Goal: Task Accomplishment & Management: Use online tool/utility

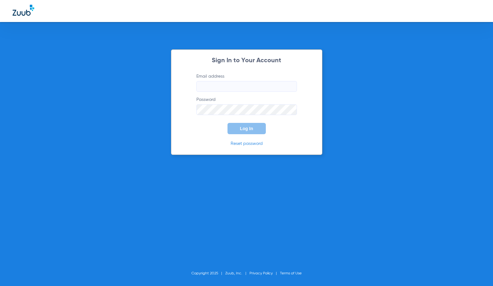
type input "[EMAIL_ADDRESS][DOMAIN_NAME]"
click at [239, 131] on button "Log In" at bounding box center [247, 128] width 38 height 11
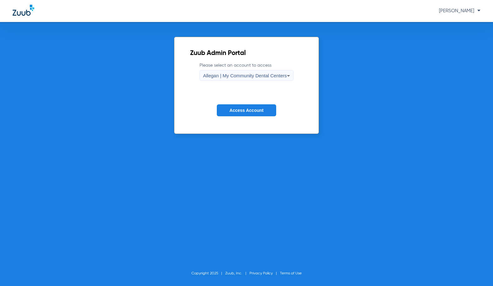
click at [235, 73] on span "Allegan | My Community Dental Centers" at bounding box center [245, 75] width 84 height 5
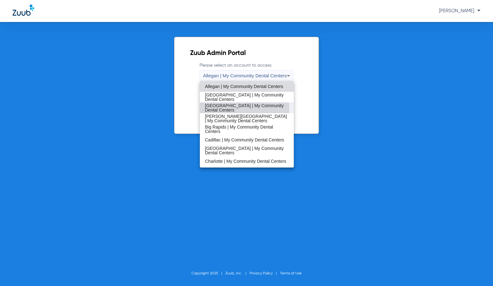
click at [242, 109] on span "[GEOGRAPHIC_DATA] | My Community Dental Centers" at bounding box center [247, 107] width 84 height 9
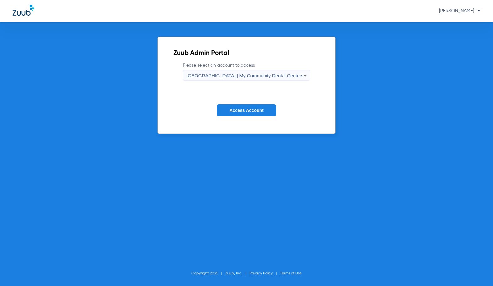
click at [242, 109] on span "Access Account" at bounding box center [247, 110] width 34 height 5
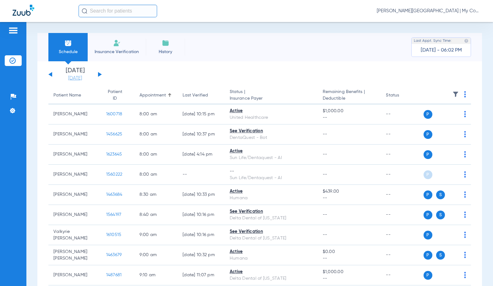
click at [82, 78] on link "[DATE]" at bounding box center [75, 78] width 38 height 6
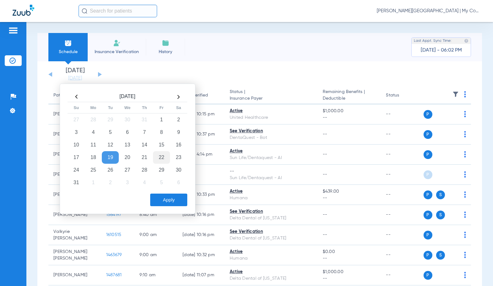
click at [161, 158] on td "22" at bounding box center [161, 157] width 17 height 13
click at [175, 200] on button "Apply" at bounding box center [168, 200] width 37 height 13
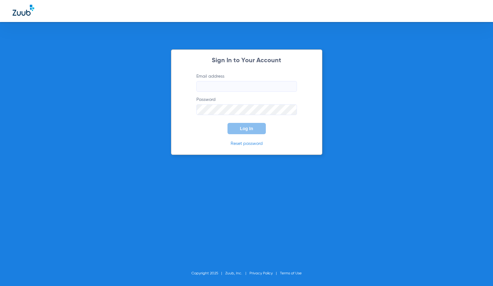
type input "[EMAIL_ADDRESS][DOMAIN_NAME]"
click at [252, 129] on span "Log In" at bounding box center [246, 128] width 13 height 5
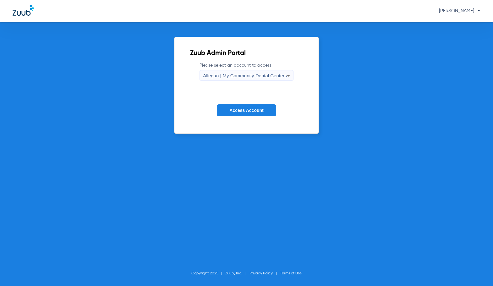
click at [242, 79] on div "Allegan | My Community Dental Centers" at bounding box center [245, 75] width 84 height 11
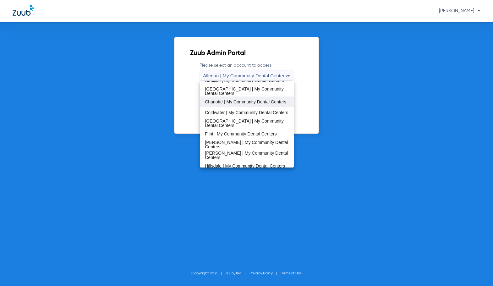
scroll to position [63, 0]
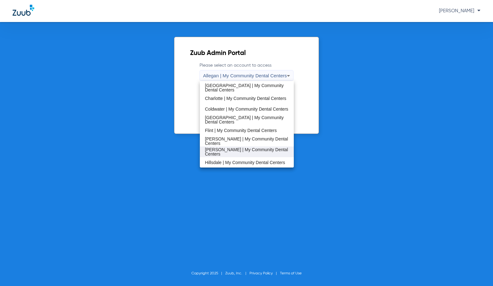
click at [230, 153] on span "[PERSON_NAME] | My Community Dental Centers" at bounding box center [247, 151] width 84 height 9
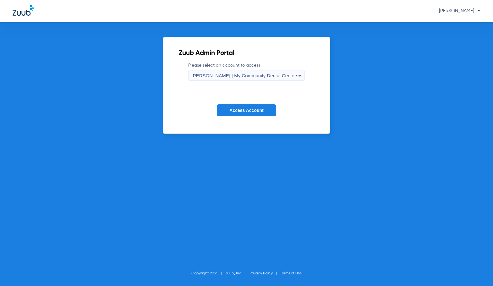
click at [248, 111] on span "Access Account" at bounding box center [247, 110] width 34 height 5
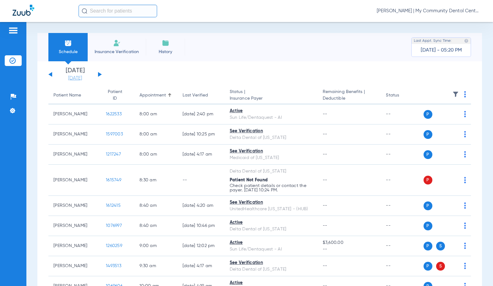
click at [78, 77] on link "[DATE]" at bounding box center [75, 78] width 38 height 6
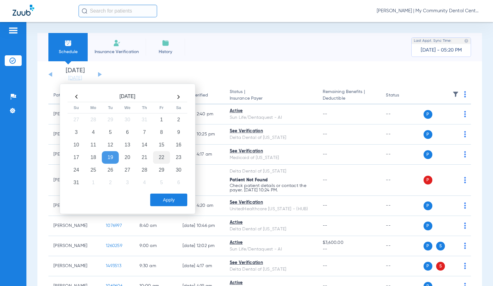
click at [158, 158] on td "22" at bounding box center [161, 157] width 17 height 13
click at [169, 200] on button "Apply" at bounding box center [168, 200] width 37 height 13
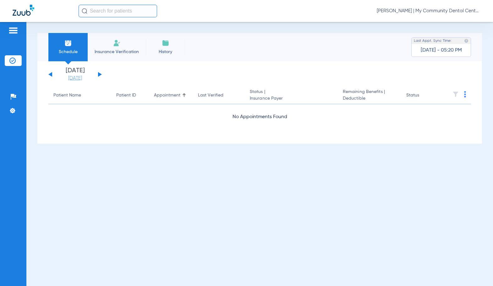
click at [78, 77] on link "[DATE]" at bounding box center [75, 78] width 38 height 6
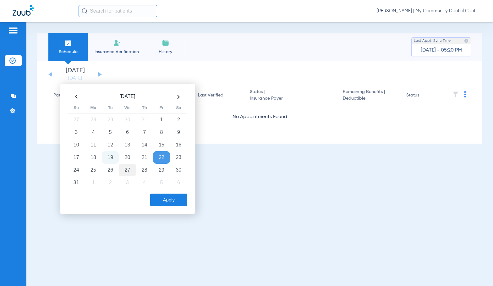
click at [134, 168] on td "27" at bounding box center [127, 170] width 17 height 13
click at [164, 200] on button "Apply" at bounding box center [168, 200] width 37 height 13
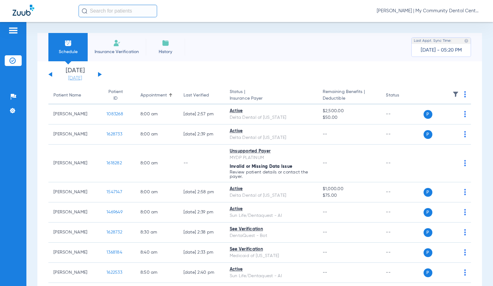
click at [76, 81] on link "[DATE]" at bounding box center [75, 78] width 38 height 6
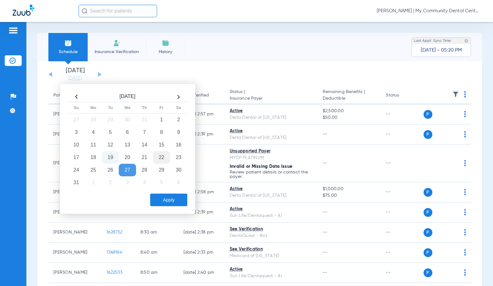
click at [160, 157] on td "22" at bounding box center [161, 157] width 17 height 13
click at [171, 202] on button "Apply" at bounding box center [168, 200] width 37 height 13
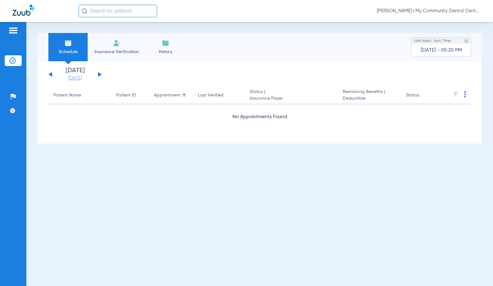
click at [79, 78] on link "[DATE]" at bounding box center [75, 78] width 38 height 6
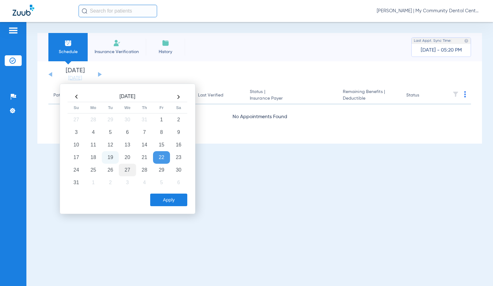
click at [125, 170] on td "27" at bounding box center [127, 170] width 17 height 13
click at [162, 199] on button "Apply" at bounding box center [168, 200] width 37 height 13
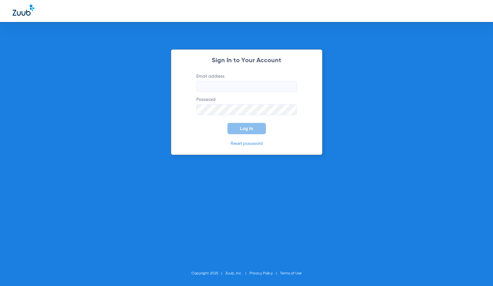
type input "[EMAIL_ADDRESS][DOMAIN_NAME]"
click at [246, 131] on button "Log In" at bounding box center [247, 128] width 38 height 11
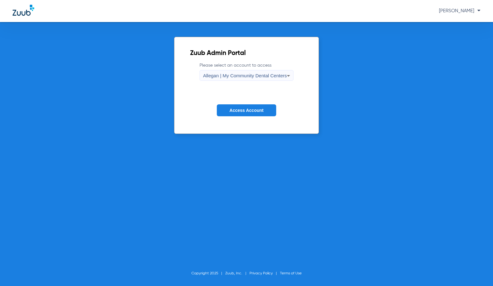
drag, startPoint x: 253, startPoint y: 78, endPoint x: 256, endPoint y: 71, distance: 7.5
click at [254, 74] on span "Allegan | My Community Dental Centers" at bounding box center [245, 75] width 84 height 5
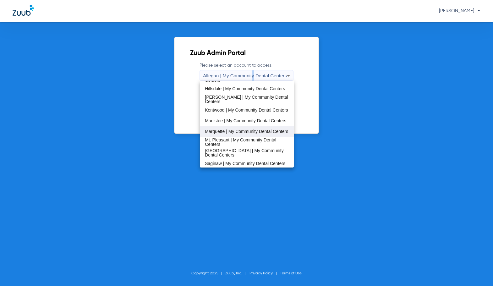
scroll to position [126, 0]
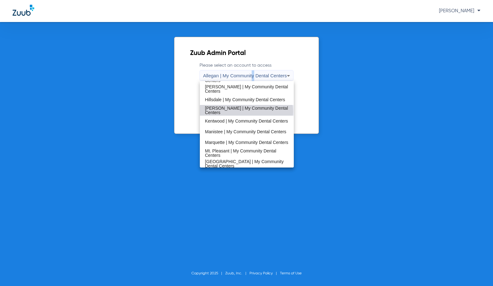
click at [247, 112] on span "[PERSON_NAME] | My Community Dental Centers" at bounding box center [247, 110] width 84 height 9
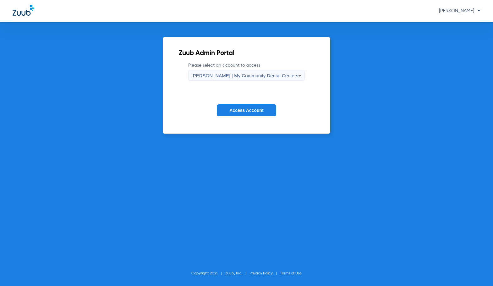
click at [247, 112] on span "Access Account" at bounding box center [247, 110] width 34 height 5
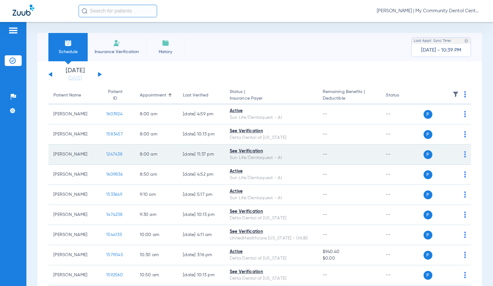
click at [459, 155] on div "P S" at bounding box center [445, 154] width 43 height 9
click at [464, 156] on img at bounding box center [465, 154] width 2 height 6
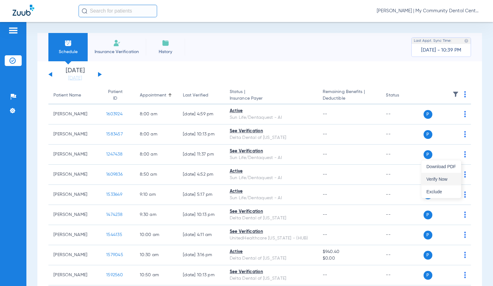
click at [445, 180] on span "Verify Now" at bounding box center [442, 179] width 30 height 4
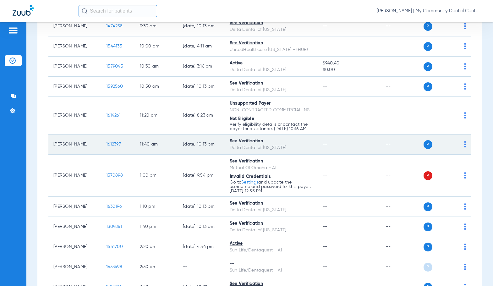
scroll to position [220, 0]
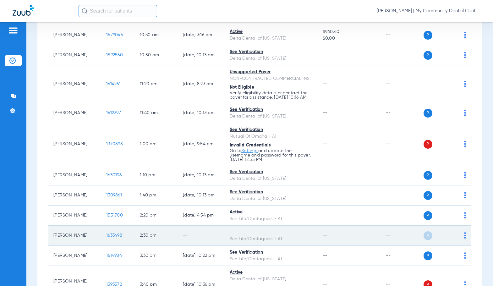
click at [464, 239] on img at bounding box center [465, 235] width 2 height 6
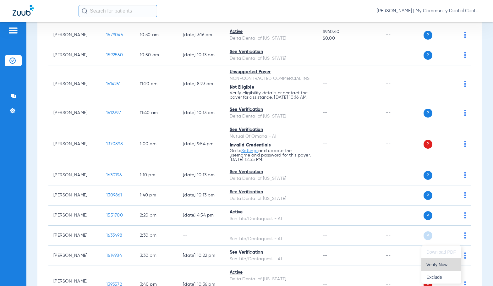
click at [445, 264] on span "Verify Now" at bounding box center [442, 265] width 30 height 4
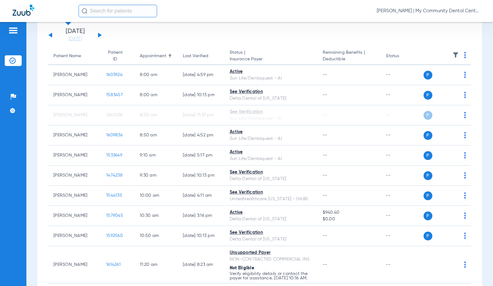
scroll to position [0, 0]
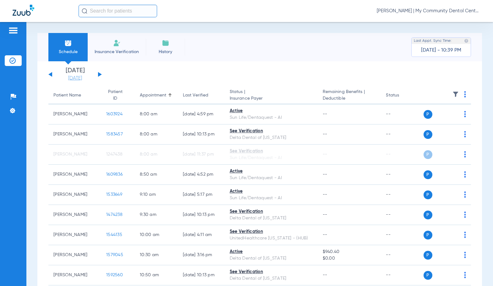
drag, startPoint x: 74, startPoint y: 78, endPoint x: 79, endPoint y: 79, distance: 4.5
click at [74, 78] on link "[DATE]" at bounding box center [75, 78] width 38 height 6
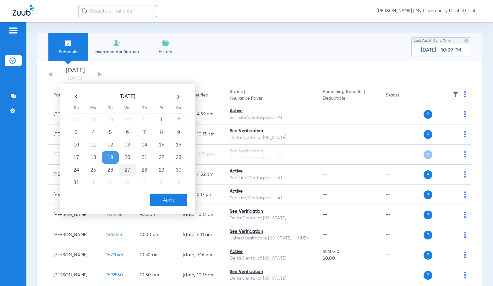
click at [127, 171] on td "27" at bounding box center [127, 170] width 17 height 13
click at [166, 200] on button "Apply" at bounding box center [168, 200] width 37 height 13
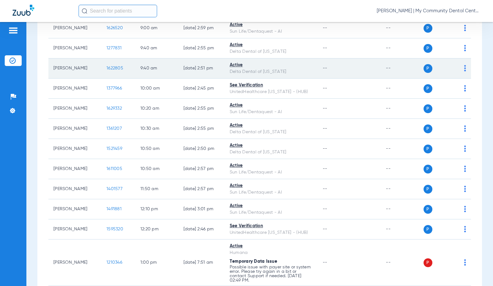
scroll to position [189, 0]
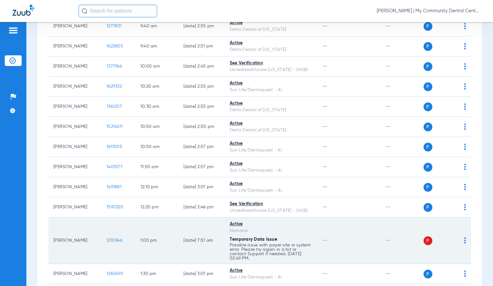
click at [464, 241] on img at bounding box center [465, 240] width 2 height 6
drag, startPoint x: 443, startPoint y: 265, endPoint x: 432, endPoint y: 243, distance: 23.9
click at [442, 265] on span "Verify Now" at bounding box center [442, 265] width 30 height 4
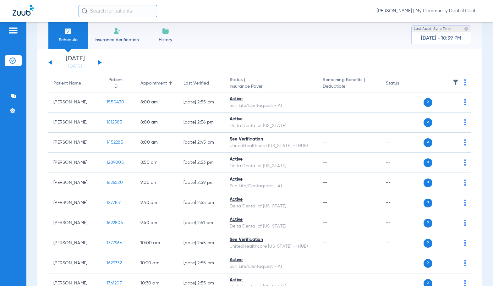
scroll to position [0, 0]
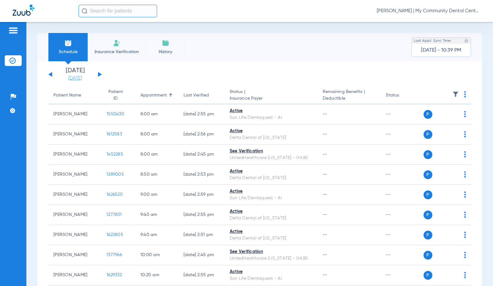
click at [81, 77] on link "[DATE]" at bounding box center [75, 78] width 38 height 6
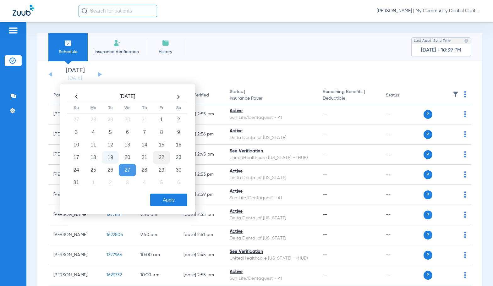
click at [163, 162] on td "22" at bounding box center [161, 157] width 17 height 13
click at [173, 203] on button "Apply" at bounding box center [168, 200] width 37 height 13
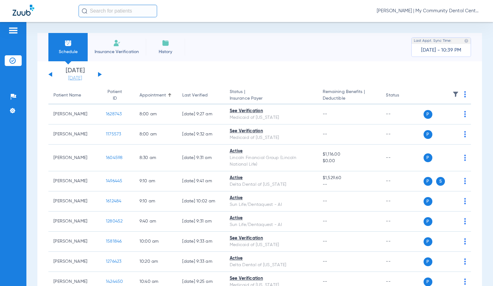
click at [82, 79] on link "[DATE]" at bounding box center [75, 78] width 38 height 6
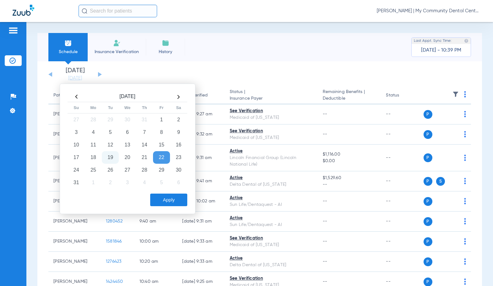
drag, startPoint x: 126, startPoint y: 171, endPoint x: 137, endPoint y: 175, distance: 11.4
click at [127, 171] on td "27" at bounding box center [127, 170] width 17 height 13
click at [174, 199] on button "Apply" at bounding box center [168, 200] width 37 height 13
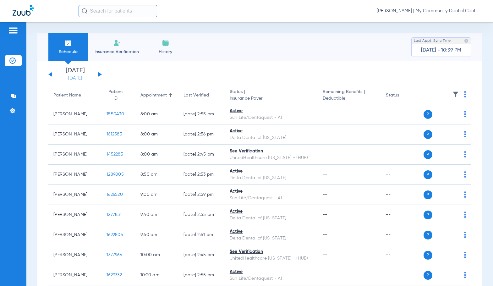
click at [76, 77] on link "[DATE]" at bounding box center [75, 78] width 38 height 6
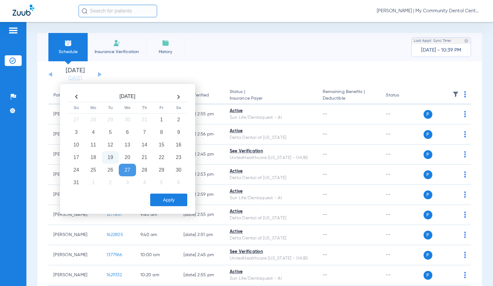
click at [113, 161] on td "19" at bounding box center [110, 157] width 17 height 13
drag, startPoint x: 176, startPoint y: 203, endPoint x: 238, endPoint y: 113, distance: 109.3
click at [176, 200] on button "Apply" at bounding box center [168, 200] width 37 height 13
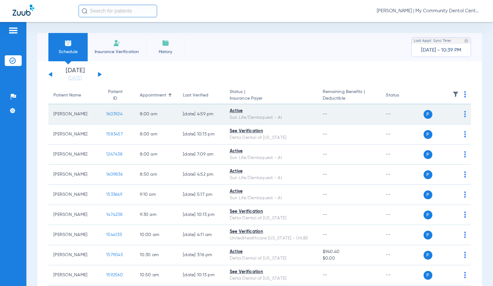
click at [106, 113] on span "1603924" at bounding box center [114, 114] width 16 height 4
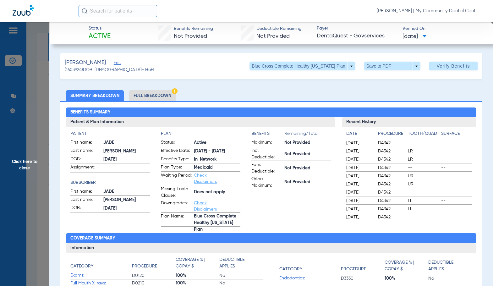
click at [160, 97] on li "Full Breakdown" at bounding box center [152, 95] width 47 height 11
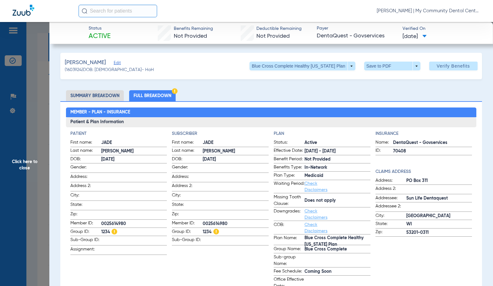
drag, startPoint x: 35, startPoint y: 168, endPoint x: 397, endPoint y: 167, distance: 362.0
click at [35, 168] on span "Click here to close" at bounding box center [24, 165] width 49 height 286
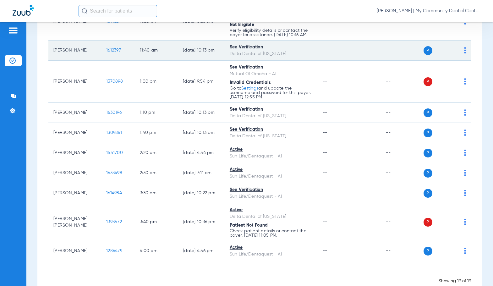
scroll to position [283, 0]
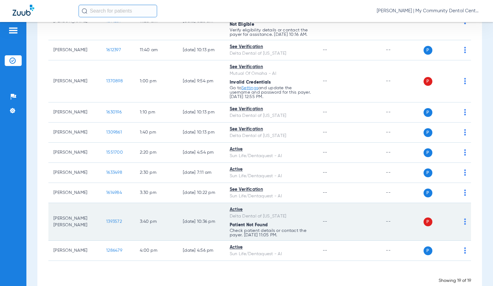
click at [464, 225] on img at bounding box center [465, 222] width 2 height 6
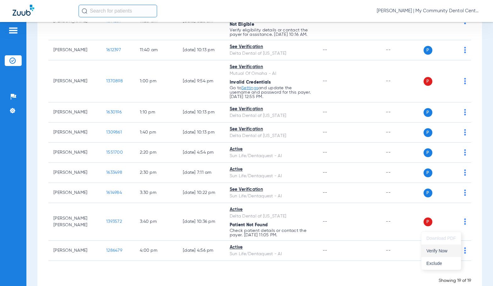
click at [443, 252] on span "Verify Now" at bounding box center [442, 251] width 30 height 4
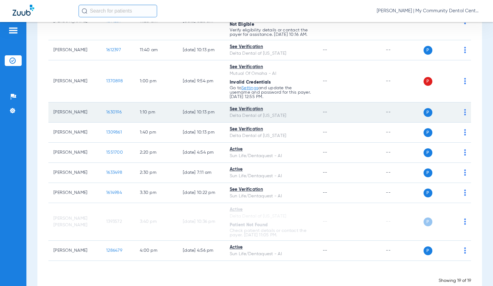
click at [109, 114] on span "1630196" at bounding box center [113, 112] width 15 height 4
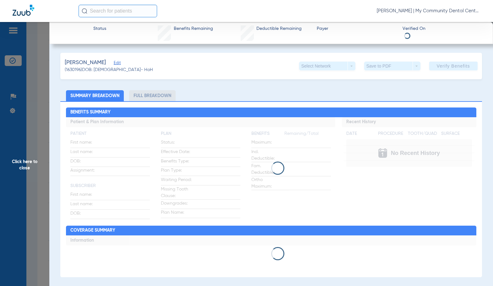
click at [139, 96] on li "Full Breakdown" at bounding box center [152, 95] width 47 height 11
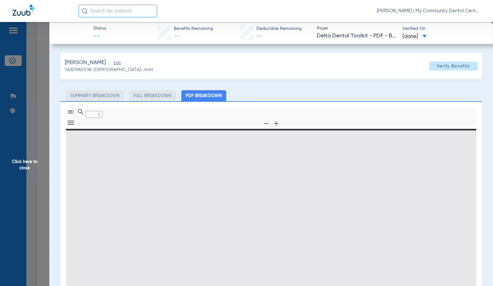
type input "0"
select select "page-width"
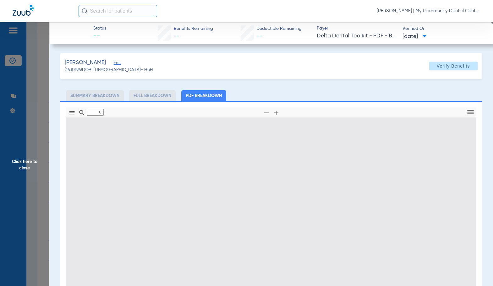
type input "1"
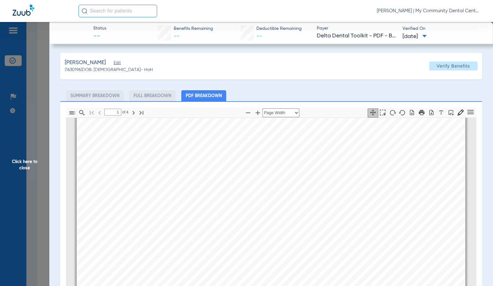
scroll to position [192, 0]
click at [36, 149] on span "Click here to close" at bounding box center [24, 165] width 49 height 286
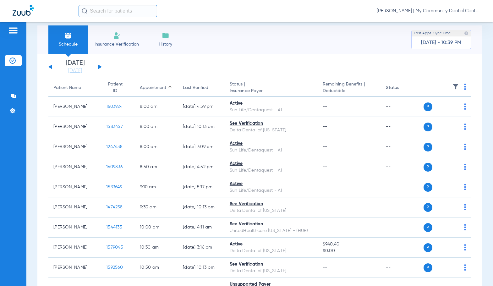
scroll to position [0, 0]
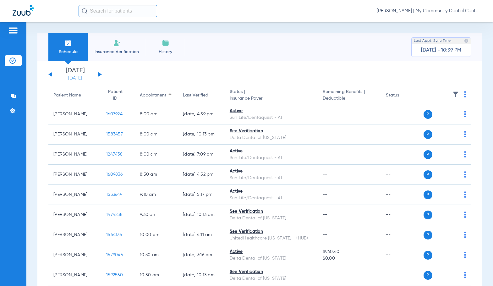
click at [74, 81] on link "[DATE]" at bounding box center [75, 78] width 38 height 6
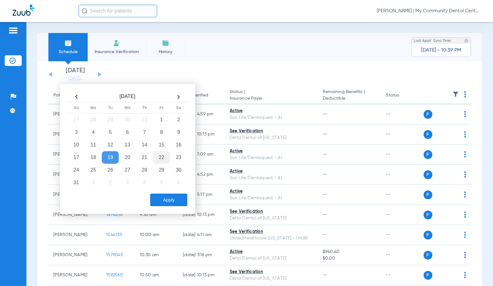
click at [158, 158] on td "22" at bounding box center [161, 157] width 17 height 13
click at [166, 202] on button "Apply" at bounding box center [168, 200] width 37 height 13
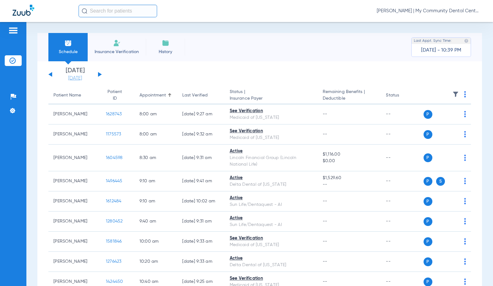
click at [79, 77] on link "[DATE]" at bounding box center [75, 78] width 38 height 6
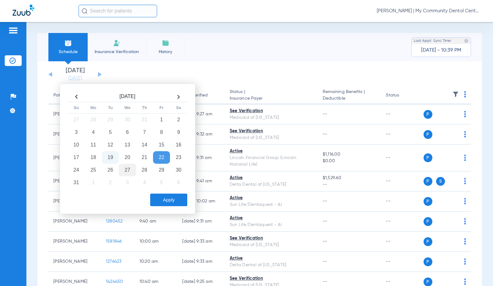
drag, startPoint x: 127, startPoint y: 170, endPoint x: 134, endPoint y: 176, distance: 9.2
click at [127, 170] on td "27" at bounding box center [127, 170] width 17 height 13
click at [160, 198] on button "Apply" at bounding box center [168, 200] width 37 height 13
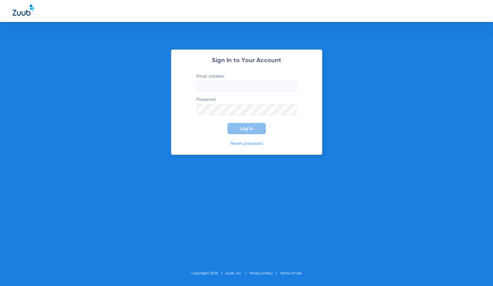
type input "[EMAIL_ADDRESS][DOMAIN_NAME]"
click at [245, 130] on span "Log In" at bounding box center [246, 128] width 13 height 5
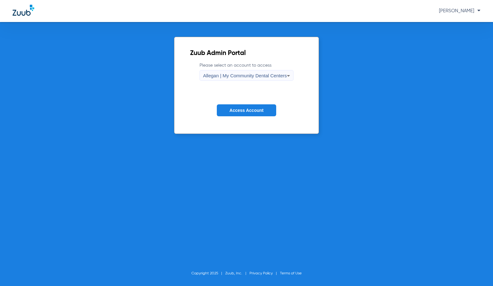
click at [256, 78] on div "Allegan | My Community Dental Centers" at bounding box center [245, 75] width 84 height 11
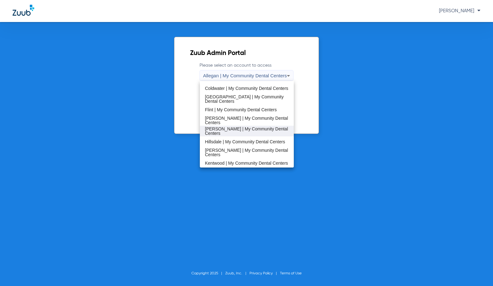
scroll to position [94, 0]
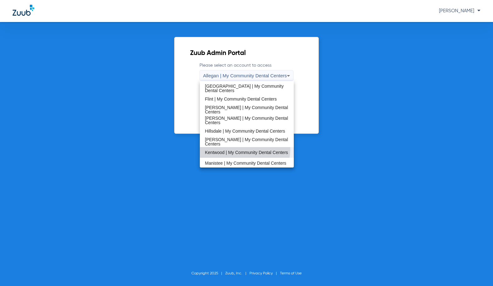
click at [245, 152] on span "Kentwood | My Community Dental Centers" at bounding box center [246, 152] width 83 height 4
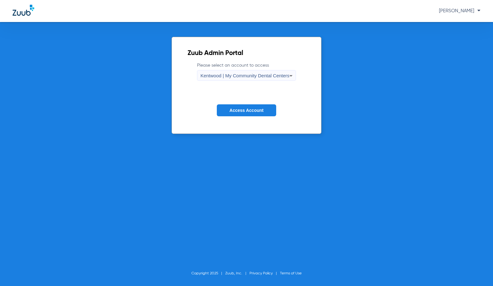
click at [246, 112] on span "Access Account" at bounding box center [247, 110] width 34 height 5
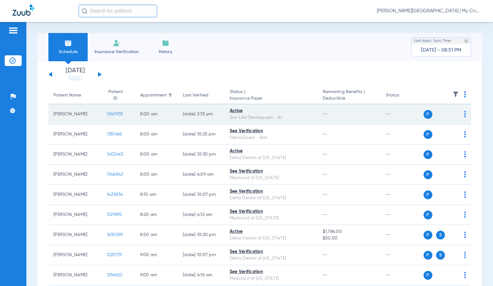
click at [464, 118] on span at bounding box center [465, 116] width 2 height 4
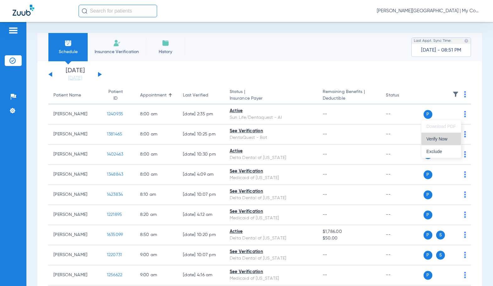
click at [448, 141] on span "Verify Now" at bounding box center [442, 139] width 30 height 4
click at [81, 78] on link "[DATE]" at bounding box center [75, 78] width 38 height 6
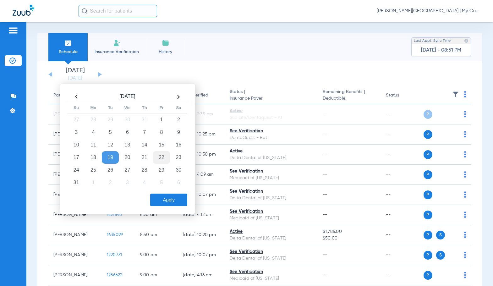
click at [159, 159] on td "22" at bounding box center [161, 157] width 17 height 13
drag, startPoint x: 163, startPoint y: 201, endPoint x: 165, endPoint y: 198, distance: 3.3
click at [165, 199] on button "Apply" at bounding box center [168, 200] width 37 height 13
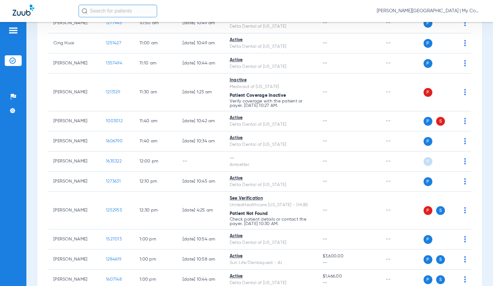
scroll to position [409, 0]
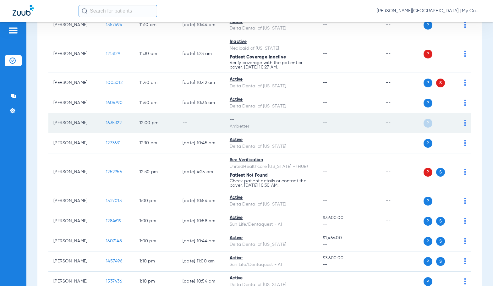
click at [464, 124] on img at bounding box center [465, 123] width 2 height 6
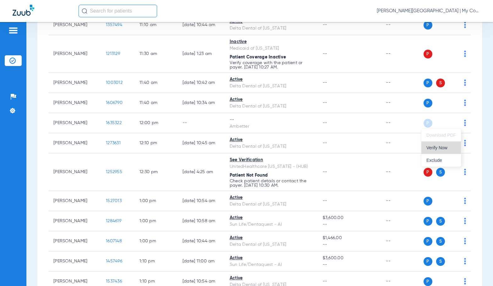
click at [445, 150] on span "Verify Now" at bounding box center [442, 148] width 30 height 4
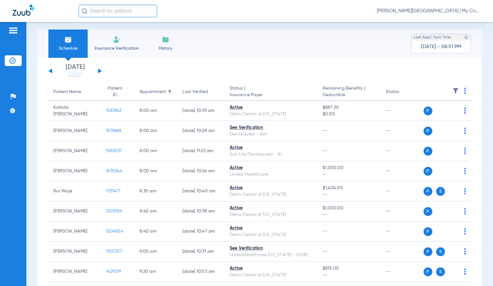
scroll to position [0, 0]
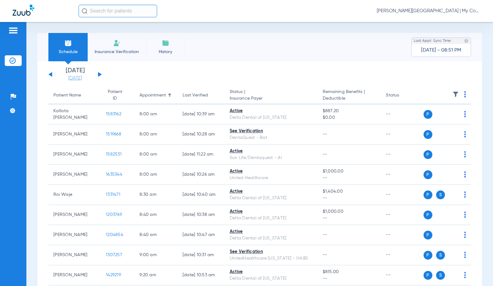
click at [68, 79] on link "[DATE]" at bounding box center [75, 78] width 38 height 6
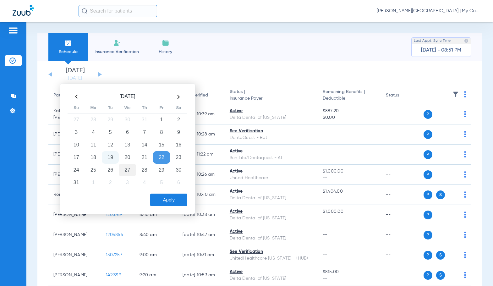
click at [129, 171] on td "27" at bounding box center [127, 170] width 17 height 13
click at [170, 199] on button "Apply" at bounding box center [168, 200] width 37 height 13
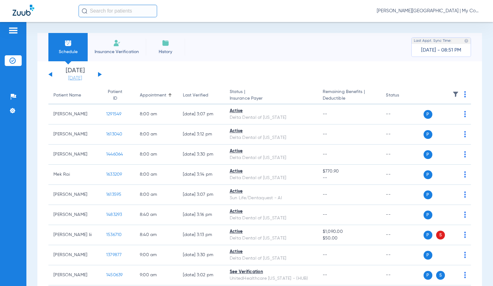
click at [74, 76] on link "[DATE]" at bounding box center [75, 78] width 38 height 6
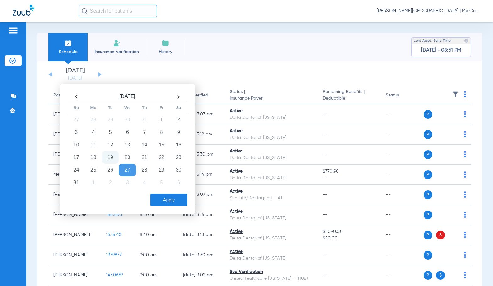
drag, startPoint x: 114, startPoint y: 158, endPoint x: 126, endPoint y: 169, distance: 15.8
click at [114, 158] on td "19" at bounding box center [110, 157] width 17 height 13
drag, startPoint x: 181, startPoint y: 203, endPoint x: 179, endPoint y: 192, distance: 10.8
click at [181, 203] on button "Apply" at bounding box center [168, 200] width 37 height 13
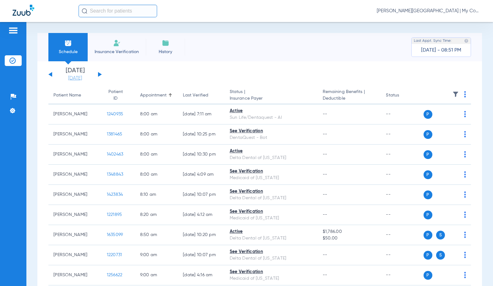
click at [78, 78] on link "[DATE]" at bounding box center [75, 78] width 38 height 6
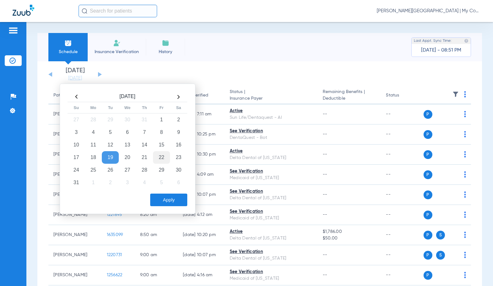
click at [155, 159] on td "22" at bounding box center [161, 157] width 17 height 13
click at [172, 202] on button "Apply" at bounding box center [168, 200] width 37 height 13
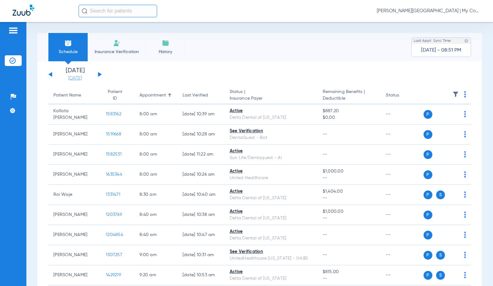
click at [71, 76] on link "[DATE]" at bounding box center [75, 78] width 38 height 6
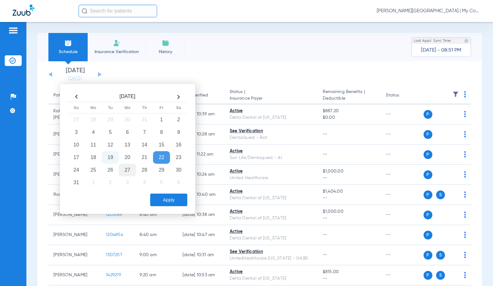
click at [130, 171] on td "27" at bounding box center [127, 170] width 17 height 13
click at [174, 203] on button "Apply" at bounding box center [168, 200] width 37 height 13
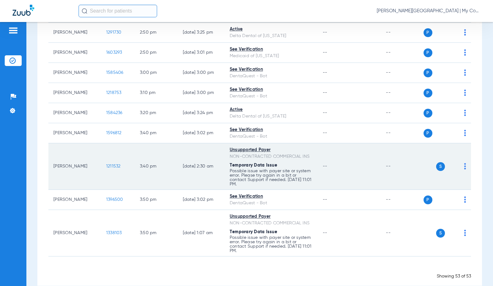
scroll to position [1066, 0]
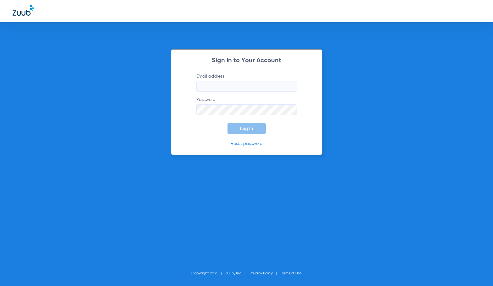
type input "[EMAIL_ADDRESS][DOMAIN_NAME]"
click at [254, 128] on button "Log In" at bounding box center [247, 128] width 38 height 11
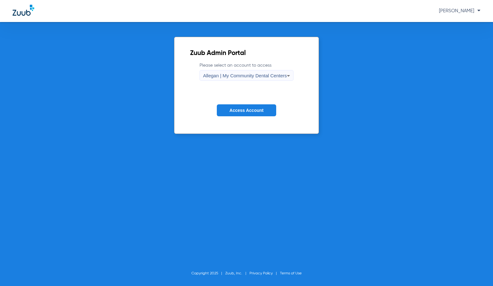
click at [225, 77] on span "Allegan | My Community Dental Centers" at bounding box center [245, 75] width 84 height 5
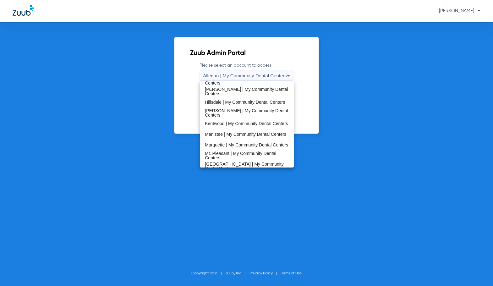
scroll to position [126, 0]
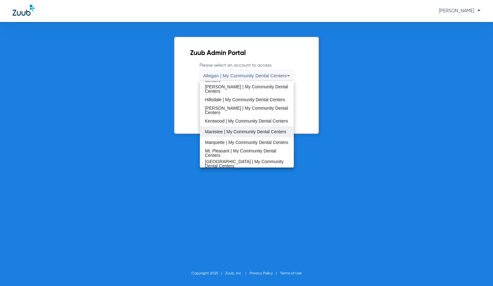
click at [231, 132] on span "Manistee | My Community Dental Centers" at bounding box center [245, 132] width 81 height 4
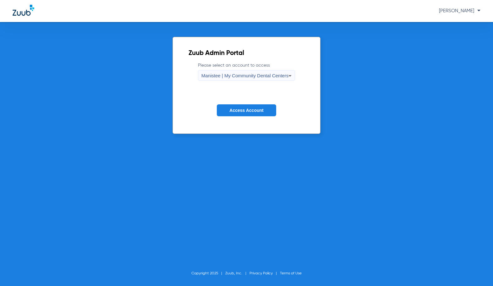
click at [250, 111] on span "Access Account" at bounding box center [247, 110] width 34 height 5
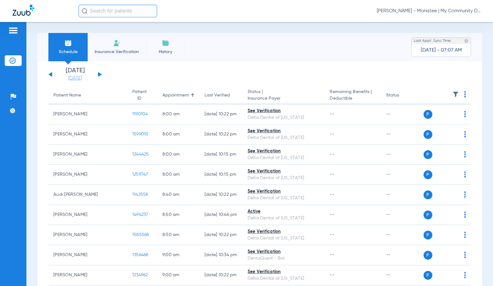
click at [85, 79] on link "[DATE]" at bounding box center [75, 78] width 38 height 6
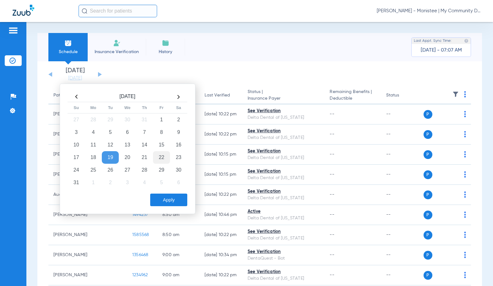
click at [162, 157] on td "22" at bounding box center [161, 157] width 17 height 13
click at [173, 200] on button "Apply" at bounding box center [168, 200] width 37 height 13
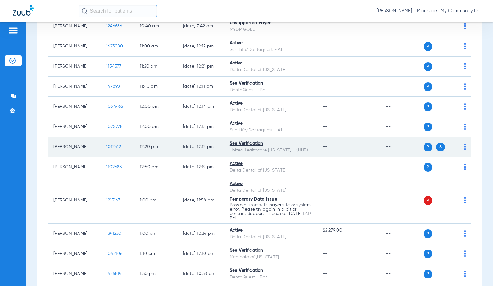
scroll to position [346, 0]
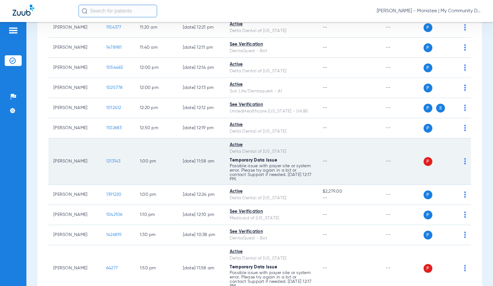
click at [459, 162] on div "P S" at bounding box center [445, 161] width 43 height 9
click at [464, 163] on img at bounding box center [465, 161] width 2 height 6
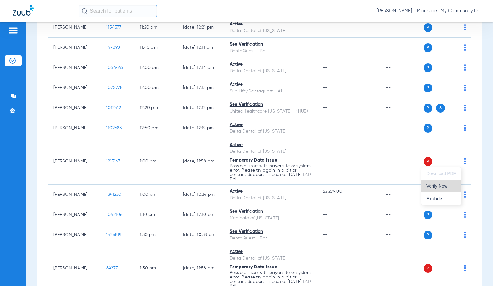
click at [442, 186] on span "Verify Now" at bounding box center [442, 186] width 30 height 4
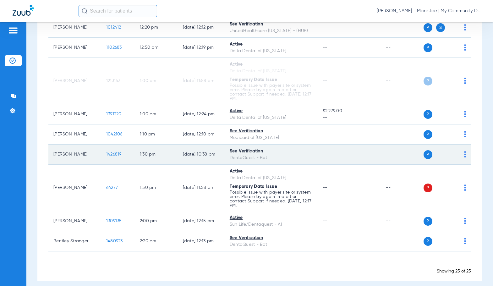
scroll to position [432, 0]
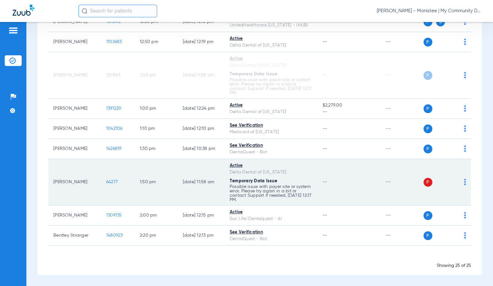
click at [463, 183] on td "P S" at bounding box center [448, 182] width 48 height 47
click at [464, 183] on img at bounding box center [465, 182] width 2 height 6
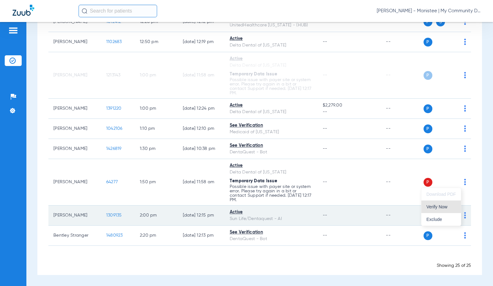
drag, startPoint x: 429, startPoint y: 207, endPoint x: 425, endPoint y: 208, distance: 3.9
click at [428, 207] on span "Verify Now" at bounding box center [442, 207] width 30 height 4
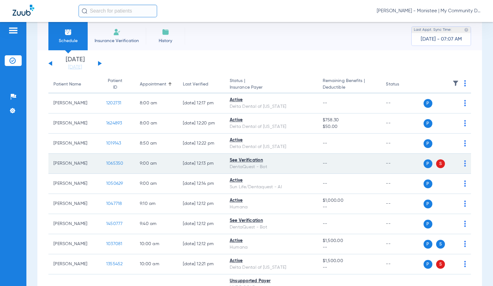
scroll to position [0, 0]
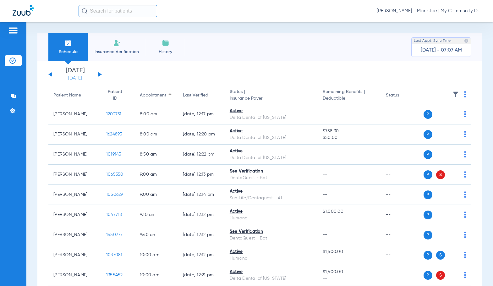
click at [72, 80] on link "[DATE]" at bounding box center [75, 78] width 38 height 6
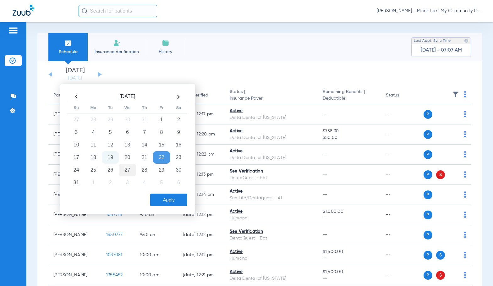
click at [129, 171] on td "27" at bounding box center [127, 170] width 17 height 13
click at [177, 198] on button "Apply" at bounding box center [168, 200] width 37 height 13
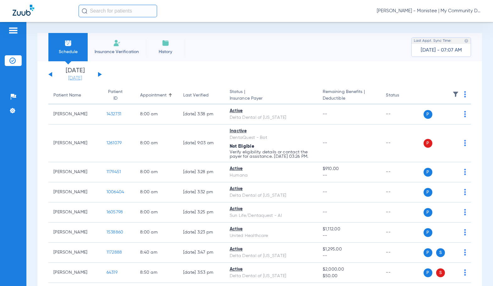
click at [69, 78] on link "[DATE]" at bounding box center [75, 78] width 38 height 6
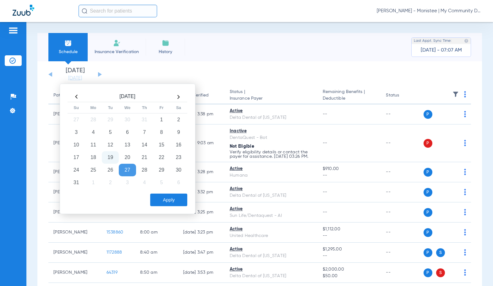
click at [110, 160] on td "19" at bounding box center [110, 157] width 17 height 13
click at [166, 200] on button "Apply" at bounding box center [168, 200] width 37 height 13
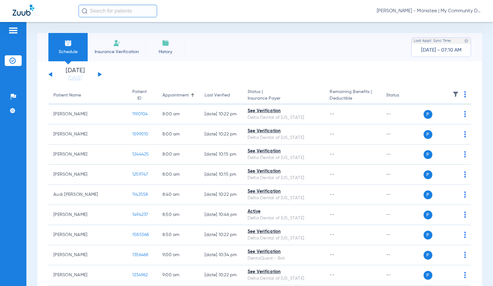
drag, startPoint x: 81, startPoint y: 79, endPoint x: 135, endPoint y: 118, distance: 66.2
click at [81, 79] on link "[DATE]" at bounding box center [75, 78] width 38 height 6
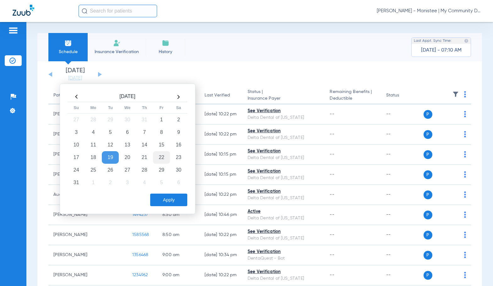
click at [166, 158] on td "22" at bounding box center [161, 157] width 17 height 13
click at [174, 200] on button "Apply" at bounding box center [168, 200] width 37 height 13
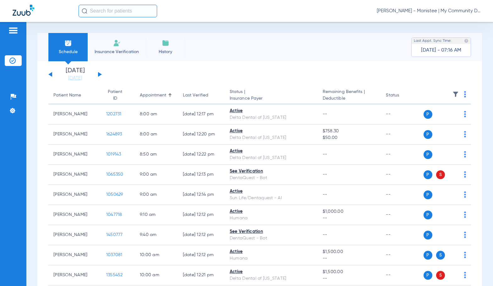
click at [79, 74] on li "[DATE]" at bounding box center [75, 75] width 38 height 14
click at [79, 79] on link "[DATE]" at bounding box center [75, 78] width 38 height 6
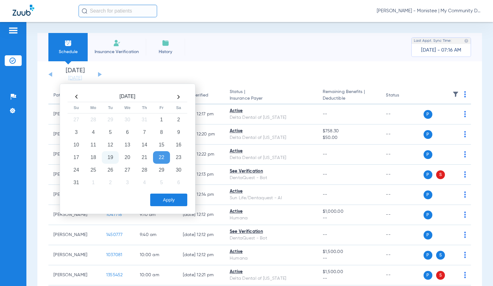
click at [114, 157] on td "19" at bounding box center [110, 157] width 17 height 13
click at [158, 199] on button "Apply" at bounding box center [168, 200] width 37 height 13
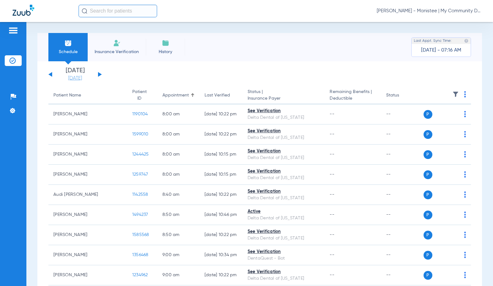
click at [74, 79] on link "[DATE]" at bounding box center [75, 78] width 38 height 6
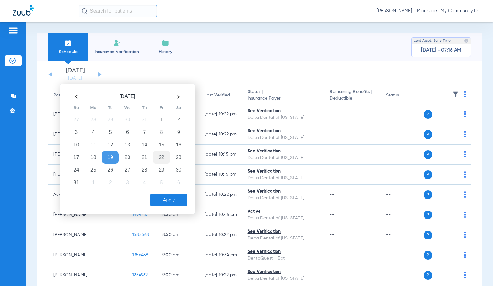
click at [166, 158] on td "22" at bounding box center [161, 157] width 17 height 13
click at [167, 203] on button "Apply" at bounding box center [168, 200] width 37 height 13
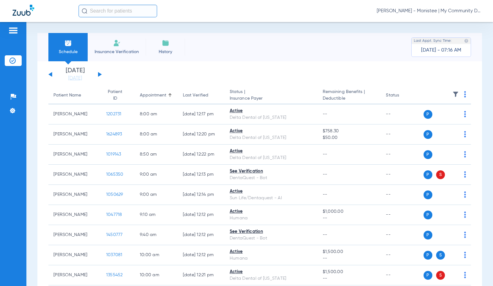
drag, startPoint x: 65, startPoint y: 77, endPoint x: 75, endPoint y: 81, distance: 10.3
click at [65, 77] on link "[DATE]" at bounding box center [75, 78] width 38 height 6
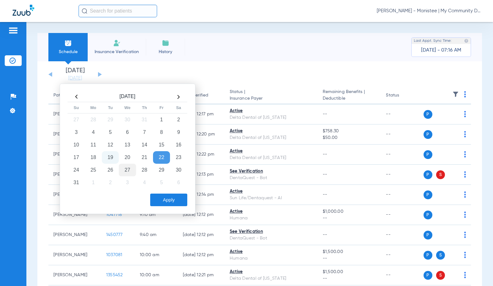
click at [121, 172] on td "27" at bounding box center [127, 170] width 17 height 13
click at [165, 198] on button "Apply" at bounding box center [168, 200] width 37 height 13
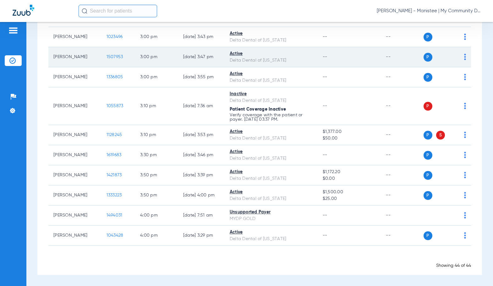
scroll to position [825, 0]
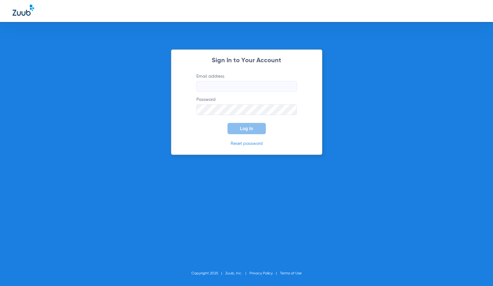
type input "[EMAIL_ADDRESS][DOMAIN_NAME]"
click at [244, 133] on button "Log In" at bounding box center [247, 128] width 38 height 11
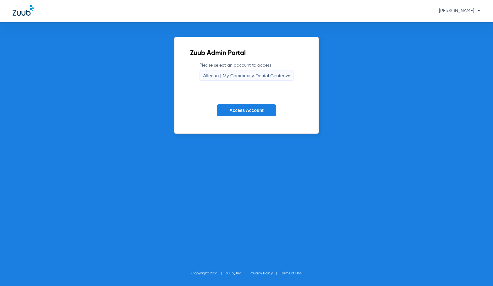
click at [263, 77] on span "Allegan | My Community Dental Centers" at bounding box center [245, 75] width 84 height 5
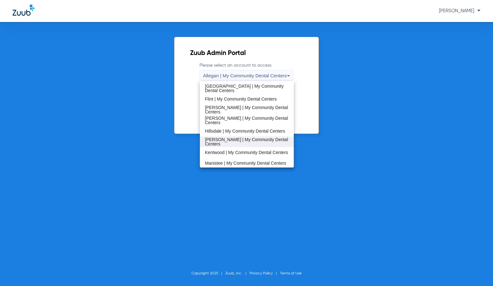
scroll to position [126, 0]
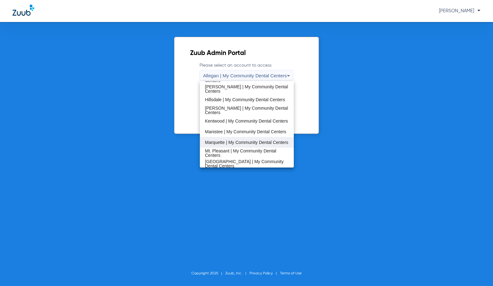
click at [258, 140] on span "Marquette | My Community Dental Centers" at bounding box center [246, 142] width 83 height 4
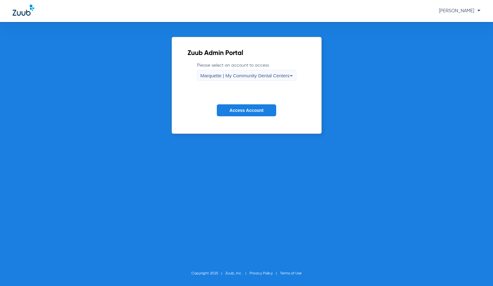
click at [240, 107] on button "Access Account" at bounding box center [246, 110] width 59 height 12
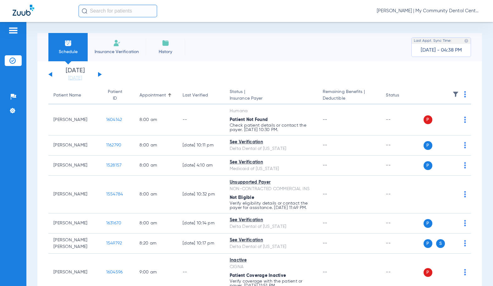
drag, startPoint x: 81, startPoint y: 78, endPoint x: 107, endPoint y: 117, distance: 46.8
click at [81, 77] on link "[DATE]" at bounding box center [75, 78] width 38 height 6
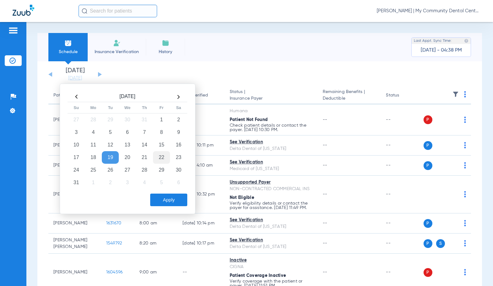
click at [158, 159] on td "22" at bounding box center [161, 157] width 17 height 13
click at [173, 196] on button "Apply" at bounding box center [168, 200] width 37 height 13
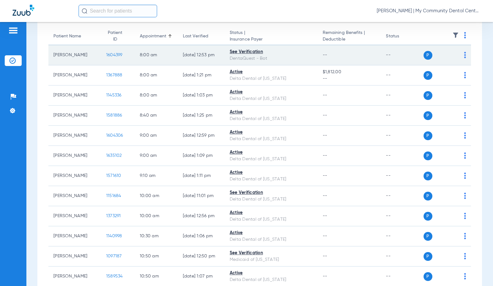
scroll to position [63, 0]
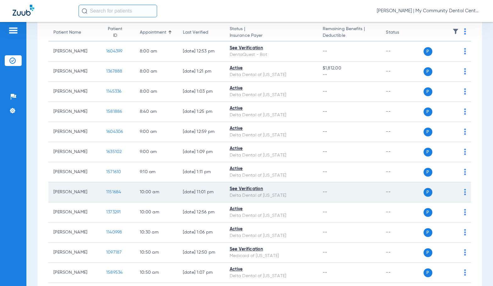
click at [464, 194] on img at bounding box center [465, 192] width 2 height 6
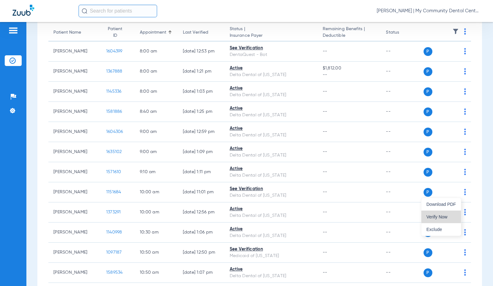
click at [443, 217] on span "Verify Now" at bounding box center [442, 217] width 30 height 4
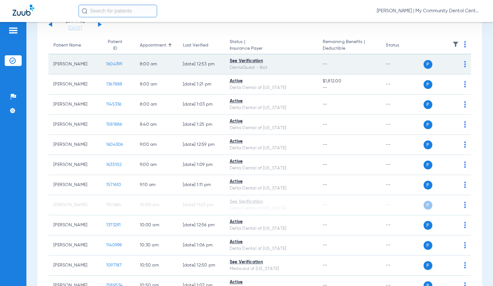
scroll to position [0, 0]
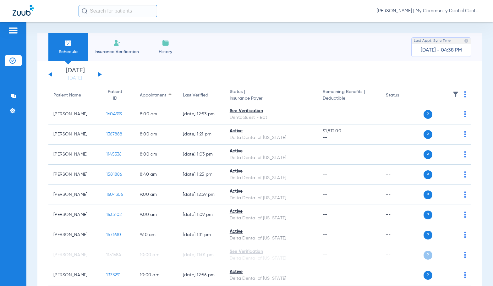
click at [74, 79] on link "[DATE]" at bounding box center [75, 78] width 38 height 6
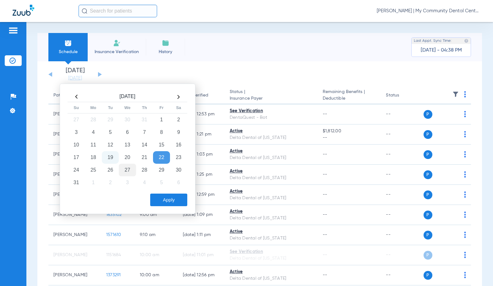
click at [129, 173] on td "27" at bounding box center [127, 170] width 17 height 13
click at [168, 205] on button "Apply" at bounding box center [168, 200] width 37 height 13
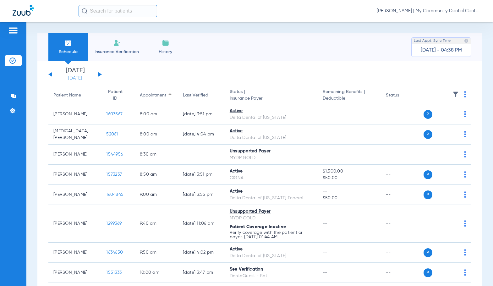
click at [81, 79] on link "[DATE]" at bounding box center [75, 78] width 38 height 6
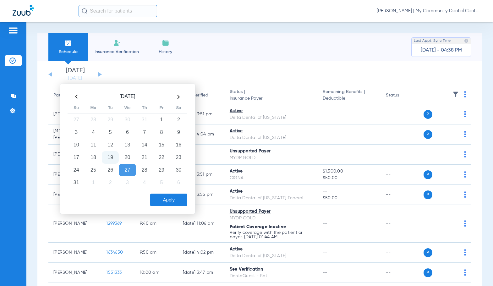
click at [107, 159] on td "19" at bounding box center [110, 157] width 17 height 13
click at [170, 198] on button "Apply" at bounding box center [168, 200] width 37 height 13
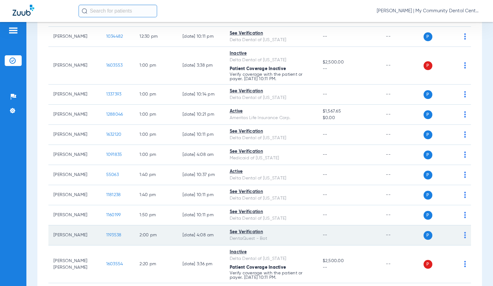
scroll to position [601, 0]
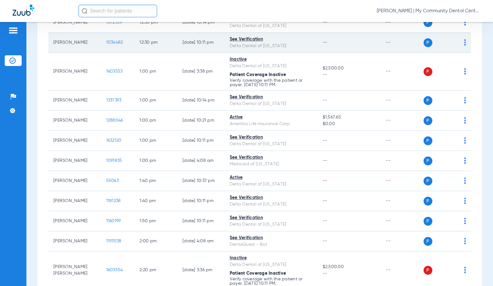
click at [106, 45] on span "1034482" at bounding box center [114, 42] width 17 height 4
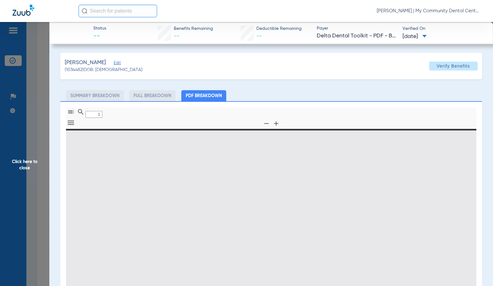
type input "0"
select select "page-width"
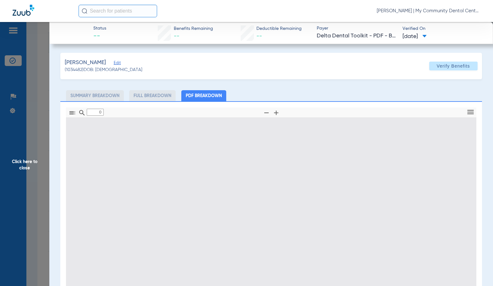
type input "1"
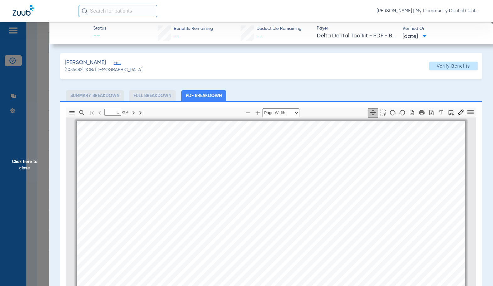
scroll to position [3, 0]
click at [40, 145] on span "Click here to close" at bounding box center [24, 165] width 49 height 286
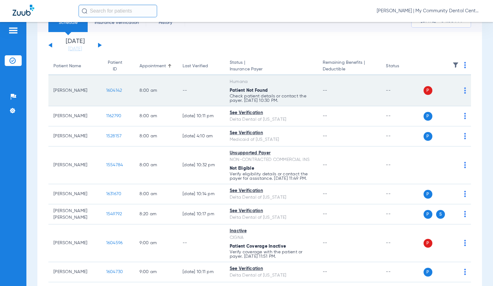
scroll to position [0, 0]
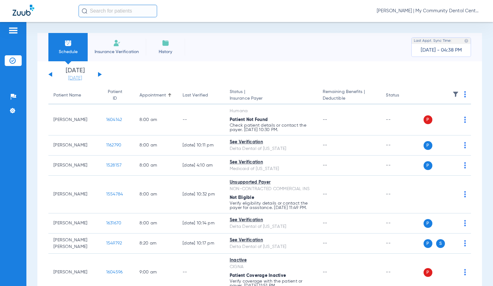
click at [76, 75] on link "[DATE]" at bounding box center [75, 78] width 38 height 6
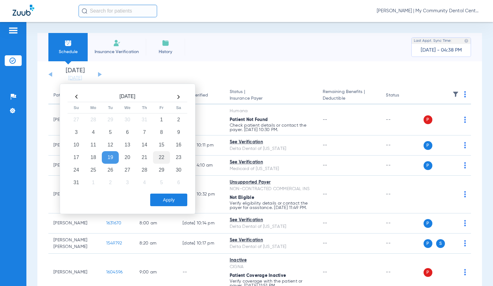
click at [167, 154] on td "22" at bounding box center [161, 157] width 17 height 13
drag, startPoint x: 175, startPoint y: 198, endPoint x: 200, endPoint y: 93, distance: 107.8
click at [175, 198] on button "Apply" at bounding box center [168, 200] width 37 height 13
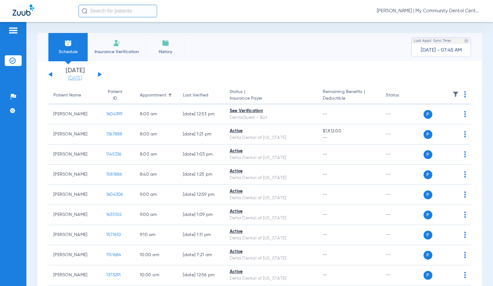
click at [70, 79] on link "[DATE]" at bounding box center [75, 78] width 38 height 6
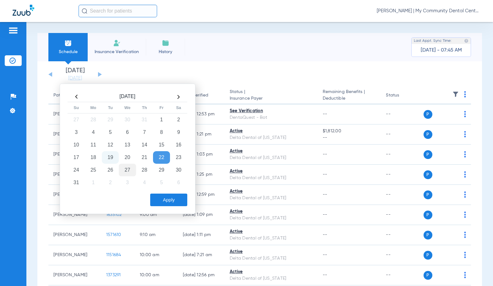
click at [124, 172] on td "27" at bounding box center [127, 170] width 17 height 13
click at [171, 194] on button "Apply" at bounding box center [168, 200] width 37 height 13
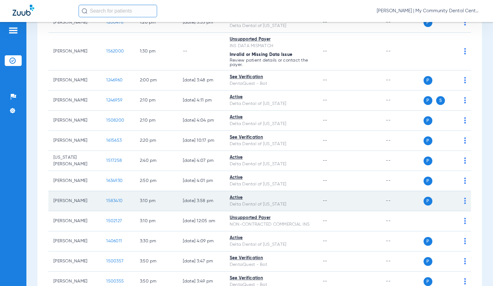
scroll to position [650, 0]
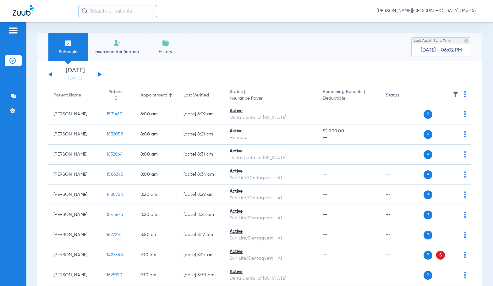
click at [73, 74] on li "[DATE]" at bounding box center [75, 75] width 38 height 14
click at [74, 77] on link "[DATE]" at bounding box center [75, 78] width 38 height 6
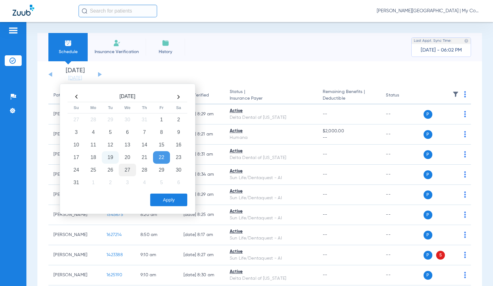
click at [127, 171] on td "27" at bounding box center [127, 170] width 17 height 13
drag, startPoint x: 166, startPoint y: 200, endPoint x: 192, endPoint y: 47, distance: 155.0
click at [166, 198] on button "Apply" at bounding box center [168, 200] width 37 height 13
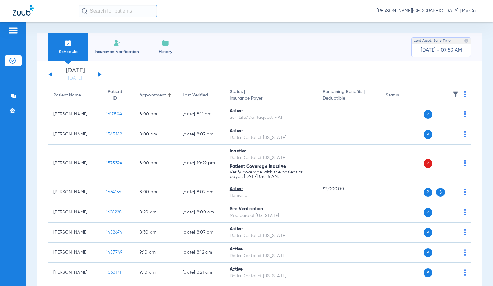
click at [385, 10] on span "[PERSON_NAME][GEOGRAPHIC_DATA] | My Community Dental Centers" at bounding box center [429, 11] width 104 height 6
click at [71, 78] on div at bounding box center [246, 143] width 493 height 286
drag, startPoint x: 84, startPoint y: 79, endPoint x: 93, endPoint y: 87, distance: 13.1
click at [84, 79] on link "[DATE]" at bounding box center [75, 78] width 38 height 6
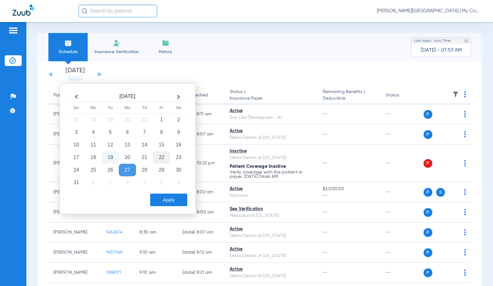
click at [161, 157] on td "22" at bounding box center [161, 157] width 17 height 13
click at [173, 202] on button "Apply" at bounding box center [168, 200] width 37 height 13
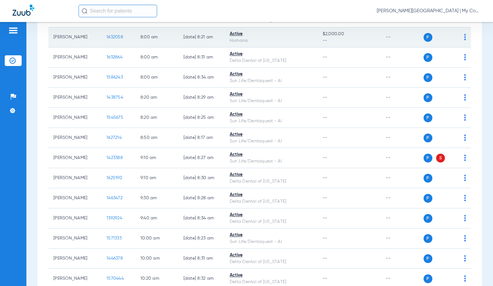
scroll to position [22, 0]
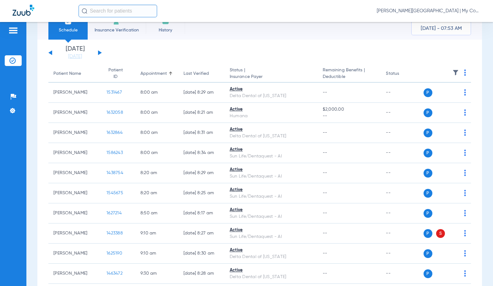
drag, startPoint x: 111, startPoint y: 97, endPoint x: 482, endPoint y: 0, distance: 383.4
click at [111, 95] on span "1531467" at bounding box center [114, 92] width 15 height 4
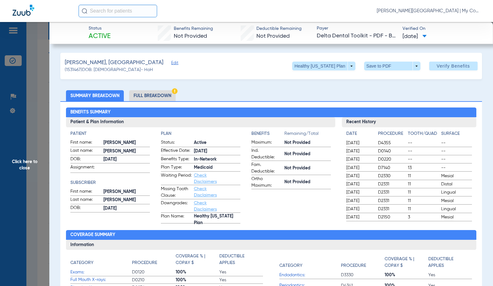
click at [153, 96] on li "Full Breakdown" at bounding box center [152, 95] width 47 height 11
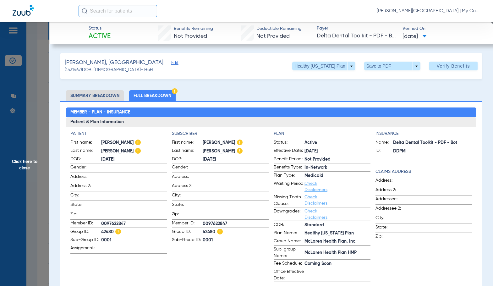
click at [274, 148] on span "Effective Date:" at bounding box center [289, 151] width 31 height 8
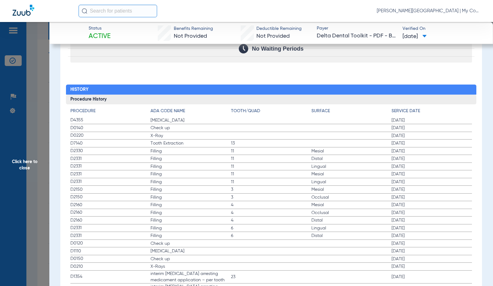
scroll to position [786, 0]
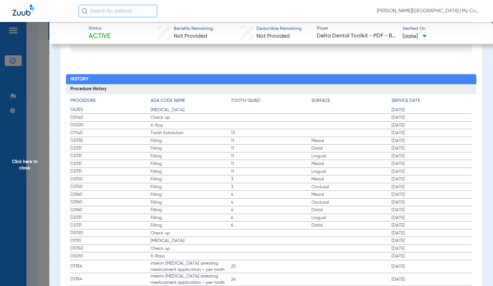
drag, startPoint x: 27, startPoint y: 166, endPoint x: 480, endPoint y: 118, distance: 455.0
click at [30, 165] on span "Click here to close" at bounding box center [24, 165] width 49 height 286
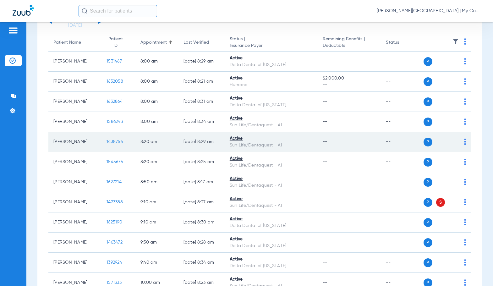
scroll to position [53, 0]
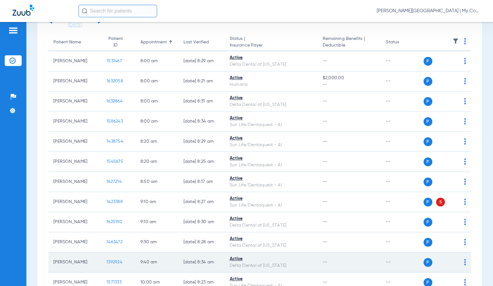
click at [111, 264] on span "1392924" at bounding box center [115, 262] width 16 height 4
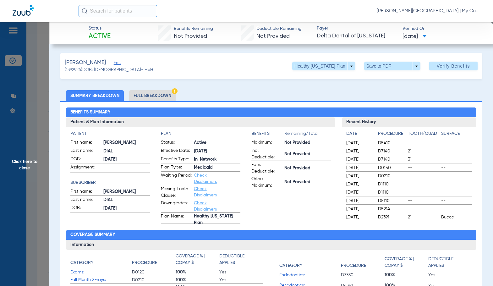
click at [159, 92] on li "Full Breakdown" at bounding box center [152, 95] width 47 height 11
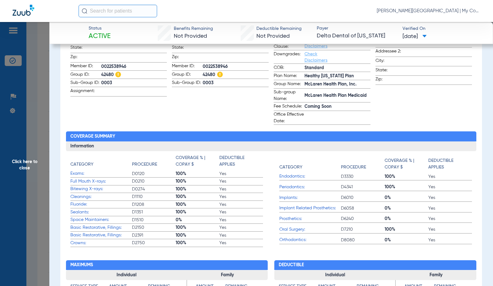
scroll to position [0, 0]
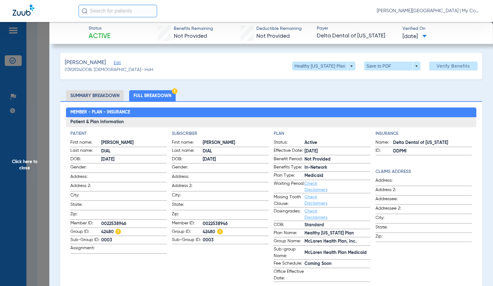
click at [25, 164] on span "Click here to close" at bounding box center [24, 165] width 49 height 286
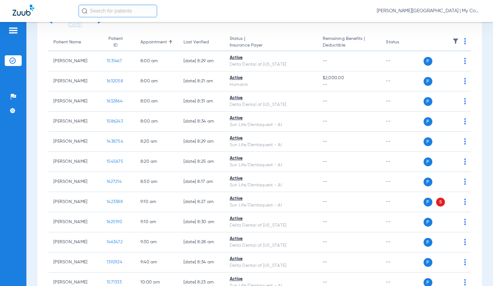
drag, startPoint x: 104, startPoint y: 108, endPoint x: 437, endPoint y: 6, distance: 348.5
click at [107, 103] on span "1632864" at bounding box center [115, 101] width 16 height 4
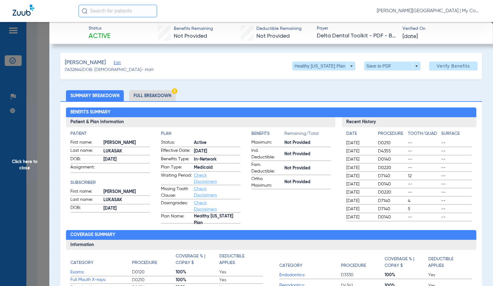
click at [159, 97] on li "Full Breakdown" at bounding box center [152, 95] width 47 height 11
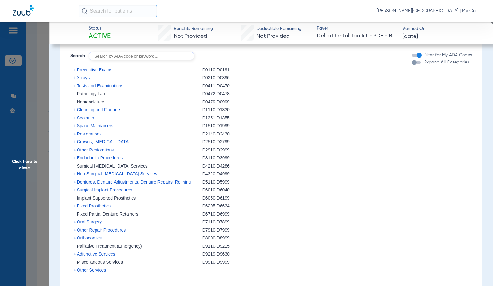
scroll to position [472, 0]
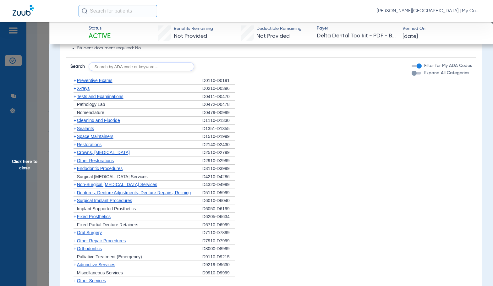
click at [104, 121] on span "Cleaning and Fluoride" at bounding box center [98, 120] width 43 height 5
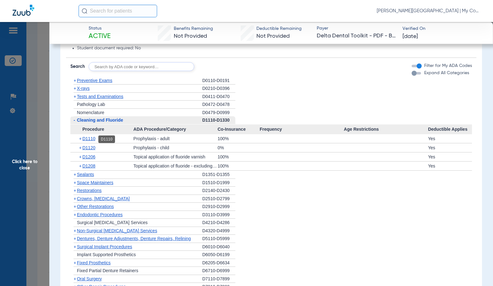
click at [92, 139] on span "D1110" at bounding box center [88, 138] width 13 height 5
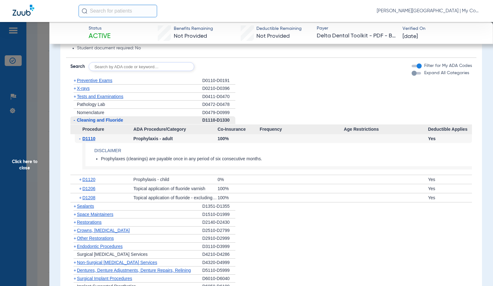
click at [92, 139] on span "D1110" at bounding box center [88, 138] width 13 height 5
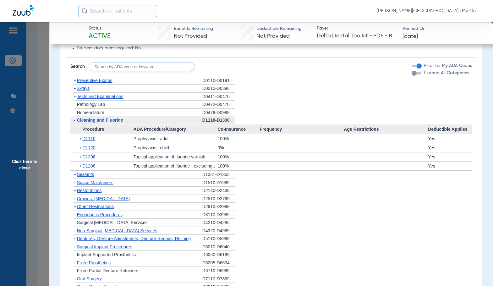
click at [82, 90] on span "X-rays" at bounding box center [83, 88] width 13 height 5
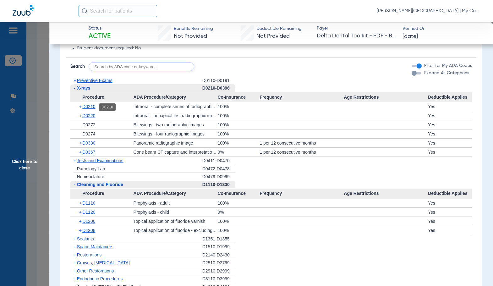
click at [91, 106] on span "D0210" at bounding box center [88, 106] width 13 height 5
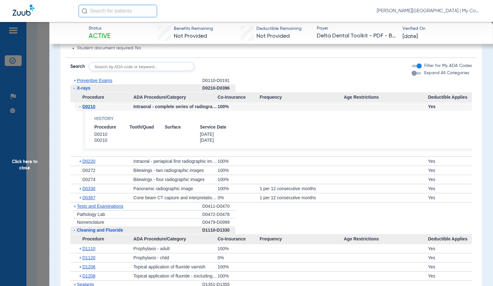
click at [91, 107] on span "D0210" at bounding box center [88, 106] width 13 height 5
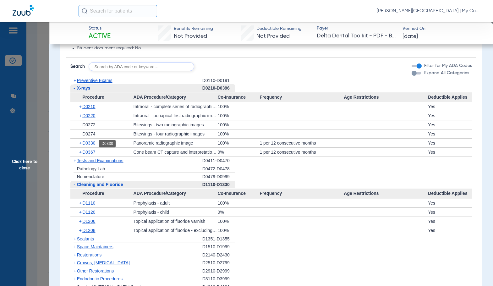
click at [93, 142] on span "D0330" at bounding box center [88, 143] width 13 height 5
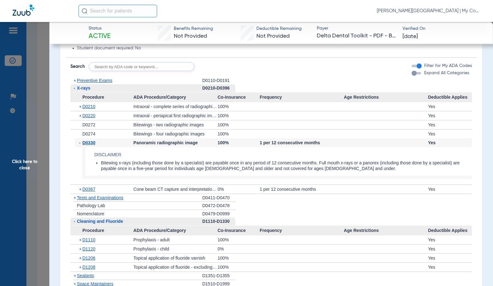
click at [93, 142] on span "D0330" at bounding box center [88, 142] width 13 height 5
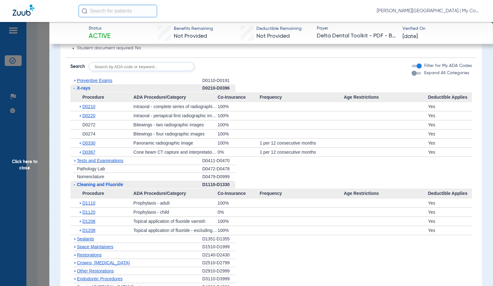
click at [108, 82] on span "Preventive Exams" at bounding box center [95, 80] width 36 height 5
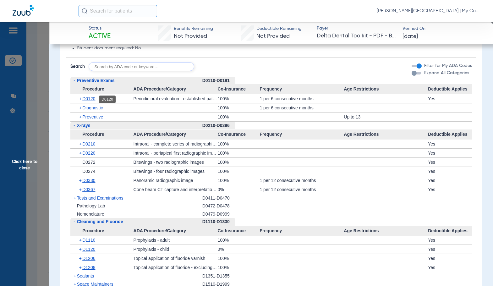
click at [93, 101] on span "D0120" at bounding box center [88, 98] width 13 height 5
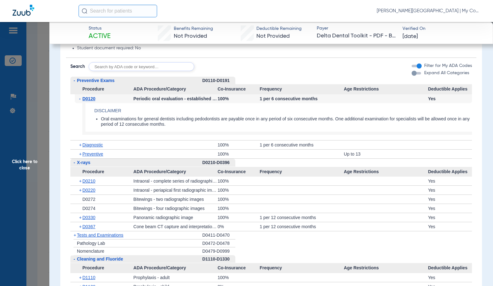
click at [93, 101] on span "D0120" at bounding box center [88, 98] width 13 height 5
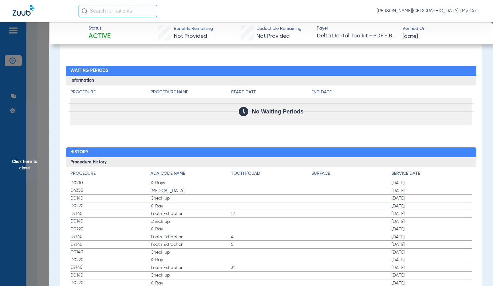
scroll to position [881, 0]
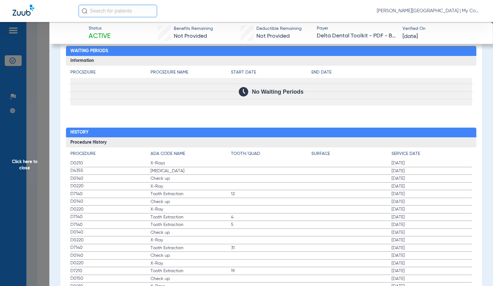
click at [21, 115] on span "Click here to close" at bounding box center [24, 165] width 49 height 286
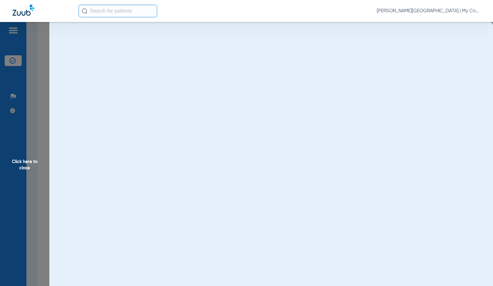
scroll to position [0, 0]
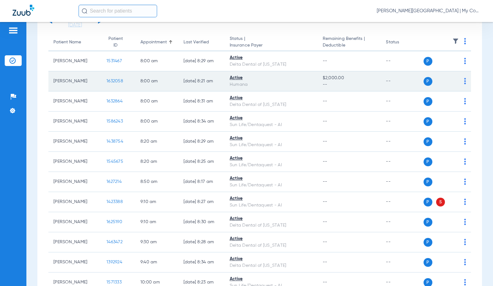
click at [112, 83] on span "1632058" at bounding box center [115, 81] width 17 height 4
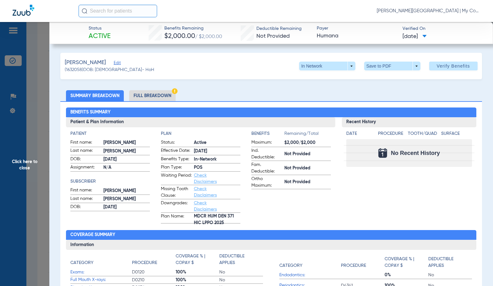
click at [153, 99] on li "Full Breakdown" at bounding box center [152, 95] width 47 height 11
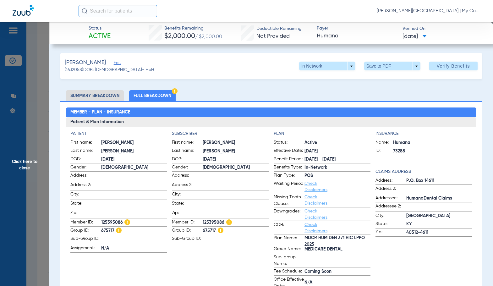
click at [218, 221] on span "125395086" at bounding box center [236, 223] width 66 height 7
copy span "125395086"
drag, startPoint x: 32, startPoint y: 162, endPoint x: 93, endPoint y: 177, distance: 63.5
click at [32, 162] on span "Click here to close" at bounding box center [24, 165] width 49 height 286
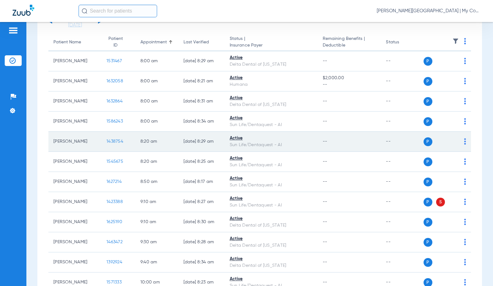
click at [109, 144] on span "1438754" at bounding box center [115, 141] width 17 height 4
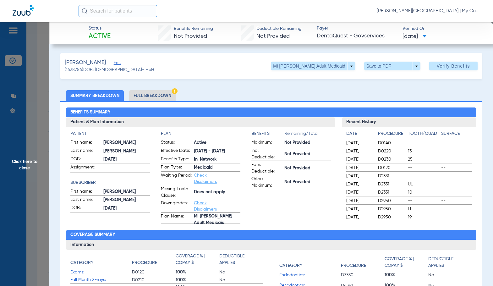
click at [145, 100] on li "Full Breakdown" at bounding box center [152, 95] width 47 height 11
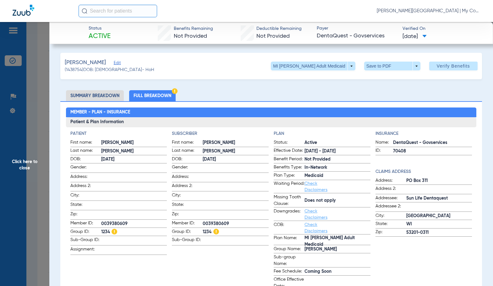
click at [229, 171] on app-input-field at bounding box center [236, 168] width 66 height 8
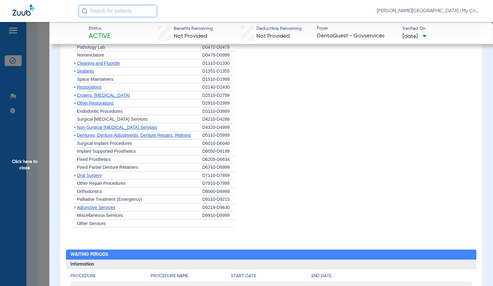
scroll to position [440, 0]
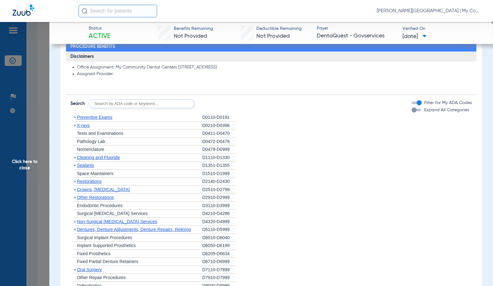
click at [81, 115] on span "Preventive Exams" at bounding box center [95, 117] width 36 height 5
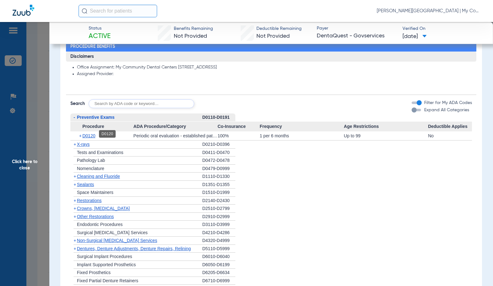
click at [88, 135] on span "D0120" at bounding box center [88, 135] width 13 height 5
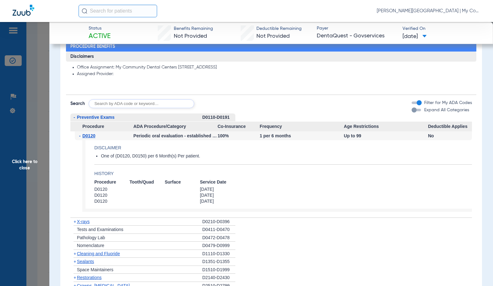
click at [88, 135] on span "D0120" at bounding box center [88, 135] width 13 height 5
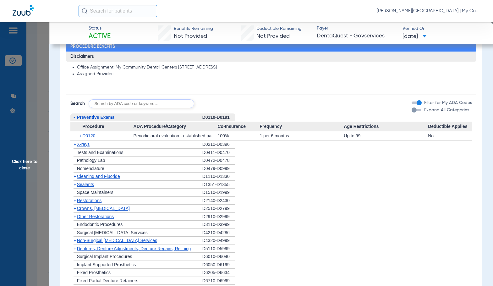
click at [89, 143] on span "X-rays" at bounding box center [83, 144] width 13 height 5
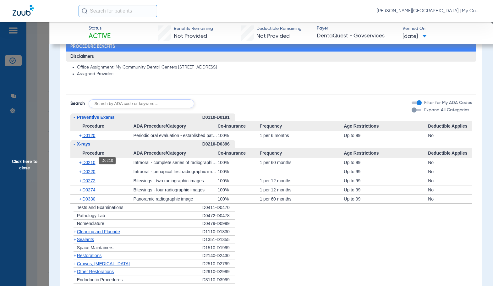
click at [91, 162] on span "D0210" at bounding box center [88, 162] width 13 height 5
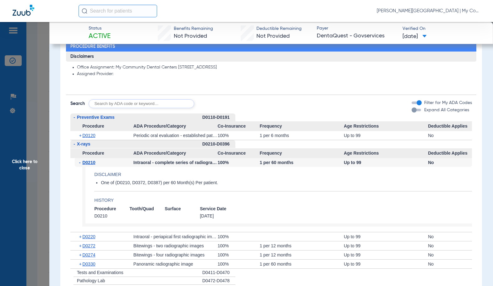
click at [91, 162] on span "D0210" at bounding box center [88, 162] width 13 height 5
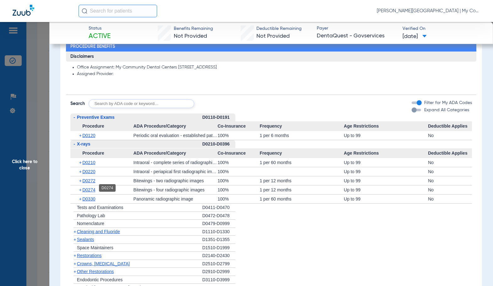
click at [89, 188] on span "D0274" at bounding box center [88, 189] width 13 height 5
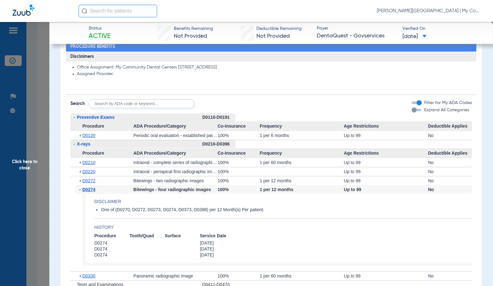
click at [89, 188] on span "D0274" at bounding box center [88, 189] width 13 height 5
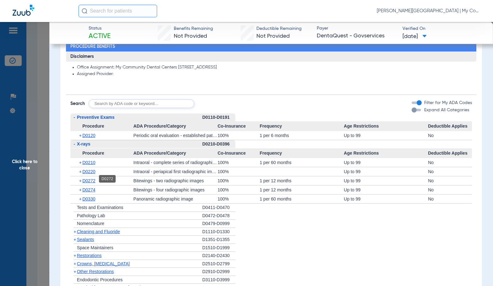
click at [92, 179] on span "D0272" at bounding box center [88, 180] width 13 height 5
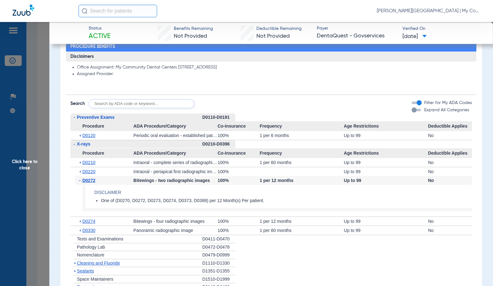
click at [92, 179] on span "D0272" at bounding box center [88, 180] width 13 height 5
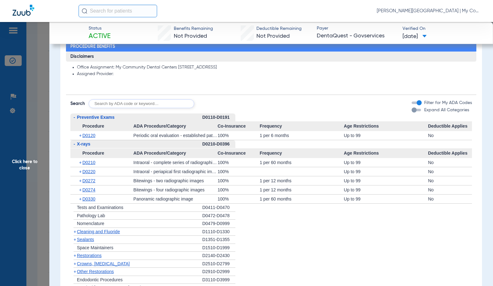
click at [89, 231] on span "Cleaning and Fluoride" at bounding box center [98, 231] width 43 height 5
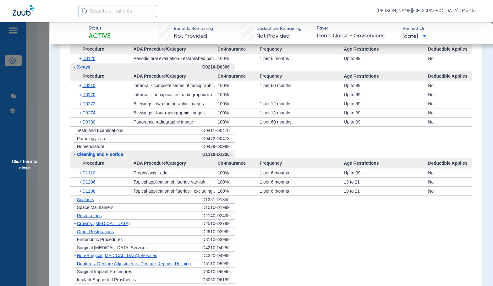
scroll to position [535, 0]
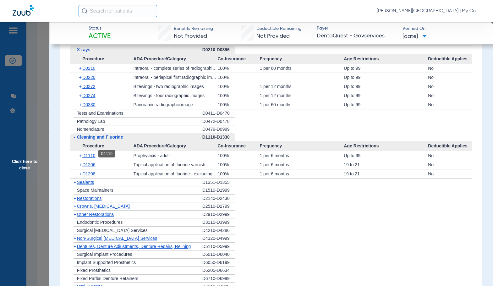
click at [89, 153] on span "D1110" at bounding box center [88, 155] width 13 height 5
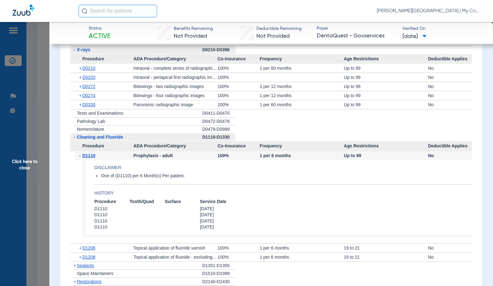
click at [89, 153] on span "D1110" at bounding box center [88, 155] width 13 height 5
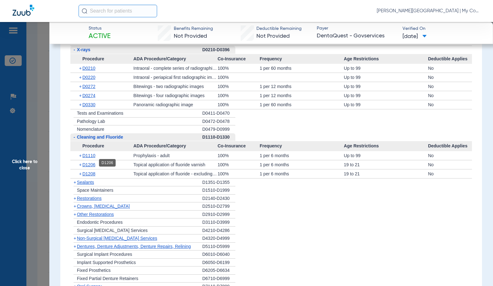
click at [91, 163] on span "D1206" at bounding box center [88, 164] width 13 height 5
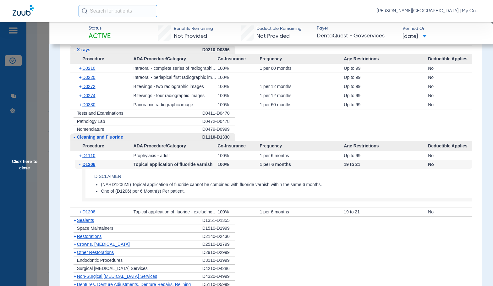
click at [91, 163] on span "D1206" at bounding box center [88, 164] width 13 height 5
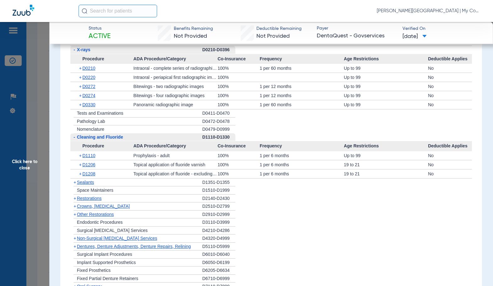
click at [104, 238] on span "Non-Surgical [MEDICAL_DATA] Services" at bounding box center [117, 238] width 80 height 5
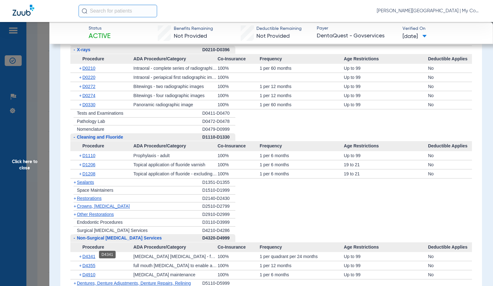
click at [91, 254] on span "D4341" at bounding box center [88, 256] width 13 height 5
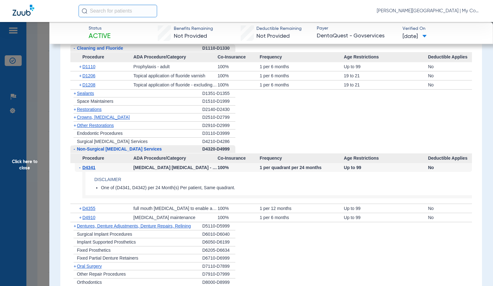
scroll to position [629, 0]
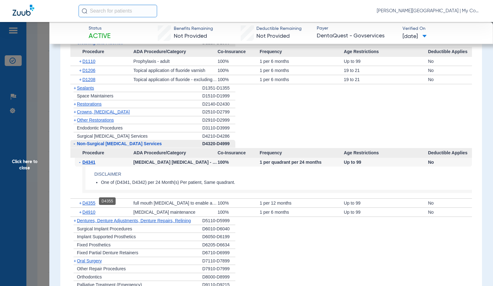
click at [92, 203] on span "D4355" at bounding box center [88, 203] width 13 height 5
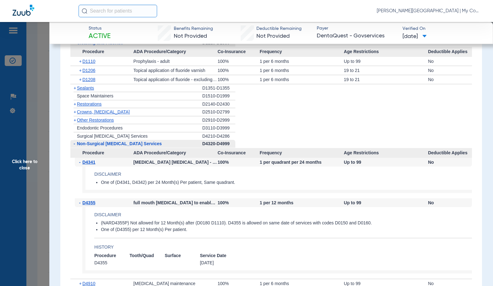
scroll to position [660, 0]
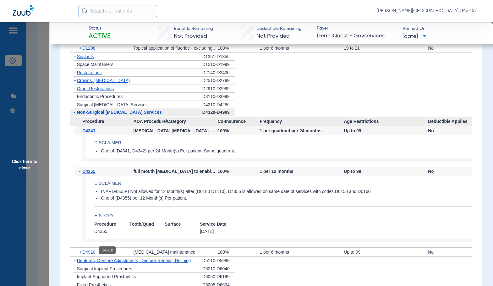
click at [95, 252] on span "D4910" at bounding box center [88, 252] width 13 height 5
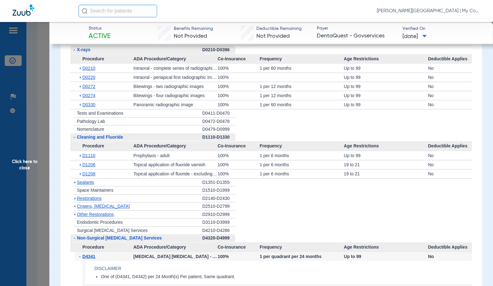
scroll to position [503, 0]
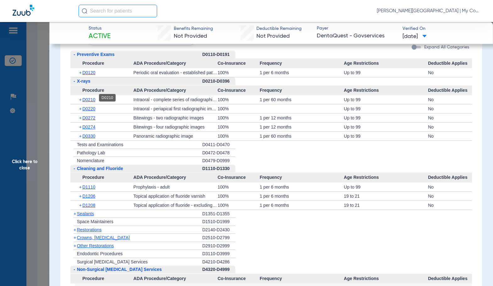
click at [91, 98] on span "D0210" at bounding box center [88, 99] width 13 height 5
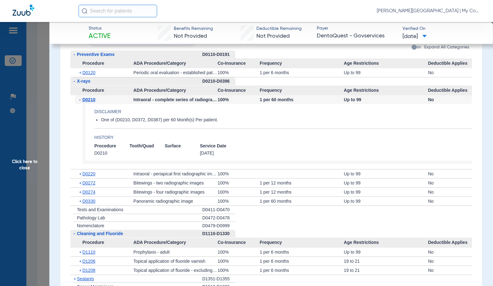
click at [35, 163] on span "Click here to close" at bounding box center [24, 165] width 49 height 286
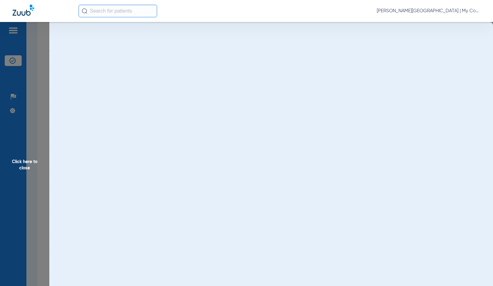
scroll to position [0, 0]
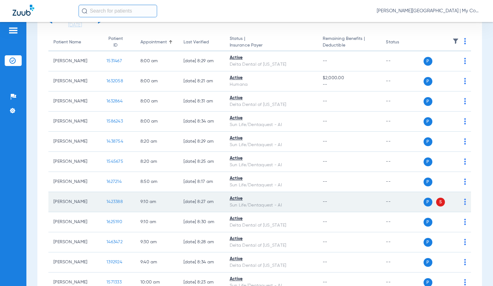
click at [107, 204] on span "1423388" at bounding box center [115, 202] width 16 height 4
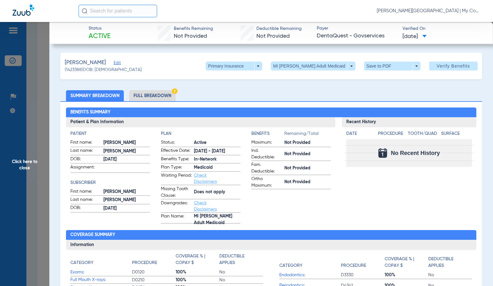
click at [174, 98] on li "Full Breakdown" at bounding box center [152, 95] width 47 height 11
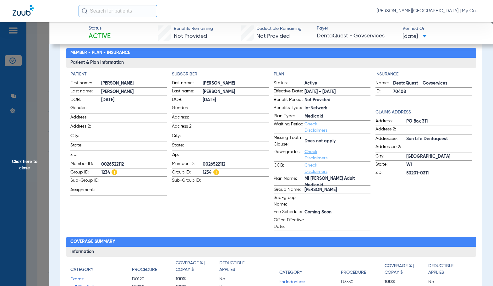
scroll to position [63, 0]
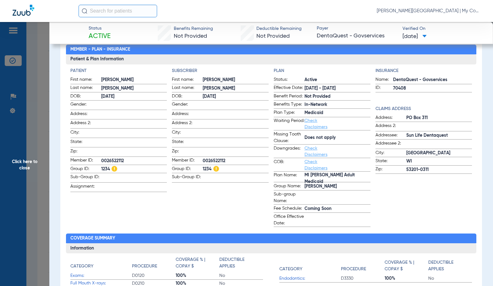
click at [24, 146] on span "Click here to close" at bounding box center [24, 165] width 49 height 286
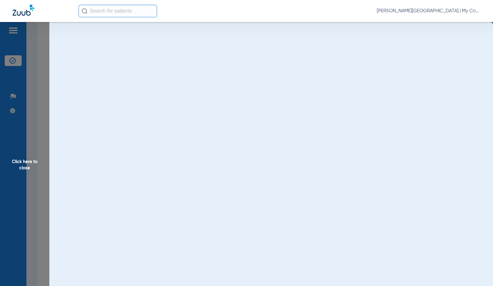
scroll to position [0, 0]
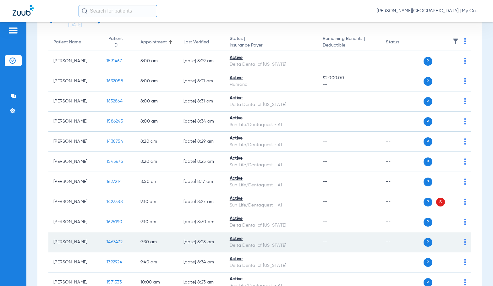
click at [107, 244] on span "1463472" at bounding box center [115, 242] width 16 height 4
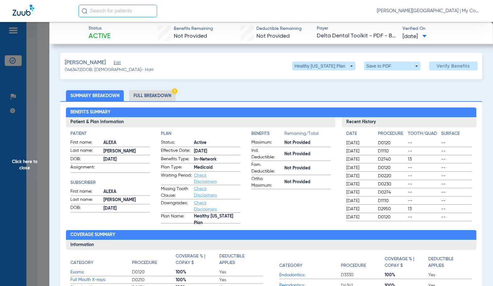
click at [162, 92] on li "Full Breakdown" at bounding box center [152, 95] width 47 height 11
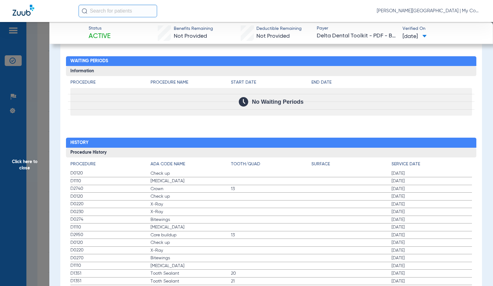
scroll to position [723, 0]
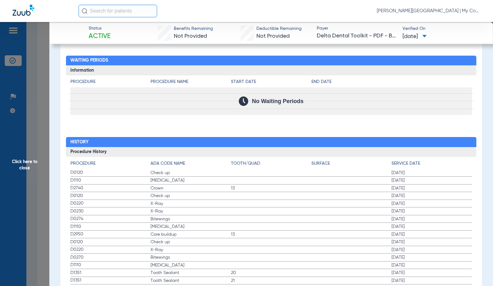
click at [162, 196] on span "Check up" at bounding box center [191, 196] width 81 height 6
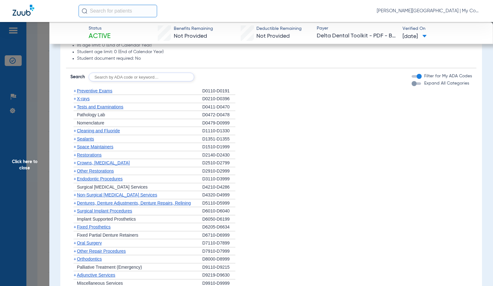
scroll to position [440, 0]
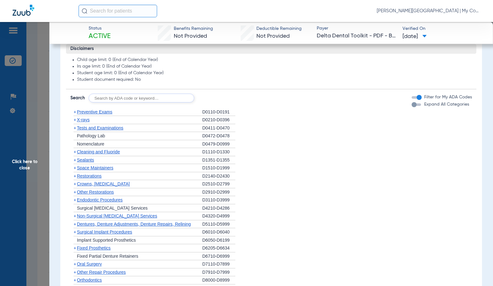
click at [102, 114] on span "Preventive Exams" at bounding box center [95, 111] width 36 height 5
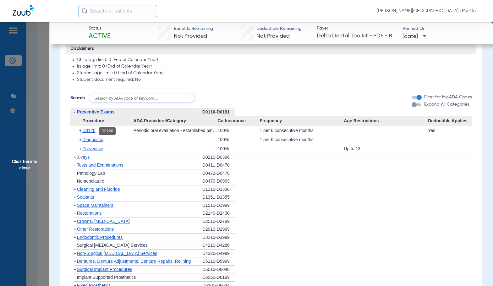
click at [93, 131] on span "D0120" at bounding box center [88, 130] width 13 height 5
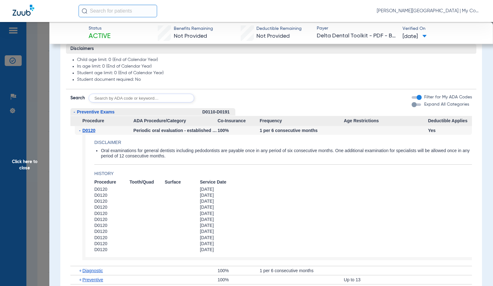
click at [93, 131] on span "D0120" at bounding box center [88, 130] width 13 height 5
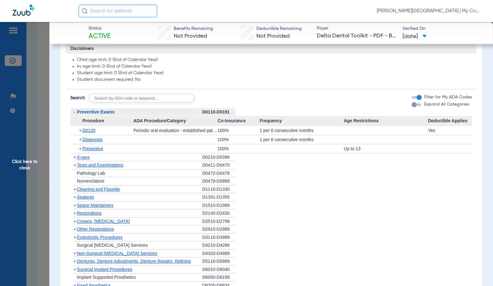
click at [88, 114] on span "Preventive Exams" at bounding box center [96, 111] width 38 height 5
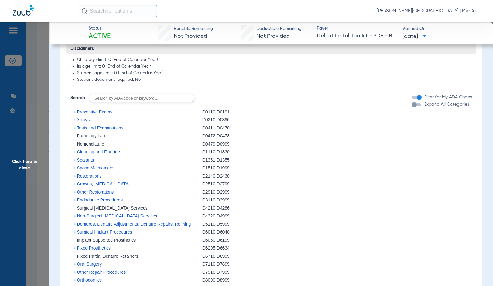
click at [87, 122] on span "X-rays" at bounding box center [83, 119] width 13 height 5
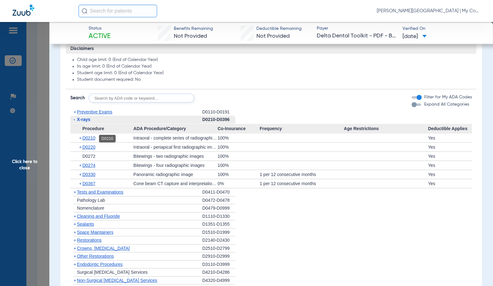
click at [94, 138] on span "D0210" at bounding box center [88, 138] width 13 height 5
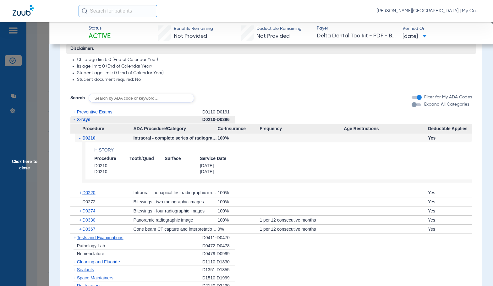
click at [94, 137] on span "D0210" at bounding box center [88, 138] width 13 height 5
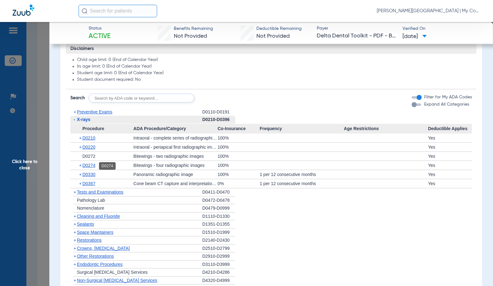
click at [92, 166] on span "D0274" at bounding box center [88, 165] width 13 height 5
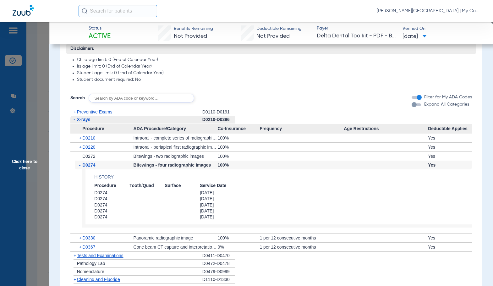
click at [92, 166] on span "D0274" at bounding box center [88, 165] width 13 height 5
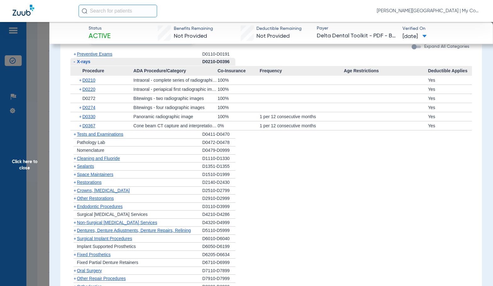
scroll to position [503, 0]
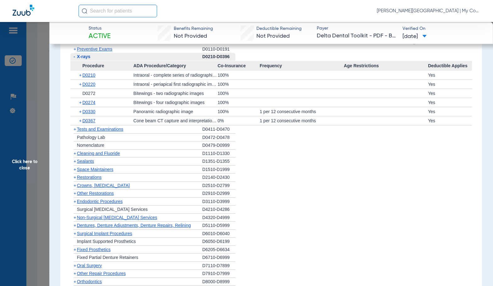
click at [99, 155] on span "Cleaning and Fluoride" at bounding box center [98, 153] width 43 height 5
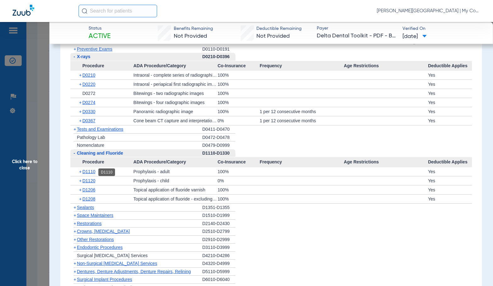
click at [91, 171] on span "D1110" at bounding box center [88, 171] width 13 height 5
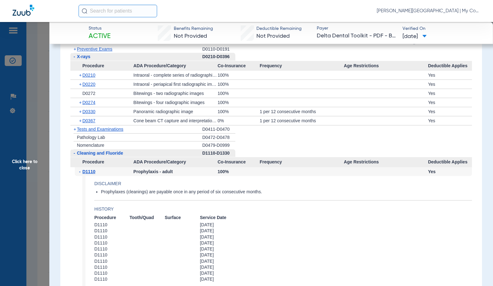
click at [91, 171] on span "D1110" at bounding box center [88, 171] width 13 height 5
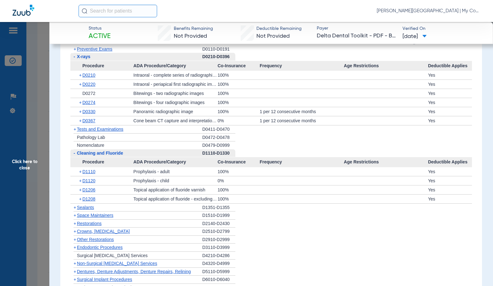
click at [33, 176] on span "Click here to close" at bounding box center [24, 165] width 49 height 286
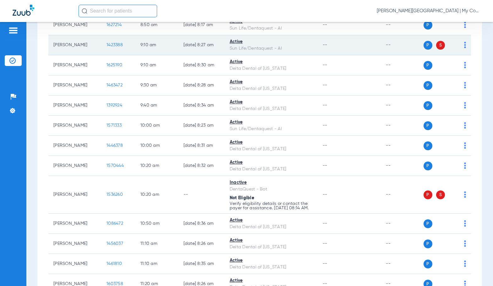
scroll to position [210, 0]
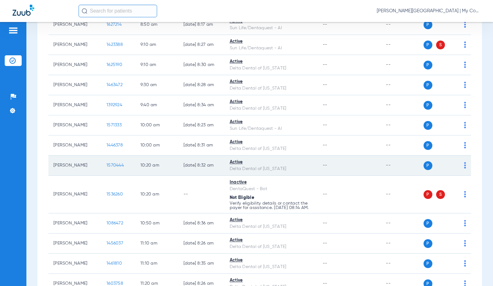
click at [109, 168] on span "1570444" at bounding box center [115, 165] width 17 height 4
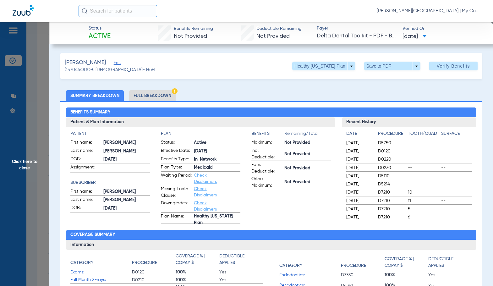
click at [158, 99] on li "Full Breakdown" at bounding box center [152, 95] width 47 height 11
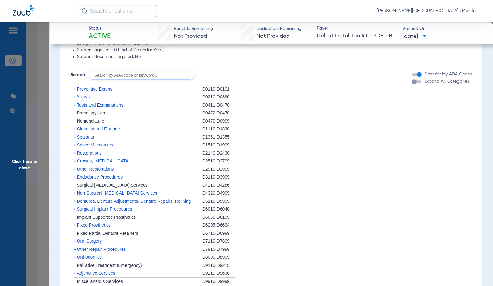
scroll to position [472, 0]
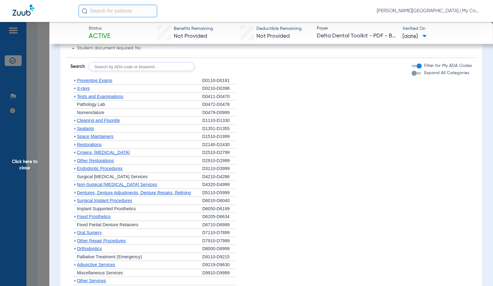
click at [86, 77] on div "+ Preventive Exams" at bounding box center [136, 81] width 132 height 8
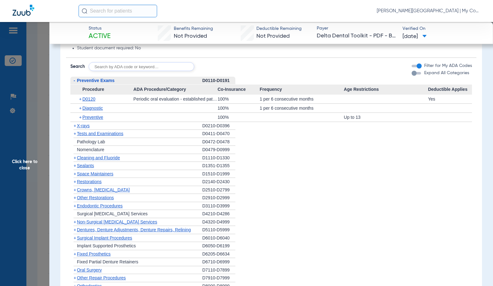
drag, startPoint x: 86, startPoint y: 80, endPoint x: 86, endPoint y: 85, distance: 5.4
click at [86, 80] on span "Preventive Exams" at bounding box center [96, 80] width 38 height 5
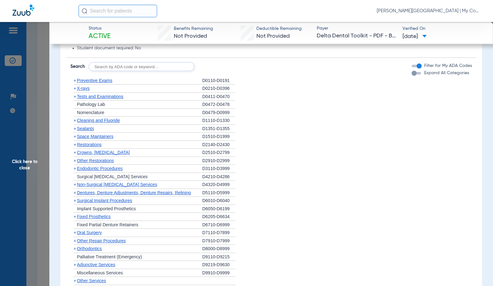
click at [87, 81] on span "Preventive Exams" at bounding box center [95, 80] width 36 height 5
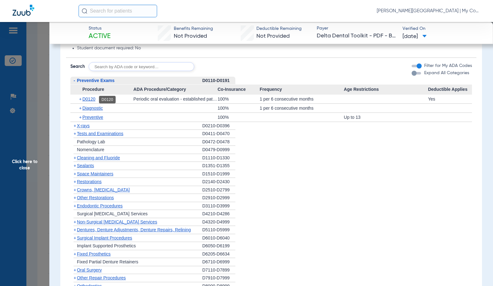
click at [88, 101] on span "D0120" at bounding box center [88, 99] width 13 height 5
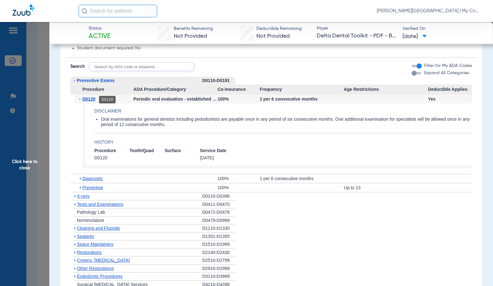
drag, startPoint x: 89, startPoint y: 100, endPoint x: 86, endPoint y: 87, distance: 12.8
click at [89, 100] on span "D0120" at bounding box center [88, 99] width 13 height 5
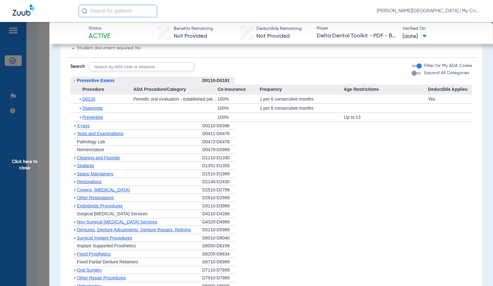
click at [86, 81] on span "Preventive Exams" at bounding box center [96, 80] width 38 height 5
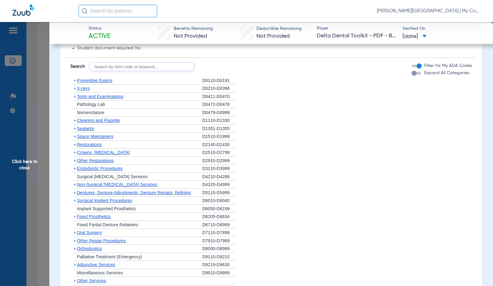
click at [83, 90] on span "X-rays" at bounding box center [83, 88] width 13 height 5
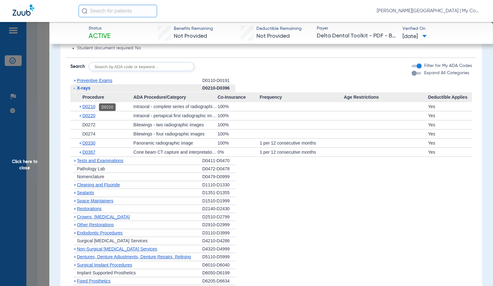
click at [93, 106] on span "D0210" at bounding box center [88, 106] width 13 height 5
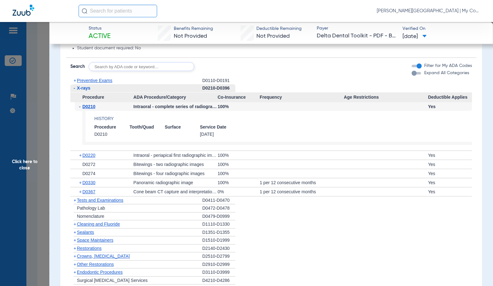
click at [93, 106] on span "D0210" at bounding box center [88, 106] width 13 height 5
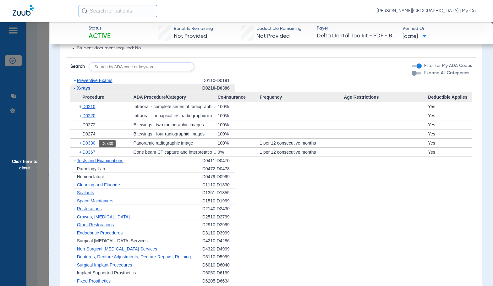
click at [92, 146] on span "D0330" at bounding box center [88, 143] width 13 height 5
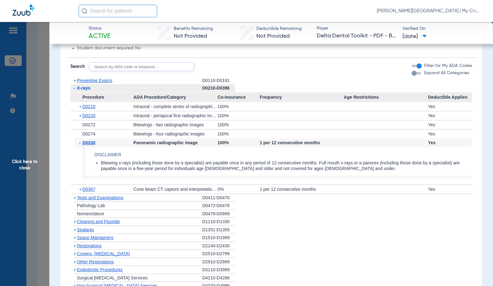
click at [92, 145] on span "D0330" at bounding box center [88, 142] width 13 height 5
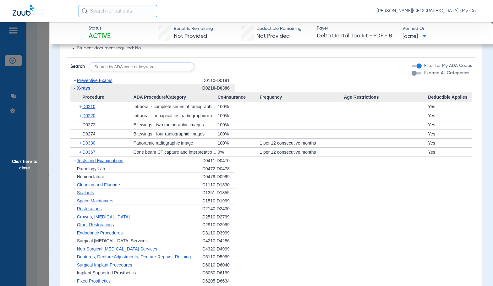
click at [101, 187] on span "Cleaning and Fluoride" at bounding box center [98, 184] width 43 height 5
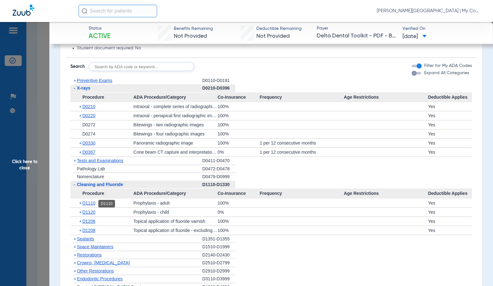
click at [93, 203] on span "D1110" at bounding box center [88, 203] width 13 height 5
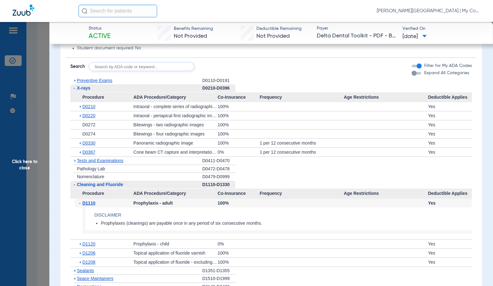
click at [37, 161] on span "Click here to close" at bounding box center [24, 165] width 49 height 286
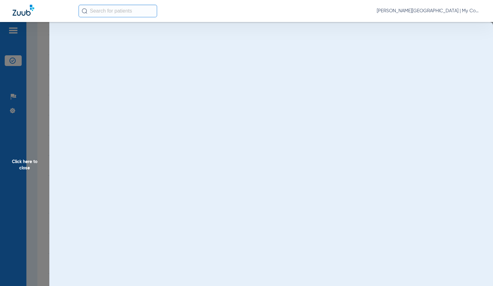
scroll to position [0, 0]
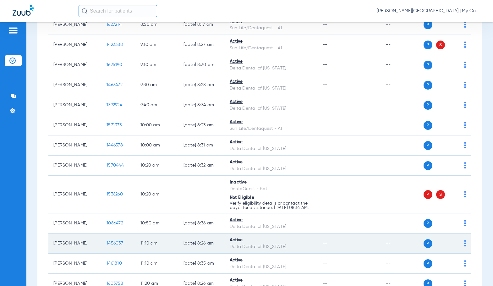
click at [107, 246] on span "1456037" at bounding box center [115, 243] width 17 height 4
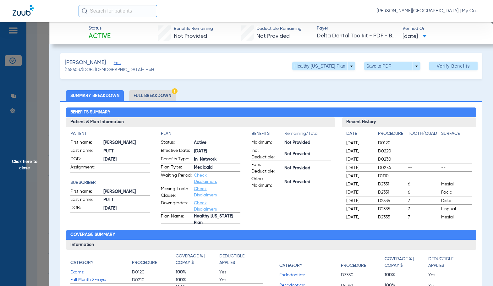
click at [167, 95] on li "Full Breakdown" at bounding box center [152, 95] width 47 height 11
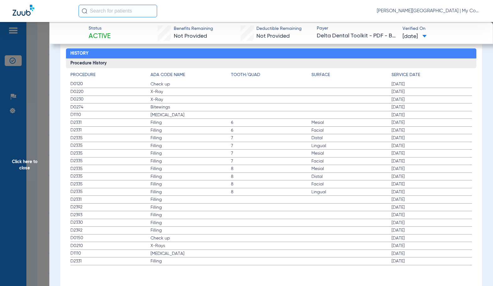
scroll to position [813, 0]
click at [26, 164] on span "Click here to close" at bounding box center [24, 165] width 49 height 286
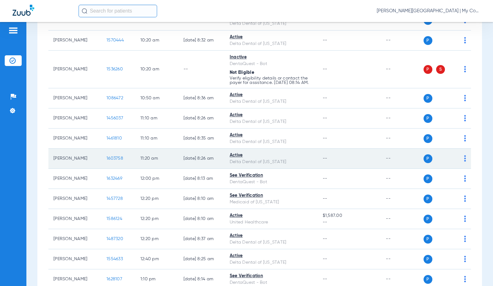
scroll to position [336, 0]
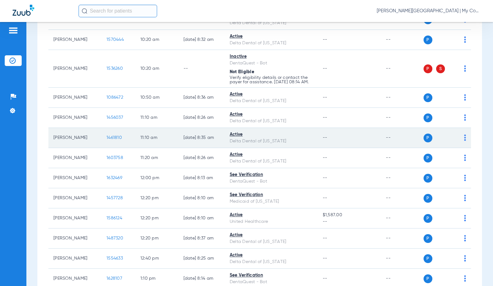
click at [107, 140] on span "1461810" at bounding box center [114, 138] width 15 height 4
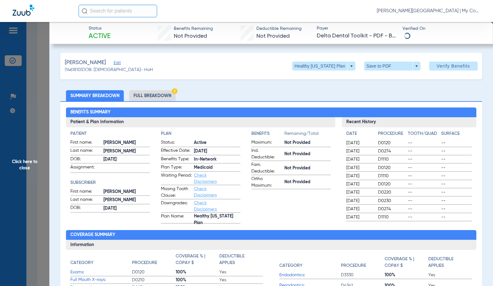
drag, startPoint x: 154, startPoint y: 98, endPoint x: 175, endPoint y: 77, distance: 30.0
click at [155, 98] on li "Full Breakdown" at bounding box center [152, 95] width 47 height 11
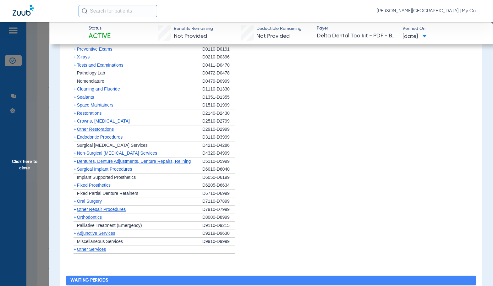
scroll to position [472, 0]
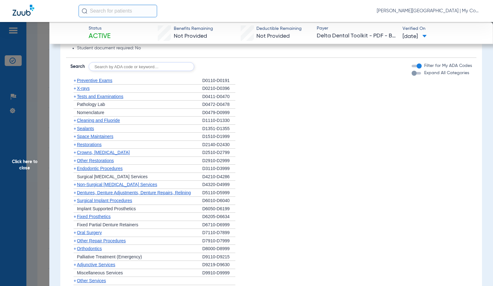
click at [99, 81] on span "Preventive Exams" at bounding box center [95, 80] width 36 height 5
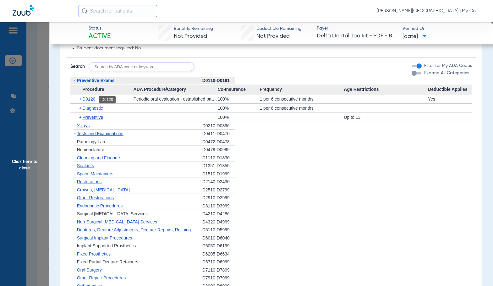
click at [91, 100] on span "D0120" at bounding box center [88, 99] width 13 height 5
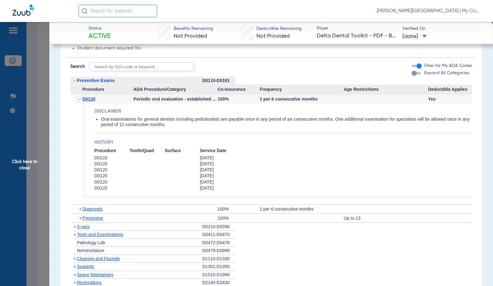
click at [91, 100] on span "D0120" at bounding box center [88, 99] width 13 height 5
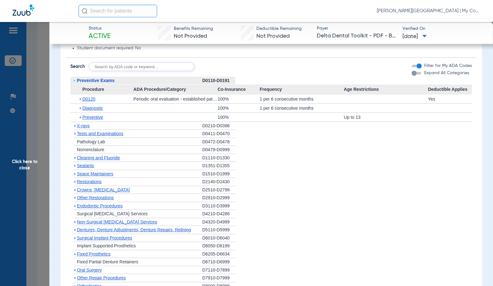
click at [88, 125] on span "X-rays" at bounding box center [83, 125] width 13 height 5
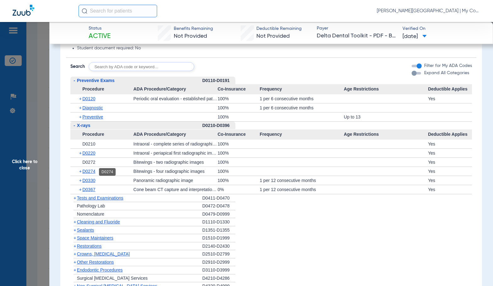
click at [95, 172] on span "D0274" at bounding box center [88, 171] width 13 height 5
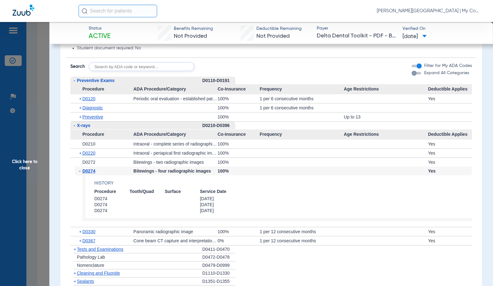
click at [95, 172] on span "D0274" at bounding box center [88, 171] width 13 height 5
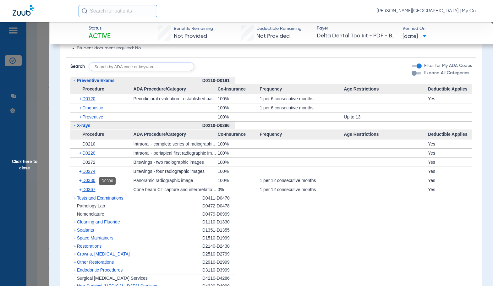
click at [95, 180] on span "D0330" at bounding box center [88, 180] width 13 height 5
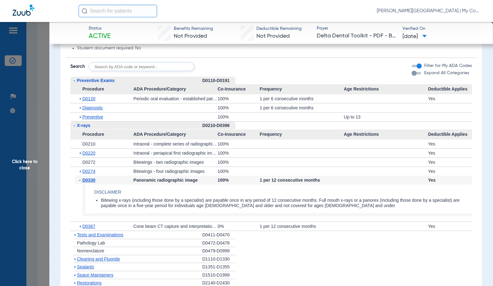
click at [95, 180] on span "D0330" at bounding box center [88, 180] width 13 height 5
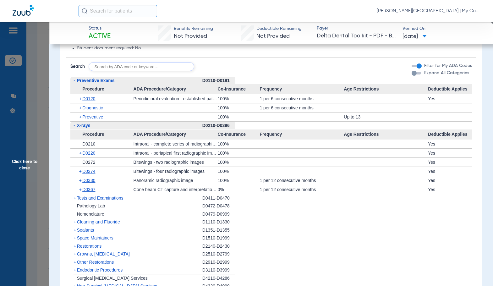
drag, startPoint x: 96, startPoint y: 224, endPoint x: 97, endPoint y: 221, distance: 3.3
click at [95, 225] on span "Cleaning and Fluoride" at bounding box center [98, 222] width 43 height 5
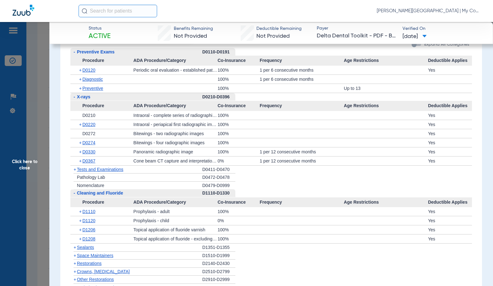
scroll to position [566, 0]
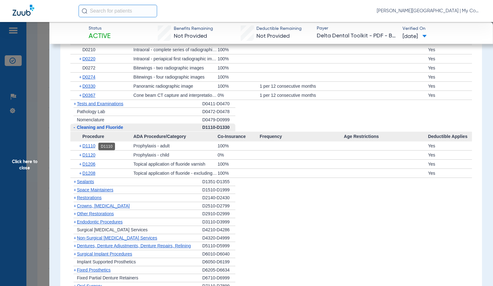
click at [89, 146] on span "D1110" at bounding box center [88, 145] width 13 height 5
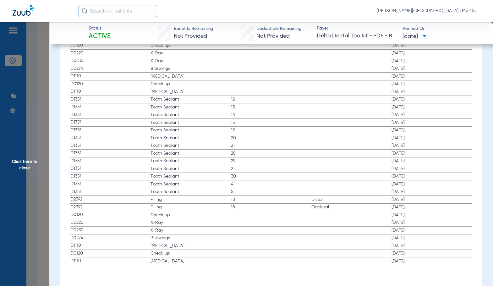
scroll to position [1133, 0]
click at [25, 161] on span "Click here to close" at bounding box center [24, 165] width 49 height 286
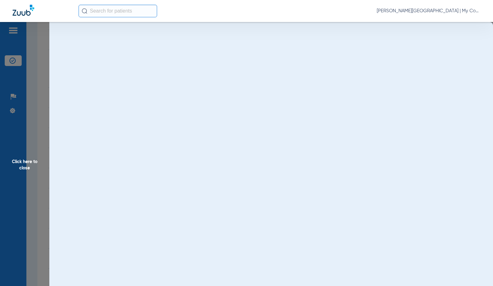
scroll to position [0, 0]
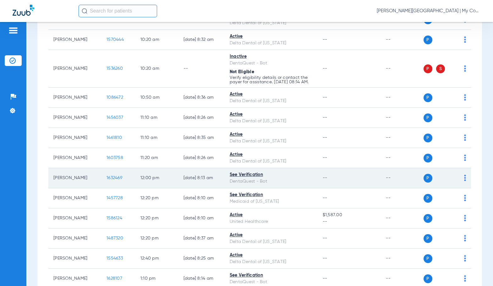
click at [112, 180] on span "1632469" at bounding box center [115, 178] width 16 height 4
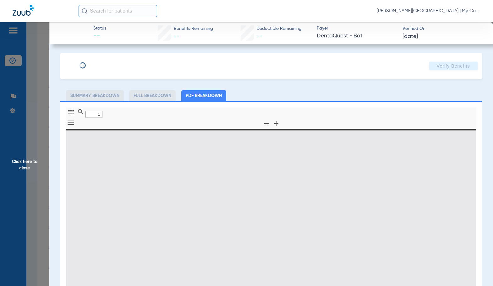
type input "0"
select select "page-width"
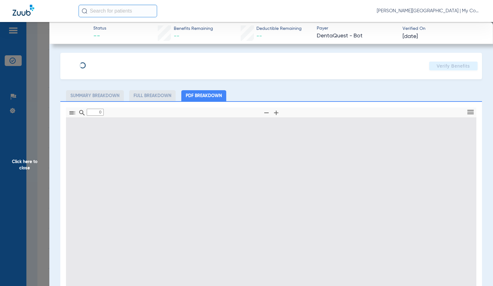
type input "1"
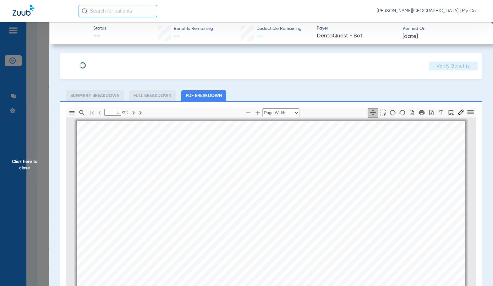
scroll to position [3, 0]
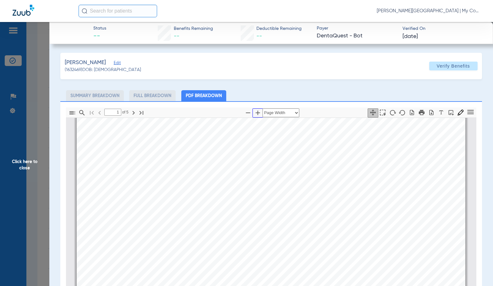
click at [254, 112] on icon "button" at bounding box center [258, 113] width 8 height 8
select select "1.5"
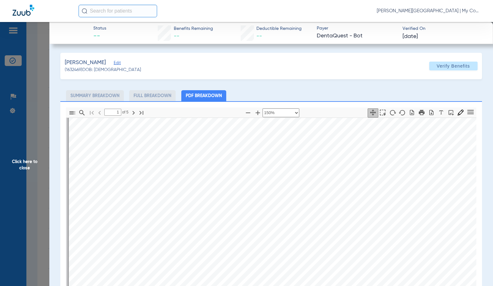
scroll to position [318, 0]
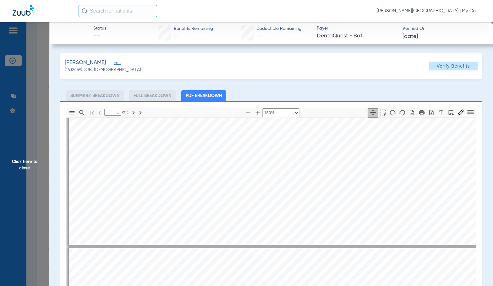
type input "2"
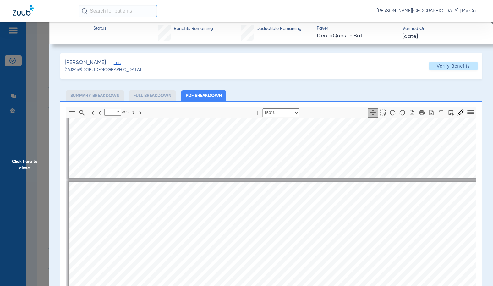
click at [14, 184] on span "Click here to close" at bounding box center [24, 165] width 49 height 286
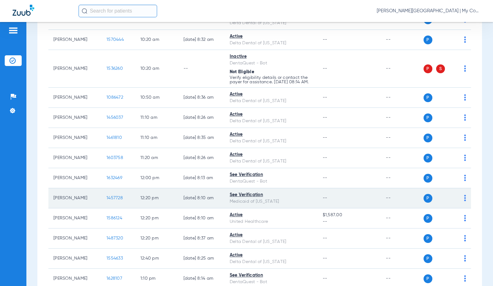
click at [109, 200] on span "1457728" at bounding box center [115, 198] width 16 height 4
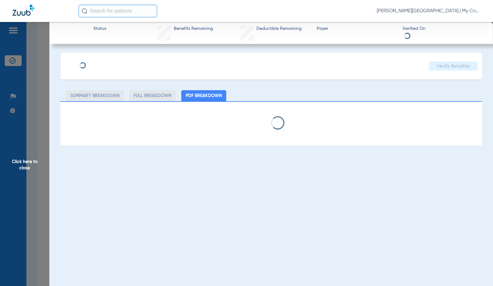
select select "page-width"
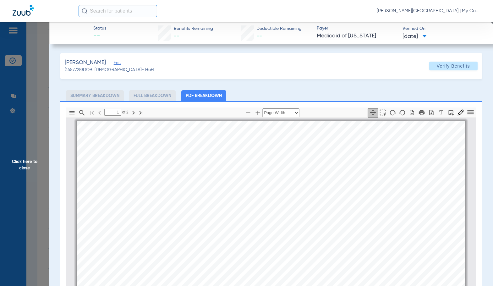
scroll to position [3, 0]
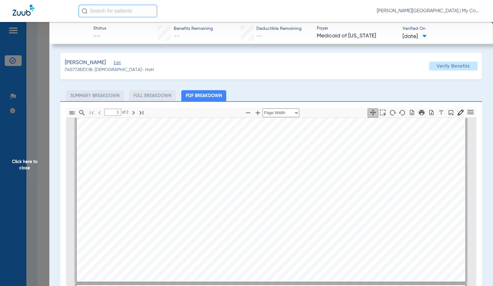
type input "2"
drag, startPoint x: 39, startPoint y: 186, endPoint x: 305, endPoint y: 100, distance: 279.5
click at [40, 185] on span "Click here to close" at bounding box center [24, 165] width 49 height 286
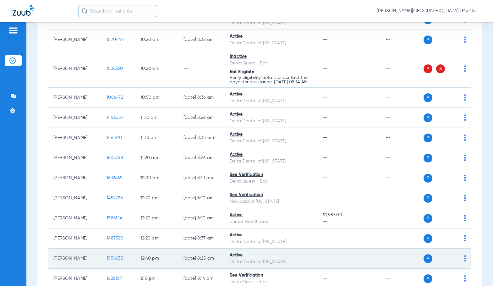
click at [107, 261] on span "1554633" at bounding box center [115, 258] width 16 height 4
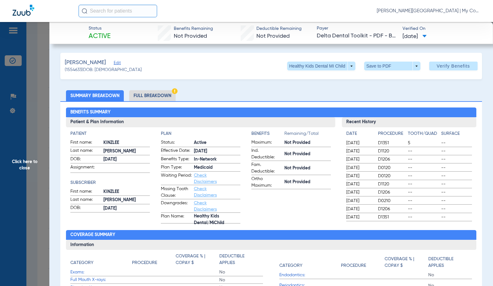
click at [148, 94] on li "Full Breakdown" at bounding box center [152, 95] width 47 height 11
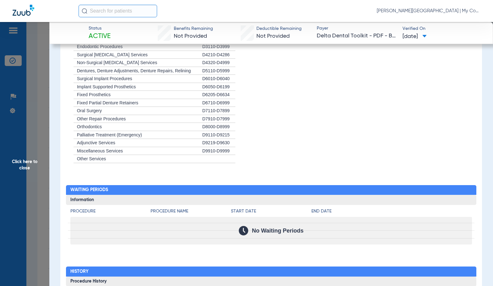
scroll to position [723, 0]
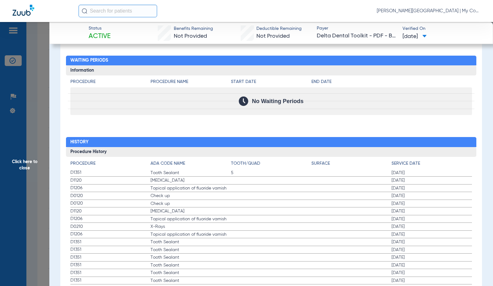
click at [243, 189] on label "D1206 Topical application of fluoride varnish 12/09/2024" at bounding box center [271, 189] width 402 height 8
click at [239, 211] on label "D1120 Teeth Cleaning 01/09/2024" at bounding box center [271, 212] width 402 height 8
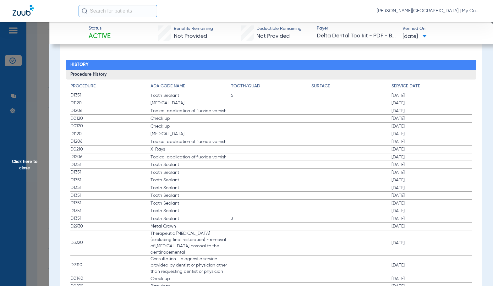
scroll to position [818, 0]
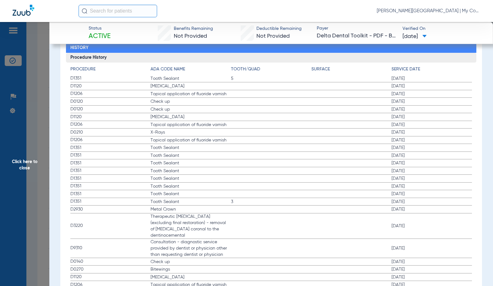
click at [33, 161] on span "Click here to close" at bounding box center [24, 165] width 49 height 286
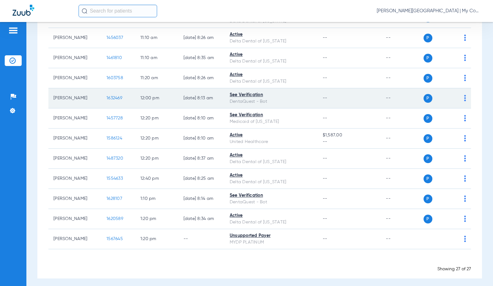
scroll to position [431, 0]
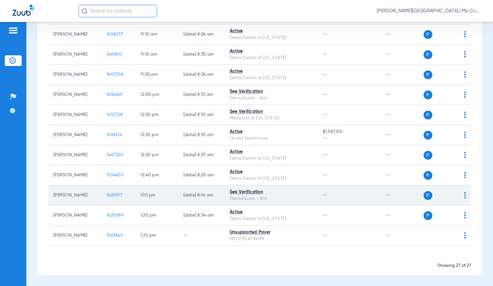
click at [112, 193] on span "1628107" at bounding box center [115, 195] width 16 height 4
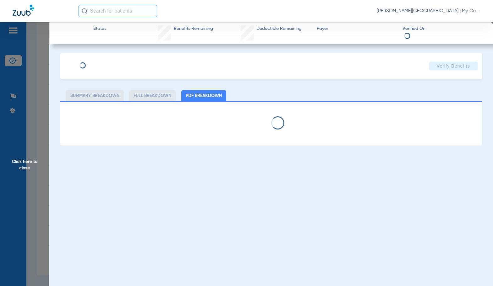
select select "page-width"
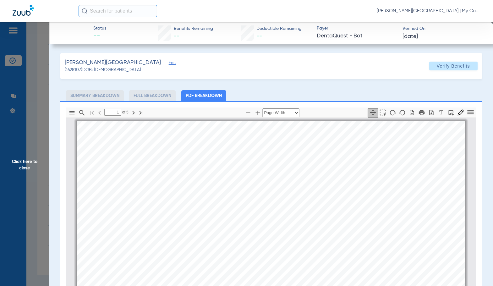
scroll to position [3, 0]
drag, startPoint x: 307, startPoint y: 209, endPoint x: 310, endPoint y: 208, distance: 3.7
click at [301, 211] on div "LANDON SANTOVIZ Member is eligible: My Community Dental Centers Inc - Heidi Mer…" at bounding box center [271, 255] width 389 height 275
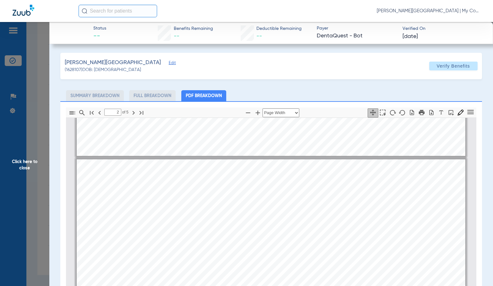
scroll to position [284, 0]
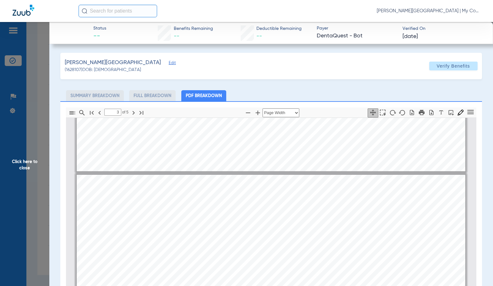
type input "2"
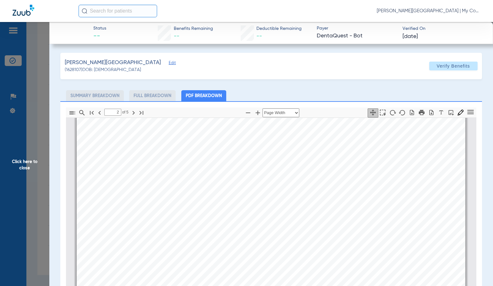
scroll to position [315, 0]
click at [31, 168] on span "Click here to close" at bounding box center [24, 165] width 49 height 286
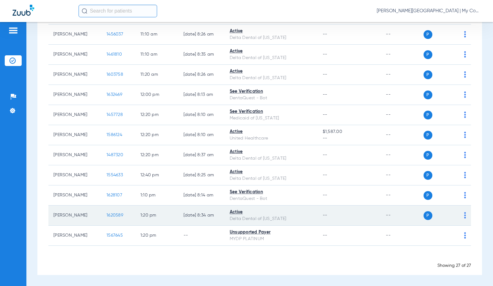
click at [111, 219] on td "1620589" at bounding box center [119, 216] width 34 height 20
click at [111, 216] on span "1620589" at bounding box center [115, 215] width 17 height 4
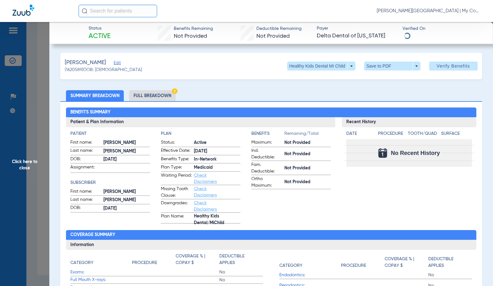
drag, startPoint x: 164, startPoint y: 94, endPoint x: 492, endPoint y: 70, distance: 328.2
click at [172, 91] on li "Full Breakdown" at bounding box center [152, 95] width 47 height 11
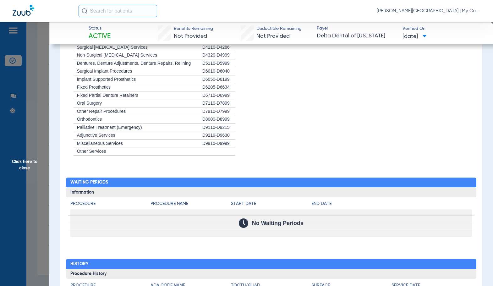
scroll to position [655, 0]
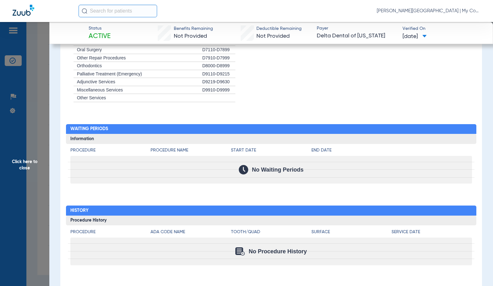
drag, startPoint x: 33, startPoint y: 171, endPoint x: 106, endPoint y: 152, distance: 75.9
click at [32, 170] on span "Click here to close" at bounding box center [24, 165] width 49 height 286
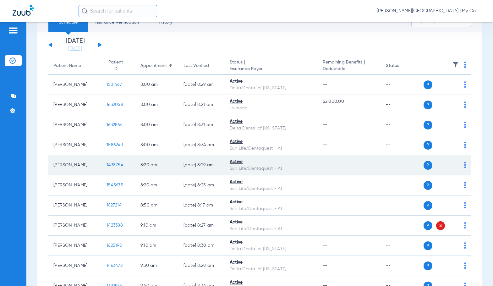
scroll to position [0, 0]
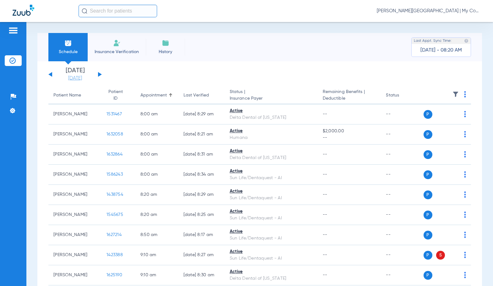
click at [75, 80] on link "[DATE]" at bounding box center [75, 78] width 38 height 6
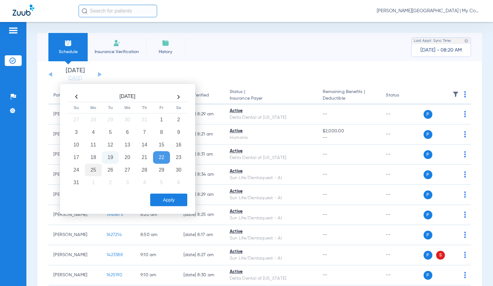
click at [98, 170] on td "25" at bounding box center [93, 170] width 17 height 13
drag, startPoint x: 162, startPoint y: 204, endPoint x: 235, endPoint y: 184, distance: 75.8
click at [164, 204] on button "Apply" at bounding box center [168, 200] width 37 height 13
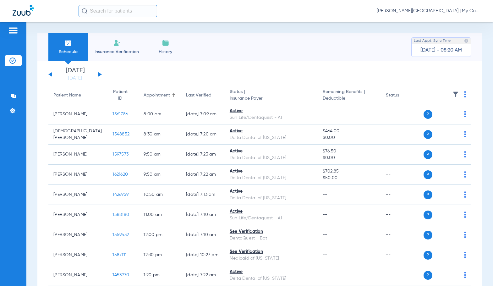
click at [464, 92] on img at bounding box center [465, 94] width 2 height 6
drag, startPoint x: 447, startPoint y: 119, endPoint x: 483, endPoint y: 118, distance: 36.2
click at [448, 118] on span "Verify All" at bounding box center [438, 119] width 38 height 4
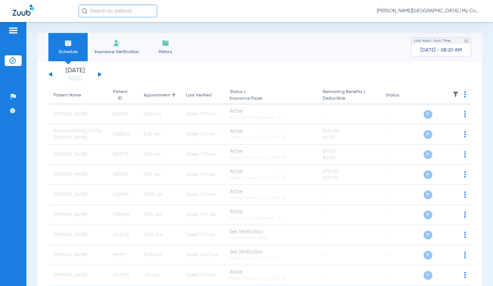
click at [453, 9] on span "Sadie Gibbs - Bay City | My Community Dental Centers" at bounding box center [429, 11] width 104 height 6
click at [446, 22] on span "Account Selection" at bounding box center [457, 22] width 35 height 4
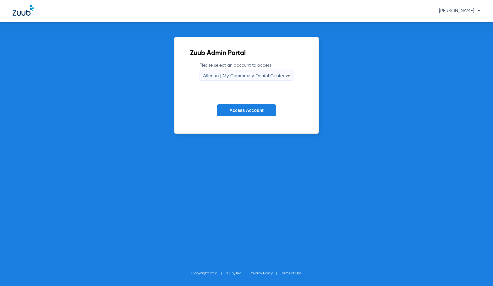
click at [242, 80] on div "Allegan | My Community Dental Centers" at bounding box center [245, 75] width 84 height 11
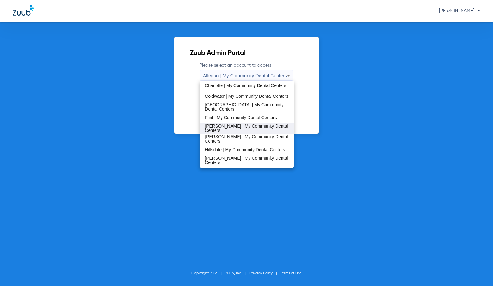
scroll to position [94, 0]
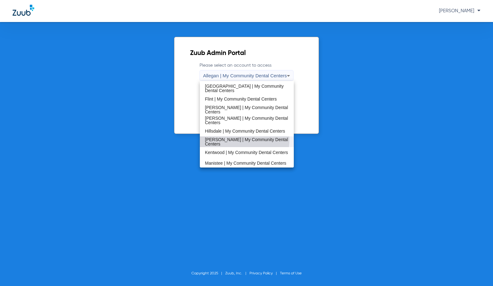
click at [230, 140] on span "[PERSON_NAME] | My Community Dental Centers" at bounding box center [247, 141] width 84 height 9
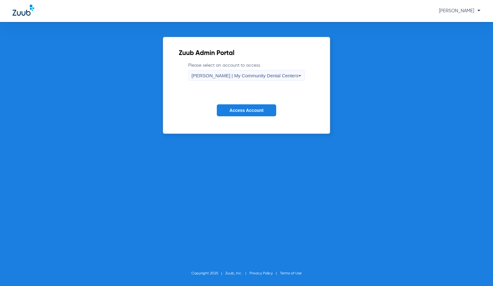
click at [244, 110] on span "Access Account" at bounding box center [247, 110] width 34 height 5
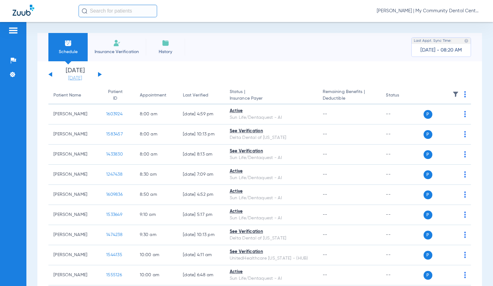
click at [73, 80] on link "[DATE]" at bounding box center [75, 78] width 38 height 6
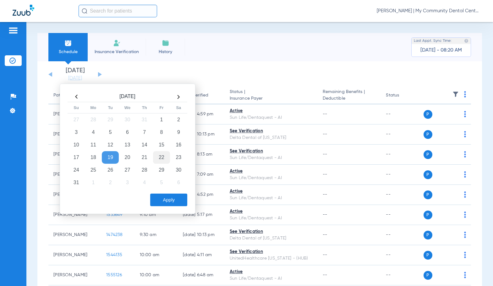
click at [162, 157] on td "22" at bounding box center [161, 157] width 17 height 13
click at [172, 199] on button "Apply" at bounding box center [168, 200] width 37 height 13
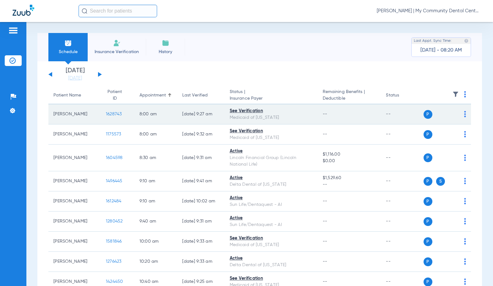
click at [106, 116] on span "1628743" at bounding box center [114, 114] width 16 height 4
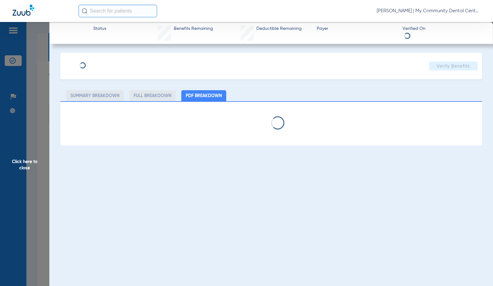
select select "page-width"
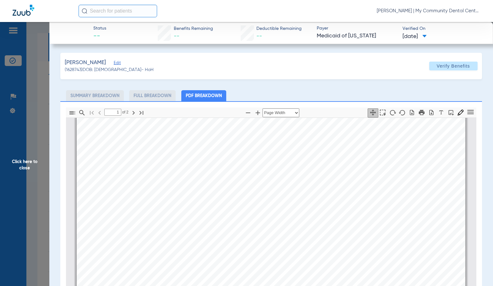
scroll to position [192, 0]
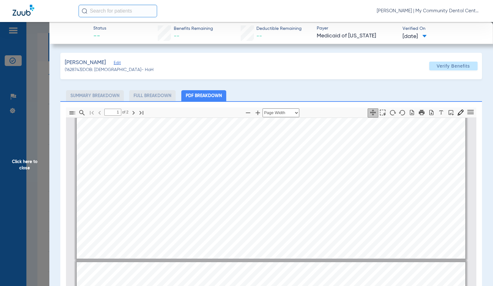
type input "2"
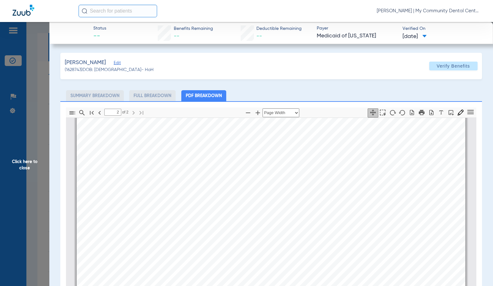
scroll to position [664, 0]
click at [26, 176] on span "Click here to close" at bounding box center [24, 165] width 49 height 286
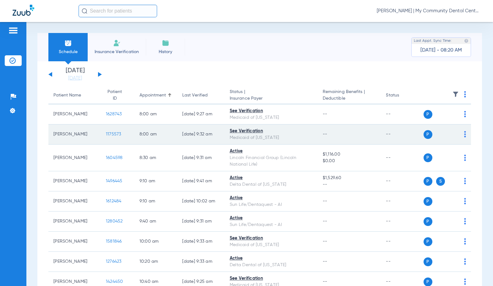
click at [106, 134] on span "1175573" at bounding box center [113, 134] width 15 height 4
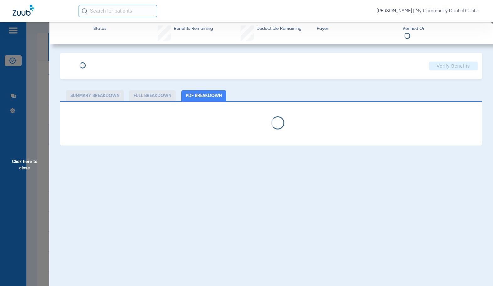
select select "page-width"
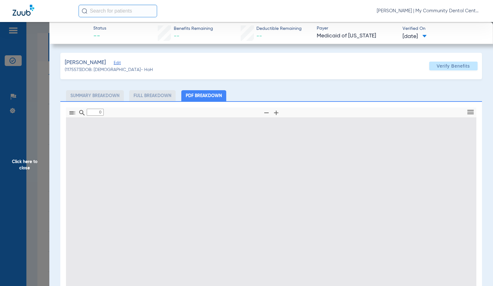
type input "1"
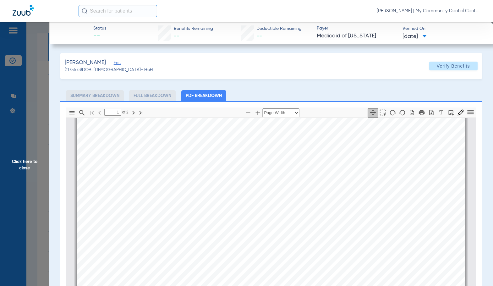
scroll to position [160, 0]
click at [28, 172] on span "Click here to close" at bounding box center [24, 165] width 49 height 286
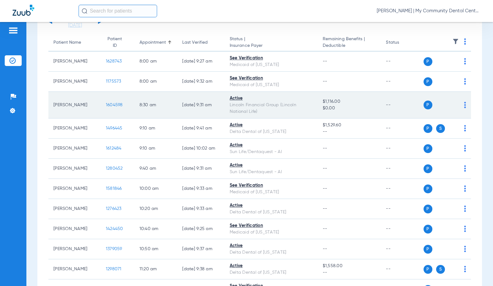
scroll to position [63, 0]
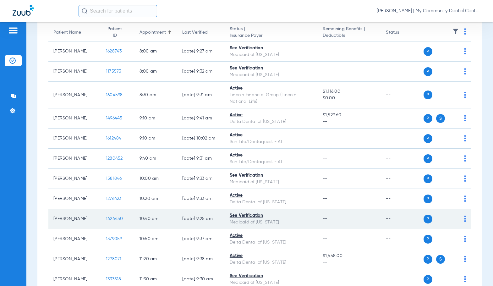
click at [113, 217] on span "1424450" at bounding box center [114, 219] width 17 height 4
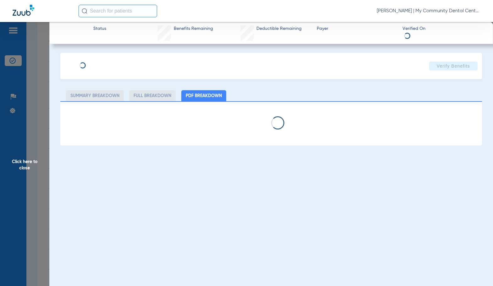
select select "page-width"
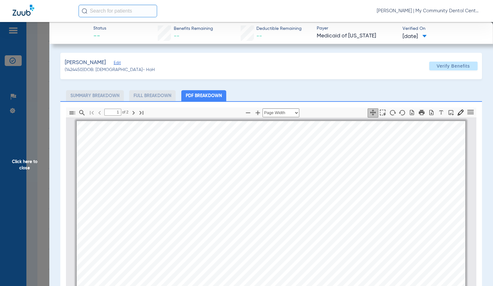
scroll to position [3, 0]
type input "2"
drag, startPoint x: 32, startPoint y: 194, endPoint x: 139, endPoint y: 183, distance: 107.2
click at [32, 194] on span "Click here to close" at bounding box center [24, 165] width 49 height 286
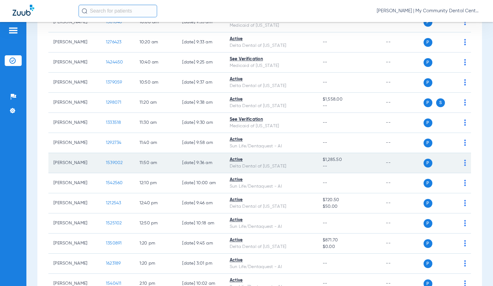
scroll to position [220, 0]
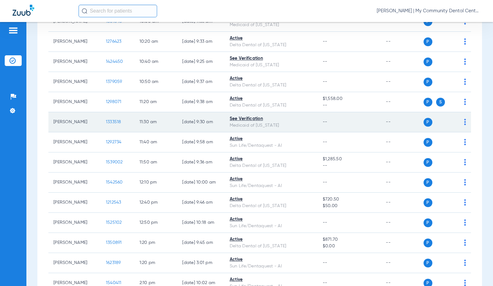
click at [112, 123] on span "1333518" at bounding box center [113, 122] width 15 height 4
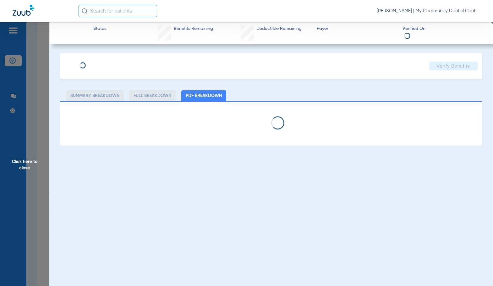
select select "page-width"
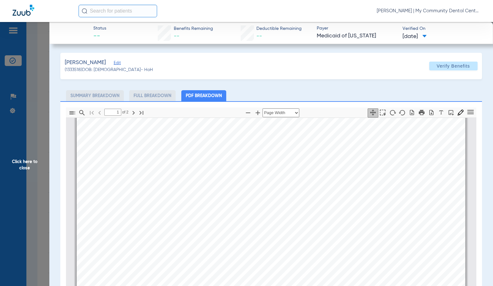
scroll to position [129, 0]
type input "2"
click at [51, 157] on app-member-insurance-verification-view "Status -- Benefits Remaining -- Deductible Remaining -- Payer Medicaid of Michi…" at bounding box center [271, 210] width 444 height 377
click at [40, 163] on span "Click here to close" at bounding box center [24, 165] width 49 height 286
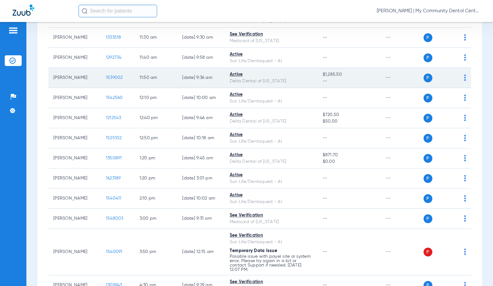
scroll to position [314, 0]
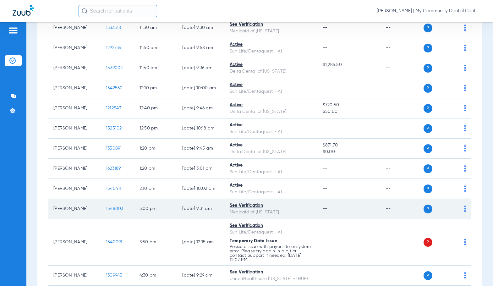
click at [114, 209] on span "1548003" at bounding box center [115, 209] width 18 height 4
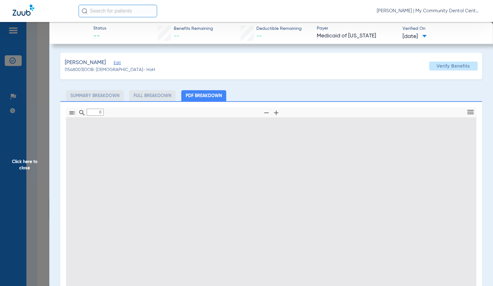
type input "1"
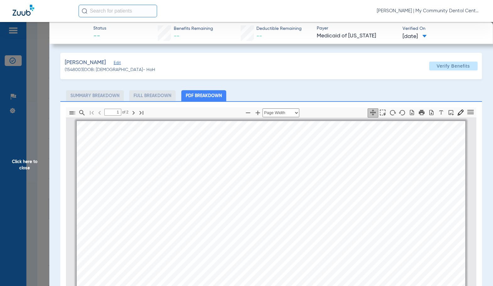
scroll to position [3, 0]
click at [19, 175] on span "Click here to close" at bounding box center [24, 165] width 49 height 286
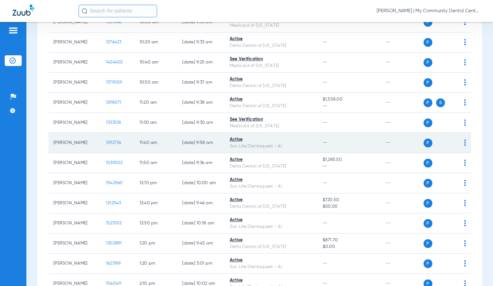
scroll to position [220, 0]
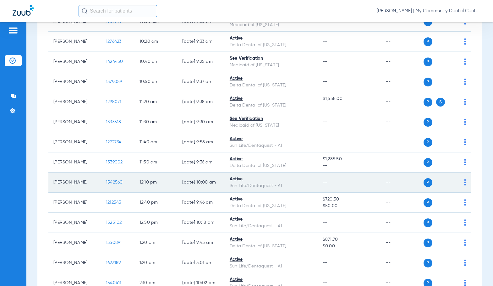
click at [111, 181] on span "1542560" at bounding box center [114, 182] width 17 height 4
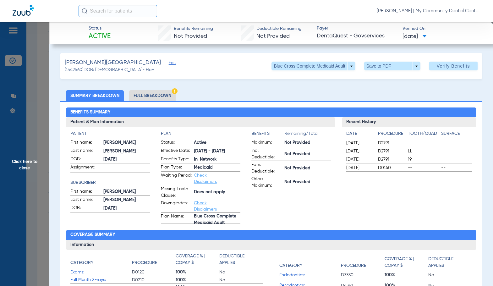
click at [139, 97] on li "Full Breakdown" at bounding box center [152, 95] width 47 height 11
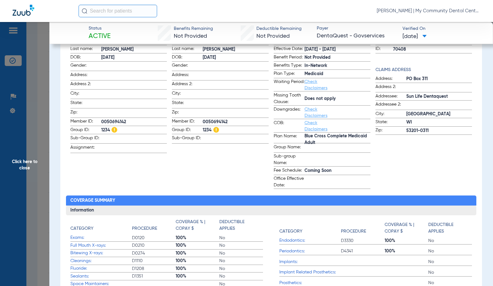
scroll to position [36, 0]
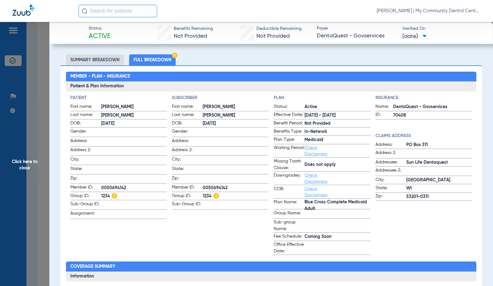
drag, startPoint x: 31, startPoint y: 165, endPoint x: 118, endPoint y: 152, distance: 87.5
click at [31, 165] on span "Click here to close" at bounding box center [24, 165] width 49 height 286
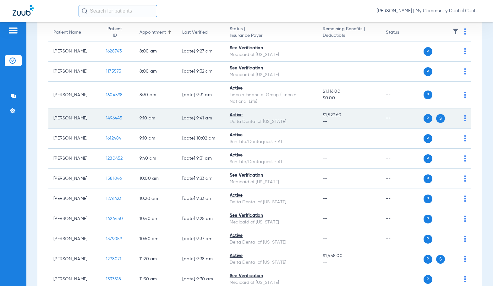
scroll to position [0, 0]
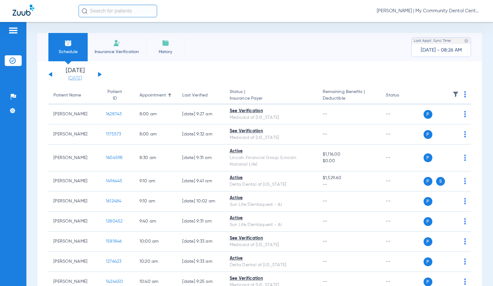
click at [79, 77] on link "[DATE]" at bounding box center [75, 78] width 38 height 6
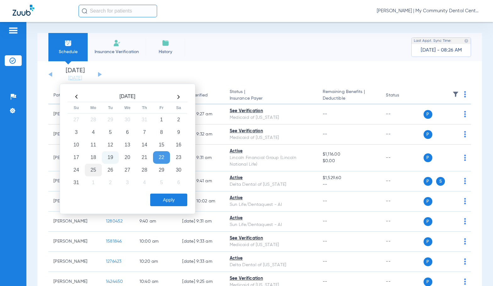
click at [89, 171] on td "25" at bounding box center [93, 170] width 17 height 13
drag, startPoint x: 167, startPoint y: 198, endPoint x: 183, endPoint y: 203, distance: 17.4
click at [167, 198] on button "Apply" at bounding box center [168, 200] width 37 height 13
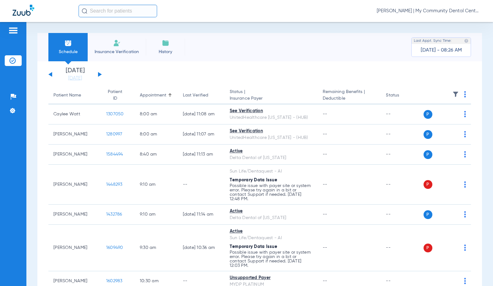
click at [464, 97] on span at bounding box center [465, 96] width 2 height 4
click at [452, 119] on span "Verify All" at bounding box center [436, 119] width 39 height 4
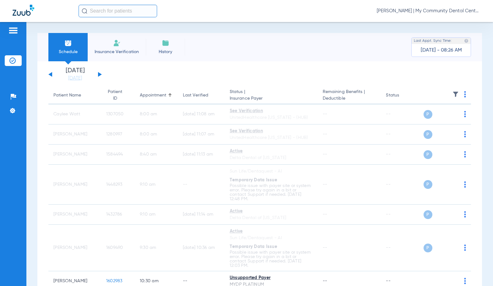
click at [452, 10] on span "Sadie Gibbs - Howell | My Community Dental Centers" at bounding box center [429, 11] width 104 height 6
click at [456, 20] on span "Account Selection" at bounding box center [457, 22] width 35 height 4
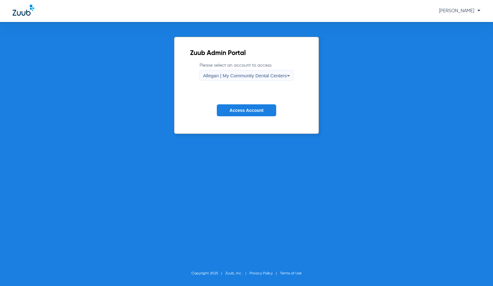
click at [249, 76] on span "Allegan | My Community Dental Centers" at bounding box center [245, 75] width 84 height 5
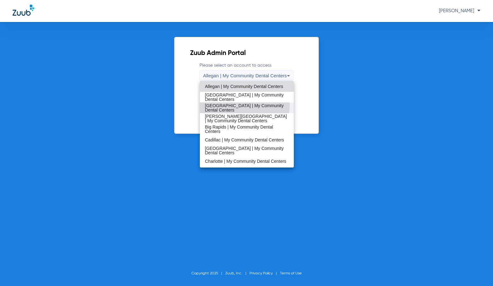
click at [237, 105] on span "[GEOGRAPHIC_DATA] | My Community Dental Centers" at bounding box center [247, 107] width 84 height 9
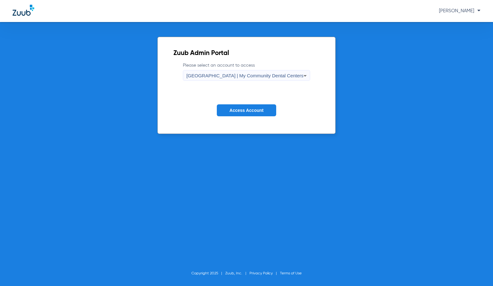
click at [237, 105] on button "Access Account" at bounding box center [246, 110] width 59 height 12
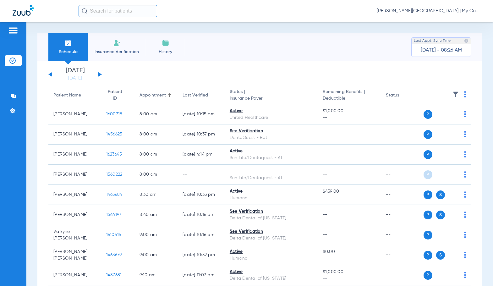
drag, startPoint x: 85, startPoint y: 76, endPoint x: 88, endPoint y: 87, distance: 11.1
click at [85, 76] on link "[DATE]" at bounding box center [75, 78] width 38 height 6
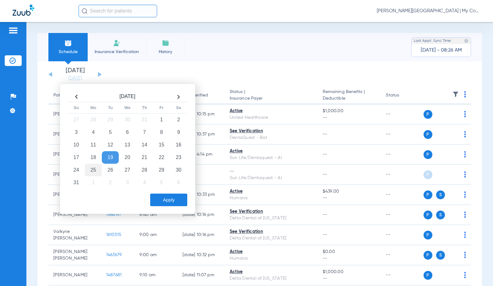
click at [90, 170] on td "25" at bounding box center [93, 170] width 17 height 13
click at [167, 200] on button "Apply" at bounding box center [168, 200] width 37 height 13
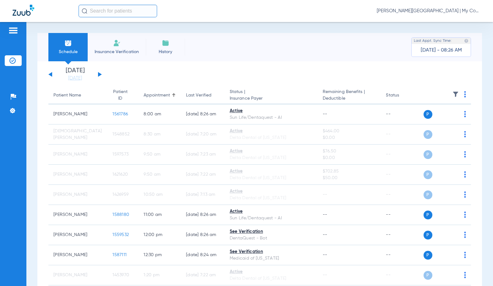
click at [428, 11] on span "Sadie Gibbs - Bay City | My Community Dental Centers" at bounding box center [429, 11] width 104 height 6
click at [449, 21] on span "Account Selection" at bounding box center [457, 22] width 35 height 4
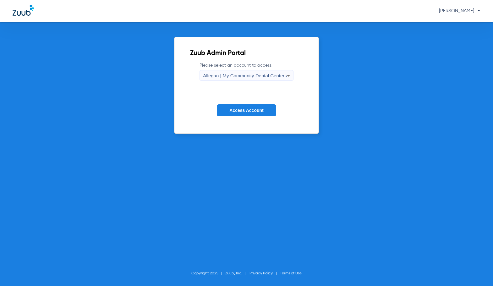
click at [236, 79] on div "Allegan | My Community Dental Centers" at bounding box center [245, 75] width 84 height 11
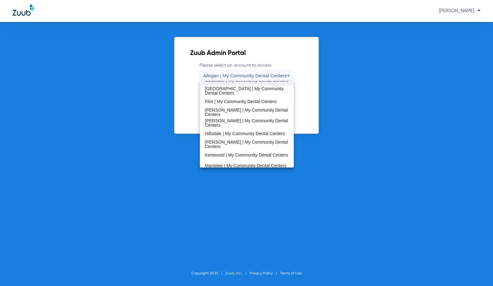
scroll to position [94, 0]
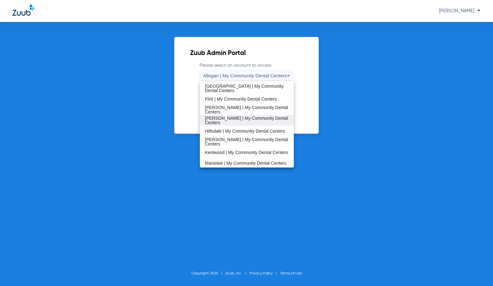
click at [255, 120] on span "[PERSON_NAME] | My Community Dental Centers" at bounding box center [247, 120] width 84 height 9
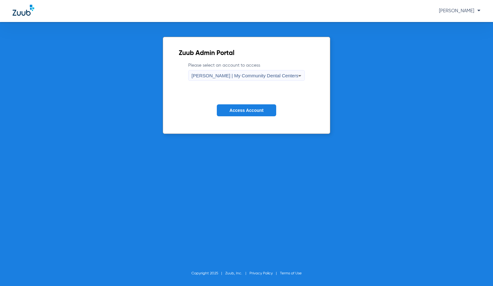
click at [254, 109] on span "Access Account" at bounding box center [247, 110] width 34 height 5
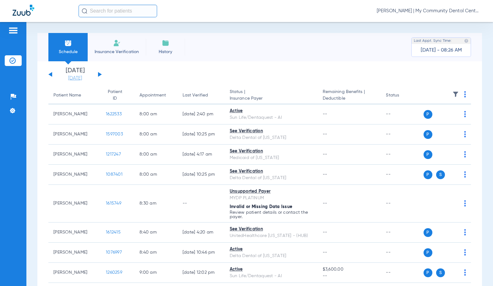
click at [75, 78] on link "[DATE]" at bounding box center [75, 78] width 38 height 6
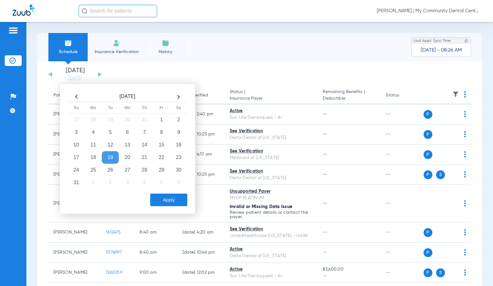
drag, startPoint x: 163, startPoint y: 159, endPoint x: 164, endPoint y: 191, distance: 32.4
click at [163, 159] on td "22" at bounding box center [161, 157] width 17 height 13
click at [164, 197] on button "Apply" at bounding box center [168, 200] width 37 height 13
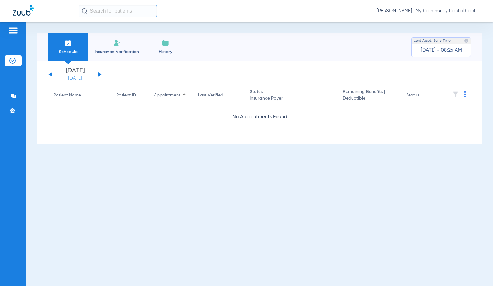
click at [74, 81] on link "[DATE]" at bounding box center [75, 78] width 38 height 6
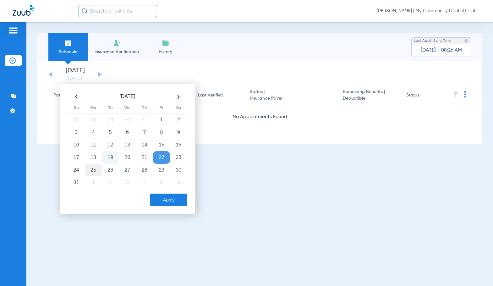
click at [91, 173] on td "25" at bounding box center [93, 170] width 17 height 13
click at [155, 198] on button "Apply" at bounding box center [168, 200] width 37 height 13
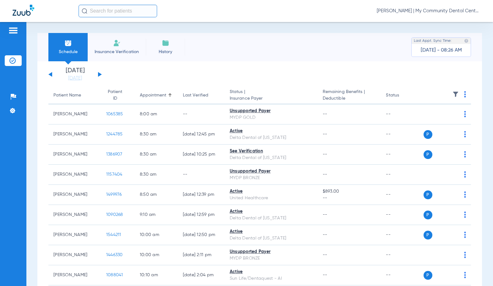
click at [464, 94] on img at bounding box center [465, 94] width 2 height 6
click at [446, 118] on span "Verify All" at bounding box center [436, 119] width 39 height 4
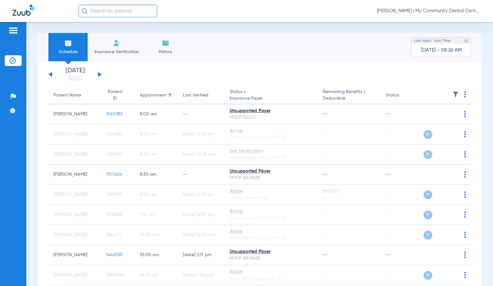
click at [421, 12] on span "[PERSON_NAME] | My Community Dental Centers" at bounding box center [429, 11] width 104 height 6
click at [447, 25] on span "Account Selection" at bounding box center [457, 22] width 35 height 4
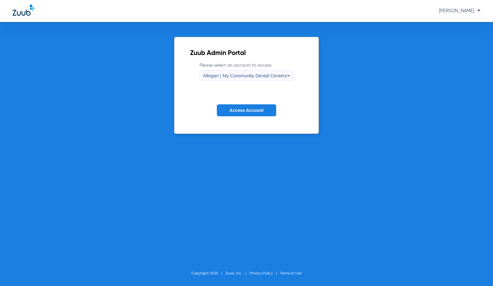
click at [260, 81] on div "Allegan | My Community Dental Centers" at bounding box center [245, 75] width 84 height 11
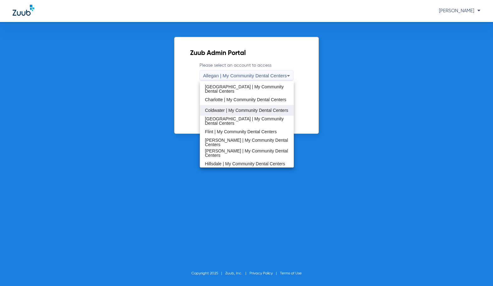
scroll to position [94, 0]
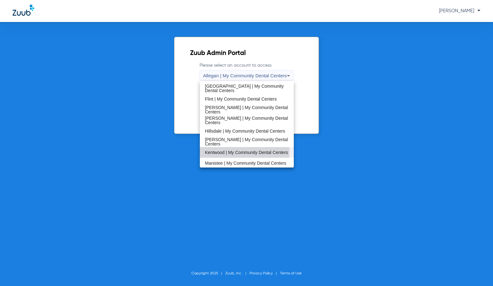
click at [228, 152] on span "Kentwood | My Community Dental Centers" at bounding box center [246, 152] width 83 height 4
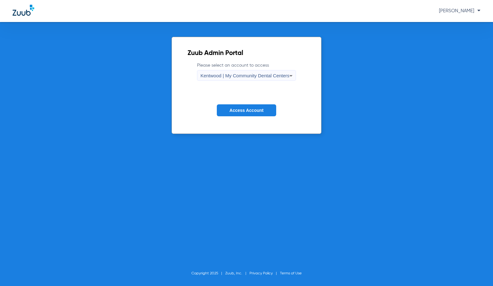
click at [238, 112] on span "Access Account" at bounding box center [247, 110] width 34 height 5
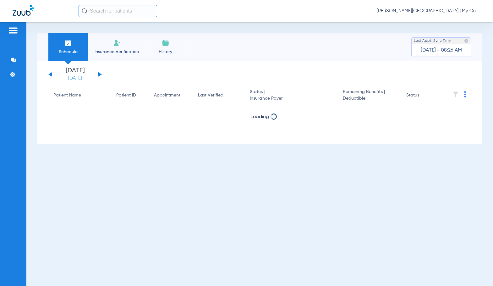
click at [76, 76] on link "[DATE]" at bounding box center [75, 78] width 38 height 6
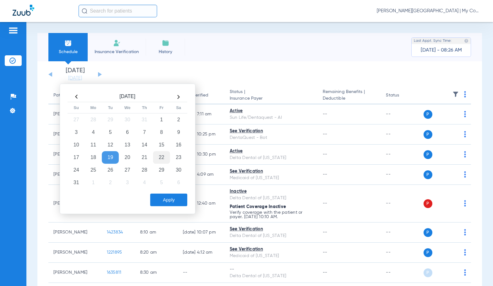
click at [166, 158] on td "22" at bounding box center [161, 157] width 17 height 13
click at [171, 199] on button "Apply" at bounding box center [168, 200] width 37 height 13
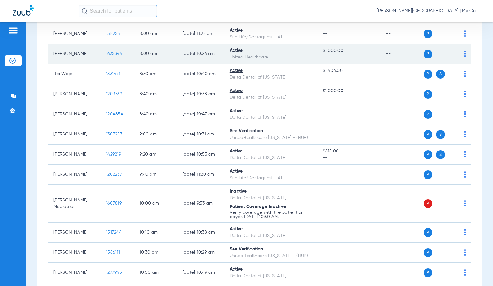
scroll to position [126, 0]
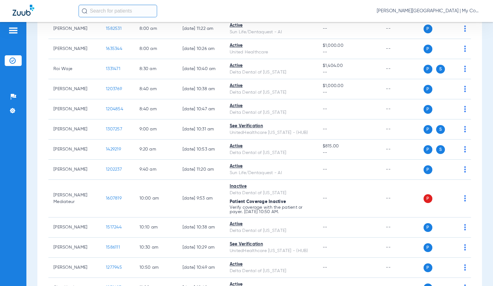
click at [241, 18] on div "Sadie Gibbs - Kentwood | My Community Dental Centers" at bounding box center [246, 11] width 493 height 22
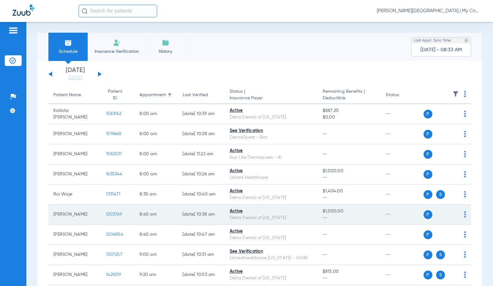
scroll to position [0, 0]
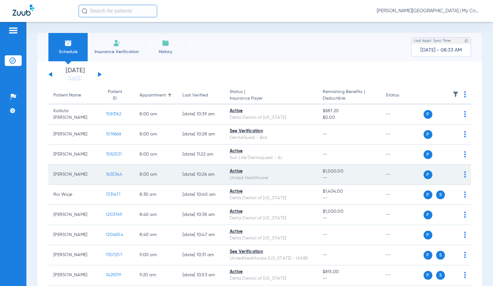
click at [109, 172] on td "1635344" at bounding box center [118, 175] width 34 height 20
click at [108, 175] on span "1635344" at bounding box center [114, 174] width 16 height 4
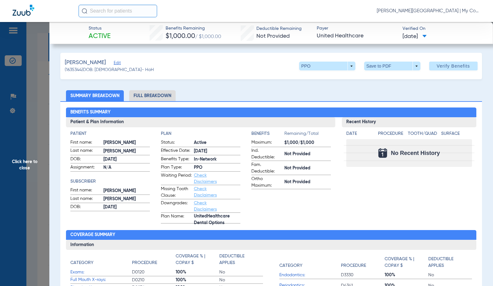
click at [150, 99] on li "Full Breakdown" at bounding box center [152, 95] width 47 height 11
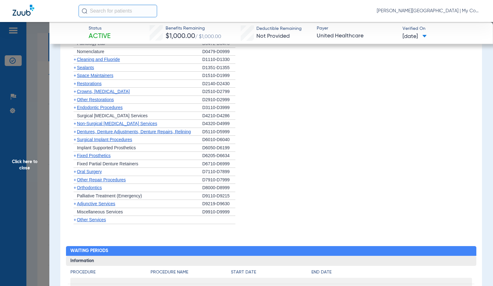
scroll to position [599, 0]
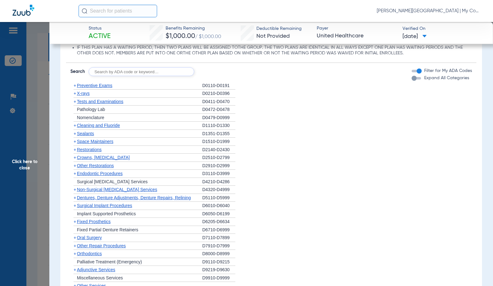
click at [103, 128] on span "Cleaning and Fluoride" at bounding box center [98, 125] width 43 height 5
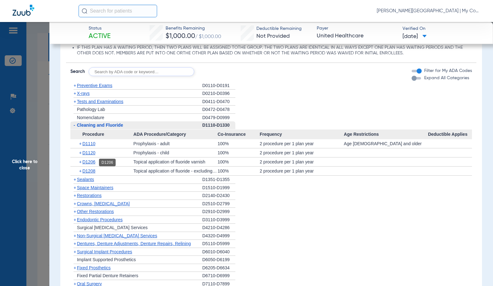
click at [90, 164] on span "D1206" at bounding box center [88, 161] width 13 height 5
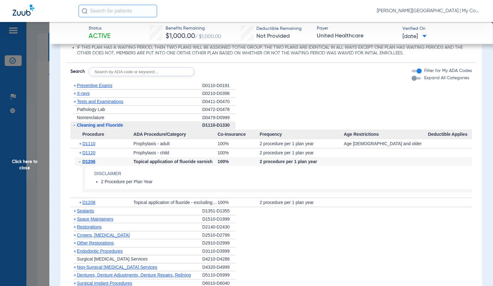
click at [84, 97] on div "+ X-rays" at bounding box center [136, 94] width 132 height 8
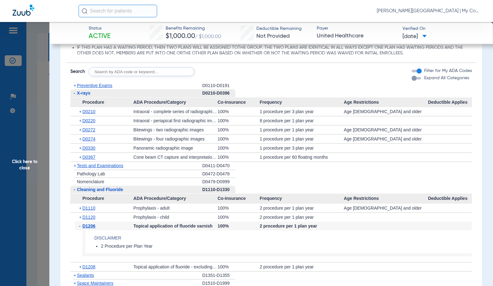
click at [84, 95] on span "X-rays" at bounding box center [84, 93] width 14 height 5
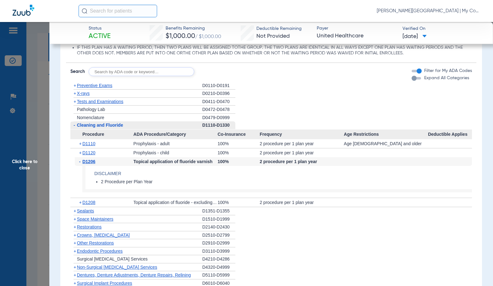
click at [84, 95] on span "X-rays" at bounding box center [83, 93] width 13 height 5
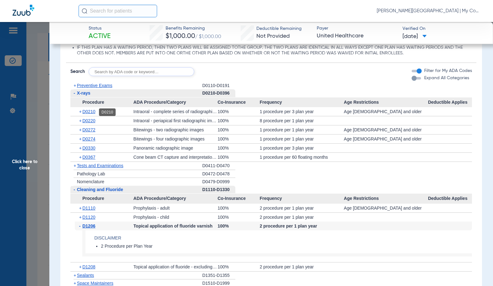
click at [92, 114] on span "D0210" at bounding box center [88, 111] width 13 height 5
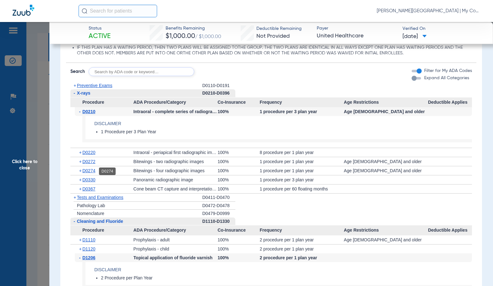
click at [92, 171] on span "D0274" at bounding box center [88, 170] width 13 height 5
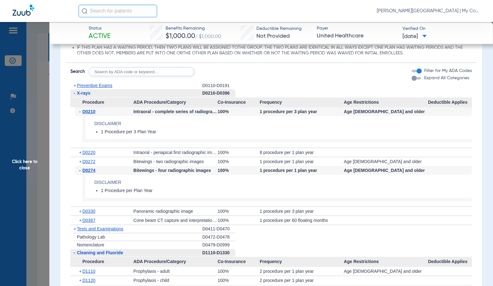
click at [90, 86] on span "Preventive Exams" at bounding box center [95, 85] width 36 height 5
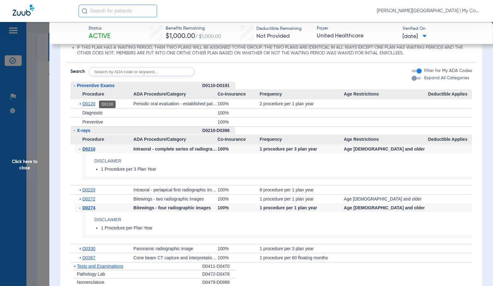
click at [88, 103] on span "D0120" at bounding box center [88, 103] width 13 height 5
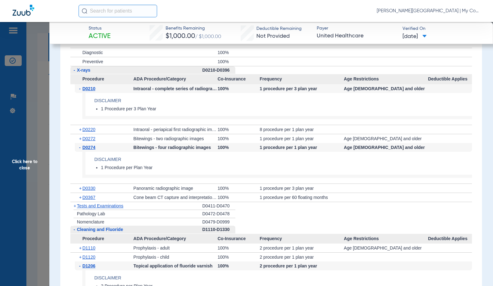
scroll to position [725, 0]
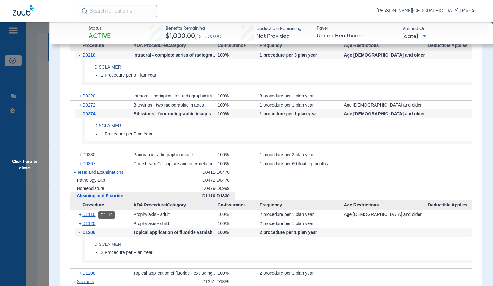
click at [92, 215] on span "D1110" at bounding box center [88, 214] width 13 height 5
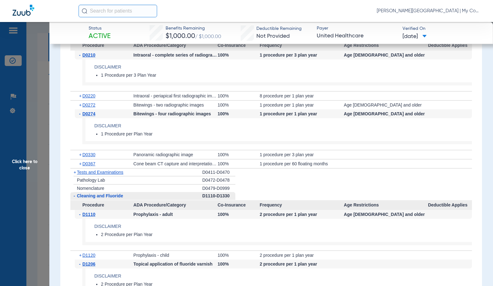
click at [216, 187] on div "D0479-D0999" at bounding box center [219, 189] width 33 height 8
click at [32, 167] on span "Click here to close" at bounding box center [24, 165] width 49 height 286
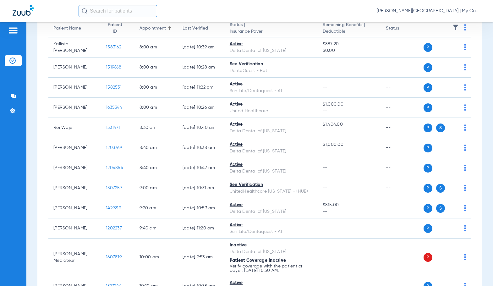
scroll to position [0, 0]
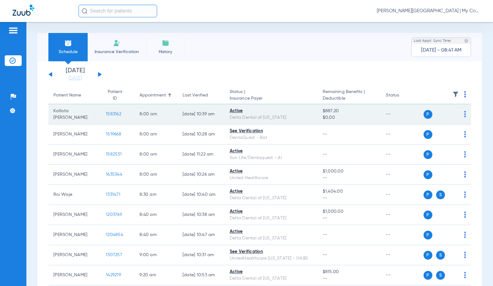
click at [111, 114] on span "1583162" at bounding box center [113, 114] width 15 height 4
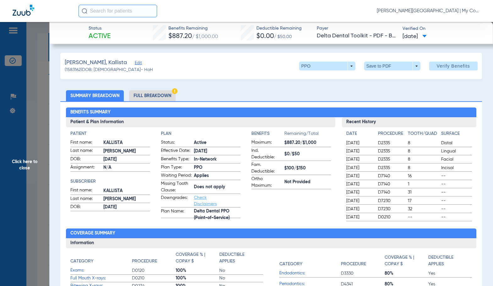
drag, startPoint x: 255, startPoint y: 9, endPoint x: 304, endPoint y: 1, distance: 50.0
click at [255, 9] on div "Sadie Gibbs - Kentwood | My Community Dental Centers" at bounding box center [280, 11] width 402 height 13
click at [150, 99] on li "Full Breakdown" at bounding box center [152, 95] width 47 height 11
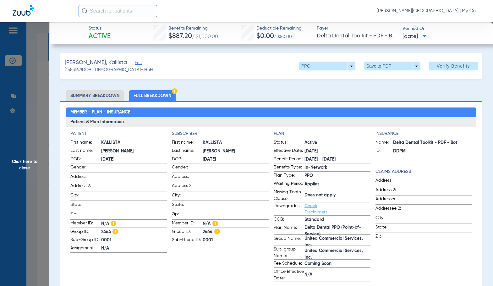
click at [203, 174] on span at bounding box center [236, 177] width 66 height 7
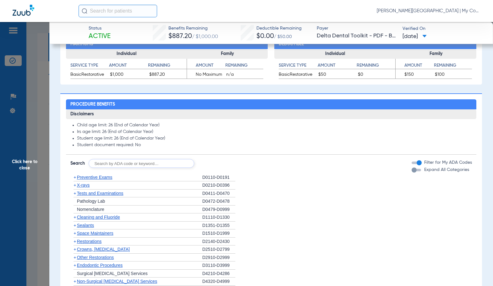
scroll to position [409, 0]
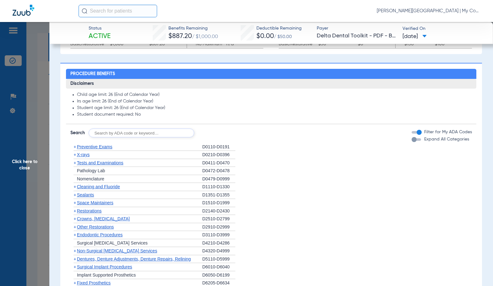
click at [114, 189] on span "Cleaning and Fluoride" at bounding box center [98, 186] width 43 height 5
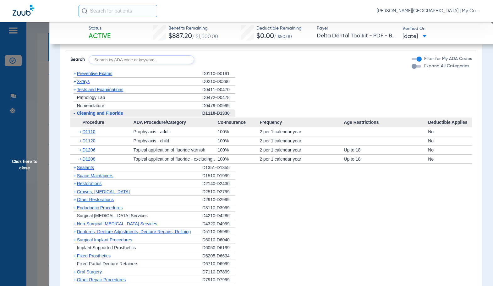
scroll to position [472, 0]
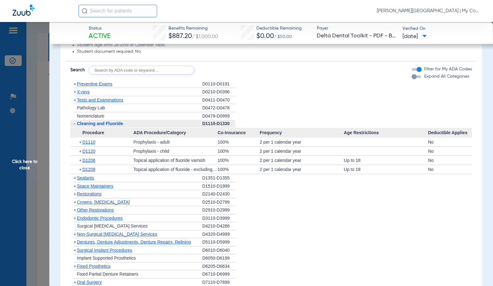
click at [86, 86] on span "Preventive Exams" at bounding box center [95, 83] width 36 height 5
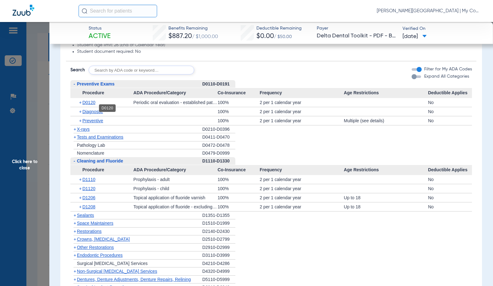
click at [89, 105] on span "D0120" at bounding box center [88, 102] width 13 height 5
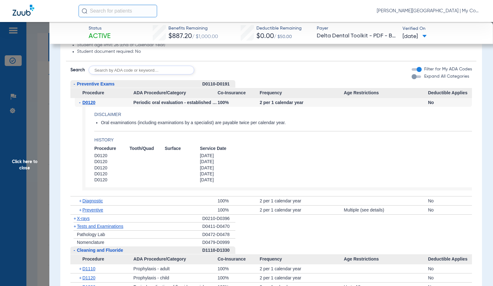
click at [87, 105] on span "D0120" at bounding box center [88, 102] width 13 height 5
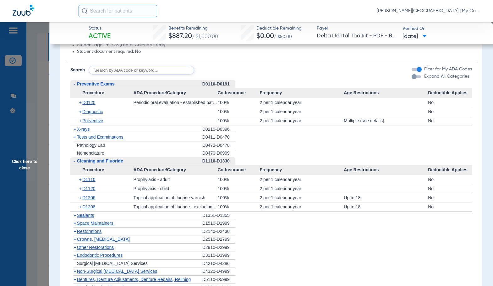
click at [87, 132] on span "X-rays" at bounding box center [83, 129] width 13 height 5
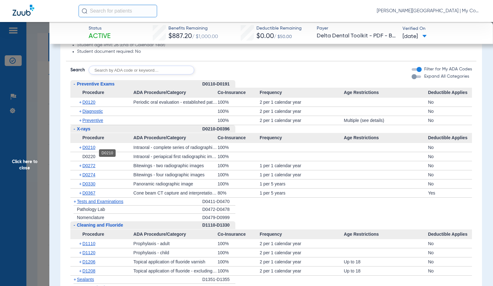
click at [87, 150] on span "D0210" at bounding box center [88, 147] width 13 height 5
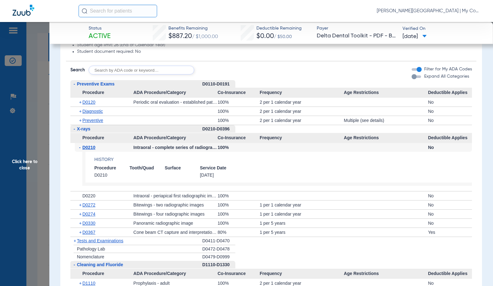
click at [86, 150] on span "D0210" at bounding box center [88, 147] width 13 height 5
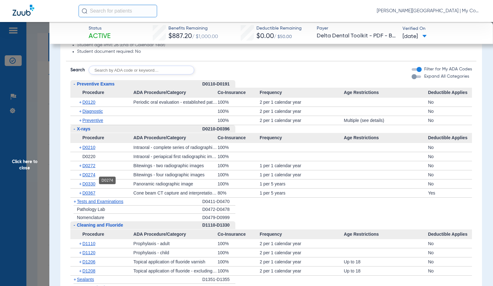
click at [95, 177] on span "D0274" at bounding box center [88, 174] width 13 height 5
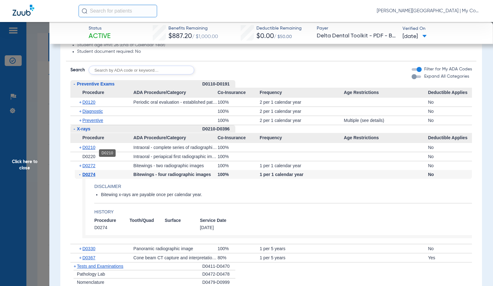
click at [90, 150] on span "D0210" at bounding box center [88, 147] width 13 height 5
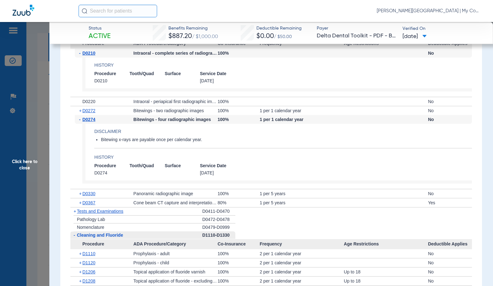
scroll to position [598, 0]
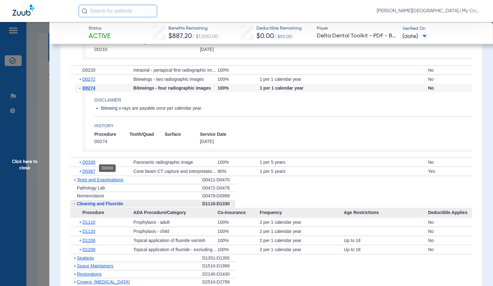
click at [91, 165] on span "D0330" at bounding box center [88, 162] width 13 height 5
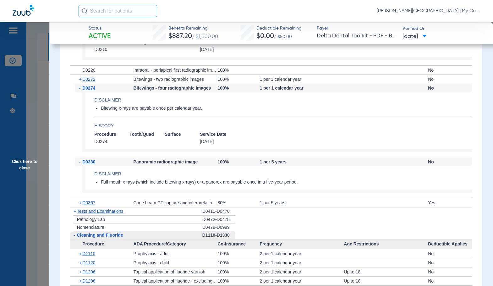
scroll to position [692, 0]
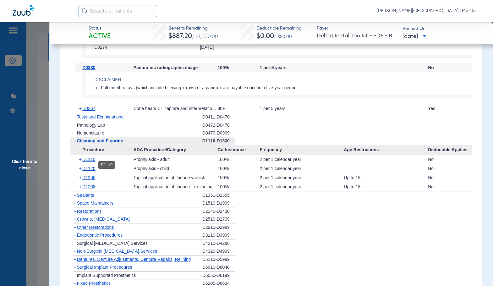
click at [90, 162] on span "D1110" at bounding box center [88, 159] width 13 height 5
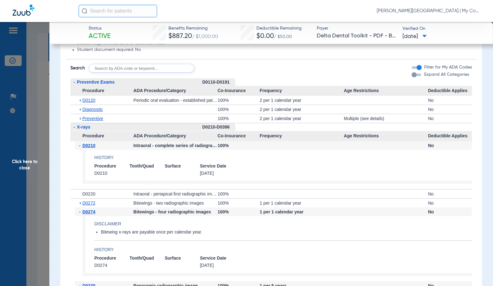
scroll to position [472, 0]
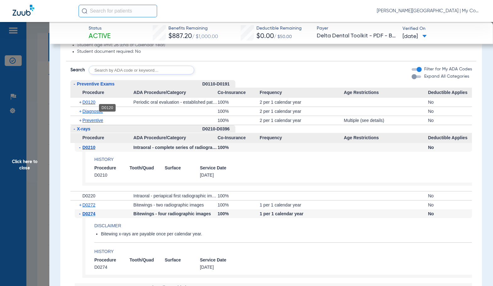
click at [89, 105] on span "D0120" at bounding box center [88, 102] width 13 height 5
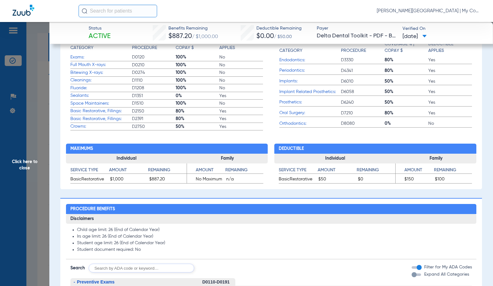
scroll to position [314, 0]
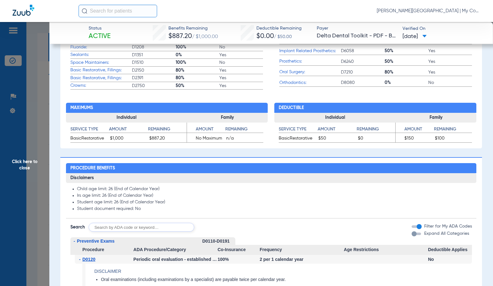
click at [32, 150] on span "Click here to close" at bounding box center [24, 165] width 49 height 286
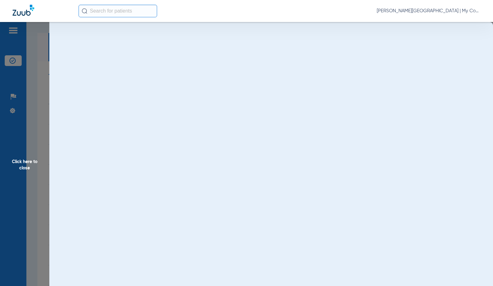
scroll to position [0, 0]
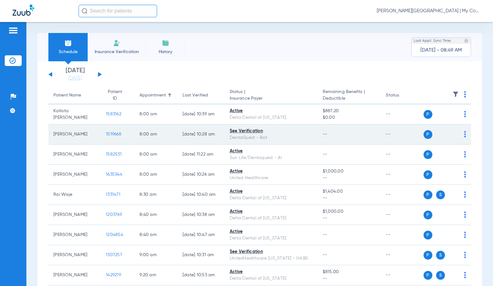
click at [106, 132] on span "1519668" at bounding box center [113, 134] width 15 height 4
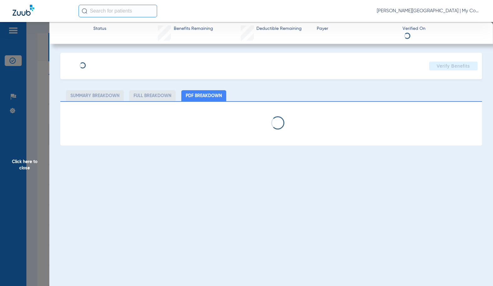
select select "page-width"
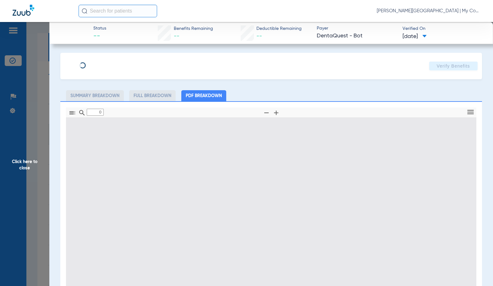
type input "1"
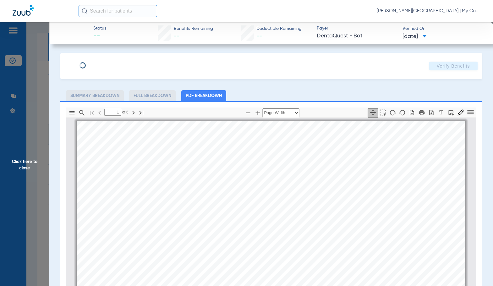
scroll to position [3, 0]
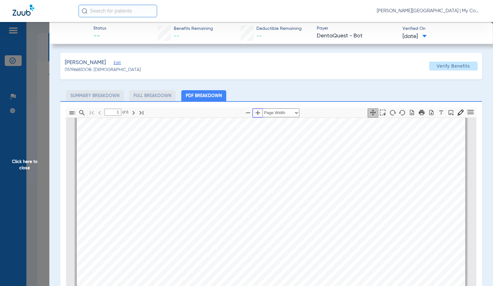
click at [256, 114] on icon "button" at bounding box center [258, 113] width 8 height 8
select select "1.5"
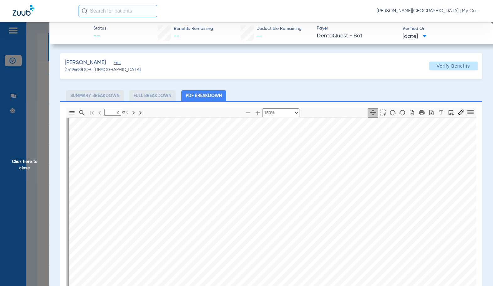
scroll to position [318, 0]
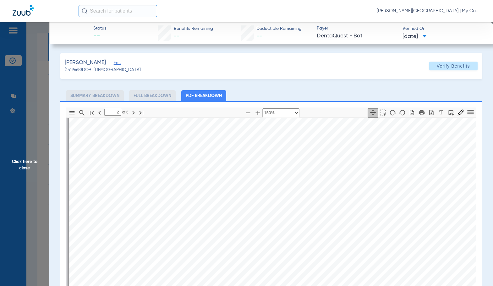
scroll to position [381, 0]
type input "1"
click at [50, 126] on app-member-insurance-verification-view "Status -- Benefits Remaining -- Deductible Remaining -- Payer DentaQuest - Bot …" at bounding box center [271, 210] width 444 height 377
click at [43, 127] on span "Click here to close" at bounding box center [24, 165] width 49 height 286
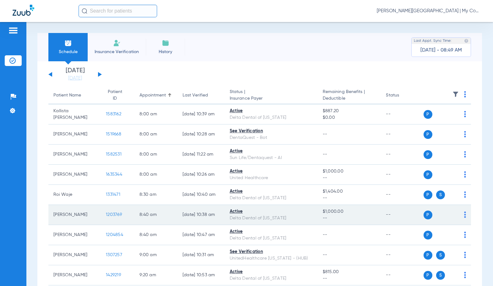
click at [107, 216] on span "1203769" at bounding box center [114, 215] width 16 height 4
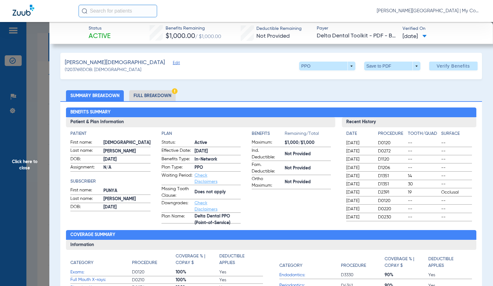
click at [164, 100] on li "Full Breakdown" at bounding box center [152, 95] width 47 height 11
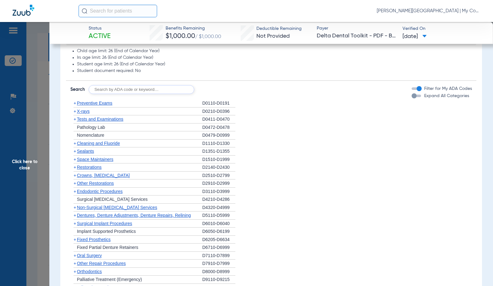
scroll to position [482, 0]
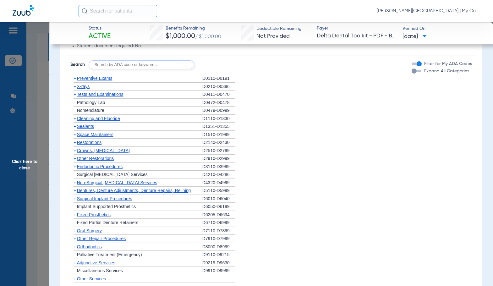
click at [85, 84] on span "X-rays" at bounding box center [83, 86] width 13 height 5
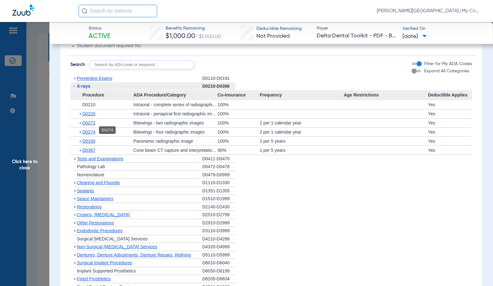
click at [86, 130] on span "D0274" at bounding box center [88, 132] width 13 height 5
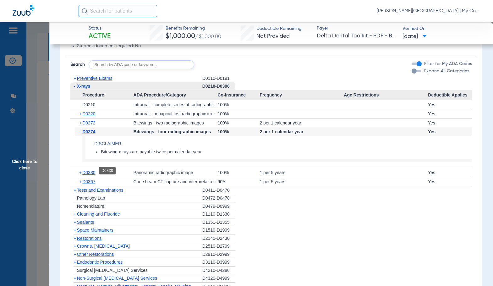
click at [90, 170] on span "D0330" at bounding box center [88, 172] width 13 height 5
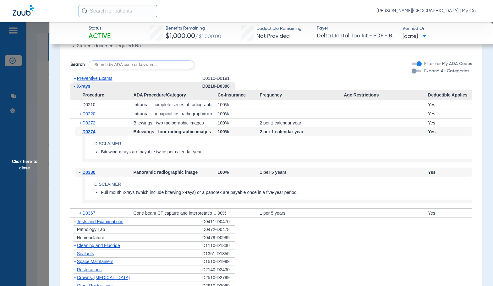
drag, startPoint x: 286, startPoint y: 77, endPoint x: 324, endPoint y: 93, distance: 41.5
click at [286, 77] on li "+ Preventive Exams D0110-D0191" at bounding box center [271, 79] width 402 height 8
click at [36, 164] on span "Click here to close" at bounding box center [24, 165] width 49 height 286
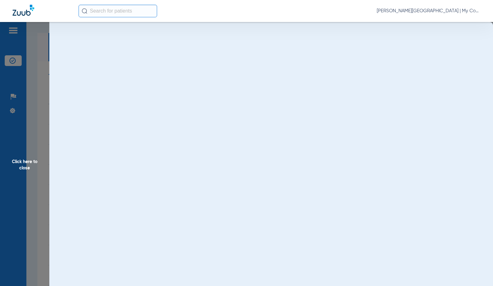
scroll to position [0, 0]
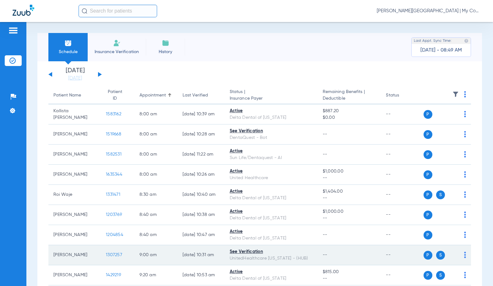
click at [106, 255] on span "1307257" at bounding box center [114, 255] width 16 height 4
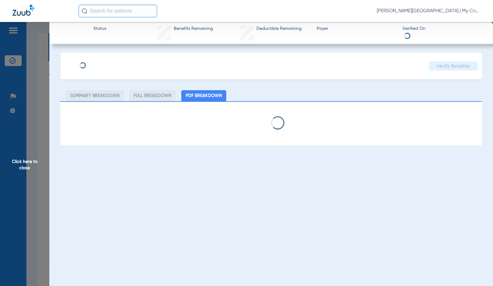
select select "page-width"
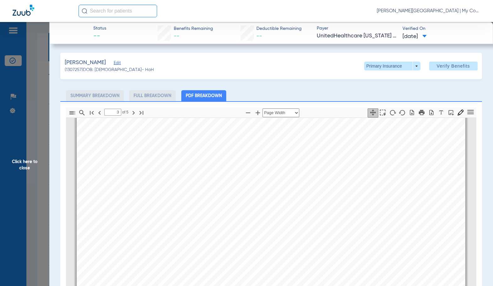
scroll to position [1135, 0]
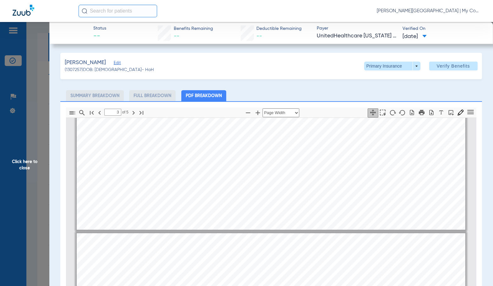
type input "4"
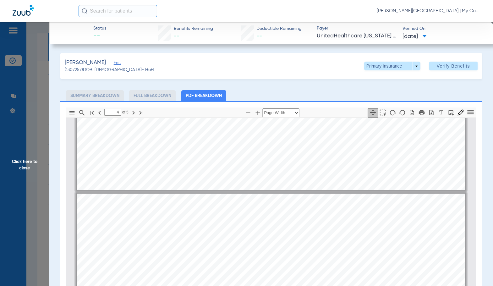
scroll to position [1670, 0]
click at [40, 175] on span "Click here to close" at bounding box center [24, 165] width 49 height 286
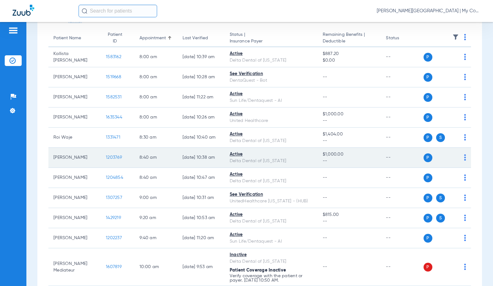
scroll to position [63, 0]
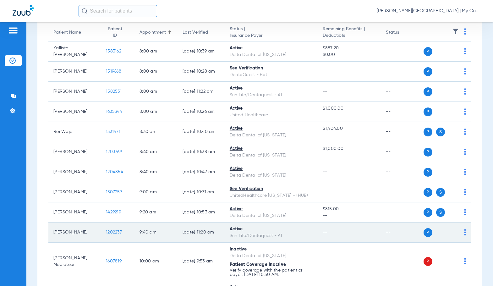
click at [108, 232] on span "1202237" at bounding box center [114, 232] width 16 height 4
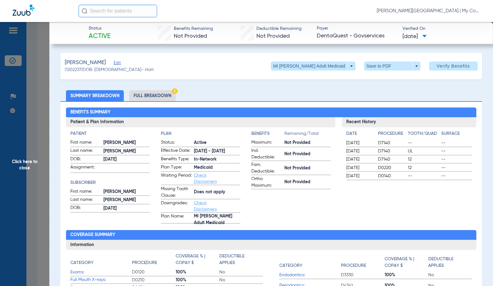
click at [156, 94] on li "Full Breakdown" at bounding box center [152, 95] width 47 height 11
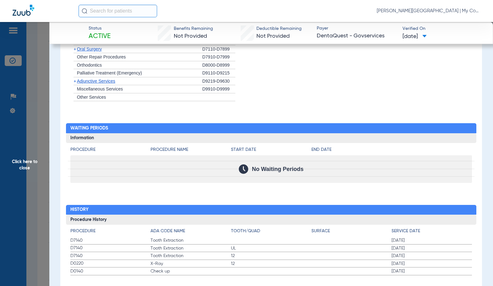
scroll to position [669, 0]
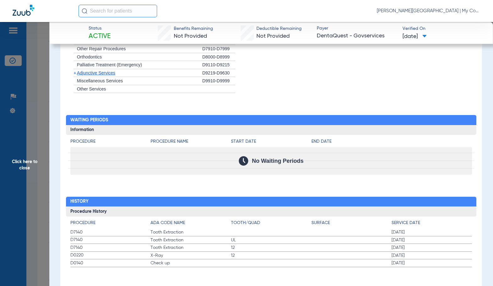
click at [231, 108] on div "Procedure Benefits Disclaimers Office Assignment: My Community Dental Centers 4…" at bounding box center [271, 51] width 422 height 488
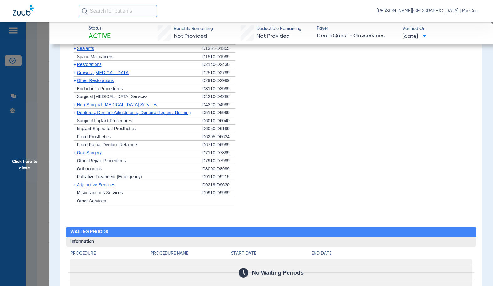
scroll to position [512, 0]
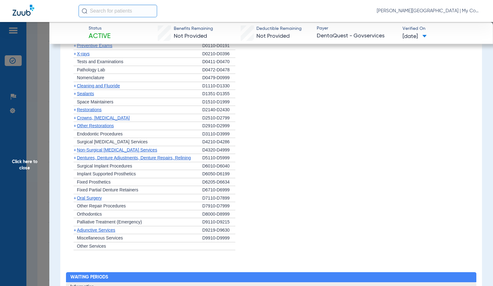
click at [86, 55] on ul "+ Preventive Exams D0110-D0191 + X-rays D0210-D0396 + Tests and Examinations D0…" at bounding box center [271, 146] width 402 height 208
click at [86, 54] on div "+ X-rays" at bounding box center [136, 54] width 132 height 8
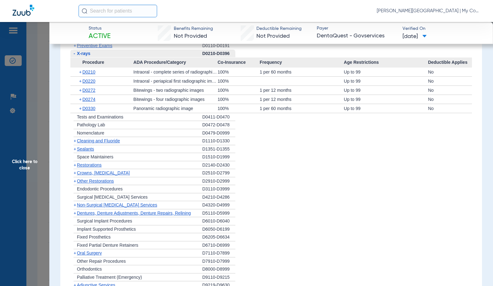
click at [86, 53] on span "X-rays" at bounding box center [84, 53] width 14 height 5
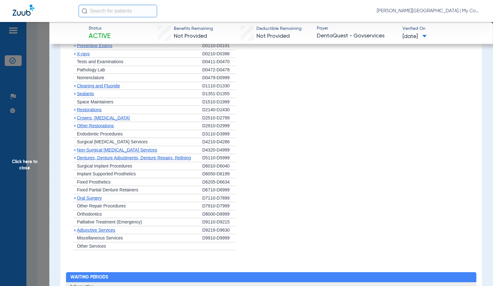
click at [86, 53] on span "X-rays" at bounding box center [83, 53] width 13 height 5
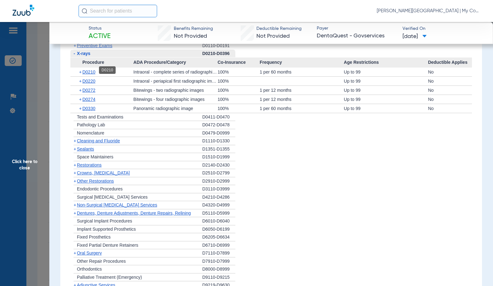
click at [86, 69] on span "D0210" at bounding box center [88, 71] width 13 height 5
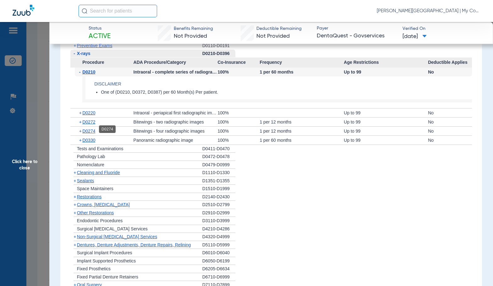
click at [88, 129] on span "D0274" at bounding box center [88, 131] width 13 height 5
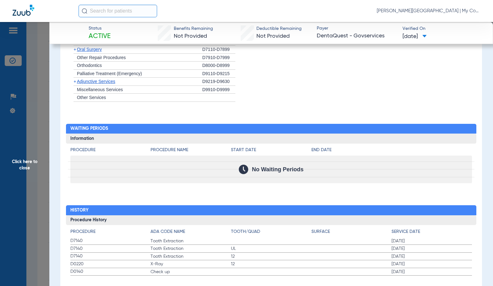
scroll to position [788, 0]
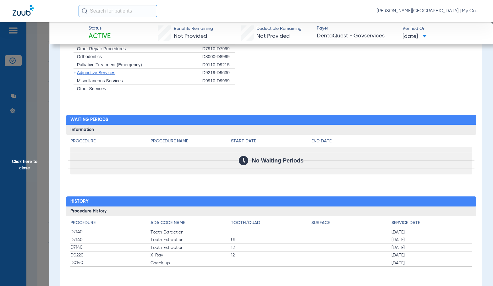
click at [33, 170] on span "Click here to close" at bounding box center [24, 165] width 49 height 286
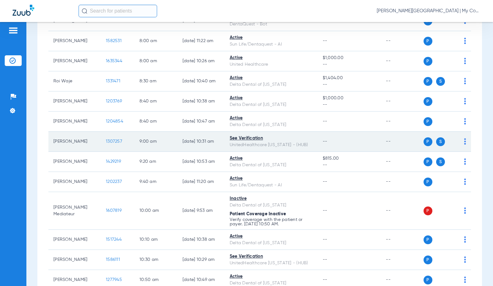
scroll to position [126, 0]
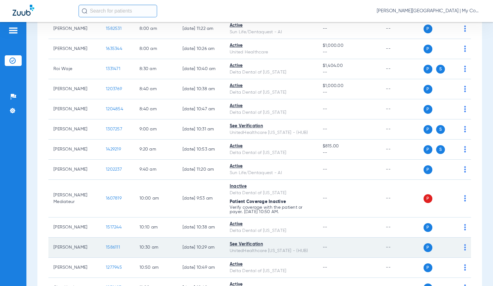
click at [106, 247] on span "1586111" at bounding box center [113, 247] width 14 height 4
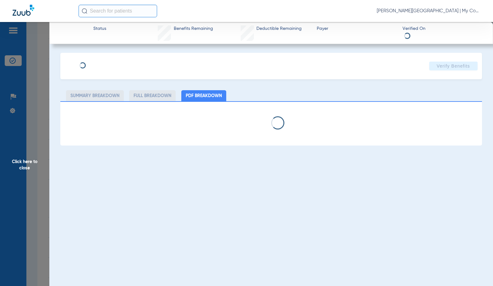
select select "page-width"
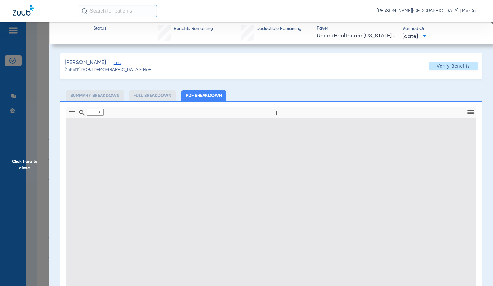
type input "1"
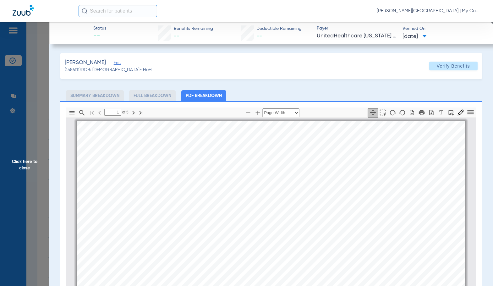
scroll to position [3, 0]
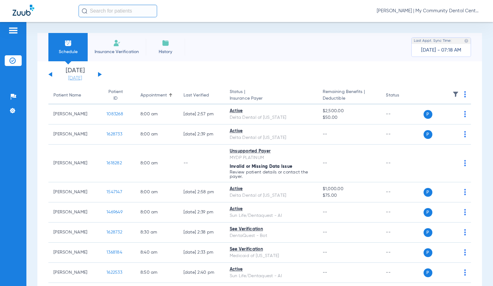
drag, startPoint x: 0, startPoint y: 0, endPoint x: 79, endPoint y: 80, distance: 111.9
click at [79, 80] on link "[DATE]" at bounding box center [75, 78] width 38 height 6
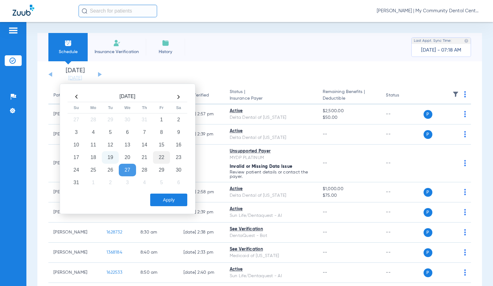
click at [162, 158] on td "22" at bounding box center [161, 157] width 17 height 13
click at [172, 200] on button "Apply" at bounding box center [168, 200] width 37 height 13
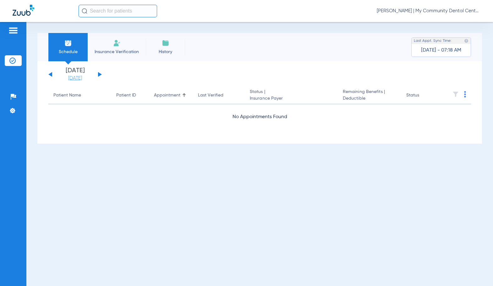
click at [70, 78] on link "[DATE]" at bounding box center [75, 78] width 38 height 6
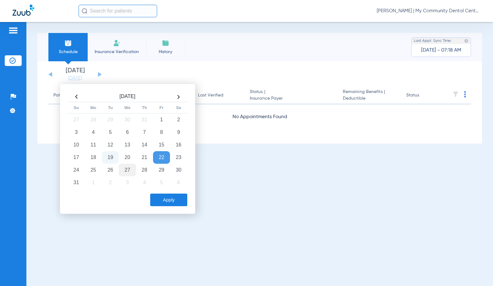
drag, startPoint x: 123, startPoint y: 172, endPoint x: 169, endPoint y: 200, distance: 53.8
click at [123, 172] on td "27" at bounding box center [127, 170] width 17 height 13
click at [173, 203] on button "Apply" at bounding box center [168, 200] width 37 height 13
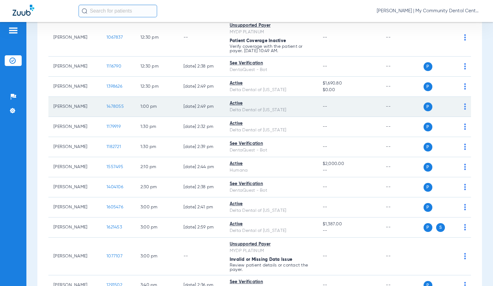
scroll to position [535, 0]
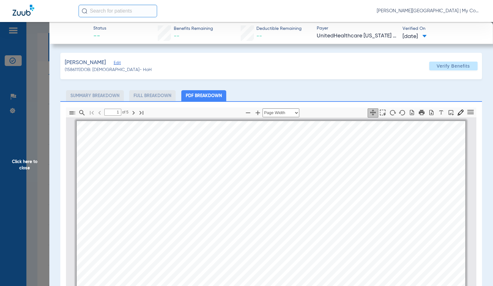
select select "page-width"
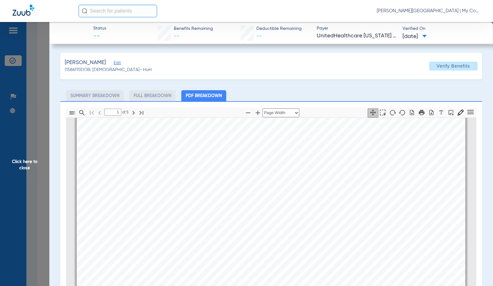
click at [246, 227] on span "Extraction, Erupted Tooth Or Exposed Root (Elevation And/Or" at bounding box center [253, 224] width 151 height 6
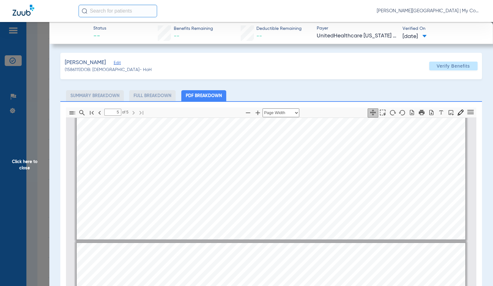
type input "4"
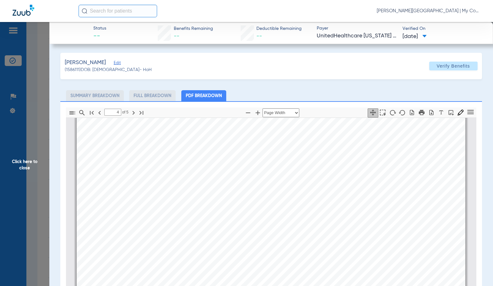
scroll to position [1827, 0]
click at [38, 140] on span "Click here to close" at bounding box center [24, 165] width 49 height 286
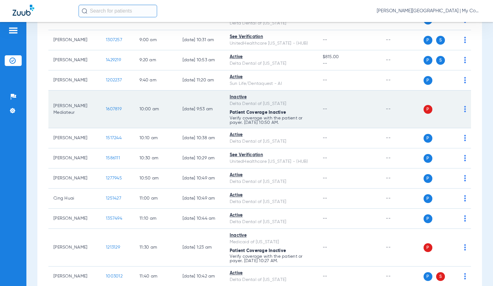
scroll to position [252, 0]
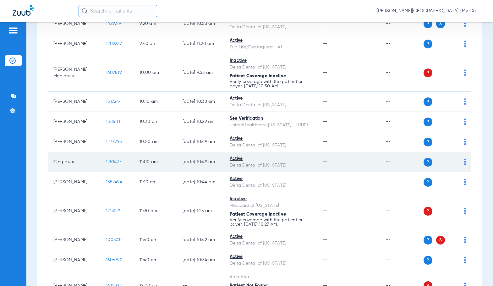
click at [108, 162] on span "1251427" at bounding box center [113, 162] width 15 height 4
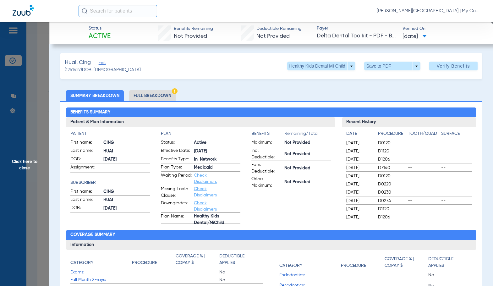
click at [160, 93] on li "Full Breakdown" at bounding box center [152, 95] width 47 height 11
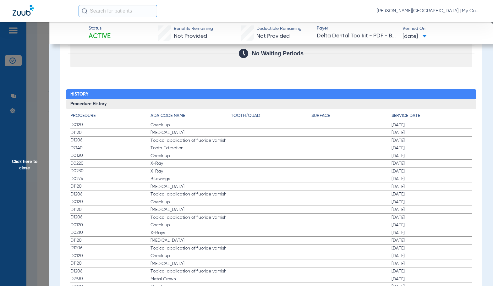
scroll to position [786, 0]
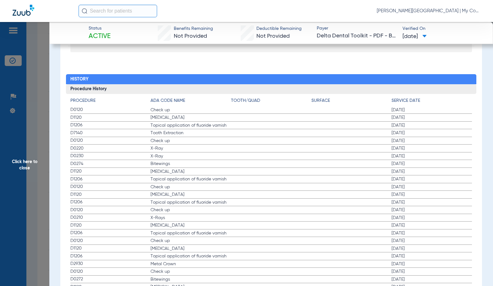
click at [38, 166] on span "Click here to close" at bounding box center [24, 165] width 49 height 286
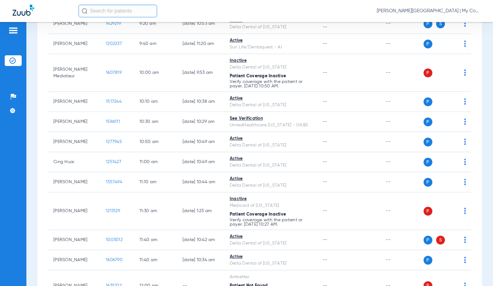
scroll to position [0, 0]
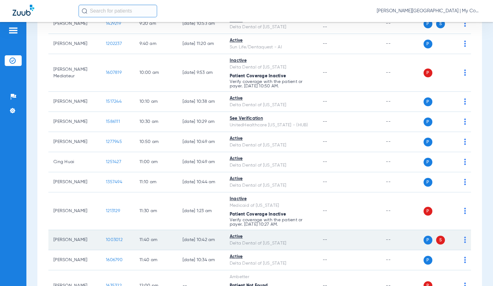
click at [111, 240] on span "1003012" at bounding box center [114, 240] width 17 height 4
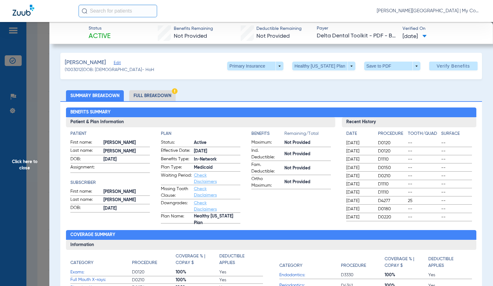
click at [168, 95] on li "Full Breakdown" at bounding box center [152, 95] width 47 height 11
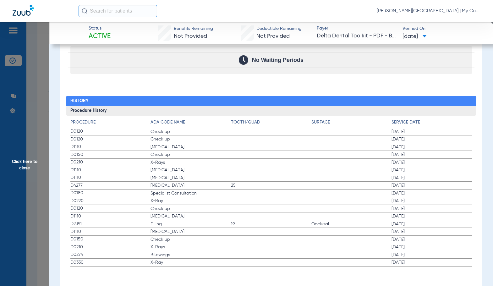
scroll to position [766, 0]
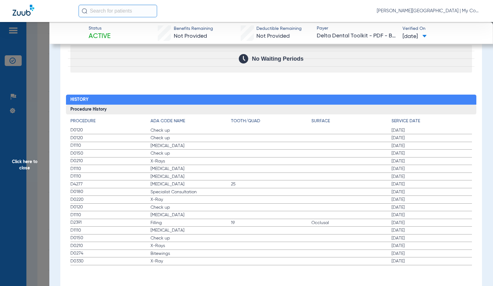
click at [26, 179] on span "Click here to close" at bounding box center [24, 165] width 49 height 286
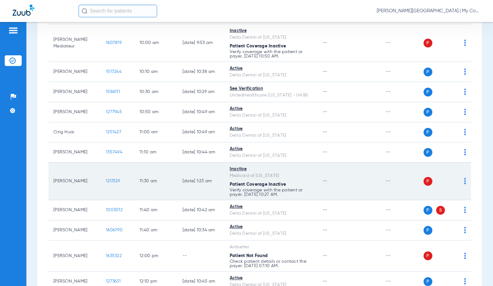
scroll to position [346, 0]
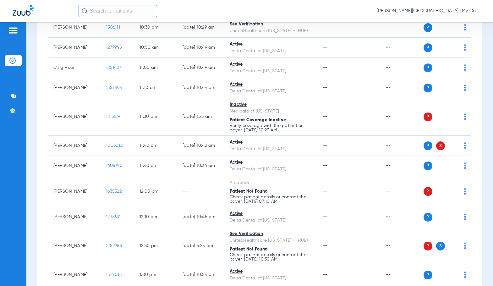
click at [255, 8] on div "Sadie Gibbs - Kentwood | My Community Dental Centers" at bounding box center [280, 11] width 402 height 13
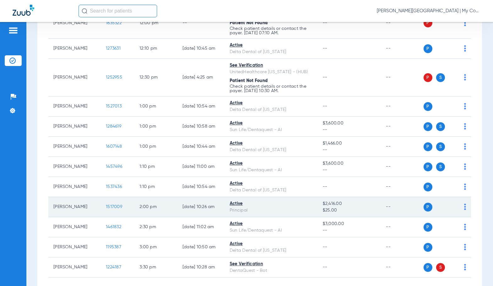
scroll to position [503, 0]
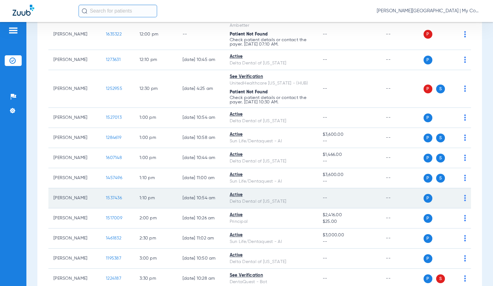
click at [114, 199] on span "1537436" at bounding box center [114, 198] width 16 height 4
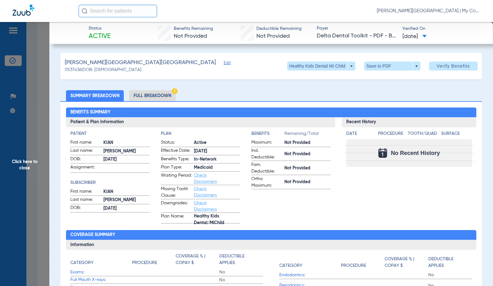
click at [156, 93] on li "Full Breakdown" at bounding box center [152, 95] width 47 height 11
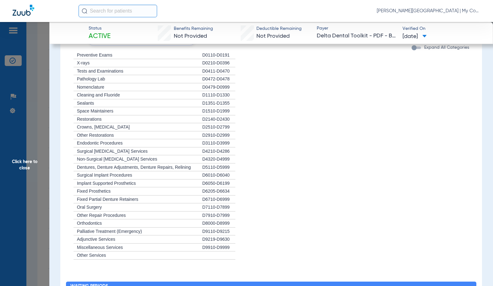
scroll to position [655, 0]
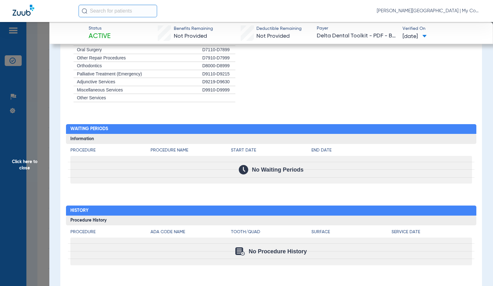
drag, startPoint x: 25, startPoint y: 190, endPoint x: 123, endPoint y: 197, distance: 98.3
click at [25, 190] on span "Click here to close" at bounding box center [24, 165] width 49 height 286
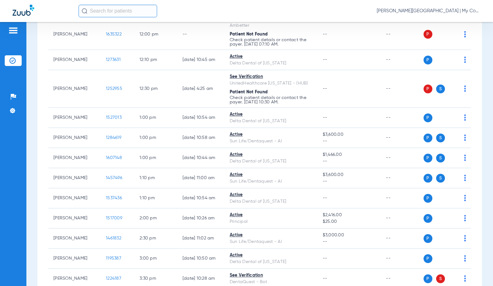
scroll to position [0, 0]
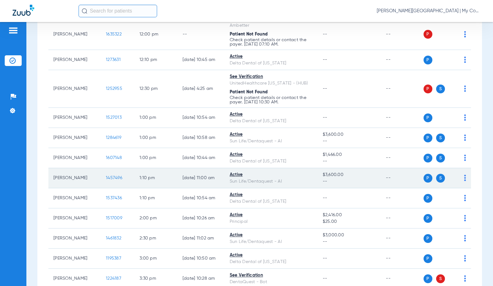
click at [110, 178] on span "1457496" at bounding box center [114, 178] width 16 height 4
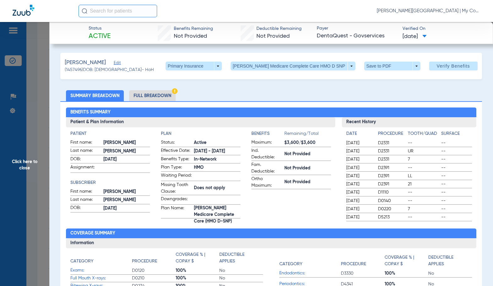
click at [158, 92] on li "Full Breakdown" at bounding box center [152, 95] width 47 height 11
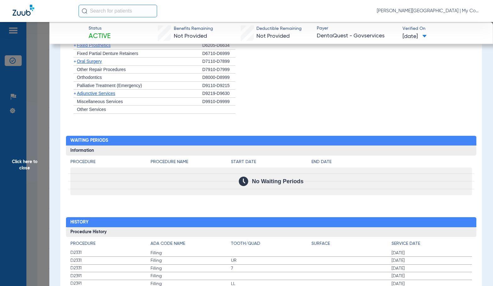
scroll to position [502, 0]
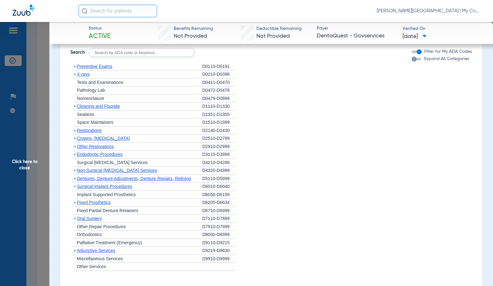
click at [100, 69] on span "Preventive Exams" at bounding box center [95, 66] width 36 height 5
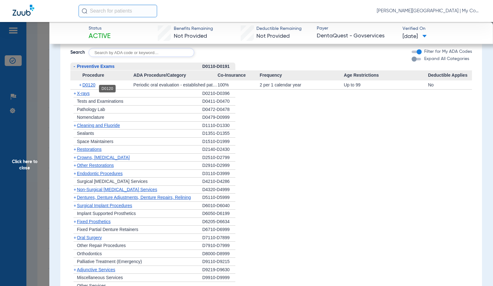
click at [89, 87] on span "D0120" at bounding box center [88, 84] width 13 height 5
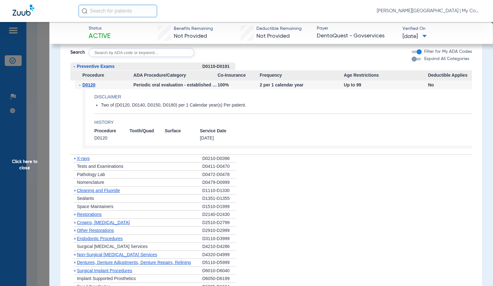
click at [89, 87] on span "D0120" at bounding box center [88, 84] width 13 height 5
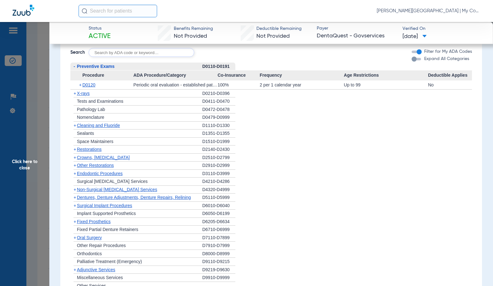
drag, startPoint x: 90, startPoint y: 75, endPoint x: 88, endPoint y: 71, distance: 3.8
click at [89, 75] on span "Procedure" at bounding box center [101, 75] width 63 height 10
click at [88, 69] on span "Preventive Exams" at bounding box center [96, 66] width 38 height 5
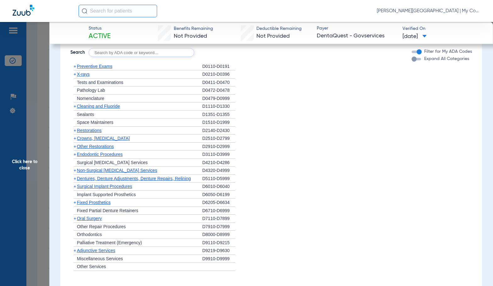
click at [89, 109] on span "Cleaning and Fluoride" at bounding box center [98, 106] width 43 height 5
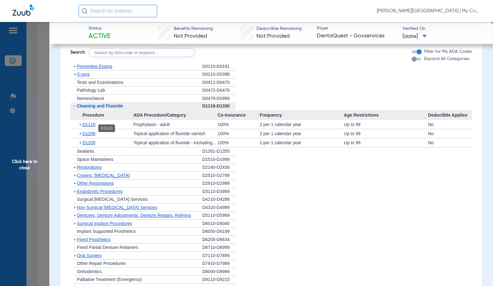
click at [88, 127] on span "D1110" at bounding box center [88, 124] width 13 height 5
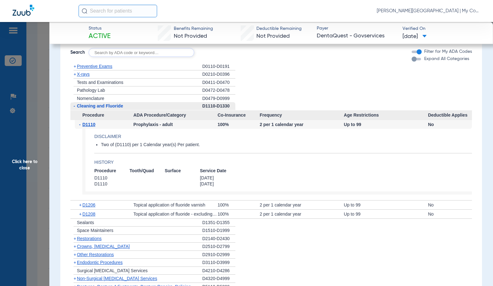
click at [88, 127] on span "D1110" at bounding box center [88, 124] width 13 height 5
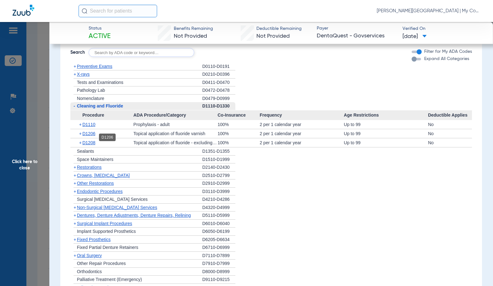
click at [90, 136] on span "D1206" at bounding box center [88, 133] width 13 height 5
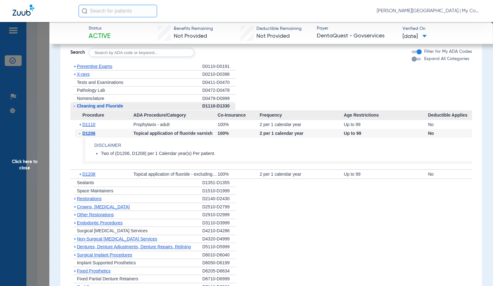
click at [90, 136] on span "D1206" at bounding box center [88, 133] width 13 height 5
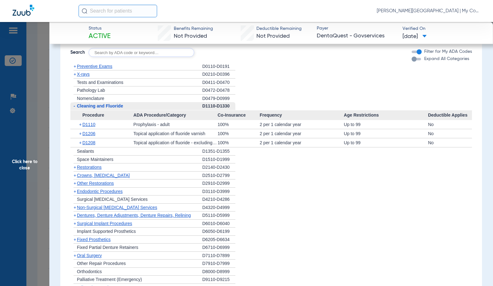
drag, startPoint x: 98, startPoint y: 110, endPoint x: 87, endPoint y: 88, distance: 24.5
click at [98, 108] on span "Cleaning and Fluoride" at bounding box center [100, 105] width 46 height 5
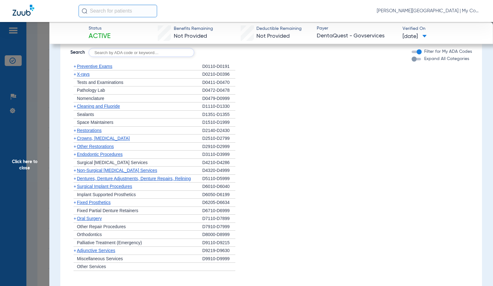
click at [80, 77] on span "X-rays" at bounding box center [83, 74] width 13 height 5
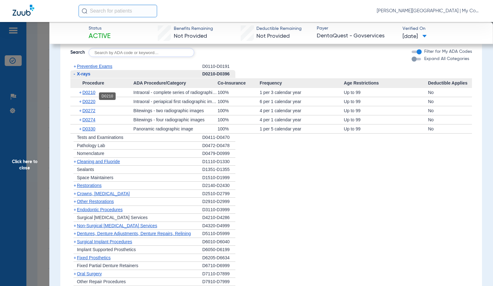
click at [90, 95] on span "D0210" at bounding box center [88, 92] width 13 height 5
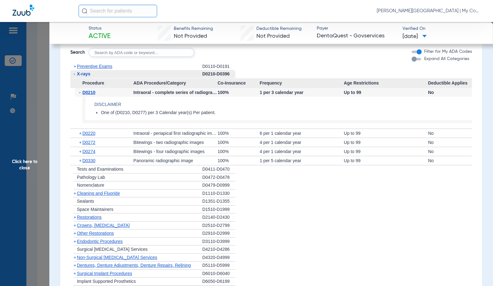
click at [90, 95] on span "D0210" at bounding box center [88, 92] width 13 height 5
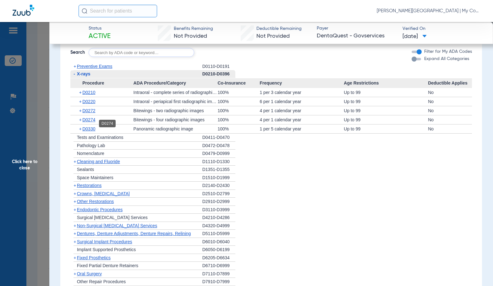
click at [89, 122] on span "D0274" at bounding box center [88, 119] width 13 height 5
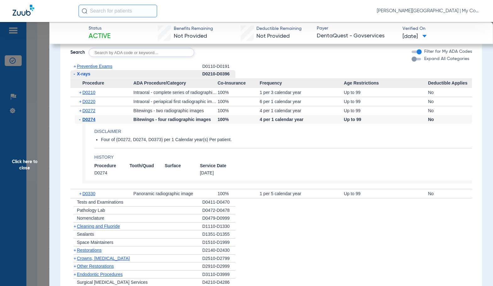
click at [89, 122] on span "D0274" at bounding box center [88, 119] width 13 height 5
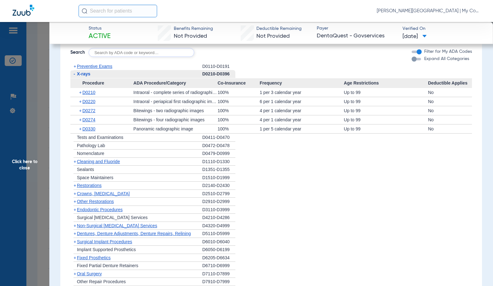
drag, startPoint x: 14, startPoint y: 173, endPoint x: 99, endPoint y: 167, distance: 86.0
click at [15, 173] on span "Click here to close" at bounding box center [24, 165] width 49 height 286
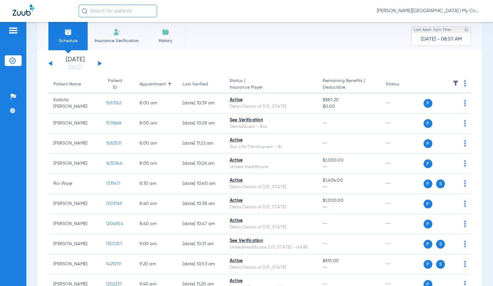
scroll to position [0, 0]
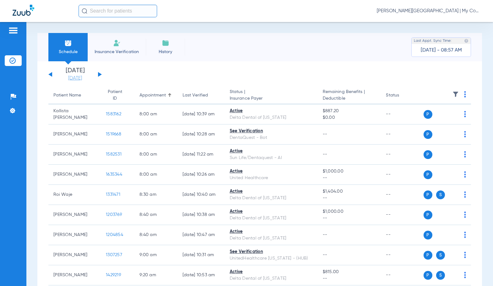
click at [78, 76] on link "[DATE]" at bounding box center [75, 78] width 38 height 6
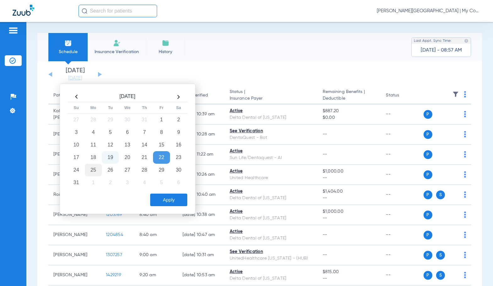
click at [94, 170] on td "25" at bounding box center [93, 170] width 17 height 13
click at [169, 201] on button "Apply" at bounding box center [168, 200] width 37 height 13
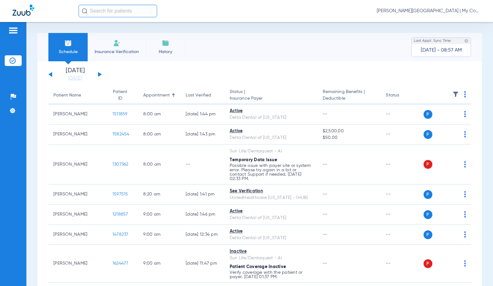
click at [464, 97] on img at bounding box center [465, 94] width 2 height 6
click at [446, 117] on span "Verify All" at bounding box center [436, 119] width 39 height 4
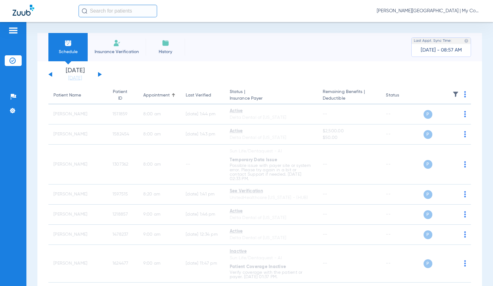
drag, startPoint x: 456, startPoint y: 10, endPoint x: 459, endPoint y: 16, distance: 6.6
click at [456, 10] on span "Sadie Gibbs - Kentwood | My Community Dental Centers" at bounding box center [429, 11] width 104 height 6
click at [462, 22] on span "Account Selection" at bounding box center [457, 22] width 35 height 4
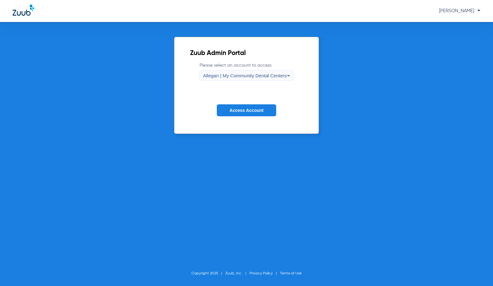
click at [231, 77] on span "Allegan | My Community Dental Centers" at bounding box center [245, 75] width 84 height 5
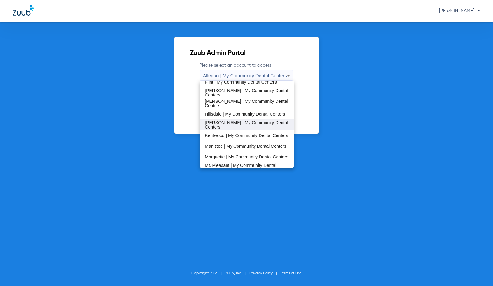
scroll to position [126, 0]
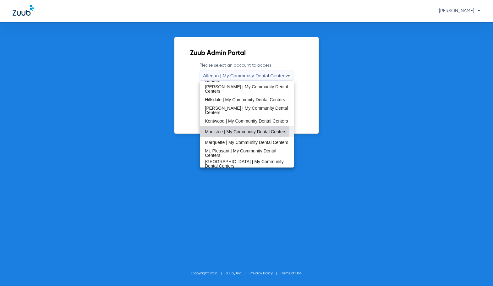
click at [231, 132] on span "Manistee | My Community Dental Centers" at bounding box center [245, 132] width 81 height 4
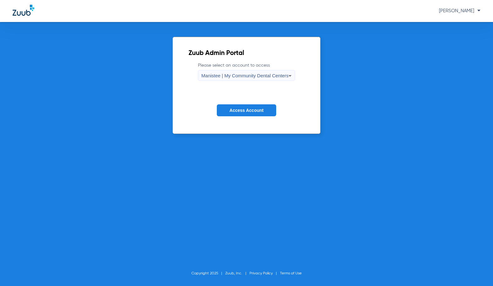
click at [230, 111] on span "Access Account" at bounding box center [247, 110] width 34 height 5
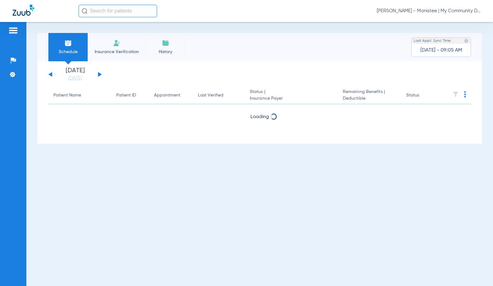
drag, startPoint x: 69, startPoint y: 78, endPoint x: 124, endPoint y: 114, distance: 65.7
click at [69, 78] on link "[DATE]" at bounding box center [75, 78] width 38 height 6
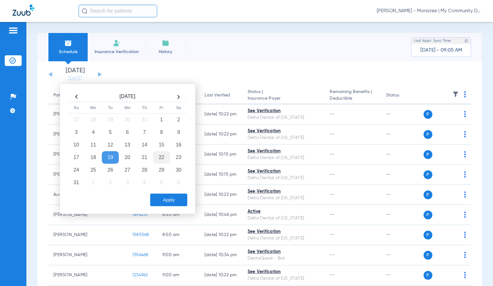
click at [162, 156] on td "22" at bounding box center [161, 157] width 17 height 13
drag, startPoint x: 161, startPoint y: 200, endPoint x: 170, endPoint y: 195, distance: 10.3
click at [161, 200] on button "Apply" at bounding box center [168, 200] width 37 height 13
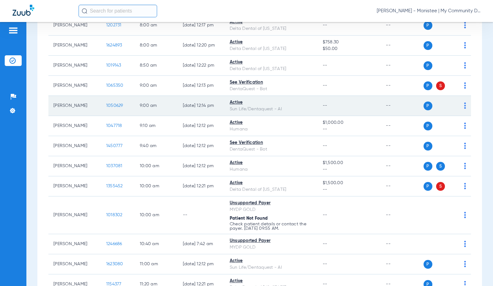
scroll to position [94, 0]
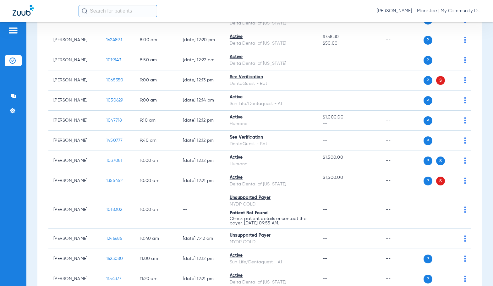
click at [33, 202] on div "Schedule Insurance Verification History Last Appt. Sync Time: Today - 09:14 AM …" at bounding box center [259, 154] width 467 height 264
click at [44, 174] on div "Sunday 06-15-2025 Monday 06-16-2025 Tuesday 06-17-2025 Wednesday 06-18-2025 Thu…" at bounding box center [259, 282] width 445 height 631
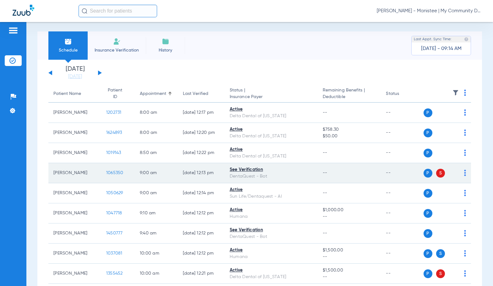
scroll to position [0, 0]
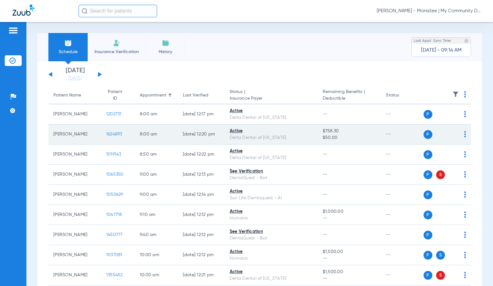
click at [113, 134] on span "1624893" at bounding box center [114, 134] width 16 height 4
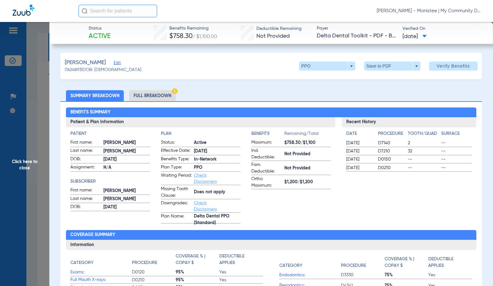
click at [153, 96] on li "Full Breakdown" at bounding box center [152, 95] width 47 height 11
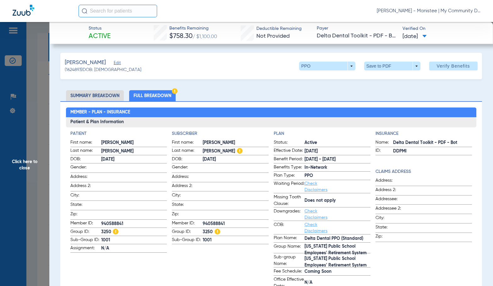
drag, startPoint x: 237, startPoint y: 144, endPoint x: 233, endPoint y: 146, distance: 4.6
click at [236, 144] on span "MICHELLE" at bounding box center [236, 143] width 66 height 7
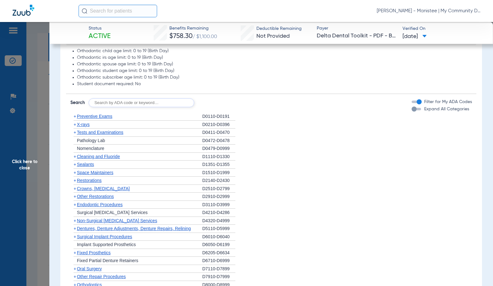
scroll to position [472, 0]
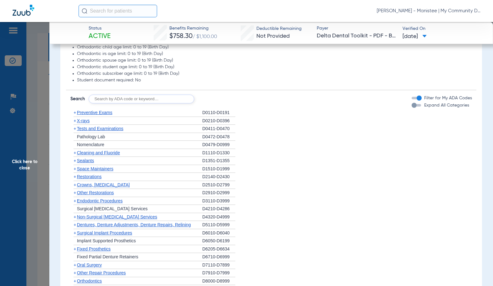
click at [106, 153] on span "Cleaning and Fluoride" at bounding box center [98, 152] width 43 height 5
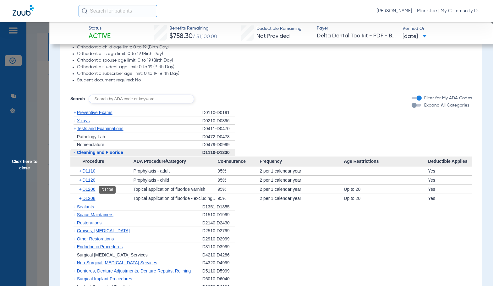
click at [91, 188] on span "D1206" at bounding box center [88, 189] width 13 height 5
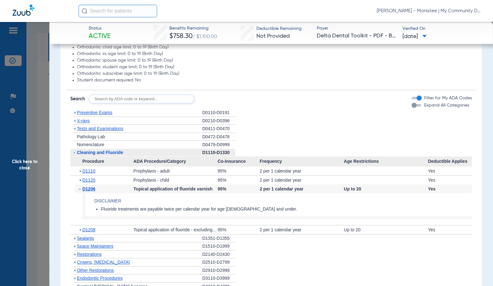
click at [91, 188] on span "D1206" at bounding box center [88, 188] width 13 height 5
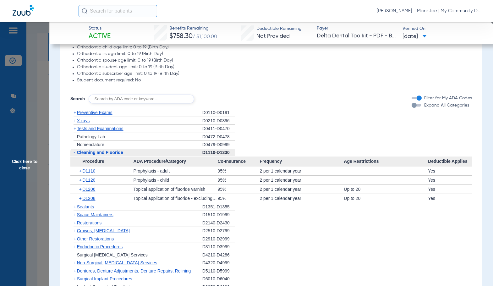
click at [89, 114] on span "Preventive Exams" at bounding box center [95, 112] width 36 height 5
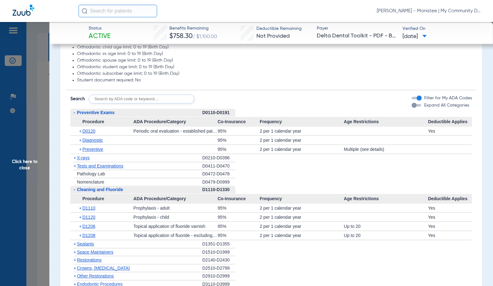
click at [87, 115] on span "Preventive Exams" at bounding box center [96, 112] width 38 height 5
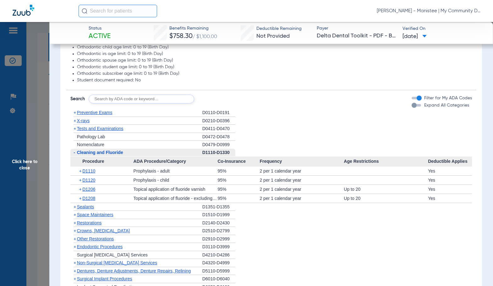
click at [86, 124] on div "+ X-rays" at bounding box center [136, 121] width 132 height 8
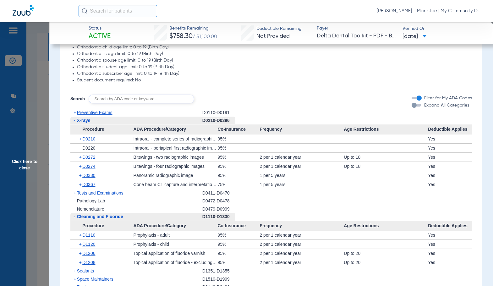
click at [86, 123] on span "X-rays" at bounding box center [84, 120] width 14 height 5
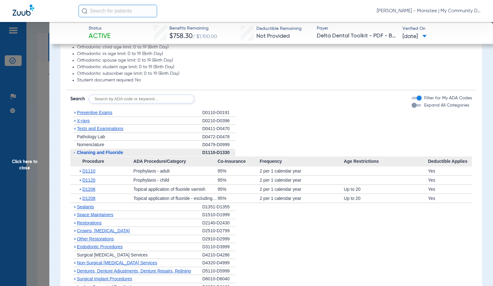
click at [86, 123] on span "X-rays" at bounding box center [83, 120] width 13 height 5
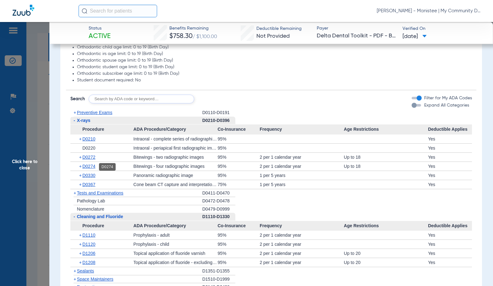
click at [92, 165] on span "D0274" at bounding box center [88, 166] width 13 height 5
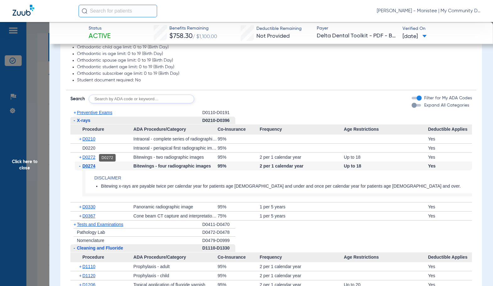
click at [88, 159] on span "D0272" at bounding box center [88, 157] width 13 height 5
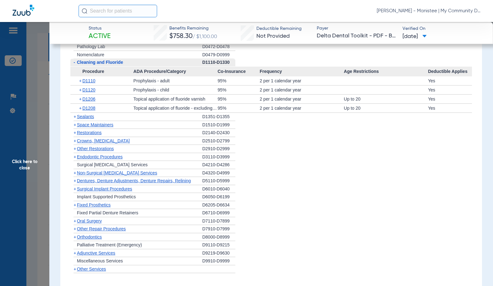
scroll to position [692, 0]
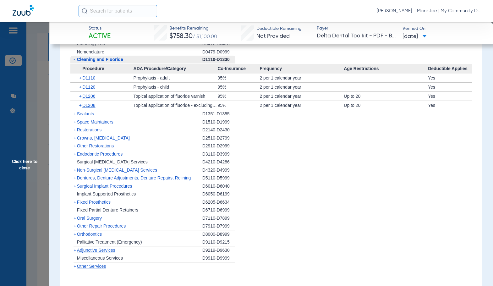
click at [278, 174] on li "+ Non-Surgical Periodontal Services D4320-D4999" at bounding box center [271, 170] width 402 height 8
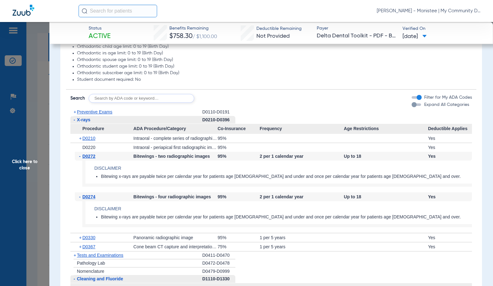
scroll to position [472, 0]
click at [90, 112] on span "Preventive Exams" at bounding box center [95, 112] width 36 height 5
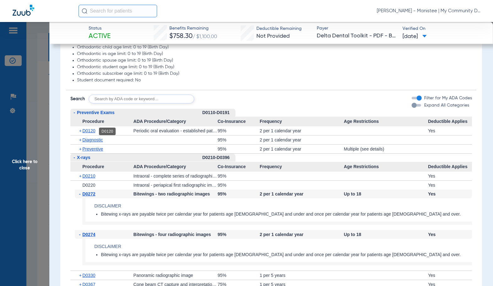
click at [90, 132] on span "D0120" at bounding box center [88, 130] width 13 height 5
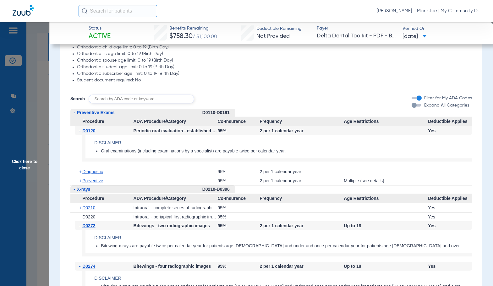
drag, startPoint x: 18, startPoint y: 161, endPoint x: 53, endPoint y: 165, distance: 34.8
click at [18, 161] on span "Click here to close" at bounding box center [24, 165] width 49 height 286
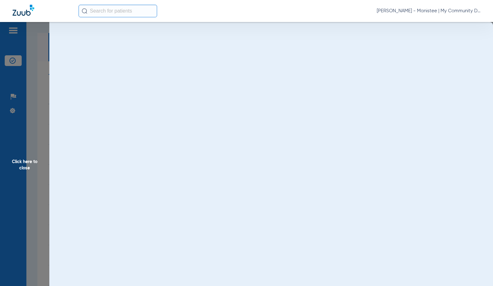
scroll to position [0, 0]
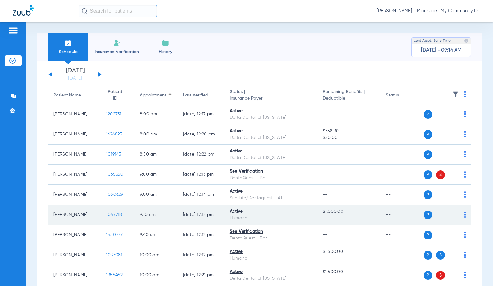
click at [110, 215] on span "1047718" at bounding box center [114, 215] width 16 height 4
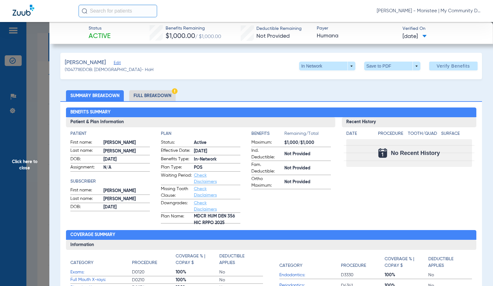
click at [161, 94] on li "Full Breakdown" at bounding box center [152, 95] width 47 height 11
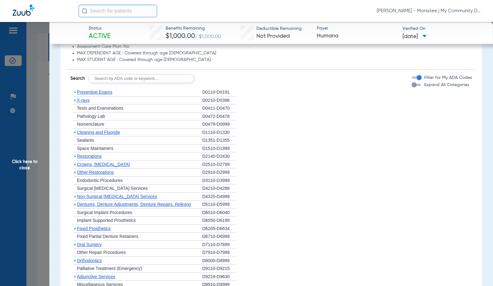
scroll to position [527, 0]
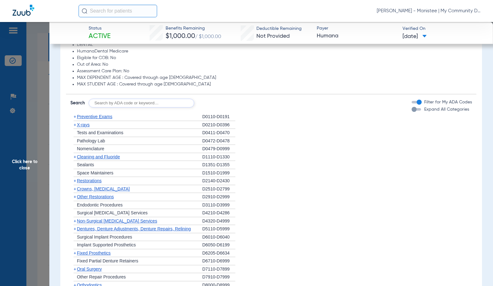
click at [96, 117] on span "Preventive Exams" at bounding box center [95, 116] width 36 height 5
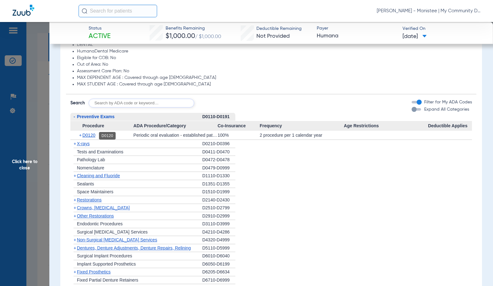
click at [85, 136] on span "D0120" at bounding box center [88, 135] width 13 height 5
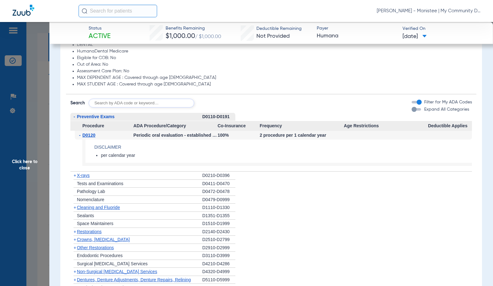
click at [85, 136] on span "D0120" at bounding box center [88, 135] width 13 height 5
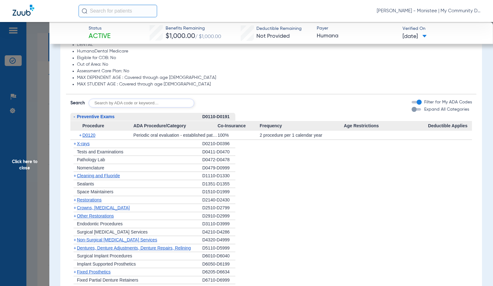
click at [84, 143] on span "X-rays" at bounding box center [83, 143] width 13 height 5
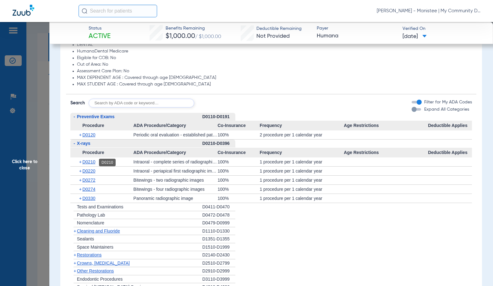
click at [91, 163] on span "D0210" at bounding box center [88, 161] width 13 height 5
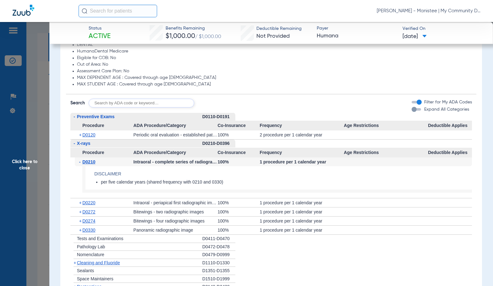
click at [91, 163] on span "D0210" at bounding box center [88, 161] width 13 height 5
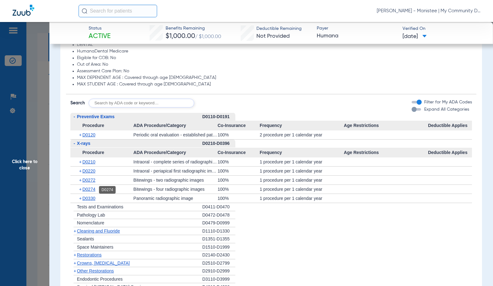
click at [90, 190] on span "D0274" at bounding box center [88, 189] width 13 height 5
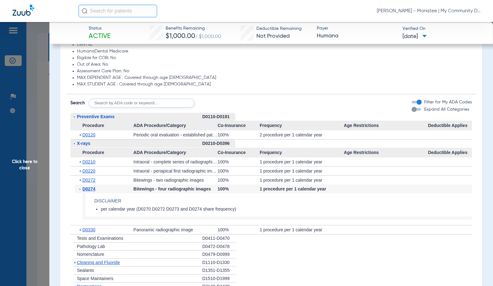
click at [90, 190] on span "D0274" at bounding box center [88, 188] width 13 height 5
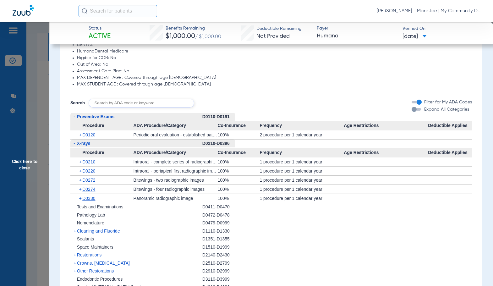
click at [86, 232] on span "Cleaning and Fluoride" at bounding box center [98, 231] width 43 height 5
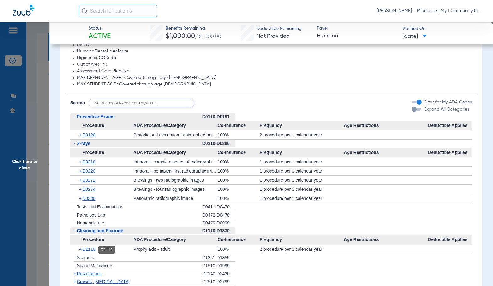
click at [93, 248] on span "D1110" at bounding box center [88, 249] width 13 height 5
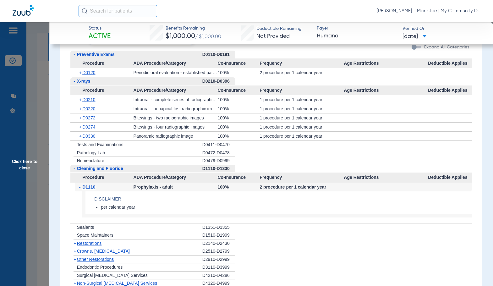
scroll to position [590, 0]
click at [39, 124] on span "Click here to close" at bounding box center [24, 165] width 49 height 286
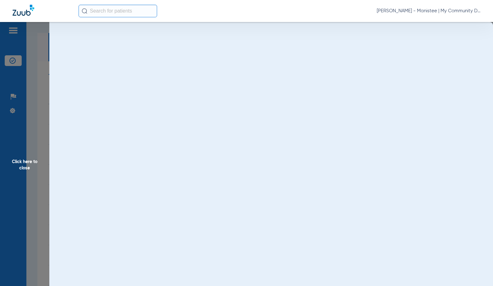
scroll to position [0, 0]
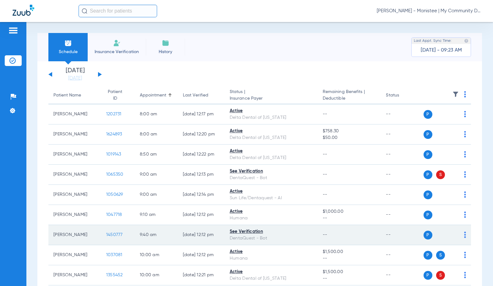
click at [110, 233] on span "1450777" at bounding box center [114, 235] width 17 height 4
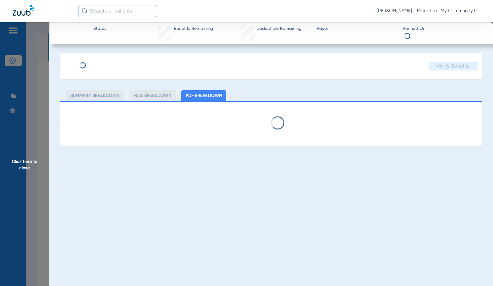
select select "page-width"
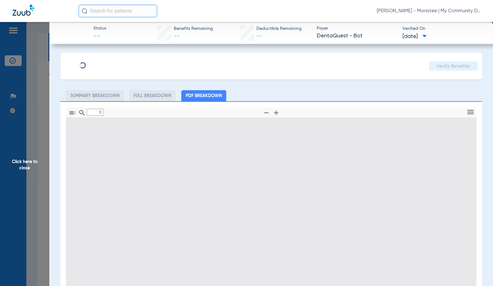
type input "1"
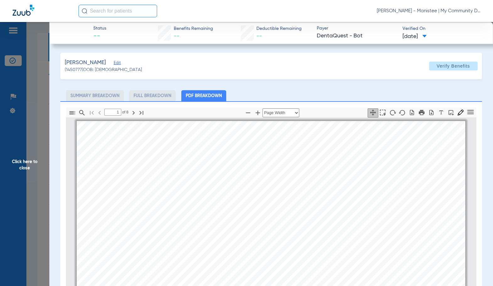
scroll to position [3, 0]
click at [257, 115] on icon "button" at bounding box center [258, 113] width 8 height 8
select select "1.5"
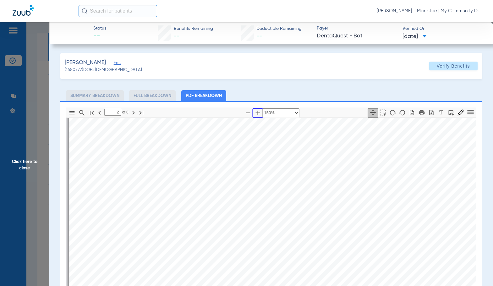
scroll to position [412, 0]
click at [240, 244] on div "Service History  Print Service Date  Procedure Code  Procedure Code Descript…" at bounding box center [334, 274] width 530 height 375
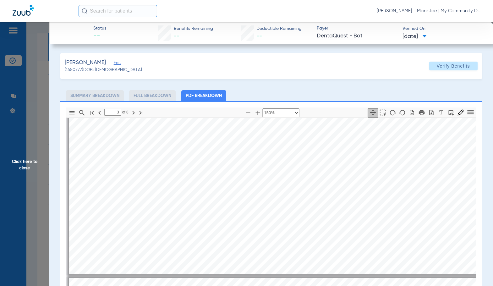
scroll to position [1104, 0]
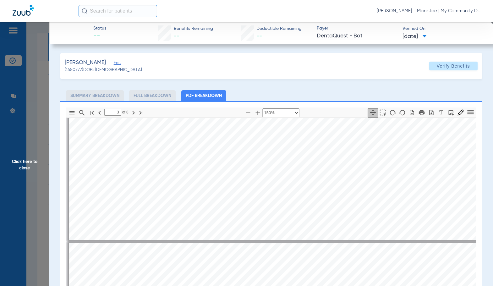
type input "4"
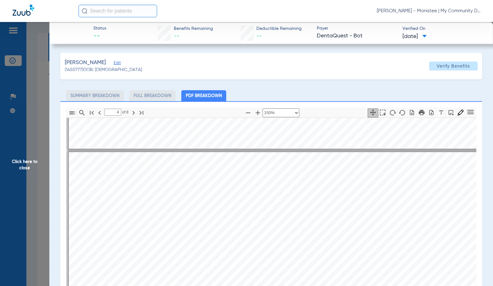
click at [31, 173] on span "Click here to close" at bounding box center [24, 165] width 49 height 286
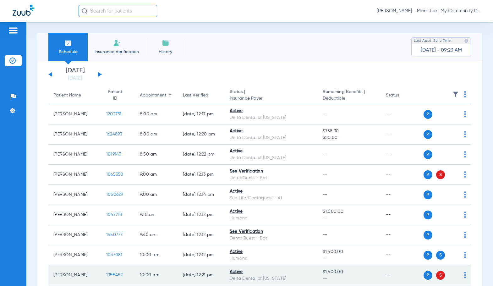
click at [113, 273] on span "1355452" at bounding box center [114, 275] width 17 height 4
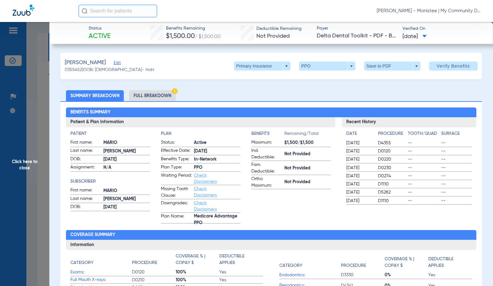
click at [155, 97] on li "Full Breakdown" at bounding box center [152, 95] width 47 height 11
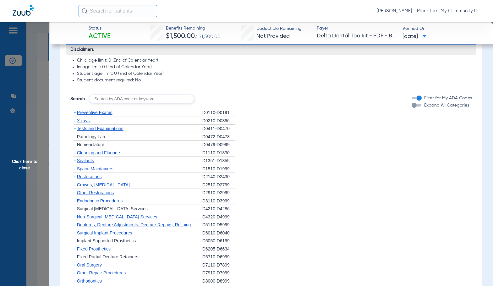
scroll to position [421, 0]
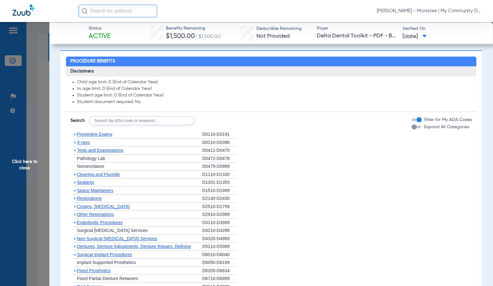
click at [89, 135] on span "Preventive Exams" at bounding box center [95, 134] width 36 height 5
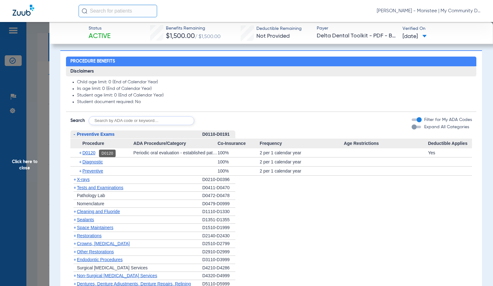
click at [91, 153] on span "D0120" at bounding box center [88, 152] width 13 height 5
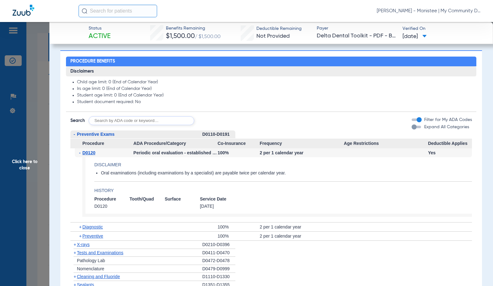
click at [298, 146] on span "Frequency" at bounding box center [302, 144] width 84 height 10
drag, startPoint x: 101, startPoint y: 136, endPoint x: 95, endPoint y: 142, distance: 8.2
click at [101, 136] on span "Preventive Exams" at bounding box center [96, 134] width 38 height 5
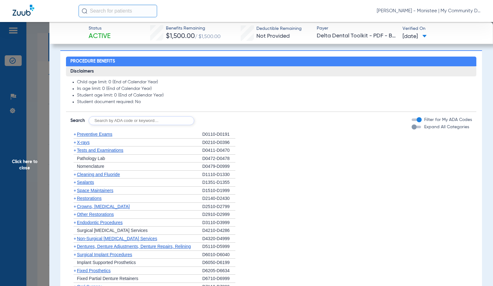
click at [84, 144] on span "X-rays" at bounding box center [83, 142] width 13 height 5
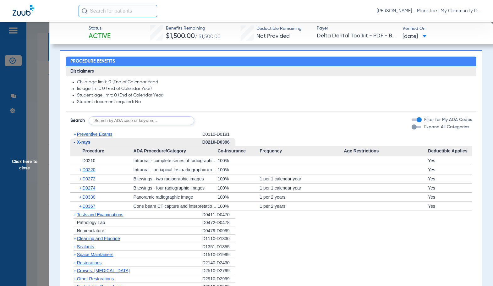
click at [84, 144] on span "X-rays" at bounding box center [84, 142] width 14 height 5
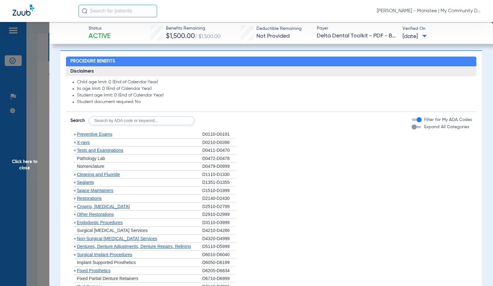
click at [84, 176] on span "Cleaning and Fluoride" at bounding box center [98, 174] width 43 height 5
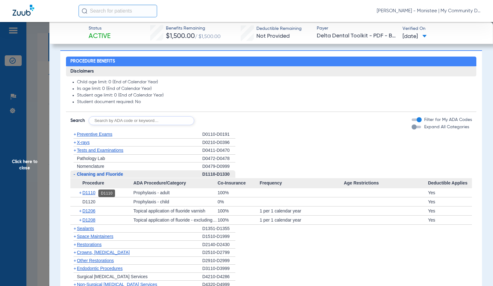
click at [91, 192] on span "D1110" at bounding box center [88, 192] width 13 height 5
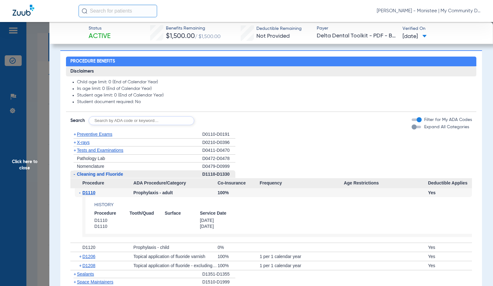
click at [294, 169] on li "+ Nomenclature D0479-D0999" at bounding box center [271, 167] width 402 height 8
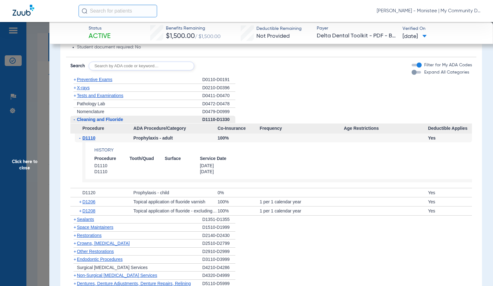
scroll to position [516, 0]
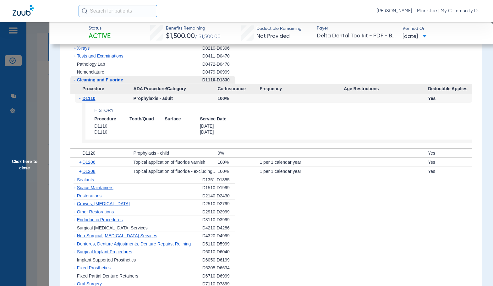
click at [108, 236] on span "Non-Surgical [MEDICAL_DATA] Services" at bounding box center [117, 235] width 80 height 5
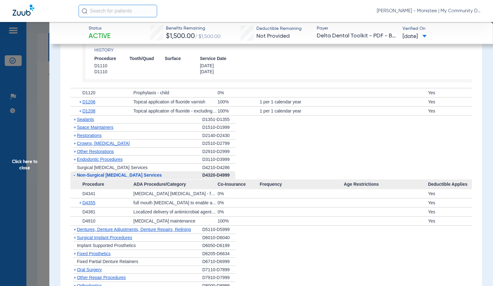
scroll to position [579, 0]
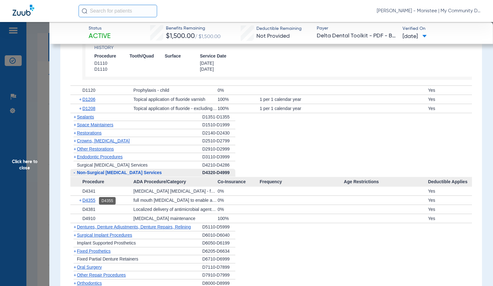
click at [92, 201] on span "D4355" at bounding box center [88, 200] width 13 height 5
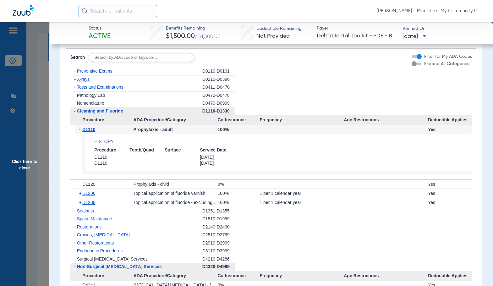
scroll to position [484, 0]
drag, startPoint x: 111, startPoint y: 112, endPoint x: 85, endPoint y: 88, distance: 35.4
click at [110, 112] on span "Cleaning and Fluoride" at bounding box center [100, 111] width 46 height 5
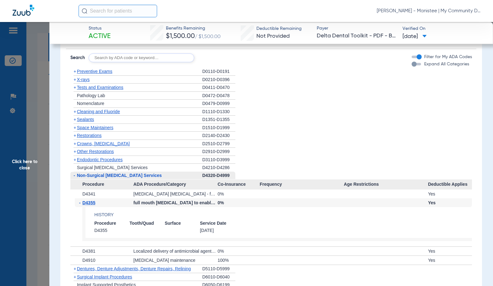
click at [83, 80] on span "X-rays" at bounding box center [83, 79] width 13 height 5
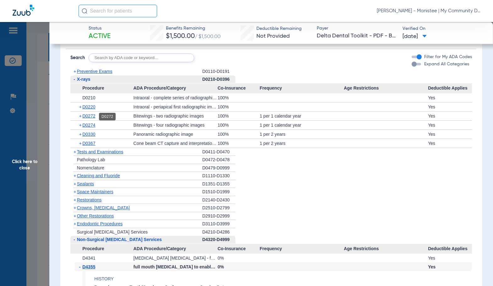
click at [93, 116] on span "D0272" at bounding box center [88, 116] width 13 height 5
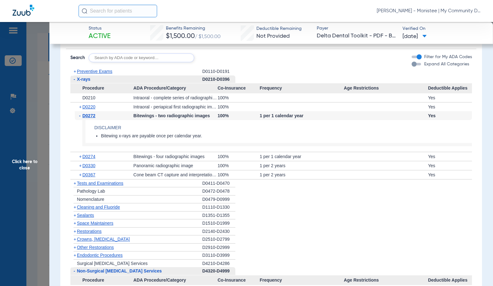
click at [92, 116] on span "D0272" at bounding box center [88, 115] width 13 height 5
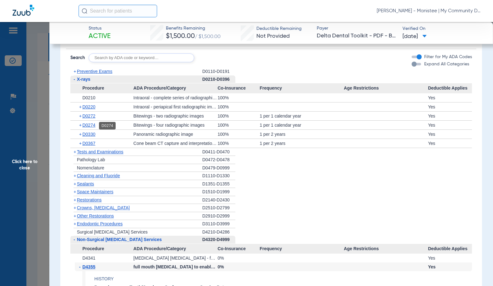
click at [89, 126] on span "D0274" at bounding box center [88, 125] width 13 height 5
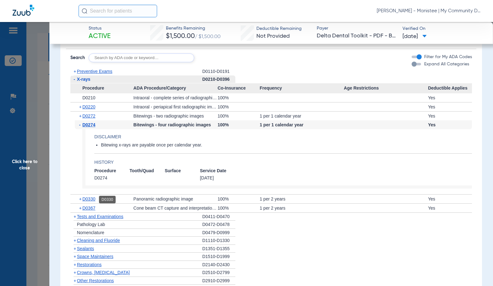
click at [90, 197] on span "D0330" at bounding box center [88, 199] width 13 height 5
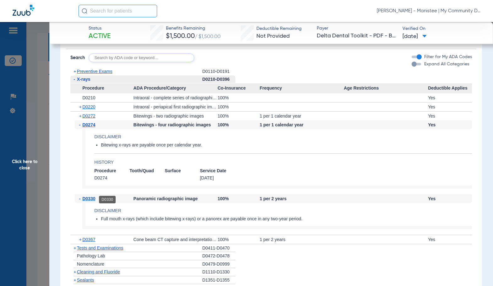
click at [91, 199] on span "D0330" at bounding box center [88, 198] width 13 height 5
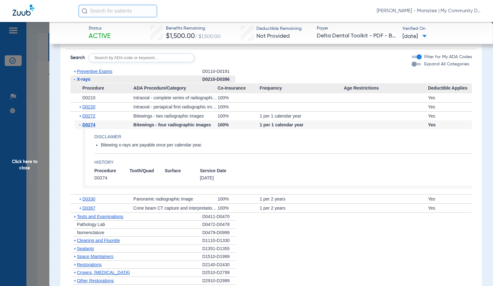
click at [23, 191] on span "Click here to close" at bounding box center [24, 165] width 49 height 286
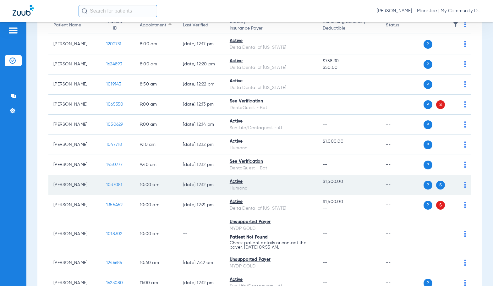
scroll to position [126, 0]
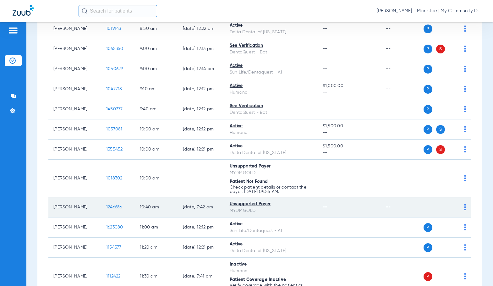
click at [106, 207] on span "1246686" at bounding box center [114, 207] width 16 height 4
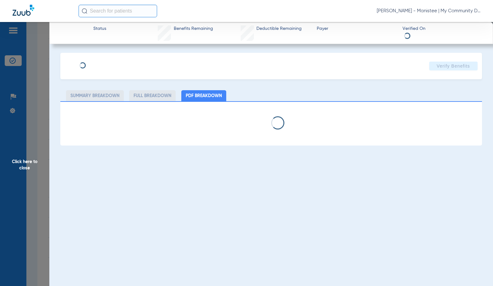
click at [32, 192] on span "Click here to close" at bounding box center [24, 165] width 49 height 286
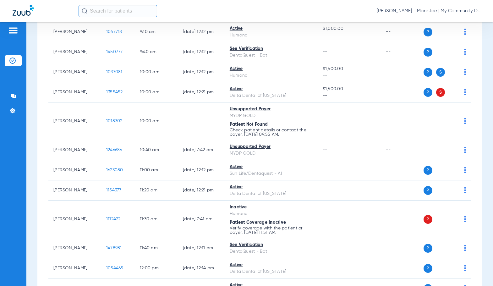
scroll to position [189, 0]
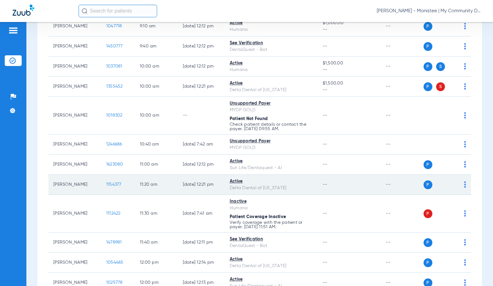
click at [106, 185] on span "1154377" at bounding box center [113, 184] width 15 height 4
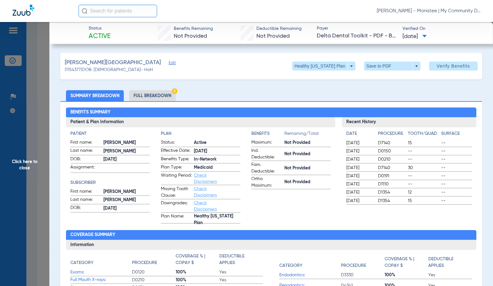
click at [149, 98] on li "Full Breakdown" at bounding box center [152, 95] width 47 height 11
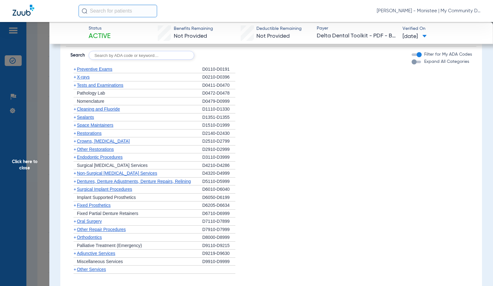
scroll to position [480, 0]
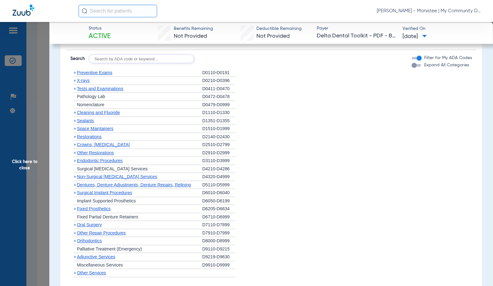
click at [110, 71] on span "Preventive Exams" at bounding box center [95, 72] width 36 height 5
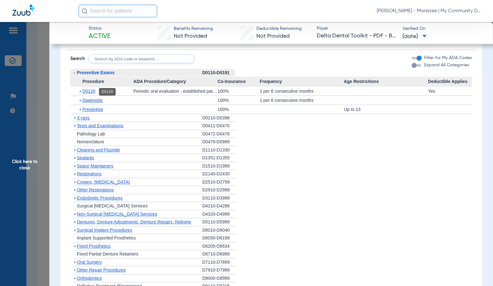
click at [93, 94] on span "D0120" at bounding box center [88, 91] width 13 height 5
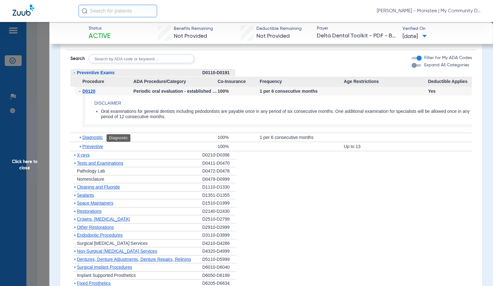
click at [92, 137] on span "Diagnostic" at bounding box center [92, 137] width 20 height 5
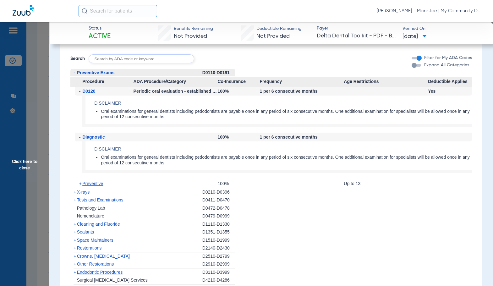
click at [92, 137] on span "Diagnostic" at bounding box center [93, 137] width 23 height 5
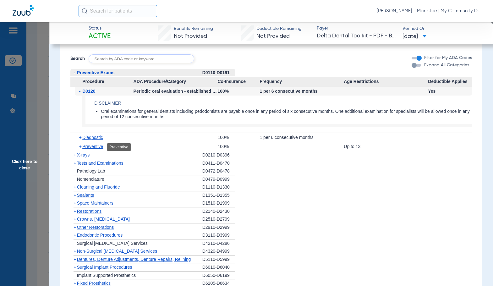
click at [92, 147] on span "Preventive" at bounding box center [92, 146] width 21 height 5
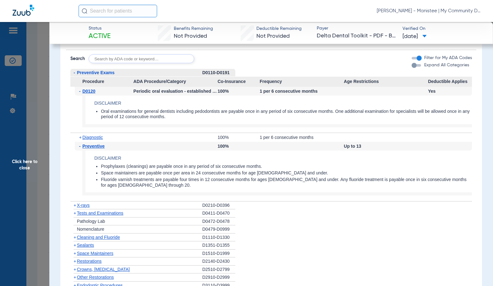
click at [92, 147] on span "Preventive" at bounding box center [93, 146] width 22 height 5
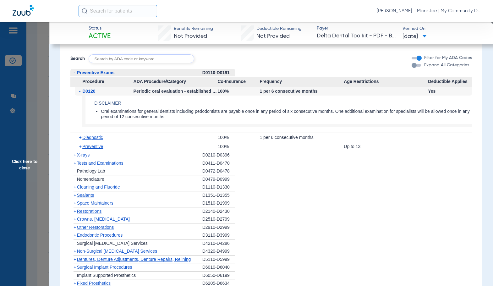
click at [87, 155] on span "X-rays" at bounding box center [83, 155] width 13 height 5
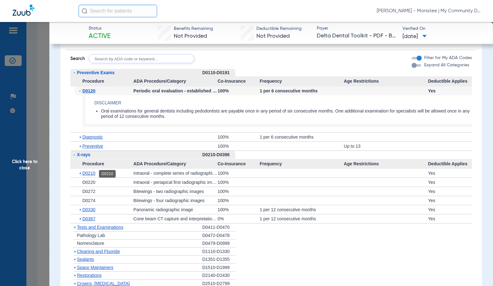
click at [94, 174] on span "D0210" at bounding box center [88, 173] width 13 height 5
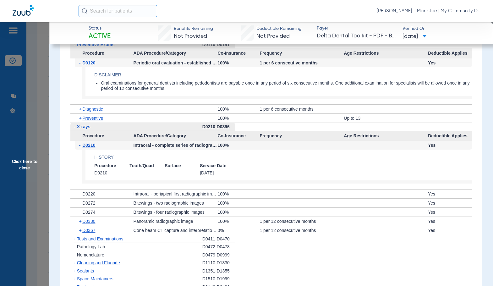
scroll to position [542, 0]
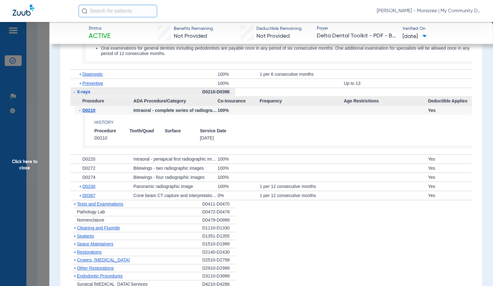
click at [104, 205] on span "Tests and Examinations" at bounding box center [100, 204] width 47 height 5
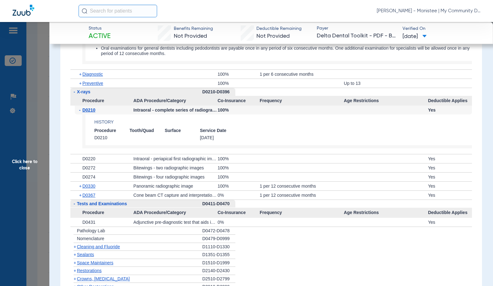
click at [102, 205] on span "Tests and Examinations" at bounding box center [102, 203] width 50 height 5
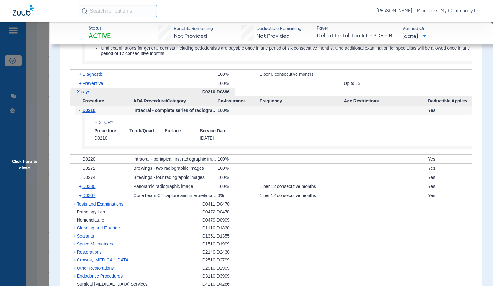
click at [97, 231] on span "Cleaning and Fluoride" at bounding box center [98, 227] width 43 height 5
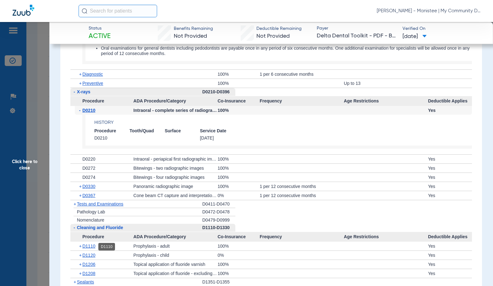
click at [91, 247] on span "D1110" at bounding box center [88, 246] width 13 height 5
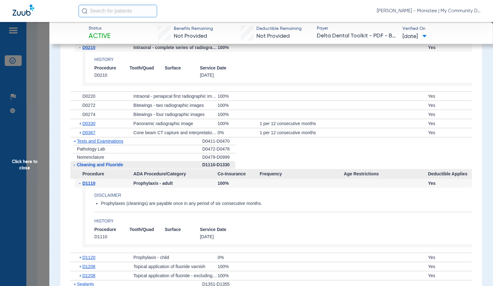
scroll to position [637, 0]
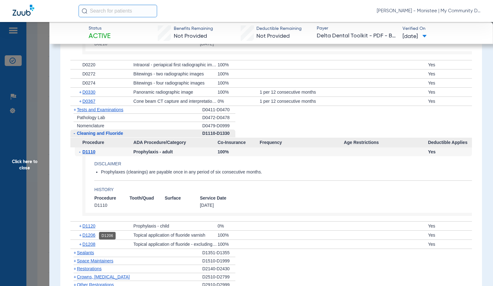
click at [93, 236] on span "D1206" at bounding box center [88, 235] width 13 height 5
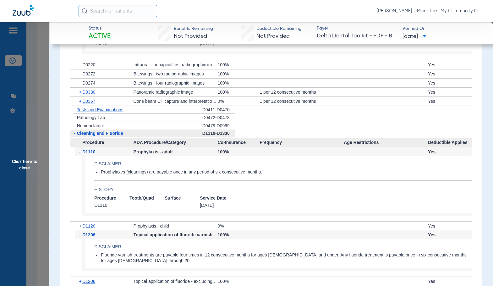
click at [93, 236] on span "D1206" at bounding box center [88, 234] width 13 height 5
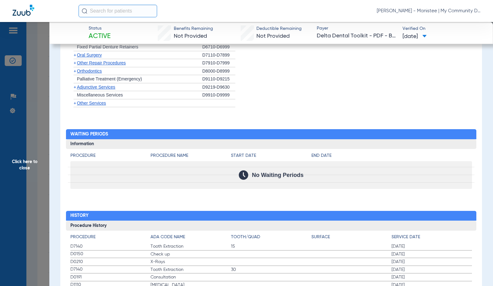
scroll to position [989, 0]
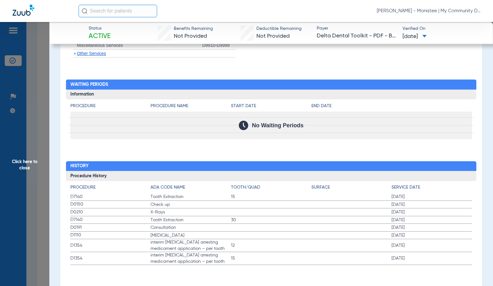
click at [40, 198] on span "Click here to close" at bounding box center [24, 165] width 49 height 286
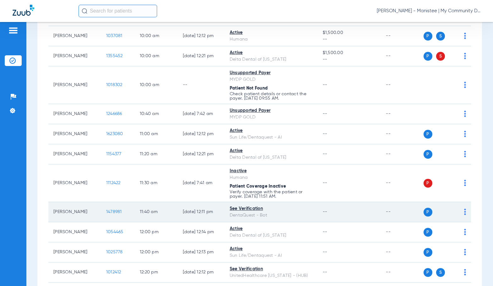
scroll to position [314, 0]
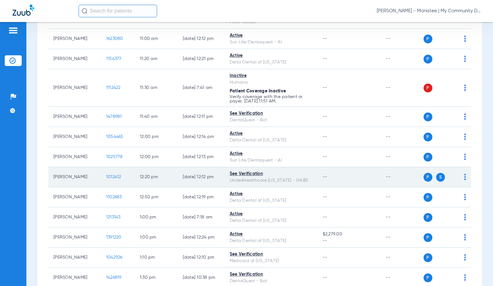
click at [106, 178] on span "1012412" at bounding box center [113, 177] width 15 height 4
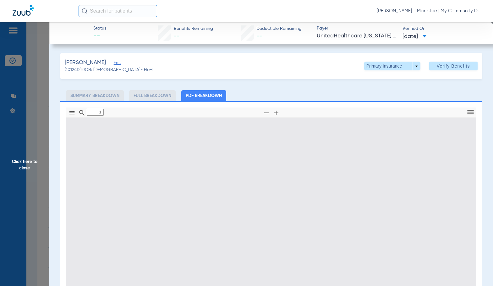
type input "0"
select select "page-width"
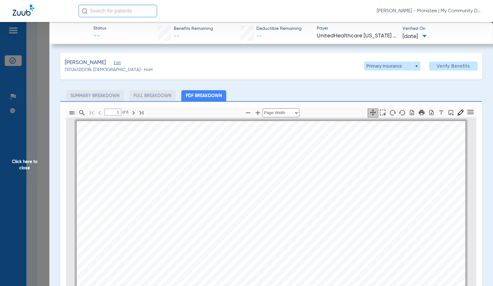
scroll to position [3, 0]
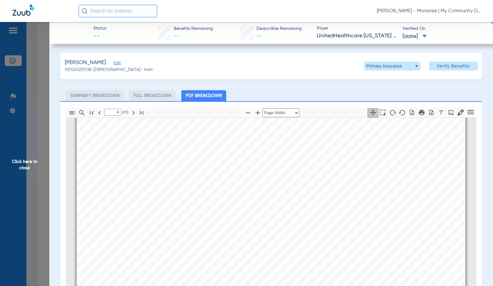
click at [252, 199] on div "Service History DAWN WICK | DOB: 09/01/1962 Payer UnitedHealthcare Michigan Mem…" at bounding box center [271, 228] width 389 height 550
type input "5"
drag, startPoint x: 27, startPoint y: 197, endPoint x: 116, endPoint y: 183, distance: 90.3
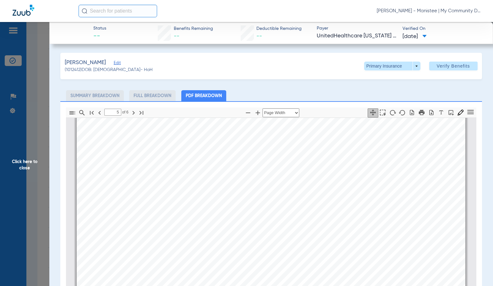
click at [27, 196] on span "Click here to close" at bounding box center [24, 165] width 49 height 286
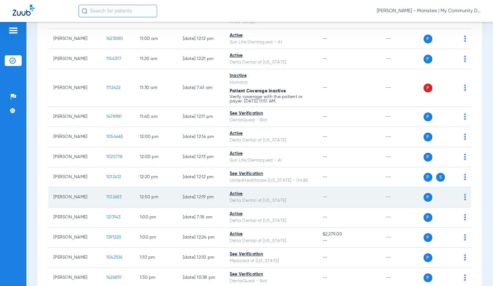
click at [110, 197] on span "1102683" at bounding box center [114, 197] width 16 height 4
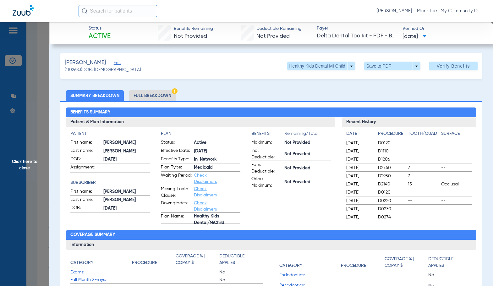
click at [164, 98] on li "Full Breakdown" at bounding box center [152, 95] width 47 height 11
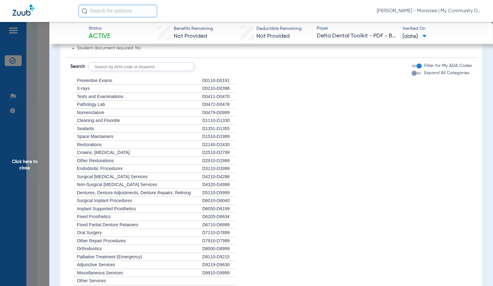
scroll to position [692, 0]
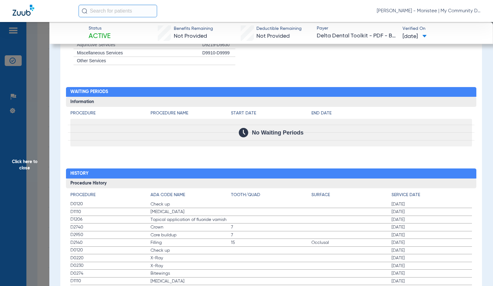
click at [277, 227] on span "7" at bounding box center [271, 227] width 81 height 6
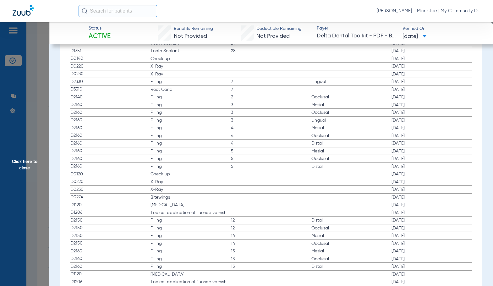
scroll to position [1069, 0]
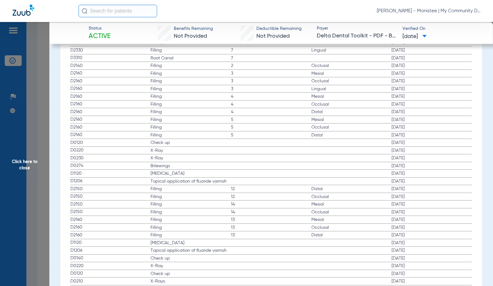
click at [25, 188] on span "Click here to close" at bounding box center [24, 165] width 49 height 286
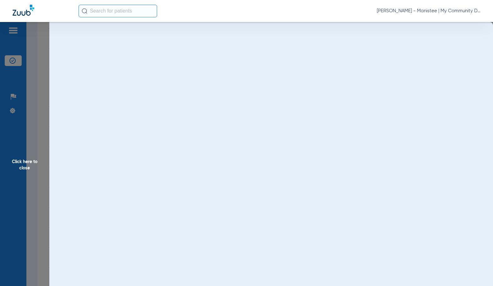
scroll to position [0, 0]
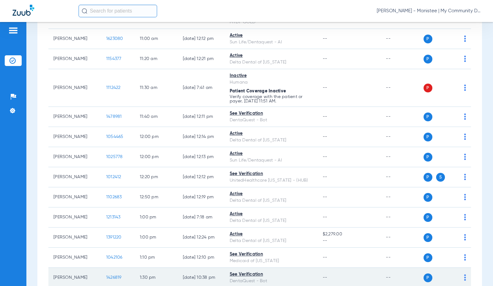
click at [106, 277] on span "1426819" at bounding box center [113, 277] width 15 height 4
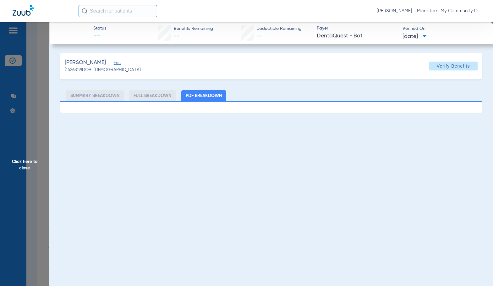
click at [293, 202] on div "Status -- Benefits Remaining -- Deductible Remaining -- Payer DentaQuest - Bot …" at bounding box center [271, 165] width 444 height 286
click at [25, 173] on span "Click here to close" at bounding box center [24, 165] width 49 height 286
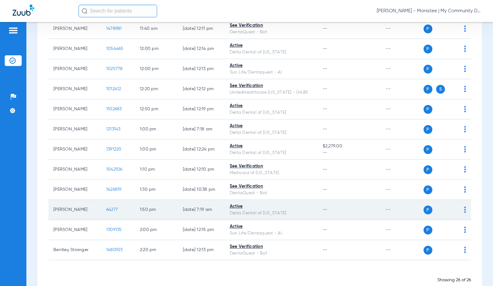
scroll to position [409, 0]
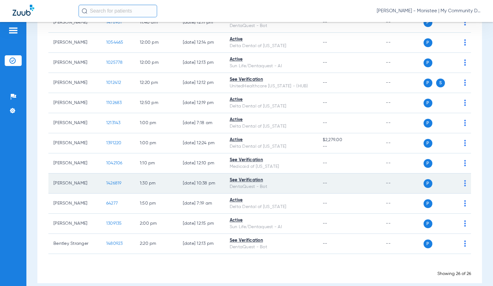
click at [108, 184] on span "1426819" at bounding box center [113, 183] width 15 height 4
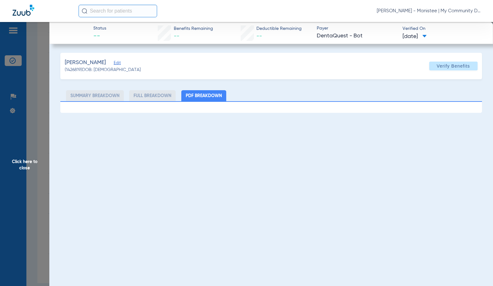
click at [41, 158] on span "Click here to close" at bounding box center [24, 165] width 49 height 286
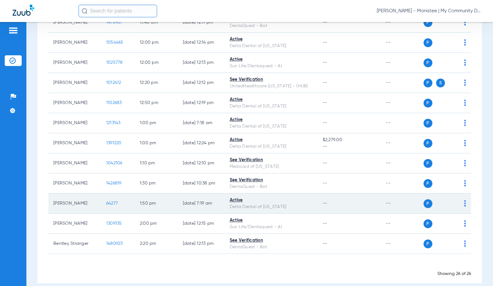
click at [107, 201] on span "64277" at bounding box center [112, 203] width 12 height 4
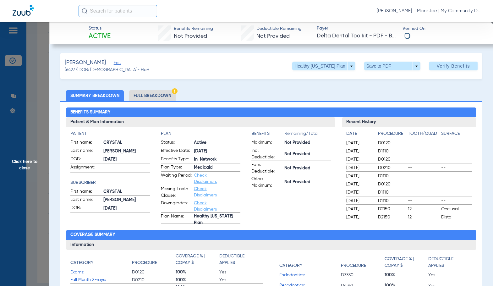
drag, startPoint x: 206, startPoint y: 90, endPoint x: 171, endPoint y: 96, distance: 34.7
click at [205, 90] on ul "Summary Breakdown Full Breakdown" at bounding box center [271, 95] width 422 height 11
click at [157, 96] on li "Full Breakdown" at bounding box center [152, 95] width 47 height 11
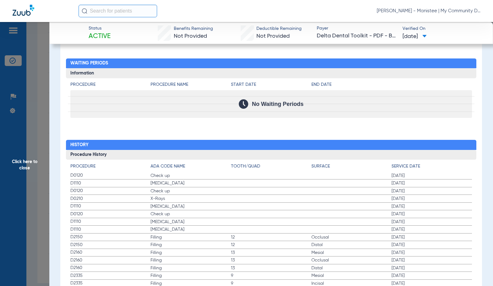
scroll to position [723, 0]
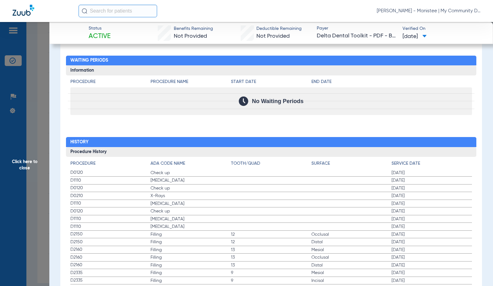
click at [215, 225] on span "[MEDICAL_DATA]" at bounding box center [191, 227] width 81 height 6
click at [28, 163] on span "Click here to close" at bounding box center [24, 165] width 49 height 286
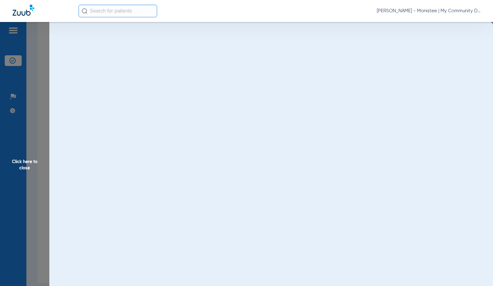
scroll to position [0, 0]
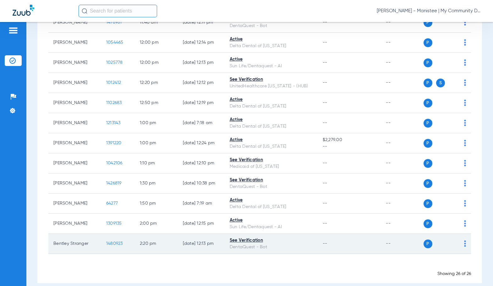
click at [112, 242] on span "1480923" at bounding box center [114, 244] width 17 height 4
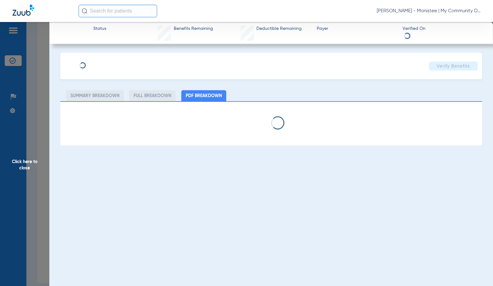
select select "page-width"
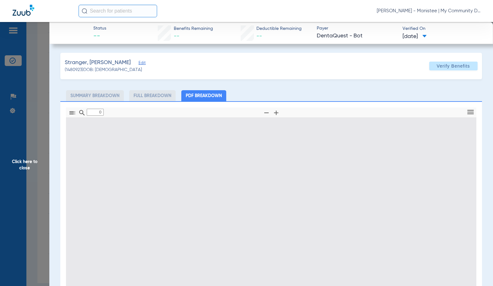
type input "1"
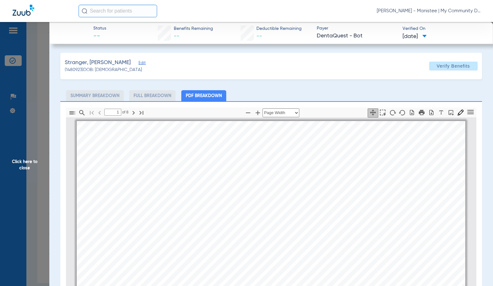
scroll to position [3, 0]
drag, startPoint x: 136, startPoint y: 193, endPoint x: 234, endPoint y: 135, distance: 114.8
click at [136, 193] on div "BENTLEY STRANGER Member is eligible: My Community Dental Centers Inc - Devarshi…" at bounding box center [271, 255] width 389 height 275
click at [257, 114] on icon "button" at bounding box center [258, 113] width 8 height 8
select select "1.5"
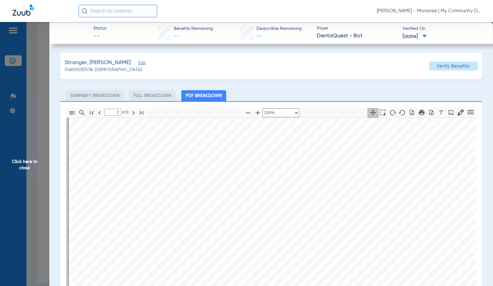
scroll to position [412, 0]
click at [239, 265] on div "Service History  Print Service Date  Procedure Code  Procedure Code Descript…" at bounding box center [334, 274] width 530 height 375
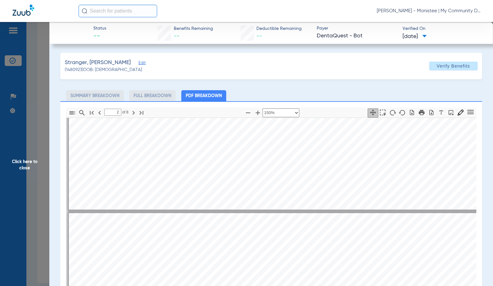
type input "1"
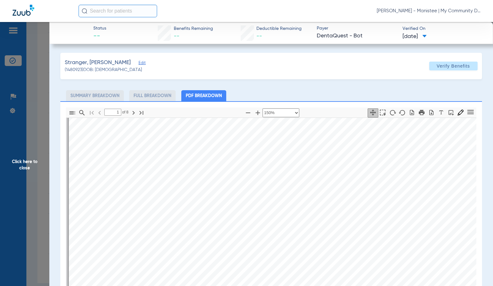
scroll to position [220, 0]
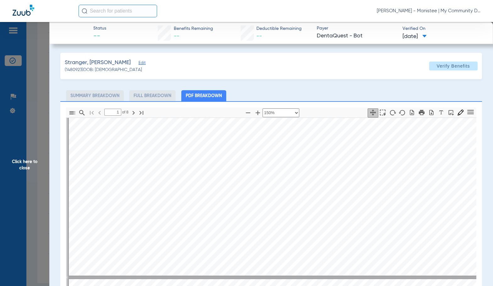
drag, startPoint x: 34, startPoint y: 159, endPoint x: 190, endPoint y: 165, distance: 156.1
click at [34, 159] on span "Click here to close" at bounding box center [24, 165] width 49 height 286
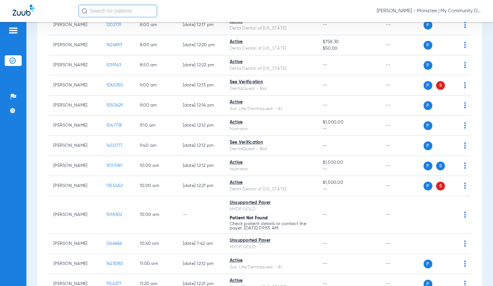
scroll to position [0, 0]
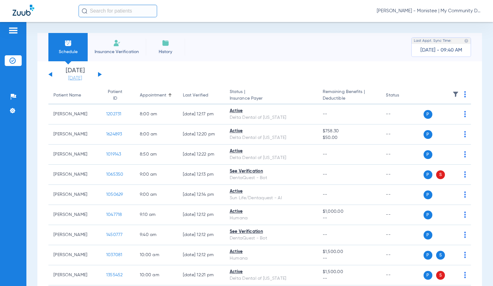
click at [83, 80] on link "[DATE]" at bounding box center [75, 78] width 38 height 6
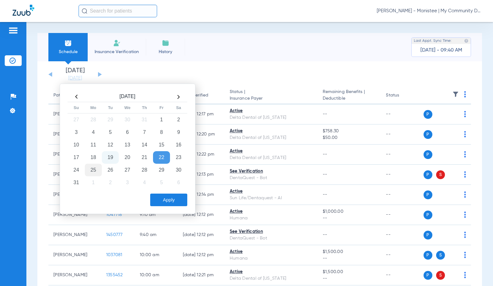
click at [91, 171] on td "25" at bounding box center [93, 170] width 17 height 13
click at [177, 201] on button "Apply" at bounding box center [168, 200] width 37 height 13
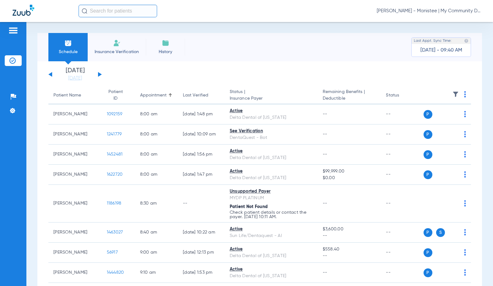
click at [464, 95] on img at bounding box center [465, 94] width 2 height 6
click at [448, 122] on button "Verify All" at bounding box center [436, 119] width 49 height 13
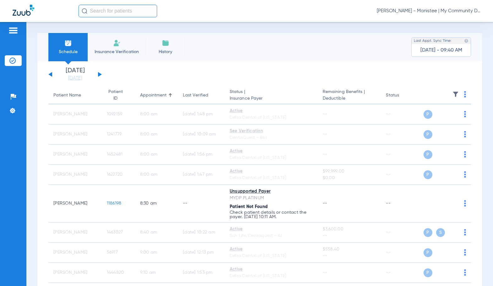
click at [434, 11] on span "Sadie Gibbs - Manistee | My Community Dental Centers" at bounding box center [429, 11] width 104 height 6
click at [445, 21] on span "Account Selection" at bounding box center [457, 22] width 35 height 4
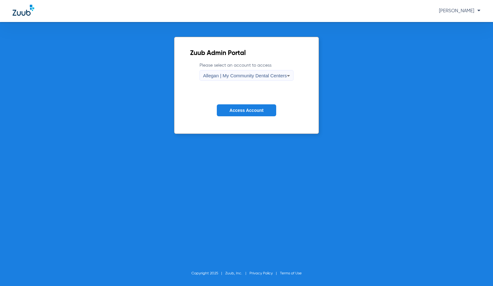
click at [235, 81] on div "Allegan | My Community Dental Centers" at bounding box center [245, 75] width 84 height 11
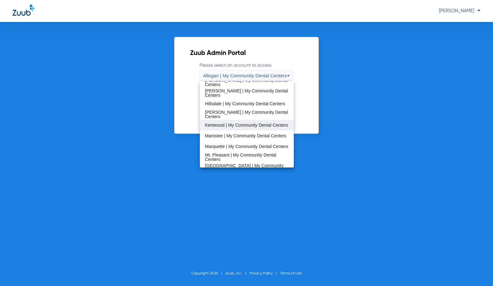
scroll to position [126, 0]
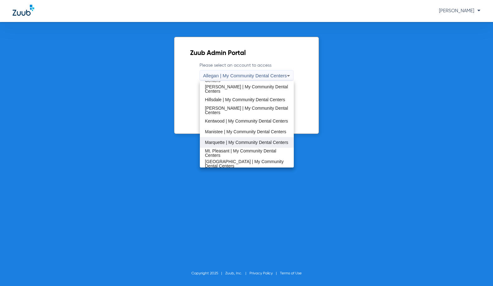
click at [234, 140] on span "Marquette | My Community Dental Centers" at bounding box center [246, 142] width 83 height 4
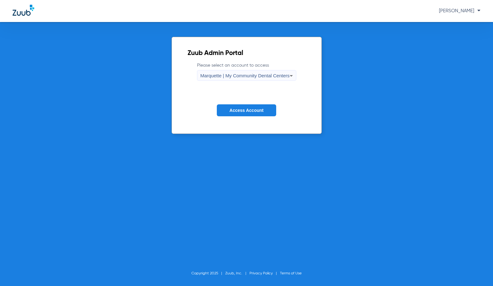
click at [243, 113] on span "Access Account" at bounding box center [247, 110] width 34 height 5
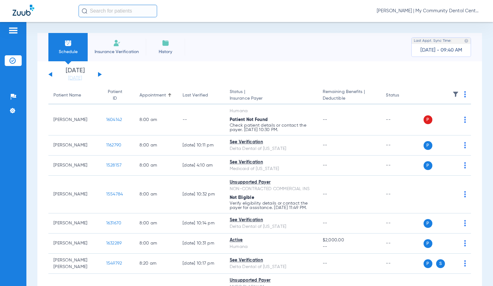
drag, startPoint x: 73, startPoint y: 79, endPoint x: 88, endPoint y: 92, distance: 19.9
click at [73, 79] on link "[DATE]" at bounding box center [75, 78] width 38 height 6
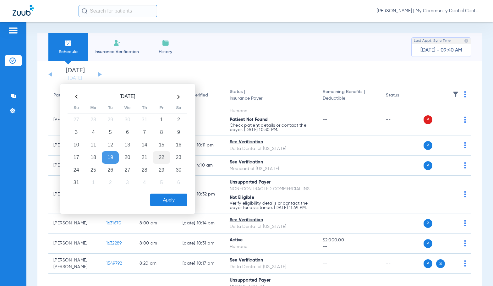
click at [167, 160] on td "22" at bounding box center [161, 157] width 17 height 13
click at [174, 201] on button "Apply" at bounding box center [168, 200] width 37 height 13
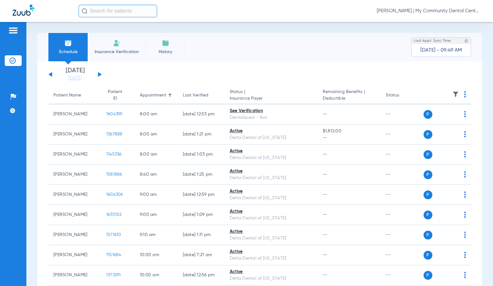
click at [279, 71] on app-single-date-navigator "Sunday 06-15-2025 Monday 06-16-2025 Tuesday 06-17-2025 Wednesday 06-18-2025 Thu…" at bounding box center [259, 75] width 423 height 14
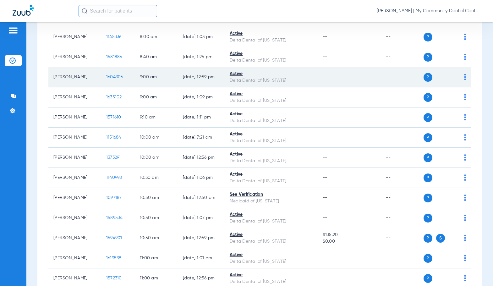
scroll to position [126, 0]
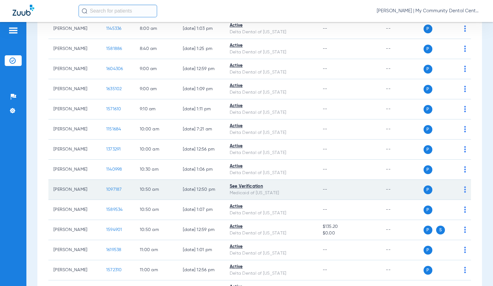
click at [108, 190] on span "1097187" at bounding box center [114, 189] width 16 height 4
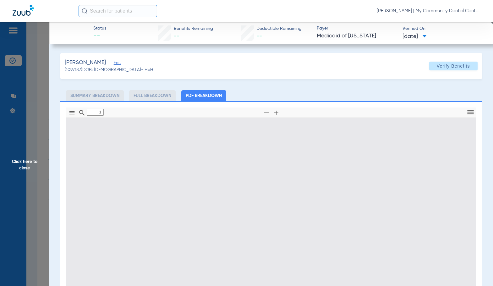
type input "0"
select select "page-width"
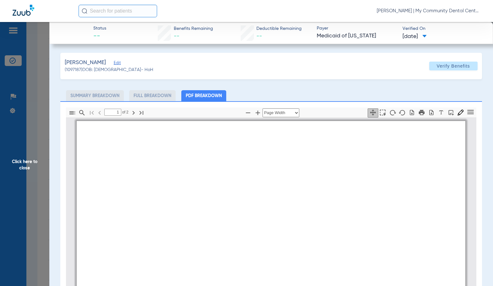
scroll to position [3, 0]
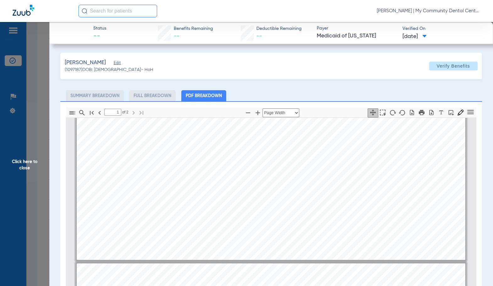
type input "2"
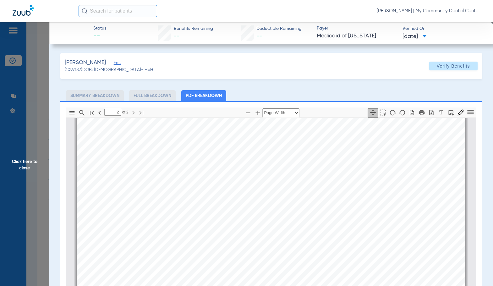
scroll to position [632, 0]
click at [42, 171] on span "Click here to close" at bounding box center [24, 165] width 49 height 286
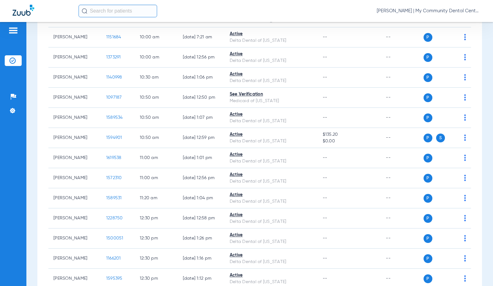
scroll to position [220, 0]
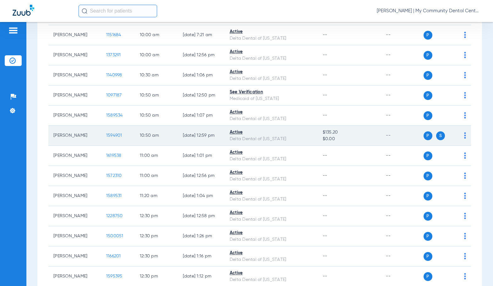
click at [116, 135] on span "1594901" at bounding box center [114, 135] width 16 height 4
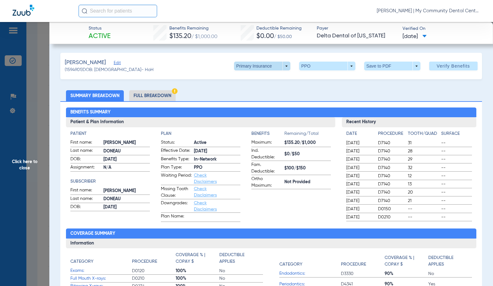
click at [247, 65] on span at bounding box center [262, 66] width 56 height 9
click at [243, 90] on span "Secondary Insurance" at bounding box center [256, 91] width 42 height 4
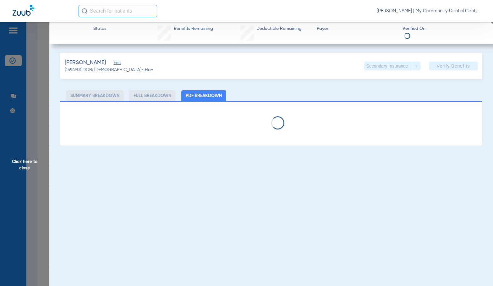
select select "page-width"
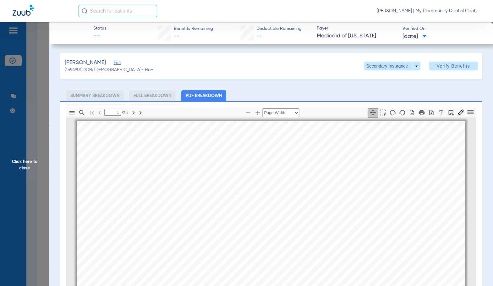
scroll to position [3, 0]
type input "2"
click at [19, 171] on span "Click here to close" at bounding box center [24, 165] width 49 height 286
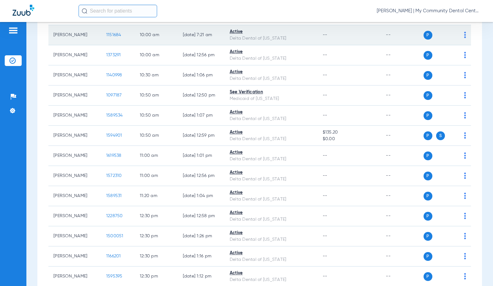
click at [106, 35] on span "1151684" at bounding box center [113, 35] width 15 height 4
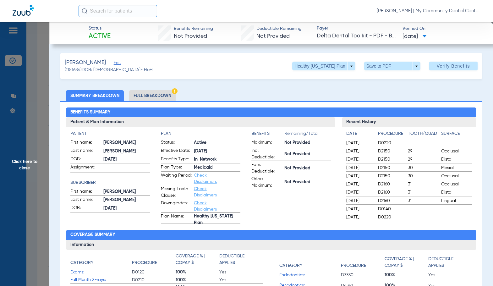
click at [146, 96] on li "Full Breakdown" at bounding box center [152, 95] width 47 height 11
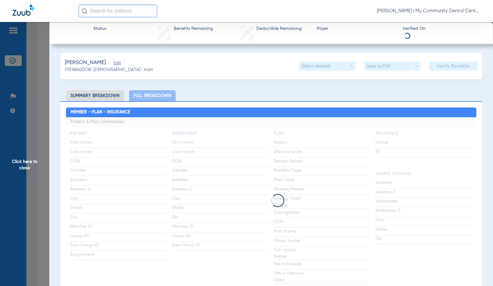
drag, startPoint x: 165, startPoint y: 98, endPoint x: 203, endPoint y: 90, distance: 39.1
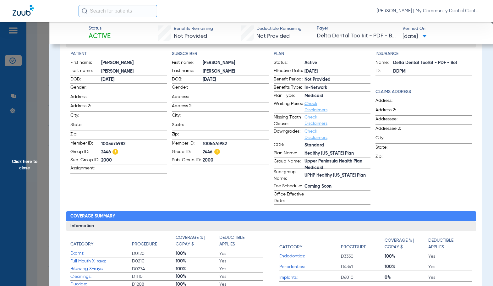
scroll to position [0, 0]
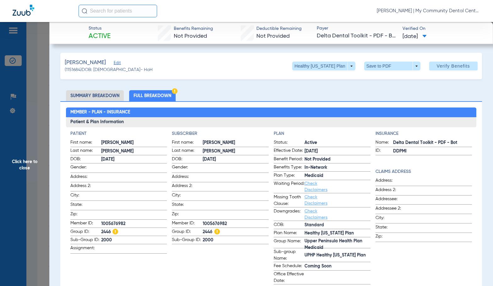
click at [221, 221] on span "1005676982" at bounding box center [236, 224] width 66 height 7
copy span "1005676982"
click at [26, 177] on span "Click here to close" at bounding box center [24, 165] width 49 height 286
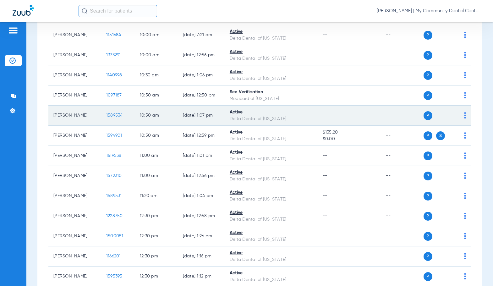
click at [106, 117] on span "1589534" at bounding box center [114, 115] width 17 height 4
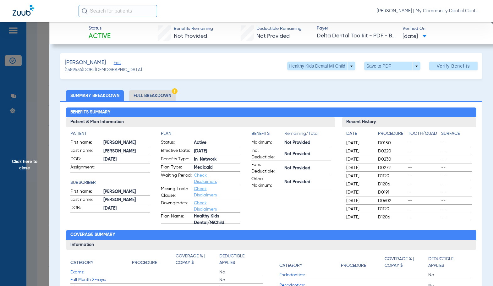
click at [155, 97] on li "Full Breakdown" at bounding box center [152, 95] width 47 height 11
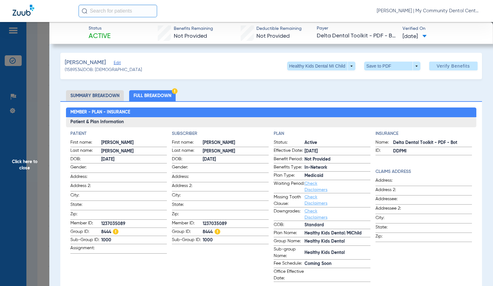
click at [243, 122] on h3 "Patient & Plan Information" at bounding box center [271, 122] width 411 height 10
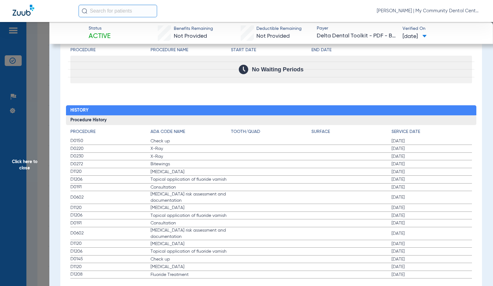
scroll to position [769, 0]
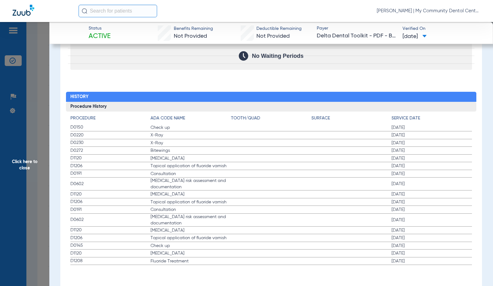
click at [14, 162] on span "Click here to close" at bounding box center [24, 165] width 49 height 286
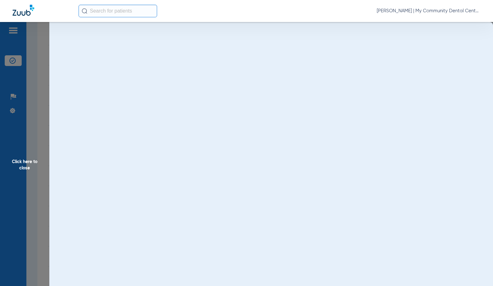
scroll to position [0, 0]
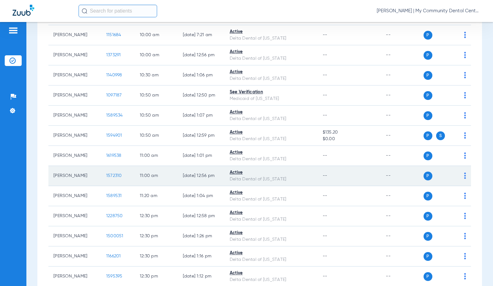
click at [109, 175] on span "1572310" at bounding box center [114, 176] width 16 height 4
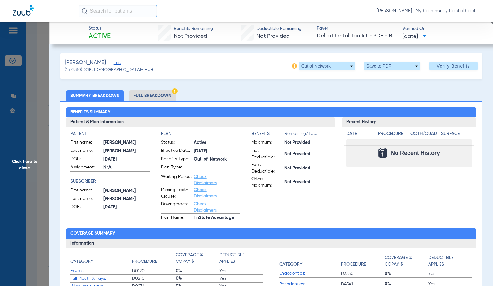
click at [148, 99] on li "Full Breakdown" at bounding box center [152, 95] width 47 height 11
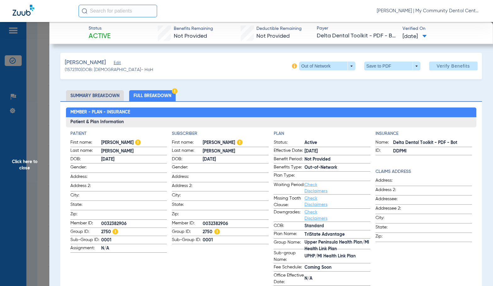
click at [234, 271] on app-subscriber-information "Subscriber First name: CINDY Last name: AXLEY DOB: 03/14/1957 Gender: Address: …" at bounding box center [220, 208] width 97 height 155
click at [208, 221] on span "0032382906" at bounding box center [236, 224] width 66 height 7
copy span "0032382906"
click at [20, 167] on span "Click here to close" at bounding box center [24, 165] width 49 height 286
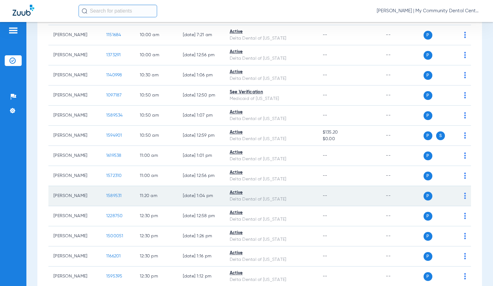
click at [106, 195] on span "1589531" at bounding box center [114, 196] width 16 height 4
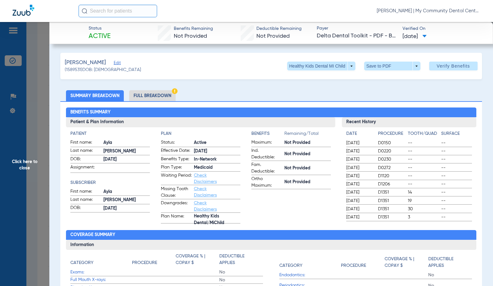
drag, startPoint x: 170, startPoint y: 98, endPoint x: 174, endPoint y: 95, distance: 5.6
click at [170, 98] on li "Full Breakdown" at bounding box center [152, 95] width 47 height 11
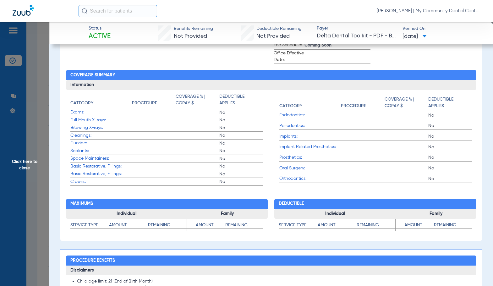
scroll to position [220, 0]
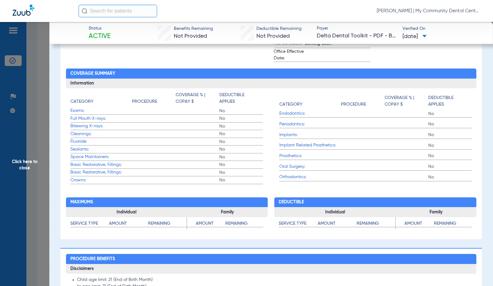
click at [230, 136] on span "No" at bounding box center [242, 134] width 44 height 6
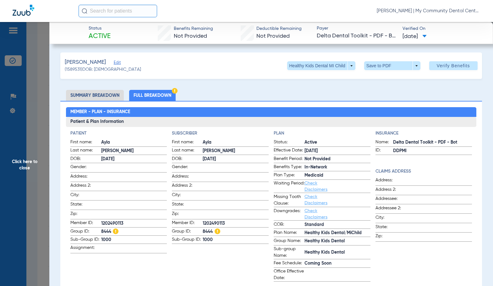
scroll to position [0, 0]
drag, startPoint x: 234, startPoint y: 257, endPoint x: 227, endPoint y: 241, distance: 17.5
click at [234, 256] on app-subscriber-information "Subscriber First name: Ayla Last name: Stollings DOB: 11/07/2017 Gender: Addres…" at bounding box center [220, 207] width 97 height 152
click at [217, 223] on span "1202490113" at bounding box center [236, 224] width 66 height 7
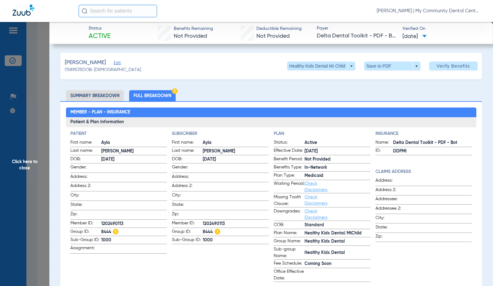
copy span "1202490113"
click at [31, 153] on span "Click here to close" at bounding box center [24, 165] width 49 height 286
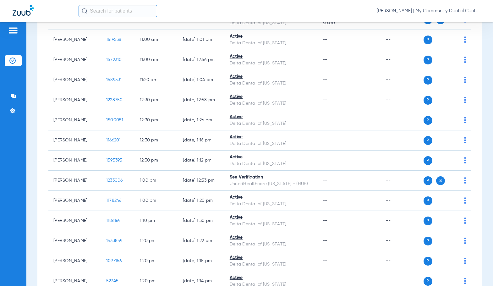
scroll to position [346, 0]
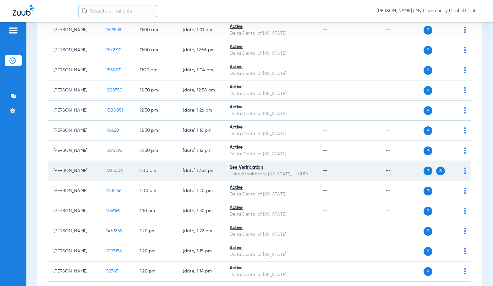
click at [106, 171] on span "1233006" at bounding box center [114, 171] width 17 height 4
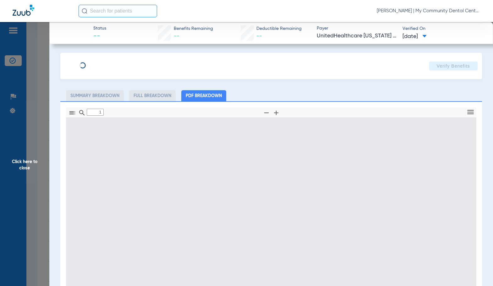
type input "0"
select select "page-width"
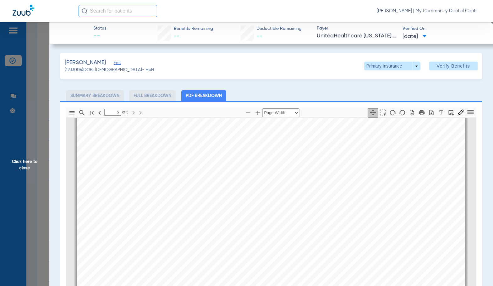
scroll to position [2493, 0]
click at [281, 229] on div "Page ⁨5⁩" at bounding box center [271, 116] width 389 height 550
type input "4"
click at [23, 175] on span "Click here to close" at bounding box center [24, 165] width 49 height 286
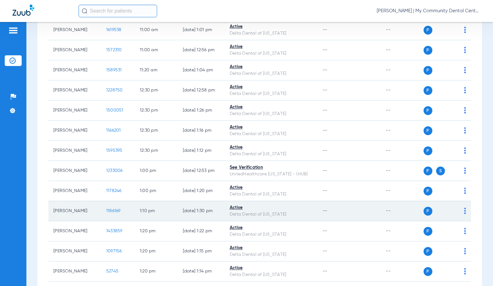
click at [107, 208] on td "1186169" at bounding box center [118, 211] width 34 height 20
click at [108, 210] on span "1186169" at bounding box center [113, 211] width 14 height 4
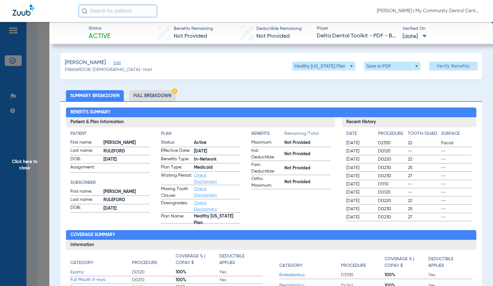
click at [170, 98] on li "Full Breakdown" at bounding box center [152, 95] width 47 height 11
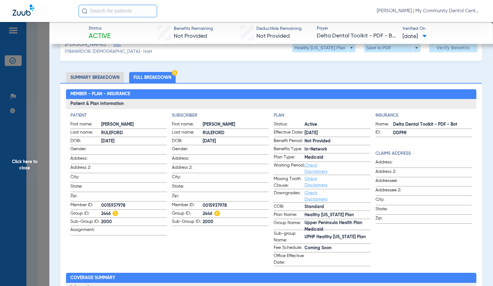
scroll to position [0, 0]
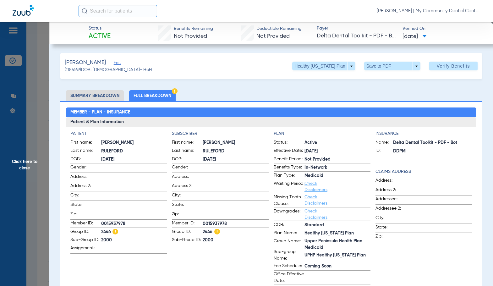
click at [27, 163] on span "Click here to close" at bounding box center [24, 165] width 49 height 286
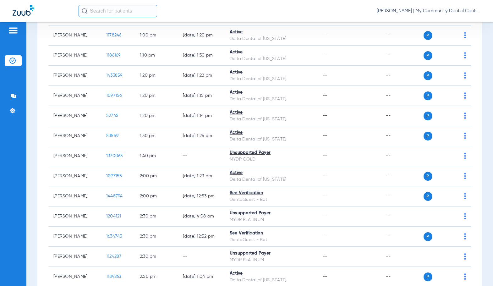
scroll to position [503, 0]
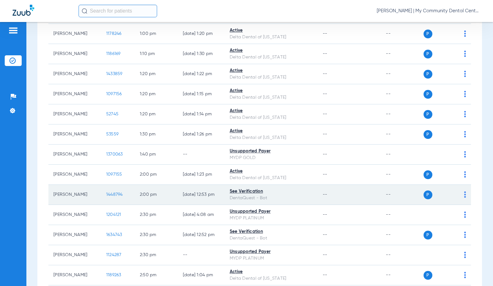
click at [106, 194] on span "1448794" at bounding box center [114, 194] width 17 height 4
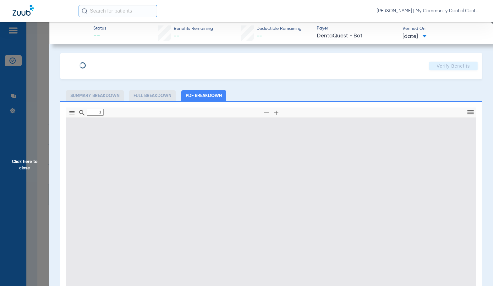
type input "0"
select select "page-width"
type input "1"
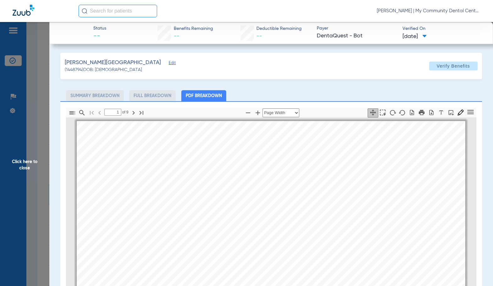
scroll to position [3, 0]
click at [258, 113] on icon "button" at bounding box center [258, 113] width 8 height 8
select select "1.5"
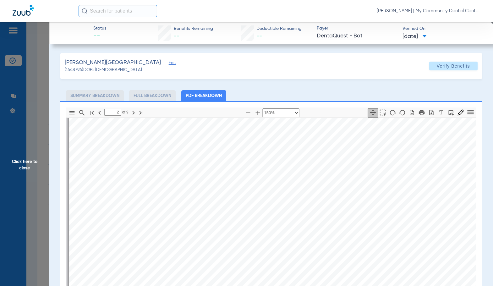
scroll to position [381, 0]
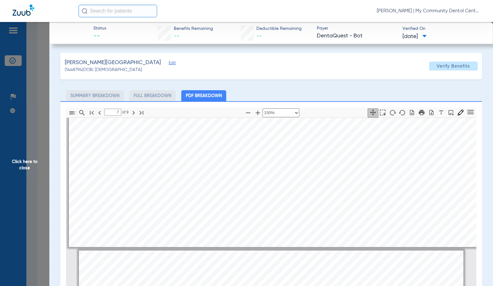
type input "8"
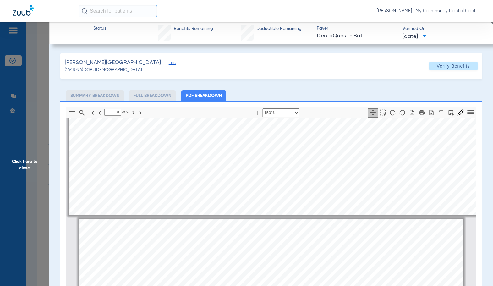
click at [18, 162] on span "Click here to close" at bounding box center [24, 165] width 49 height 286
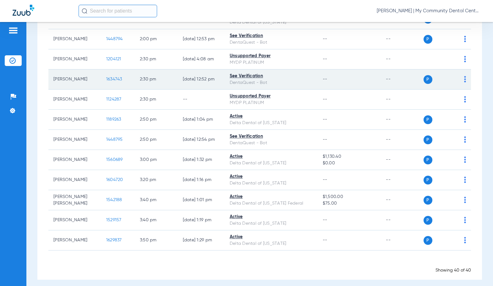
scroll to position [660, 0]
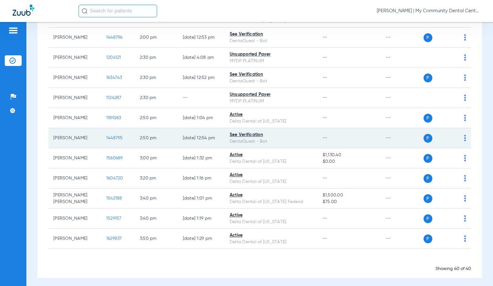
click at [108, 138] on span "1448795" at bounding box center [114, 138] width 17 height 4
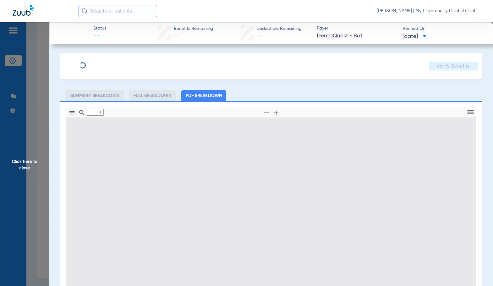
type input "0"
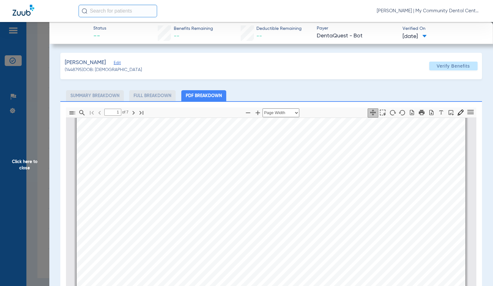
click at [227, 130] on div "[PERSON_NAME] Member is eligible: My Community Dental Centers Inc - [PERSON_NAM…" at bounding box center [271, 255] width 389 height 275
click at [257, 112] on icon "button" at bounding box center [258, 113] width 8 height 8
select select "1.5"
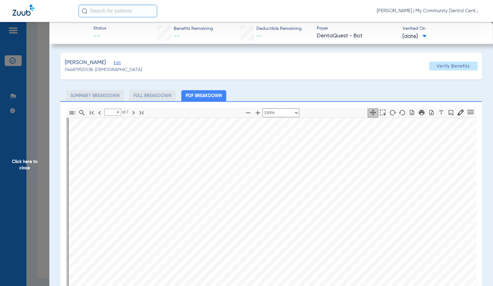
scroll to position [1167, 0]
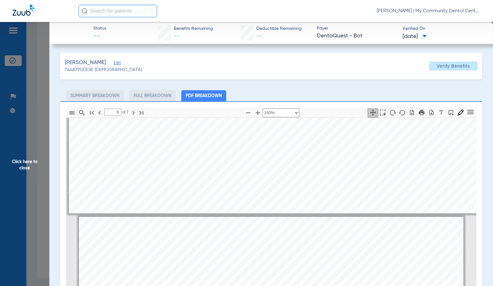
type input "5"
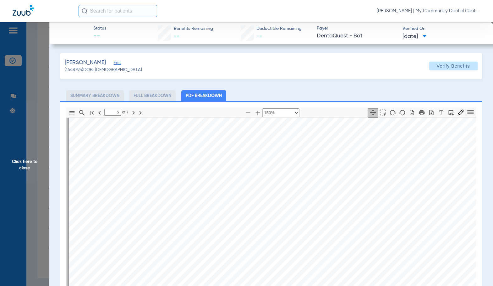
scroll to position [1607, 0]
drag, startPoint x: 259, startPoint y: 88, endPoint x: 37, endPoint y: 120, distance: 224.3
click at [259, 88] on div "[PERSON_NAME] Edit (1448795) DOB: [DEMOGRAPHIC_DATA] Verify Benefits Subscriber…" at bounding box center [271, 226] width 422 height 346
click at [22, 158] on span "Click here to close" at bounding box center [24, 165] width 49 height 286
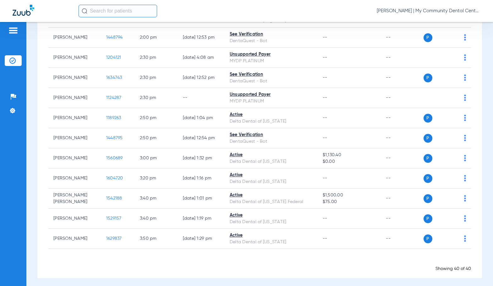
click at [220, 267] on div "Showing 40 of 40" at bounding box center [259, 269] width 423 height 6
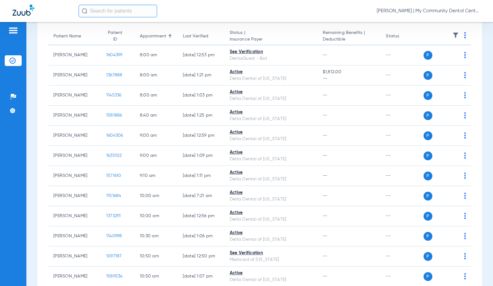
scroll to position [0, 0]
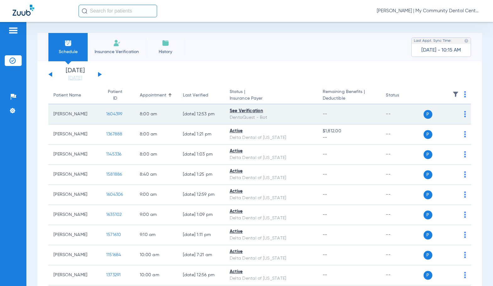
click at [101, 114] on td "1604399" at bounding box center [118, 114] width 34 height 20
click at [106, 114] on span "1604399" at bounding box center [114, 114] width 16 height 4
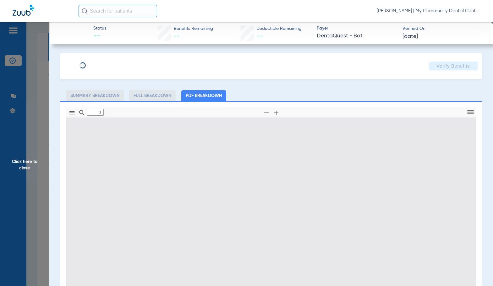
type input "0"
select select "page-width"
type input "1"
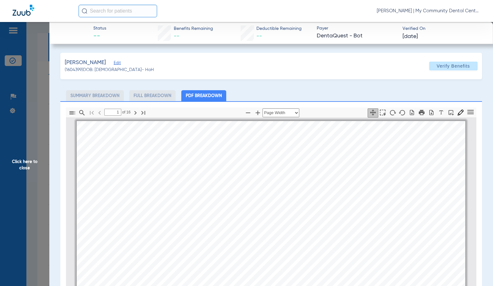
scroll to position [3, 0]
click at [257, 112] on icon "button" at bounding box center [258, 113] width 8 height 8
select select "1.5"
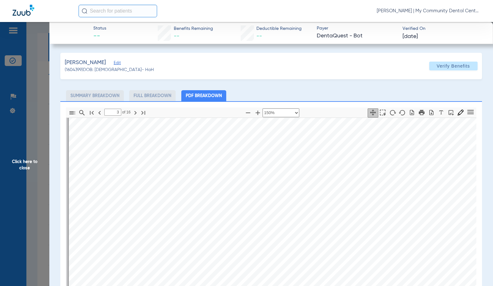
scroll to position [786, 0]
type input "4"
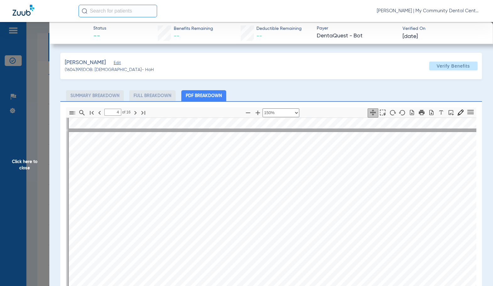
scroll to position [1132, 0]
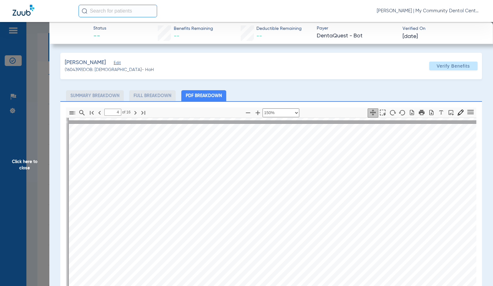
click at [45, 166] on span "Click here to close" at bounding box center [24, 165] width 49 height 286
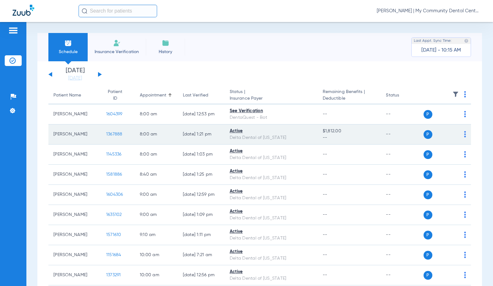
click at [106, 135] on span "1367888" at bounding box center [114, 134] width 16 height 4
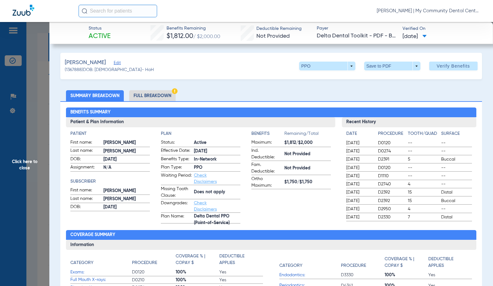
click at [165, 93] on li "Full Breakdown" at bounding box center [152, 95] width 47 height 11
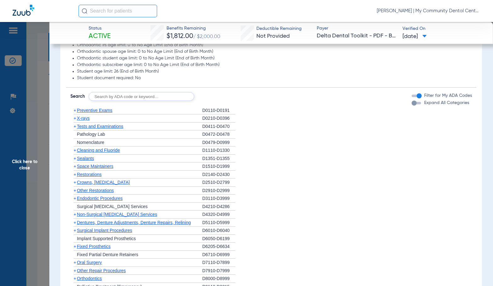
scroll to position [488, 0]
click at [88, 120] on span "X-rays" at bounding box center [83, 118] width 13 height 5
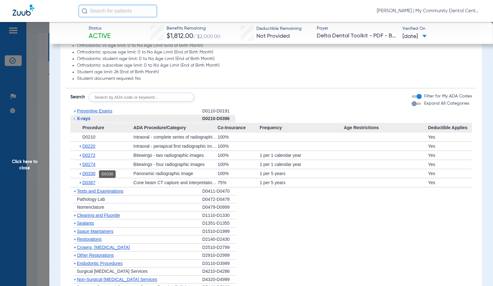
click at [91, 174] on span "D0330" at bounding box center [88, 173] width 13 height 5
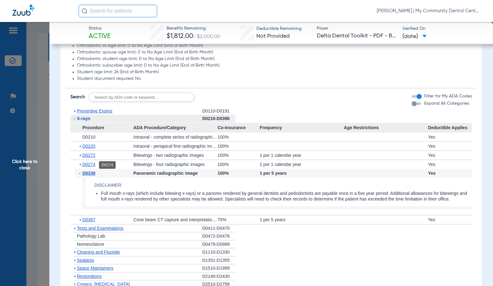
click at [88, 165] on span "D0274" at bounding box center [88, 164] width 13 height 5
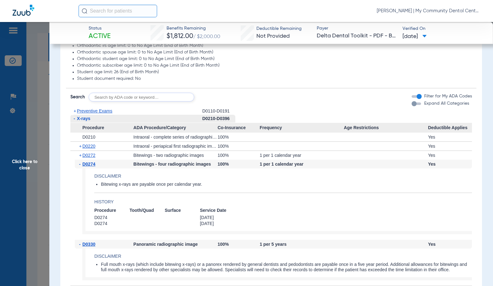
click at [88, 165] on span "D0274" at bounding box center [88, 164] width 13 height 5
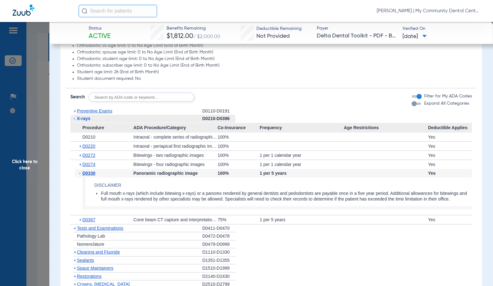
click at [185, 79] on li "Student document required: No" at bounding box center [274, 79] width 395 height 6
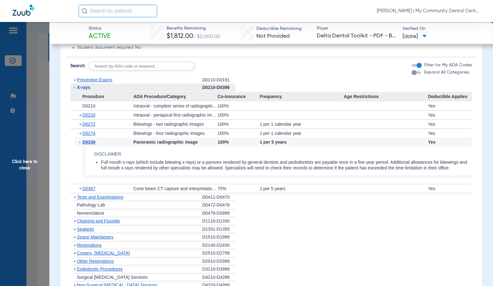
scroll to position [520, 0]
click at [45, 157] on span "Click here to close" at bounding box center [24, 165] width 49 height 286
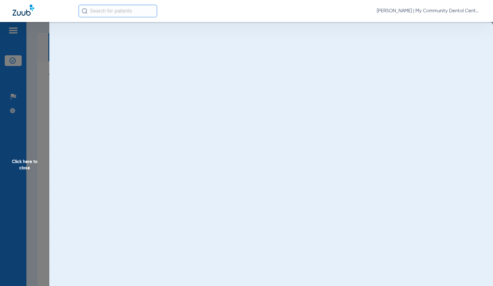
scroll to position [0, 0]
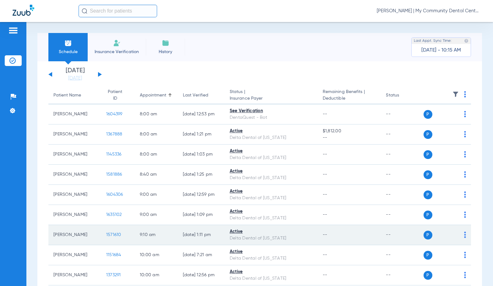
click at [108, 236] on span "1571610" at bounding box center [113, 235] width 15 height 4
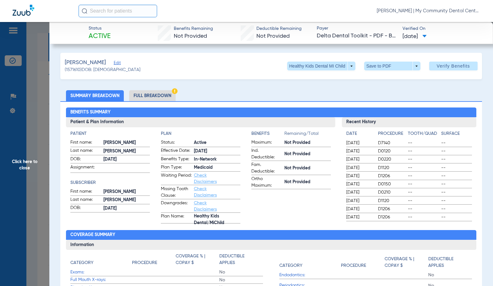
click at [172, 92] on li "Full Breakdown" at bounding box center [152, 95] width 47 height 11
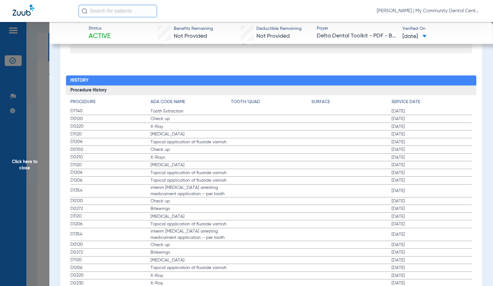
scroll to position [786, 0]
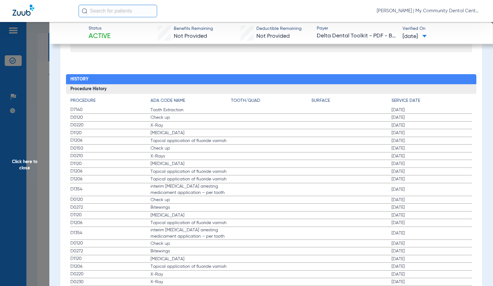
click at [46, 174] on span "Click here to close" at bounding box center [24, 165] width 49 height 286
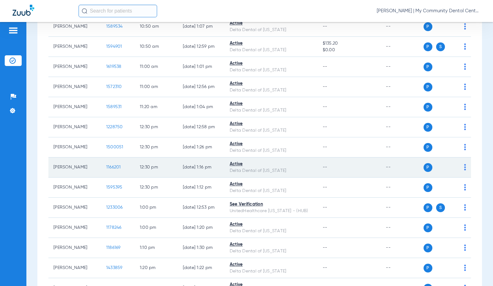
scroll to position [314, 0]
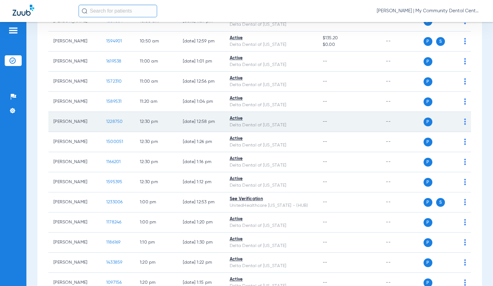
click at [111, 119] on td "1228750" at bounding box center [118, 122] width 34 height 20
click at [106, 122] on span "1228750" at bounding box center [114, 122] width 17 height 4
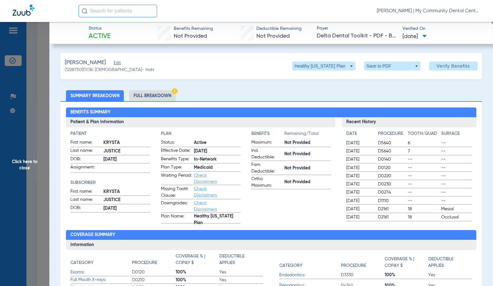
click at [167, 98] on li "Full Breakdown" at bounding box center [152, 95] width 47 height 11
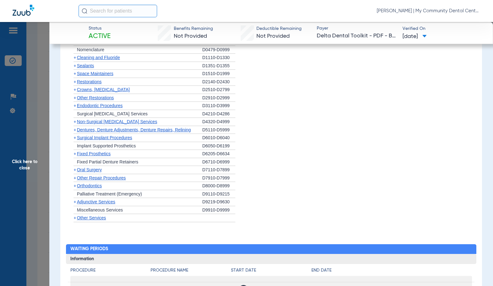
scroll to position [489, 0]
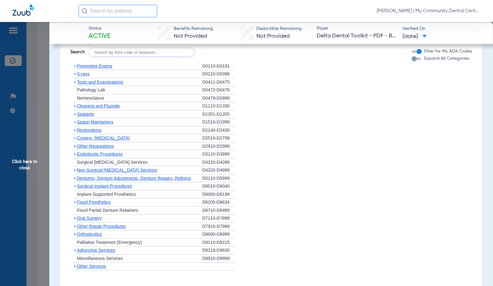
click at [88, 73] on span "X-rays" at bounding box center [83, 73] width 13 height 5
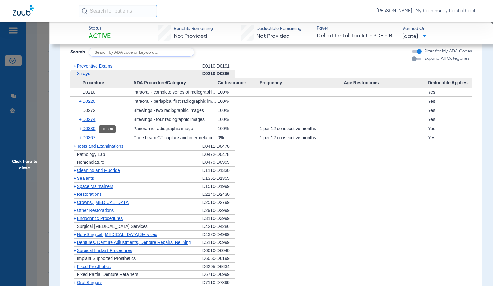
click at [84, 128] on span "D0330" at bounding box center [88, 128] width 13 height 5
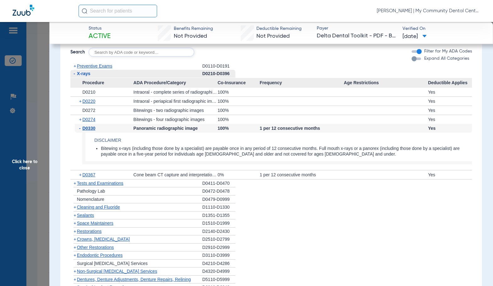
click at [48, 191] on span "Click here to close" at bounding box center [24, 165] width 49 height 286
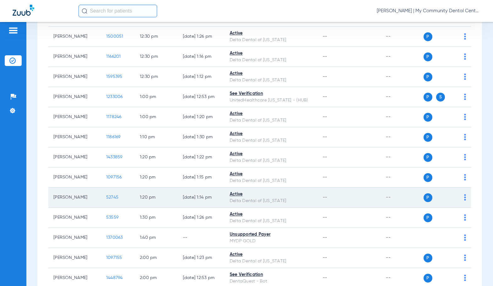
scroll to position [440, 0]
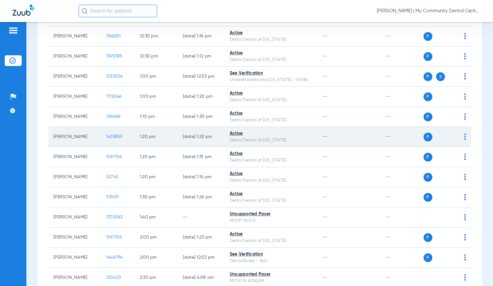
click at [106, 137] on span "1433859" at bounding box center [114, 137] width 16 height 4
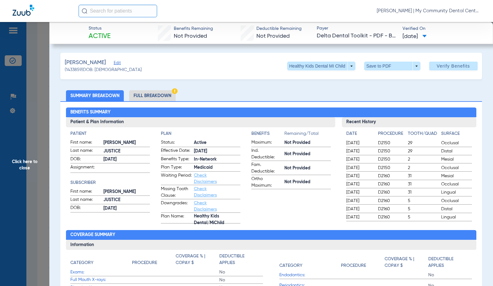
click at [147, 93] on li "Full Breakdown" at bounding box center [152, 95] width 47 height 11
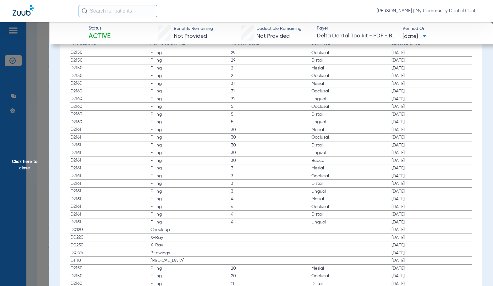
scroll to position [849, 0]
click at [248, 223] on label "D0120 Check up [DATE]" at bounding box center [271, 224] width 402 height 8
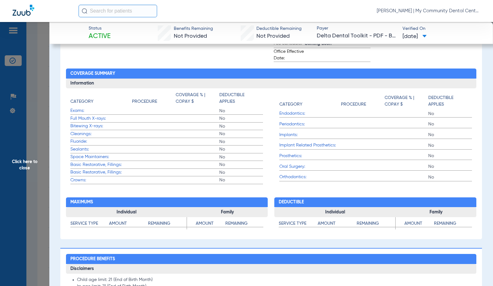
scroll to position [63, 0]
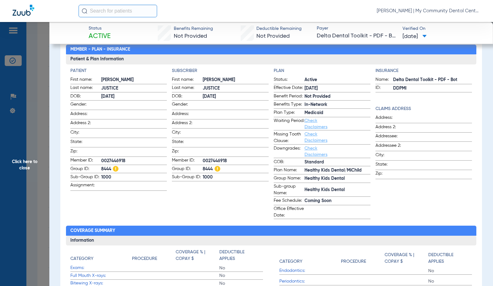
click at [36, 163] on span "Click here to close" at bounding box center [24, 165] width 49 height 286
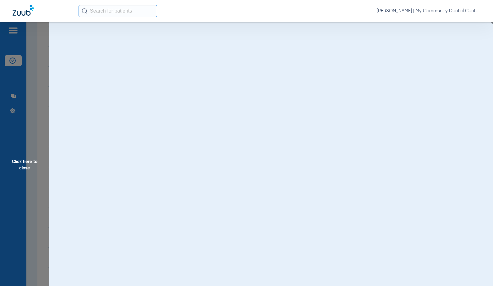
scroll to position [0, 0]
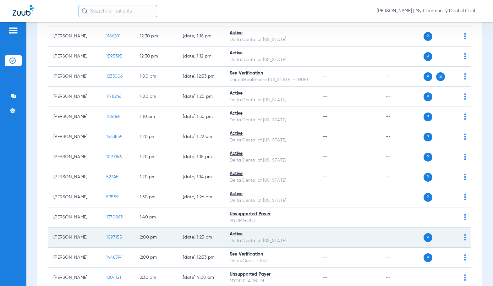
click at [106, 238] on span "1097155" at bounding box center [114, 237] width 16 height 4
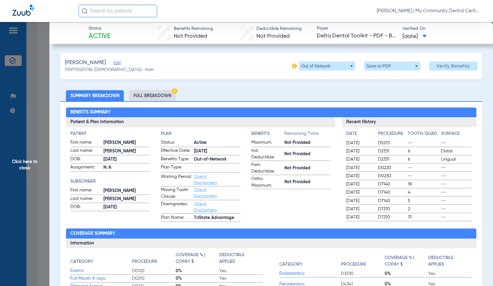
click at [168, 94] on li "Full Breakdown" at bounding box center [152, 95] width 47 height 11
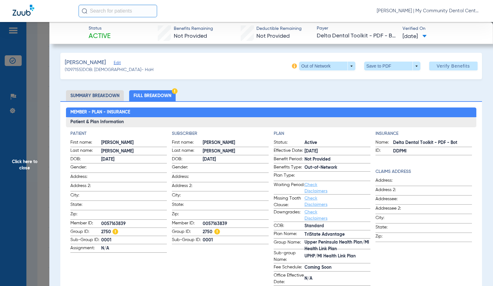
click at [249, 99] on ul "Summary Breakdown Full Breakdown" at bounding box center [271, 95] width 422 height 11
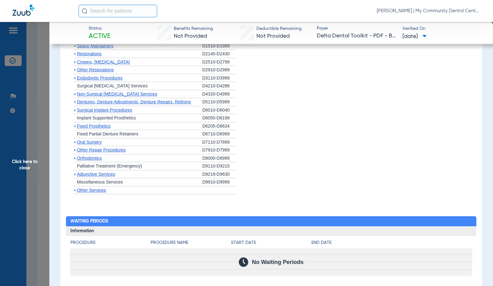
scroll to position [409, 0]
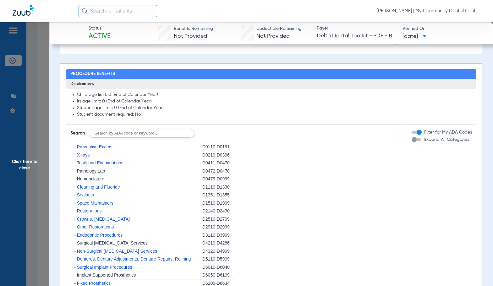
click at [102, 147] on span "Preventive Exams" at bounding box center [95, 146] width 36 height 5
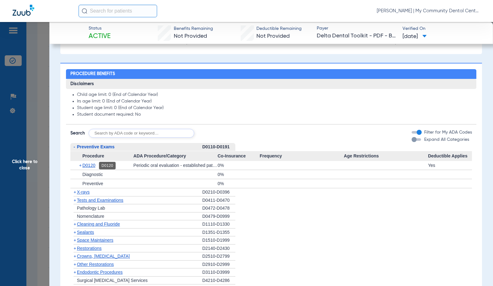
click at [89, 166] on span "D0120" at bounding box center [88, 165] width 13 height 5
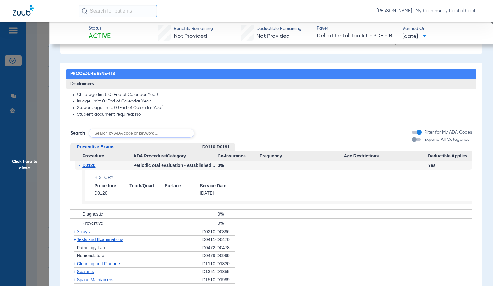
click at [89, 166] on span "D0120" at bounding box center [88, 165] width 13 height 5
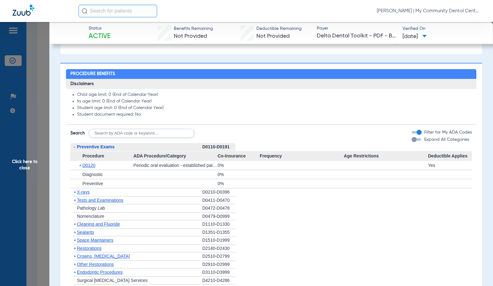
scroll to position [472, 0]
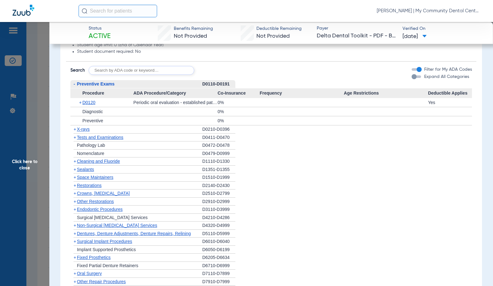
click at [95, 162] on span "Cleaning and Fluoride" at bounding box center [98, 161] width 43 height 5
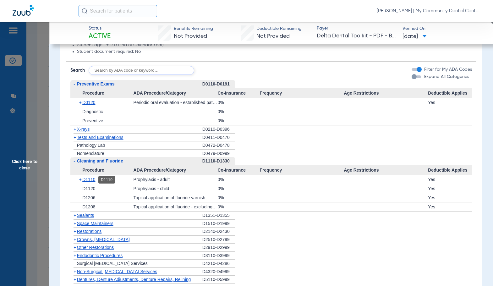
click at [91, 181] on span "D1110" at bounding box center [88, 179] width 13 height 5
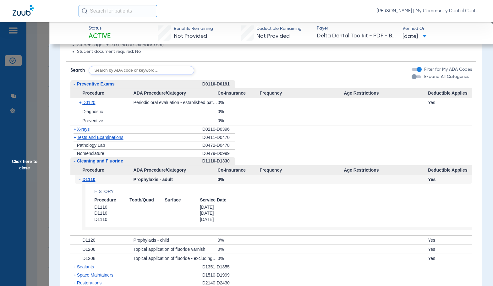
click at [90, 181] on span "D1110" at bounding box center [88, 179] width 13 height 5
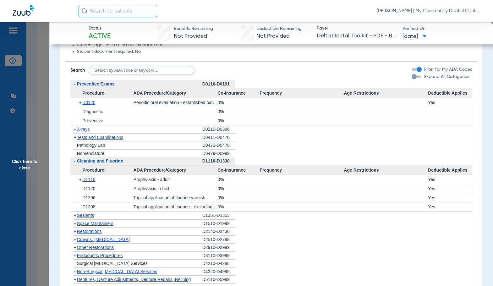
click at [88, 129] on span "X-rays" at bounding box center [83, 129] width 13 height 5
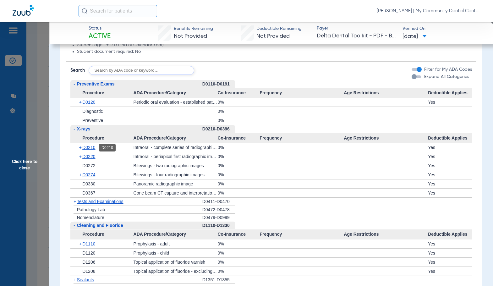
click at [89, 149] on span "D0210" at bounding box center [88, 147] width 13 height 5
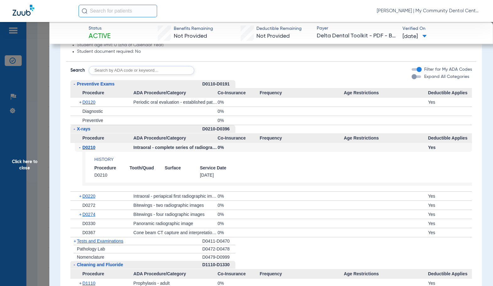
click at [89, 149] on span "D0210" at bounding box center [88, 147] width 13 height 5
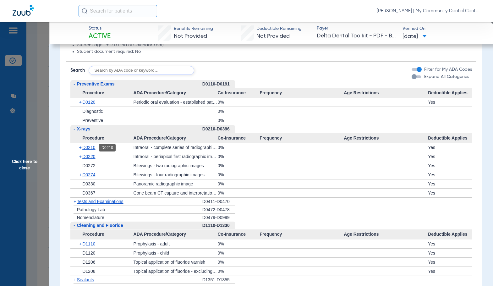
click at [91, 149] on span "D0210" at bounding box center [88, 147] width 13 height 5
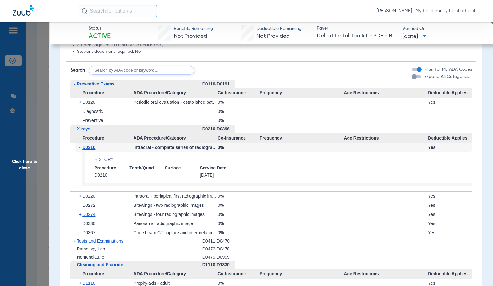
click at [91, 149] on span "D0210" at bounding box center [88, 147] width 13 height 5
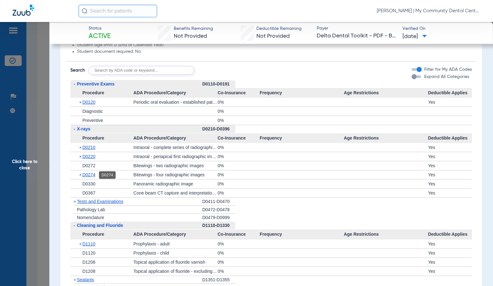
click at [94, 174] on span "D0274" at bounding box center [88, 174] width 13 height 5
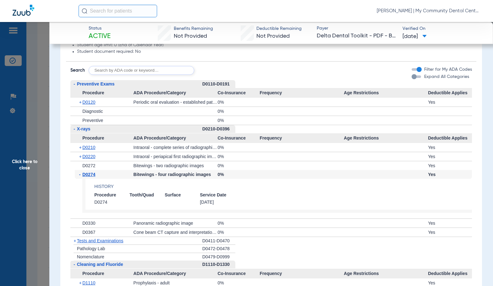
click at [281, 162] on div at bounding box center [302, 165] width 84 height 9
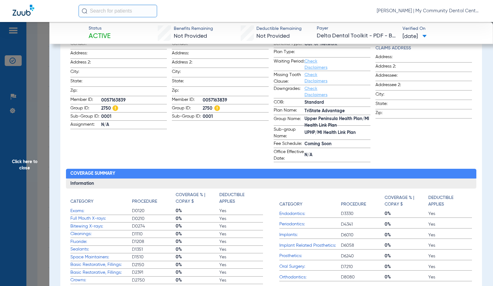
scroll to position [126, 0]
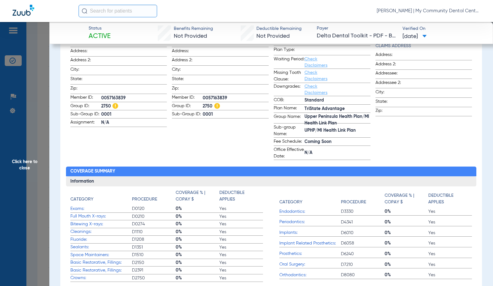
click at [20, 176] on span "Click here to close" at bounding box center [24, 165] width 49 height 286
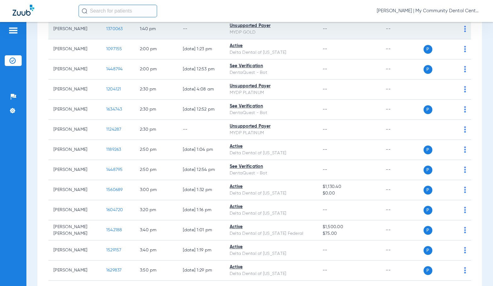
scroll to position [629, 0]
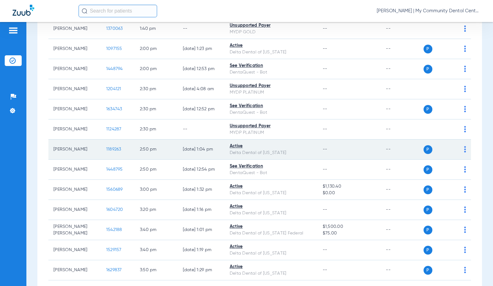
click at [111, 148] on span "1189263" at bounding box center [113, 149] width 15 height 4
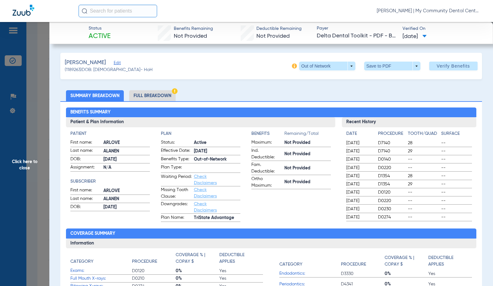
click at [174, 90] on img at bounding box center [175, 91] width 6 height 6
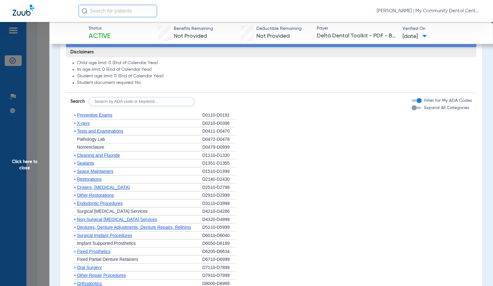
scroll to position [440, 0]
click at [107, 113] on span "Preventive Exams" at bounding box center [95, 115] width 36 height 5
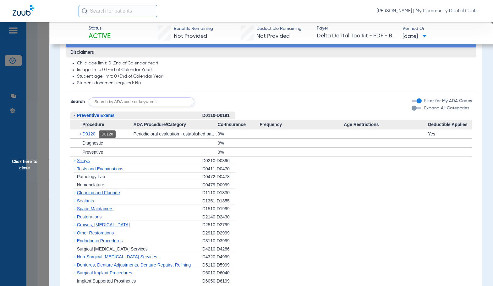
click at [93, 132] on span "D0120" at bounding box center [88, 133] width 13 height 5
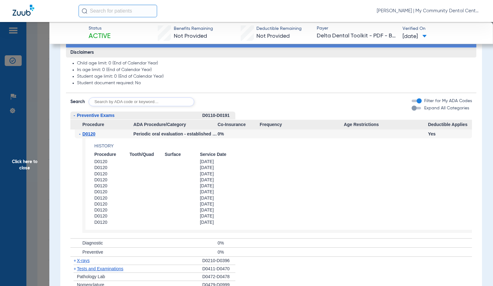
click at [93, 132] on span "D0120" at bounding box center [88, 133] width 13 height 5
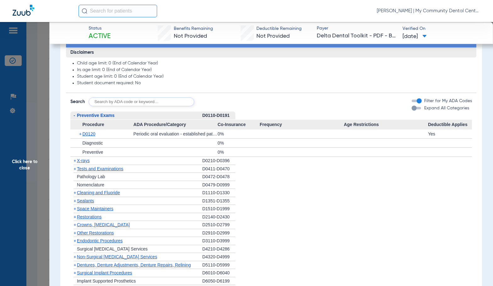
click at [103, 117] on span "Preventive Exams" at bounding box center [96, 115] width 38 height 5
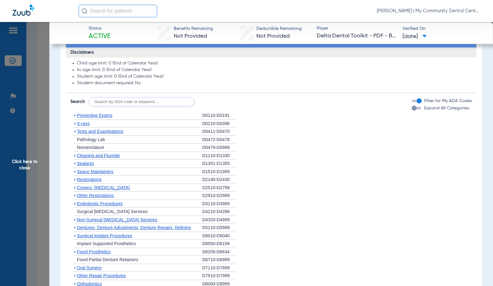
click at [99, 157] on span "Cleaning and Fluoride" at bounding box center [98, 155] width 43 height 5
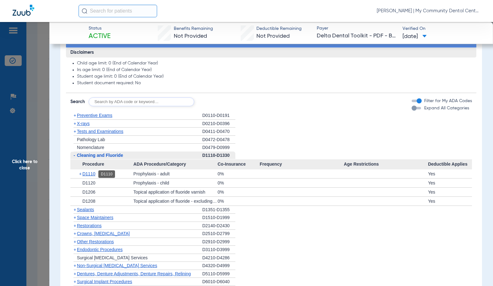
click at [92, 176] on span "D1110" at bounding box center [88, 173] width 13 height 5
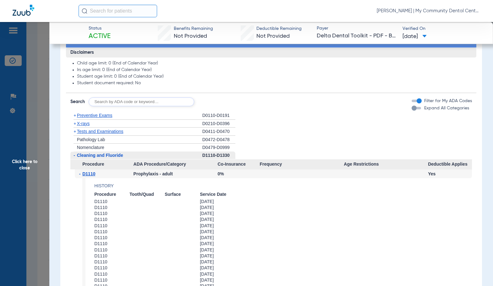
click at [92, 176] on span "D1110" at bounding box center [88, 173] width 13 height 5
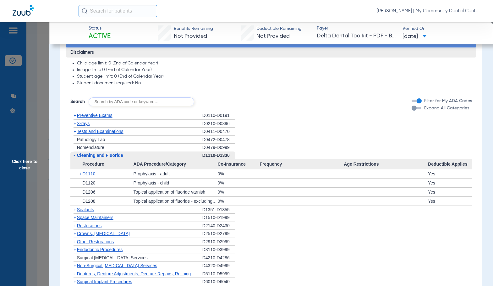
click at [85, 126] on div "+ X-rays" at bounding box center [136, 124] width 132 height 8
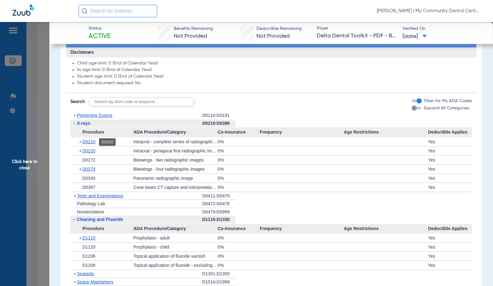
click at [90, 142] on span "D0210" at bounding box center [88, 141] width 13 height 5
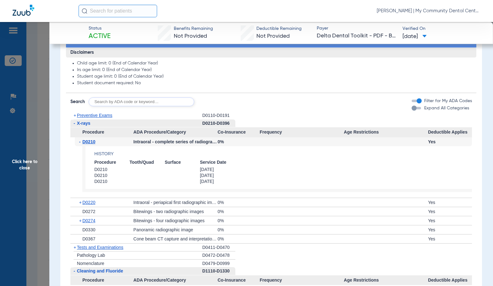
click at [90, 142] on span "D0210" at bounding box center [88, 141] width 13 height 5
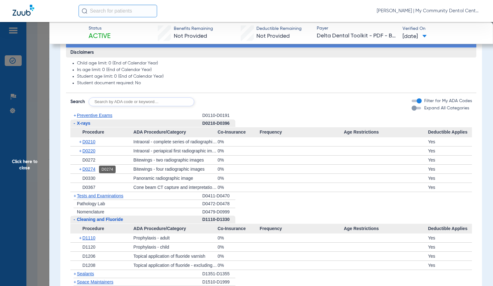
click at [93, 169] on span "D0274" at bounding box center [88, 169] width 13 height 5
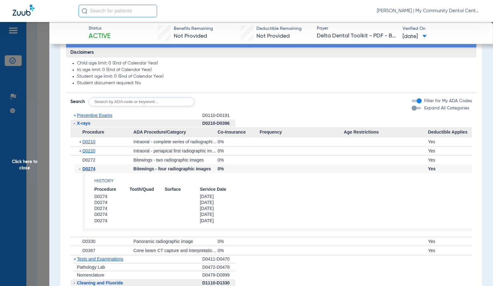
click at [93, 169] on span "D0274" at bounding box center [88, 168] width 13 height 5
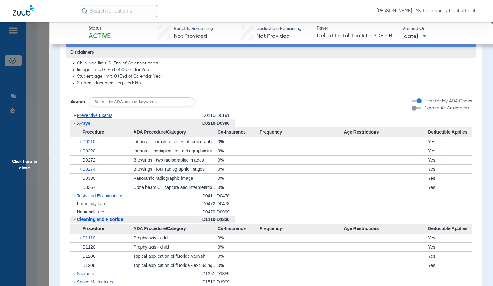
drag, startPoint x: 14, startPoint y: 163, endPoint x: 182, endPoint y: 204, distance: 172.9
click at [14, 164] on span "Click here to close" at bounding box center [24, 165] width 49 height 286
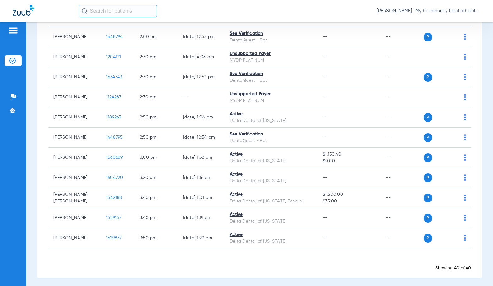
scroll to position [664, 0]
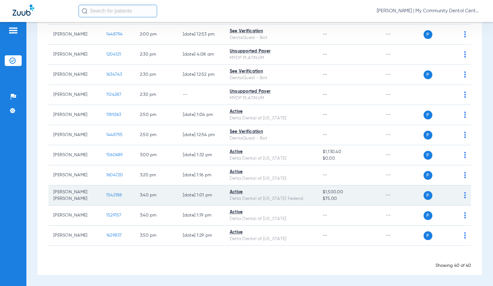
click at [106, 195] on span "1542188" at bounding box center [114, 195] width 16 height 4
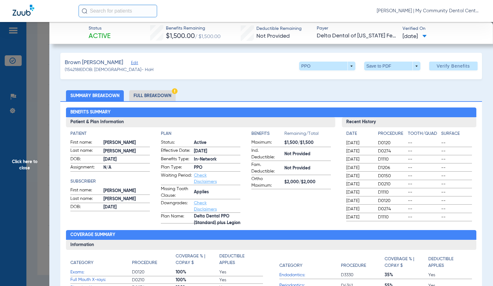
click at [153, 94] on li "Full Breakdown" at bounding box center [152, 95] width 47 height 11
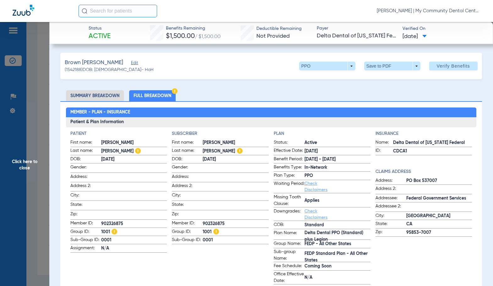
click at [229, 214] on span at bounding box center [236, 214] width 66 height 7
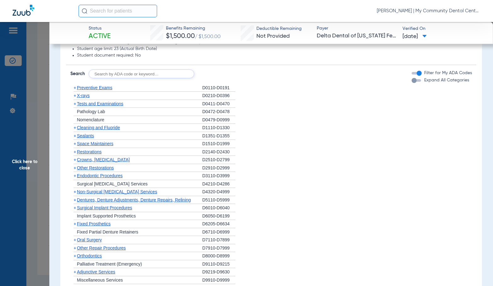
scroll to position [503, 0]
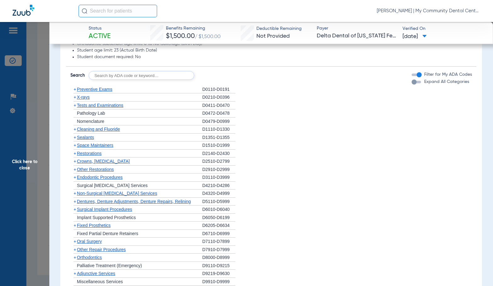
click at [108, 90] on span "Preventive Exams" at bounding box center [95, 89] width 36 height 5
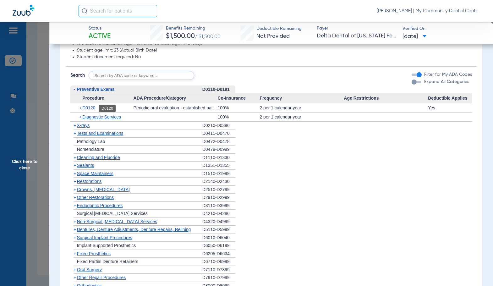
click at [90, 108] on span "D0120" at bounding box center [88, 107] width 13 height 5
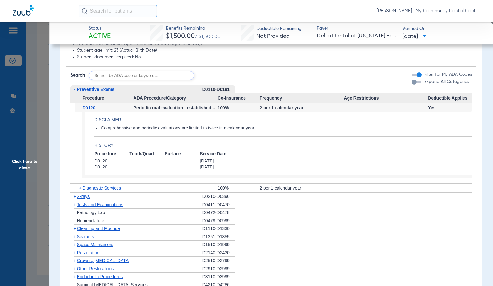
click at [90, 108] on span "D0120" at bounding box center [88, 107] width 13 height 5
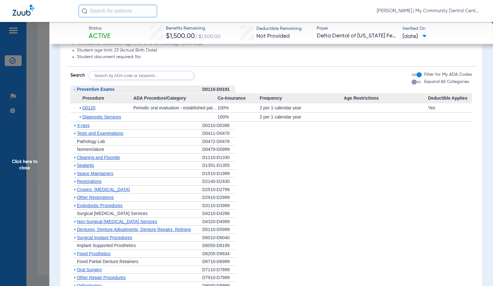
click at [89, 157] on span "Cleaning and Fluoride" at bounding box center [98, 157] width 43 height 5
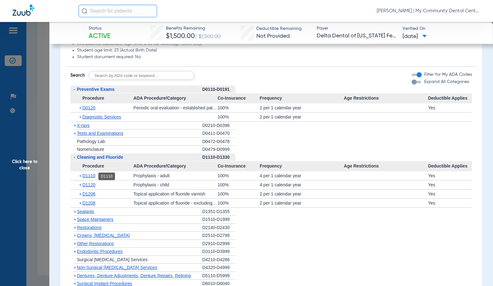
click at [93, 176] on span "D1110" at bounding box center [88, 175] width 13 height 5
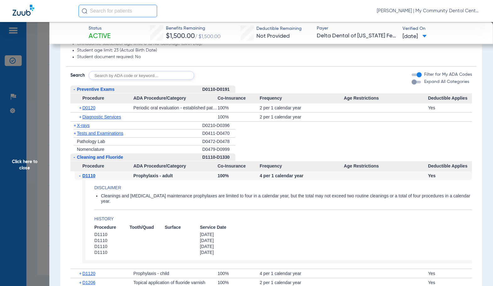
click at [93, 176] on span "D1110" at bounding box center [88, 175] width 13 height 5
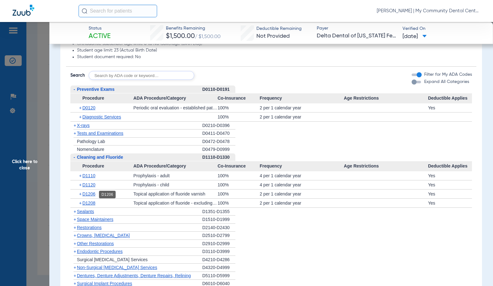
click at [90, 195] on span "D1206" at bounding box center [88, 194] width 13 height 5
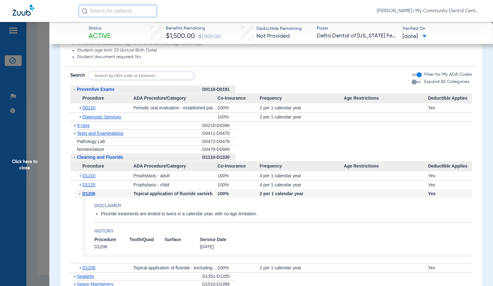
click at [90, 195] on span "D1206" at bounding box center [88, 193] width 13 height 5
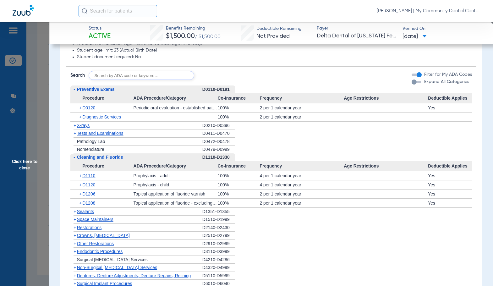
drag, startPoint x: 98, startPoint y: 159, endPoint x: 97, endPoint y: 142, distance: 17.3
click at [98, 159] on span "Cleaning and Fluoride" at bounding box center [100, 157] width 46 height 5
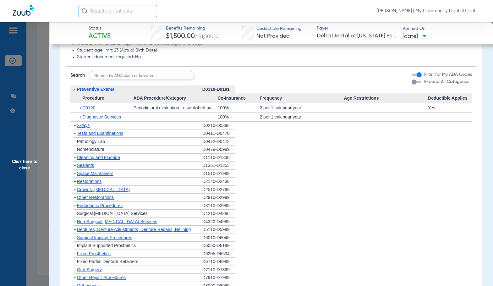
click at [86, 128] on span "X-rays" at bounding box center [83, 125] width 13 height 5
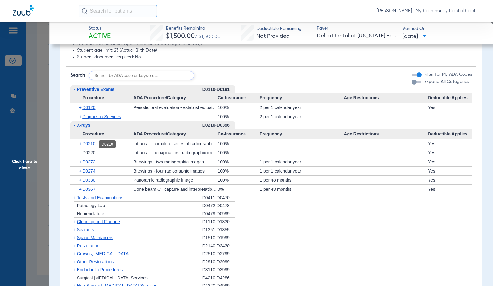
click at [88, 145] on span "D0210" at bounding box center [88, 143] width 13 height 5
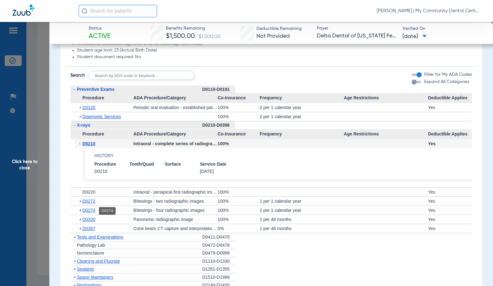
click at [85, 211] on span "D0274" at bounding box center [88, 210] width 13 height 5
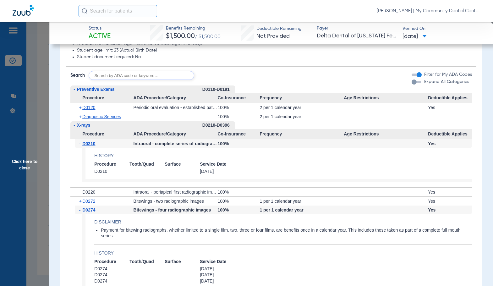
drag, startPoint x: 35, startPoint y: 176, endPoint x: 54, endPoint y: 173, distance: 19.4
click at [35, 176] on span "Click here to close" at bounding box center [24, 165] width 49 height 286
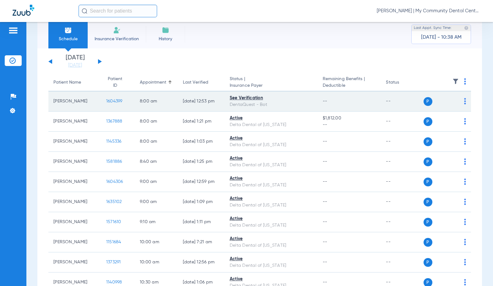
scroll to position [0, 0]
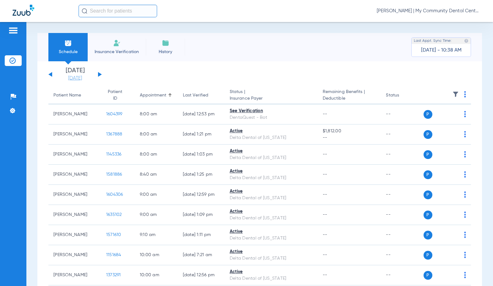
click at [81, 77] on link "[DATE]" at bounding box center [75, 78] width 38 height 6
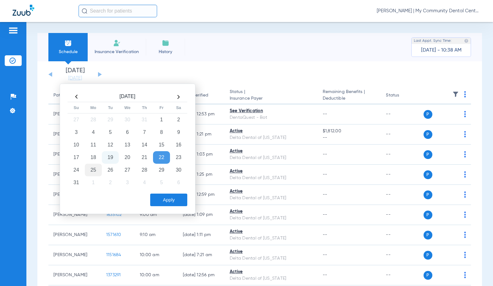
click at [91, 172] on td "25" at bounding box center [93, 170] width 17 height 13
click at [170, 201] on button "Apply" at bounding box center [168, 200] width 37 height 13
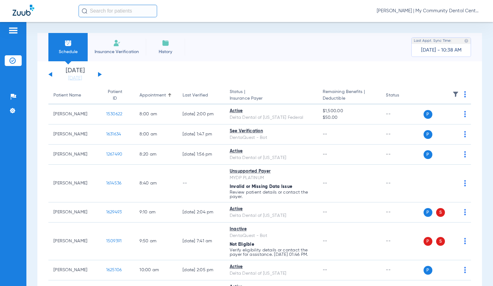
click at [464, 93] on img at bounding box center [465, 94] width 2 height 6
click at [440, 121] on button "Verify All" at bounding box center [436, 119] width 49 height 13
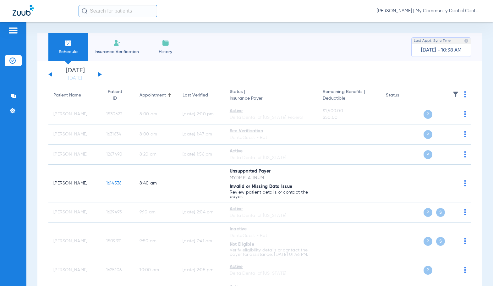
click at [445, 13] on span "[PERSON_NAME] | My Community Dental Centers" at bounding box center [429, 11] width 104 height 6
click at [449, 36] on span "Log out" at bounding box center [457, 35] width 35 height 4
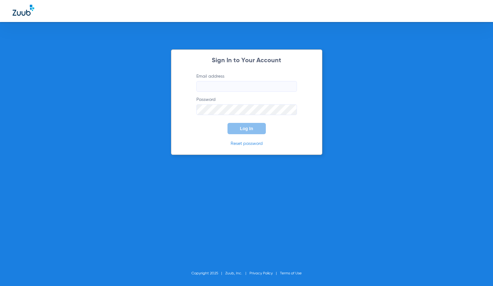
type input "[EMAIL_ADDRESS][DOMAIN_NAME]"
click at [247, 127] on span "Log In" at bounding box center [246, 128] width 13 height 5
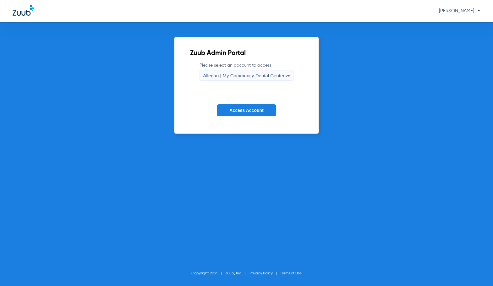
click at [245, 75] on span "Allegan | My Community Dental Centers" at bounding box center [245, 75] width 84 height 5
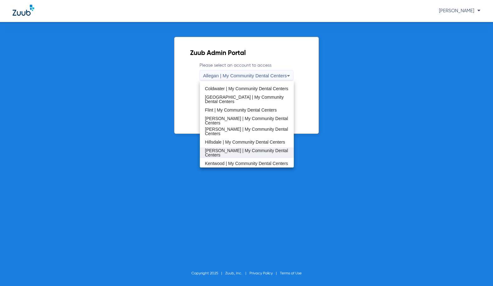
scroll to position [94, 0]
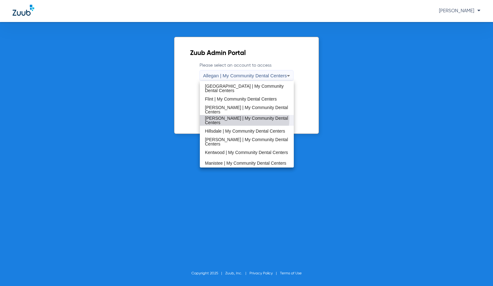
click at [244, 119] on span "[PERSON_NAME] | My Community Dental Centers" at bounding box center [247, 120] width 84 height 9
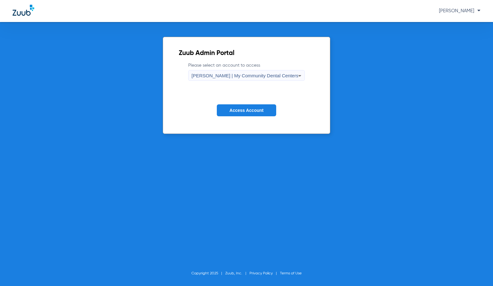
click at [244, 111] on span "Access Account" at bounding box center [247, 110] width 34 height 5
